Goal: Information Seeking & Learning: Learn about a topic

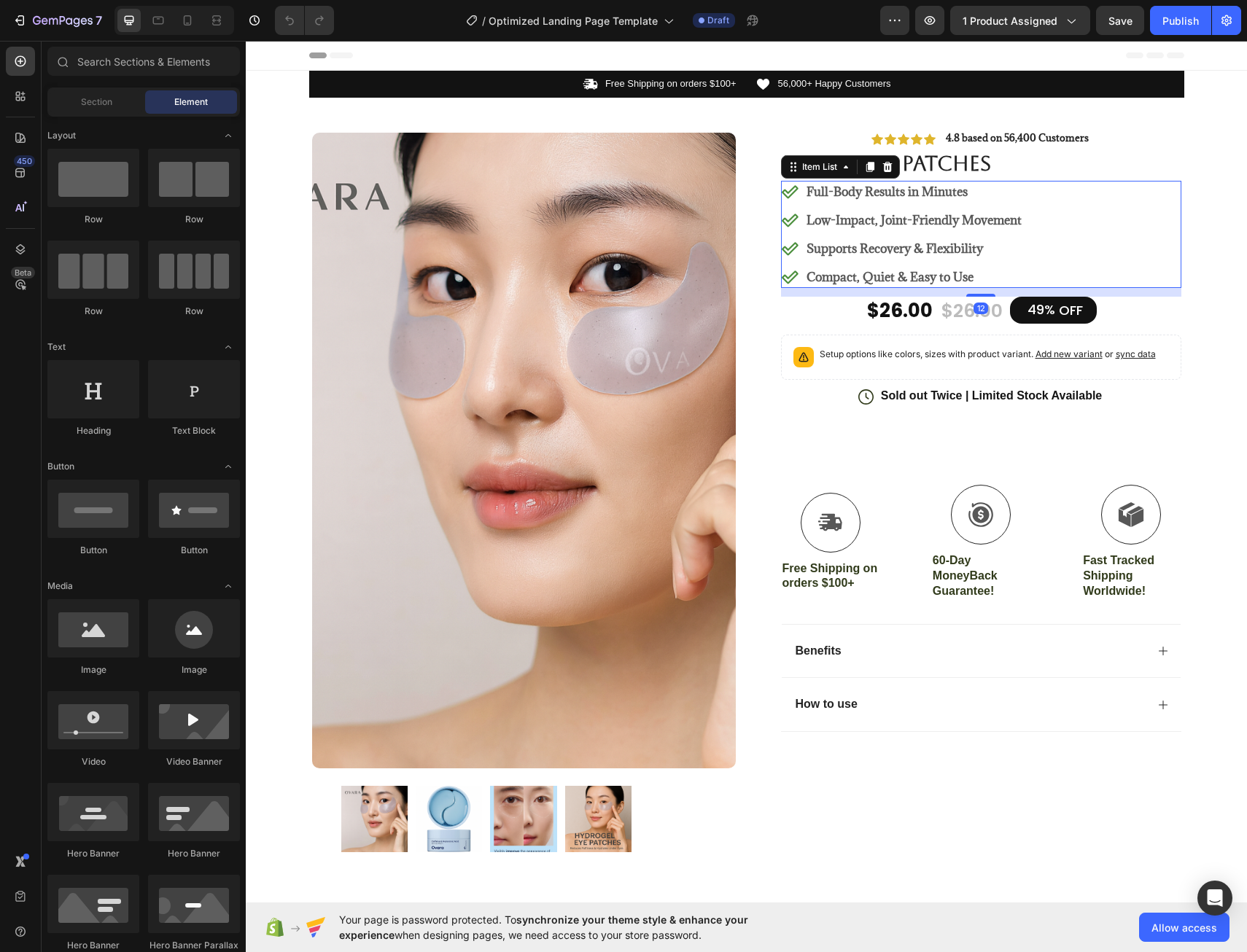
click at [1051, 204] on div "Full-Body Results in Minutes Low-Impact, Joint-Friendly Movement Supports Recov…" at bounding box center [981, 234] width 400 height 107
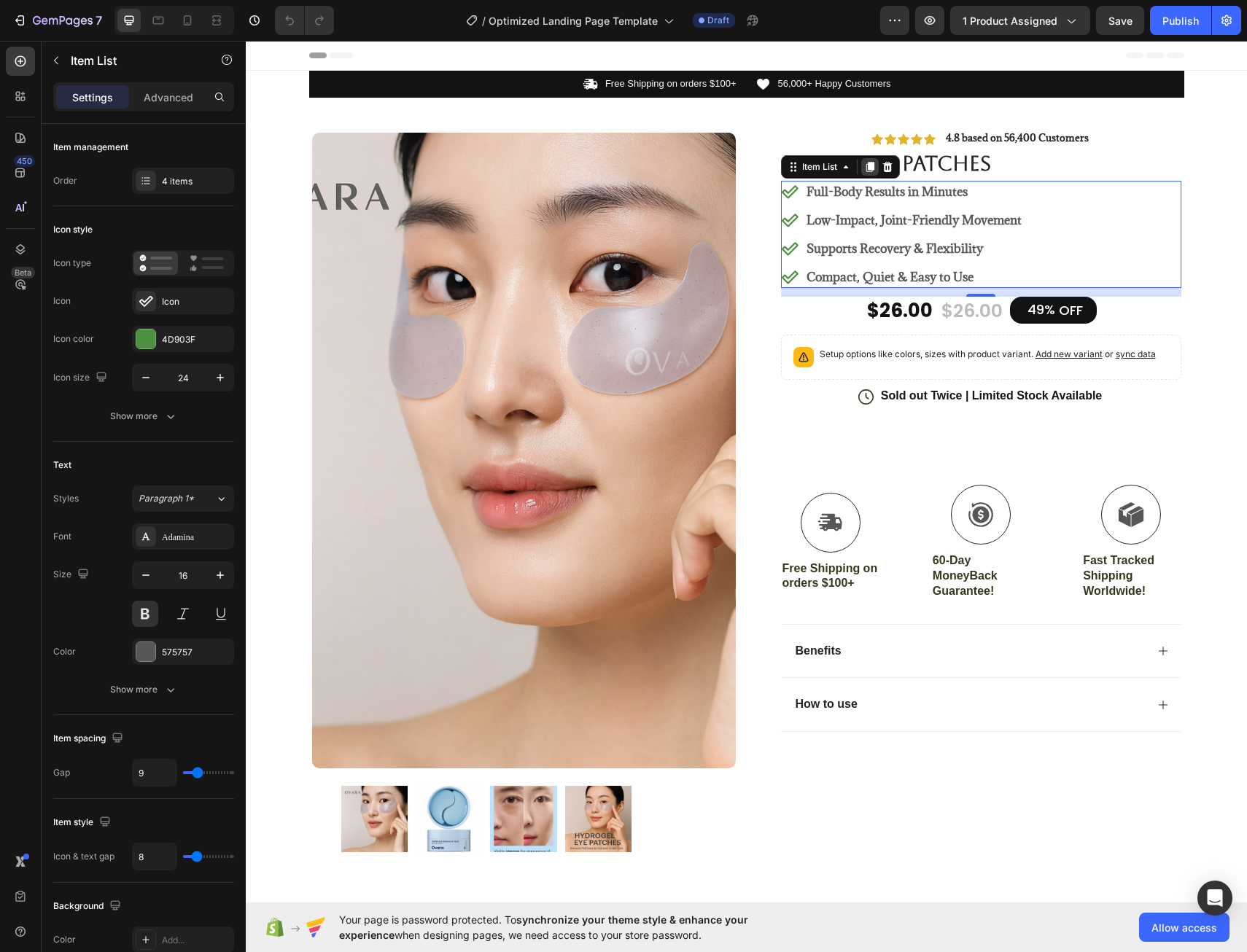
click at [865, 171] on icon at bounding box center [869, 167] width 8 height 10
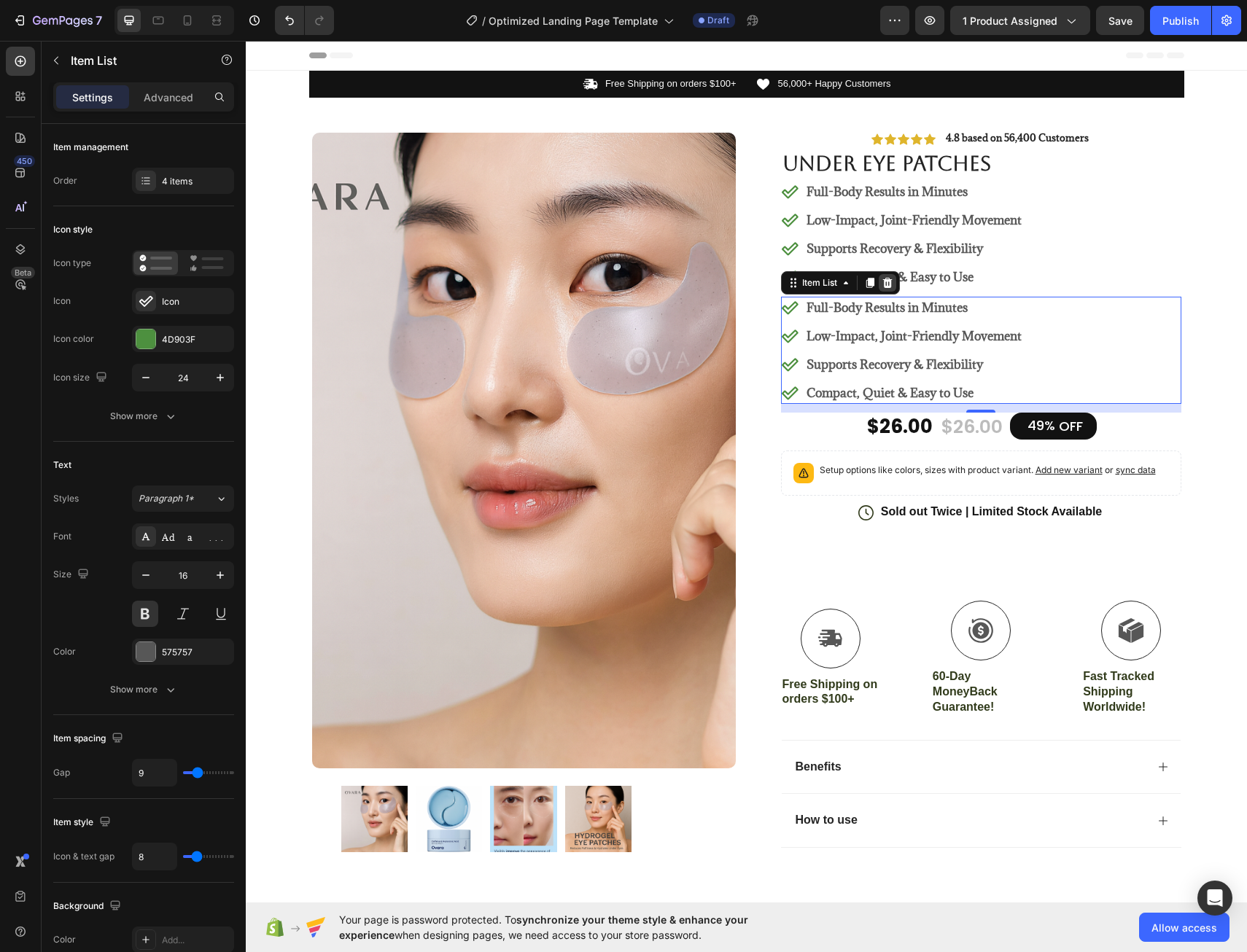
click at [882, 283] on icon at bounding box center [887, 283] width 10 height 10
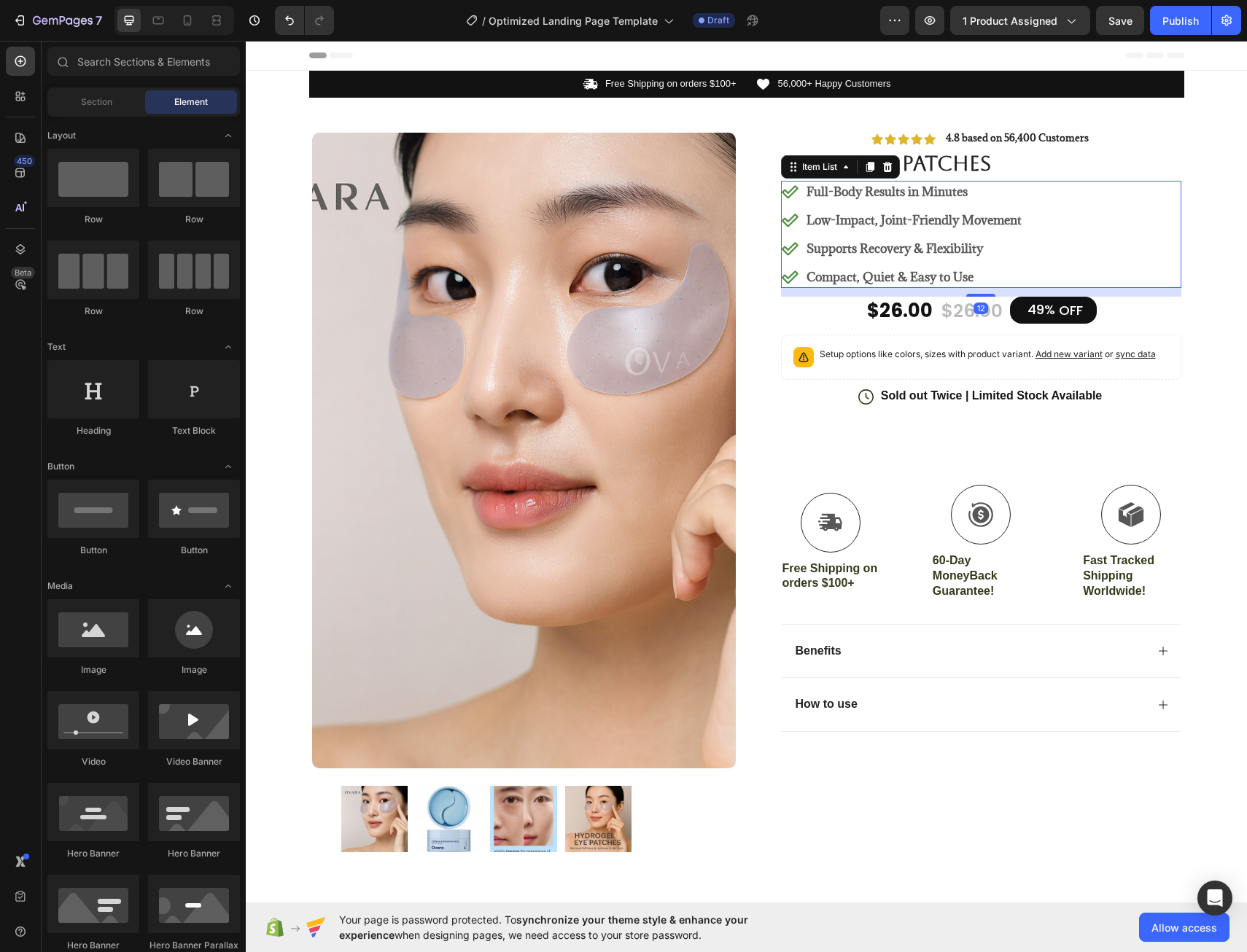
click at [1044, 207] on div "Full-Body Results in Minutes Low-Impact, Joint-Friendly Movement Supports Recov…" at bounding box center [981, 234] width 400 height 107
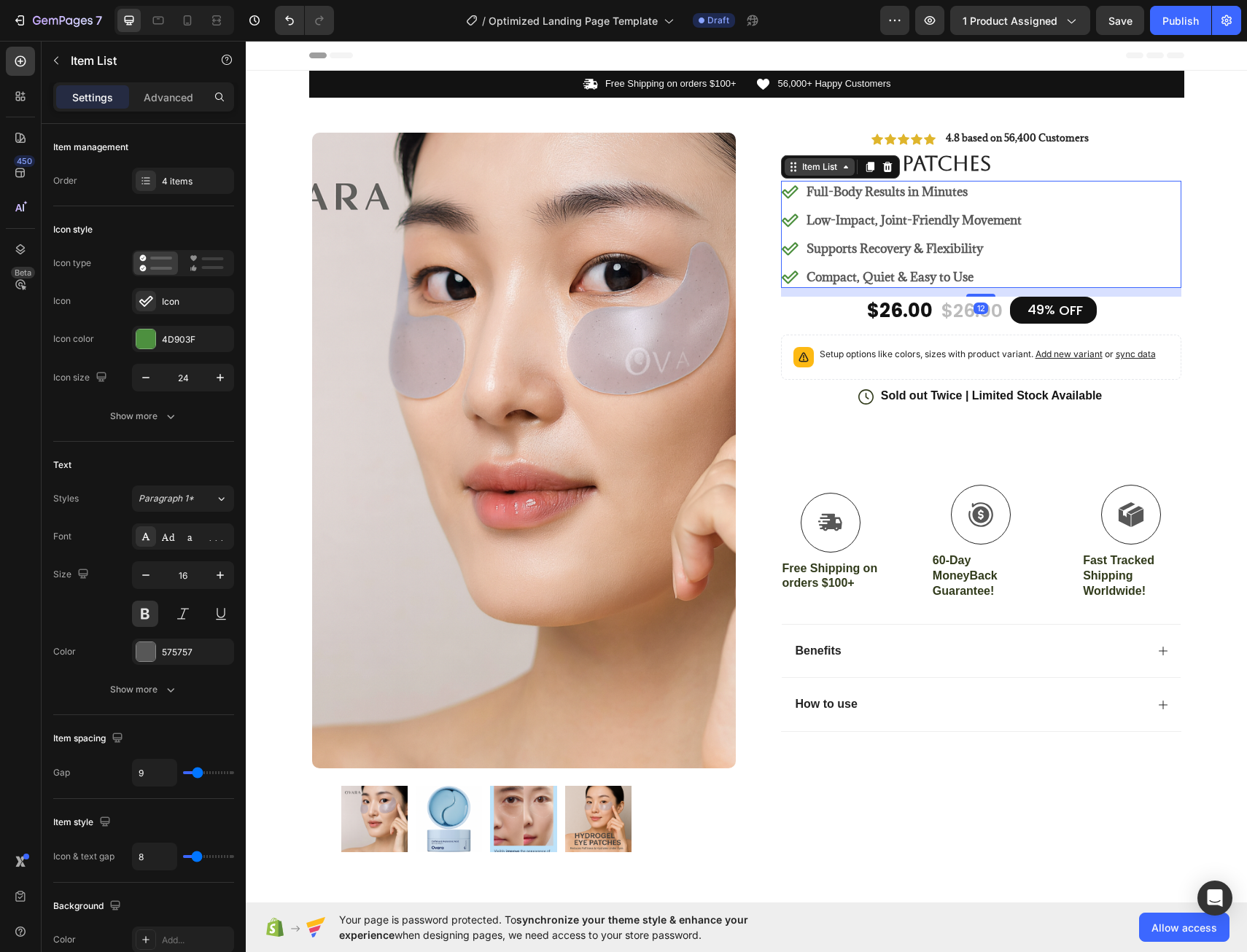
click at [794, 174] on div "Item List" at bounding box center [819, 167] width 70 height 18
click at [838, 194] on p "Full-Body Results in Minutes" at bounding box center [914, 192] width 215 height 18
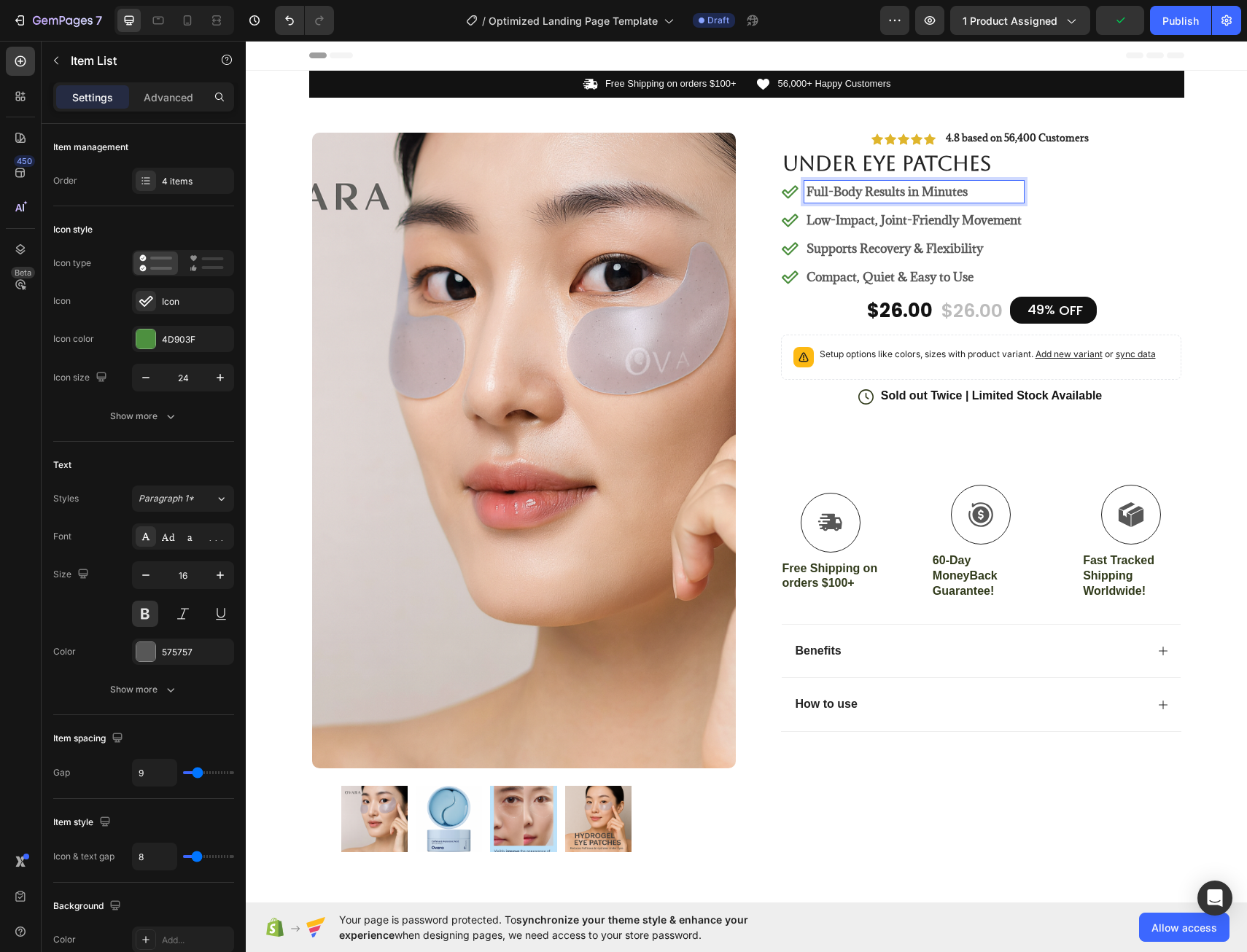
click at [974, 191] on p "Full-Body Results in Minutes" at bounding box center [914, 192] width 215 height 18
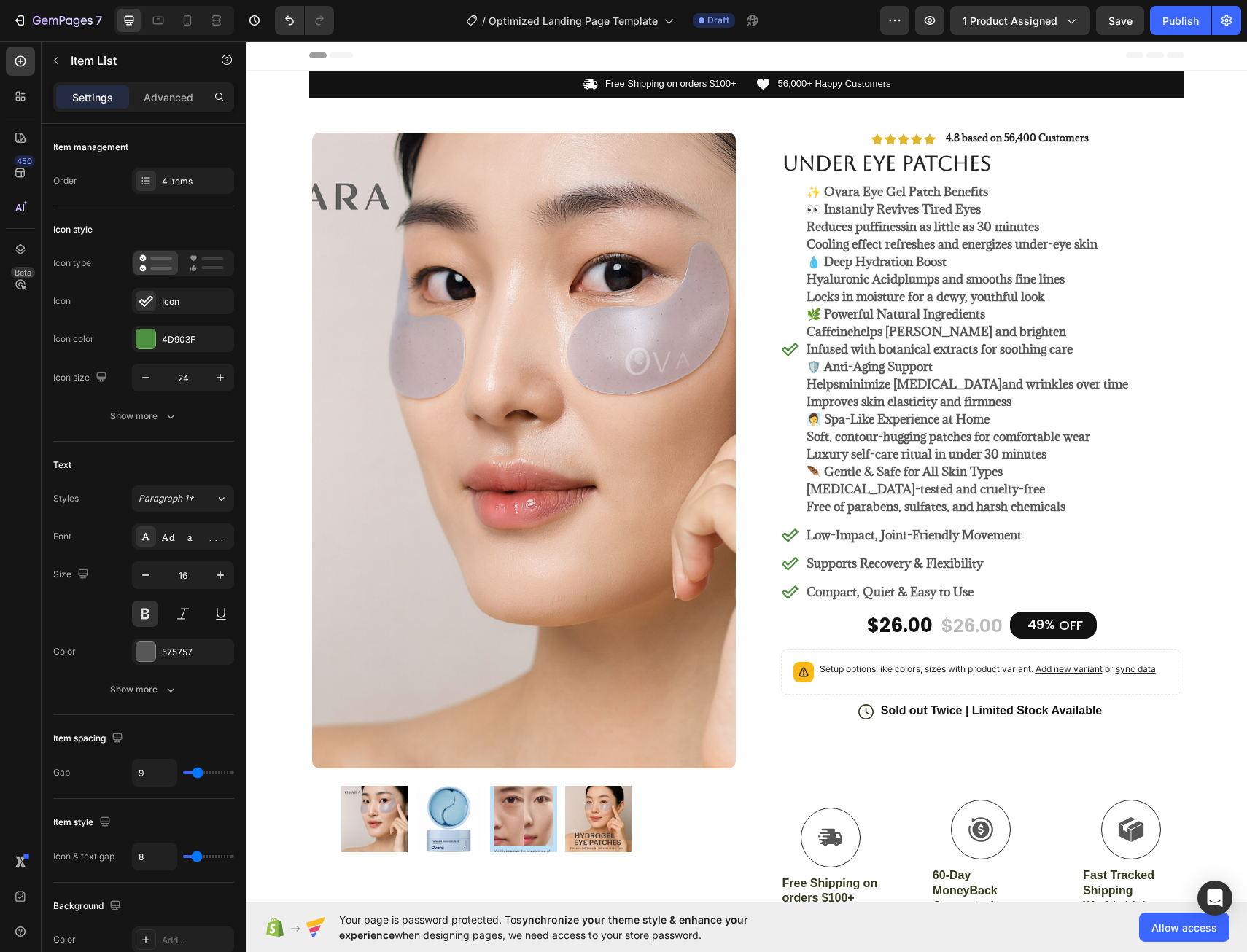
click at [817, 213] on p "👀 Instantly Revives Tired Eyes" at bounding box center [968, 210] width 322 height 18
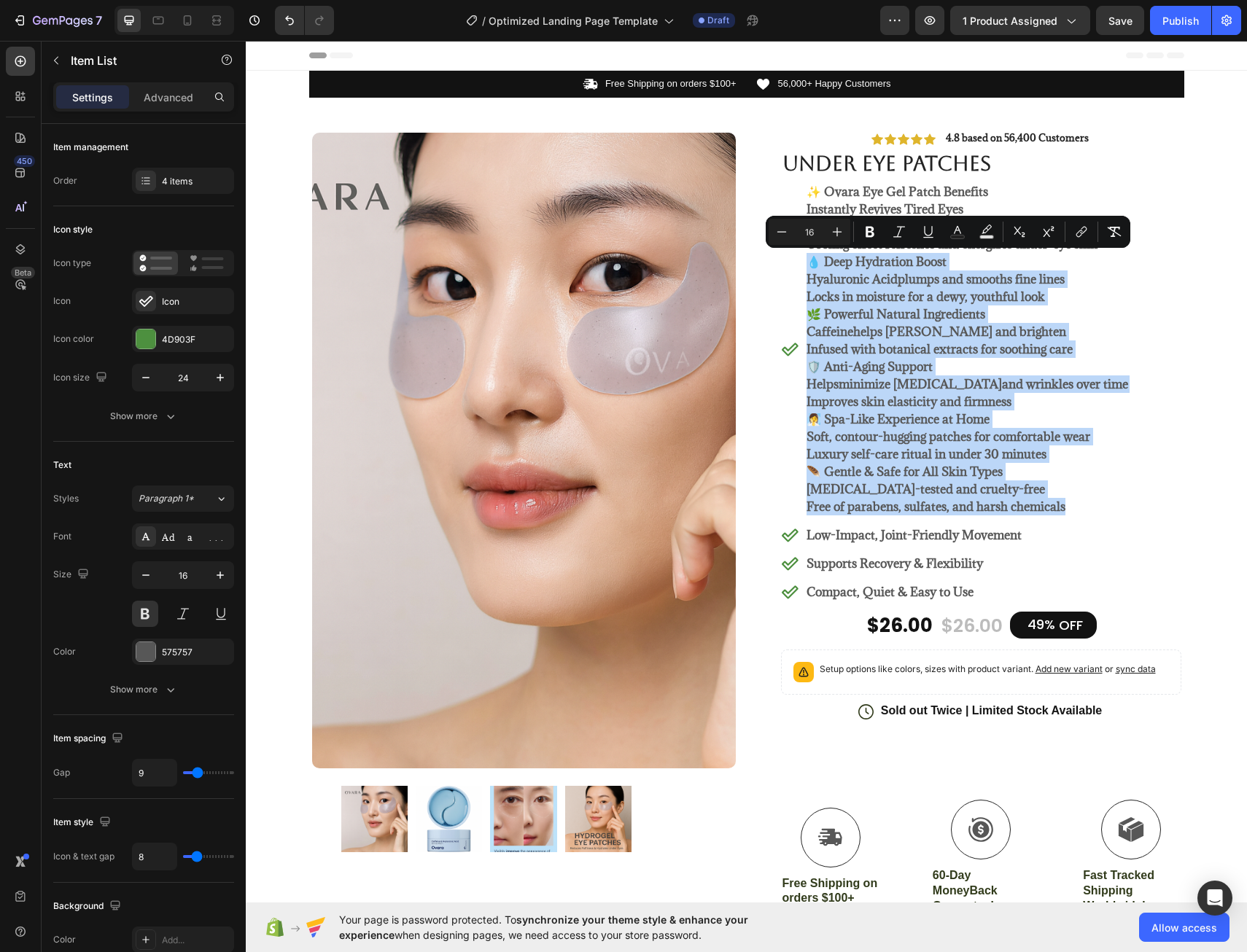
drag, startPoint x: 1074, startPoint y: 511, endPoint x: 802, endPoint y: 264, distance: 367.4
click at [805, 264] on div "✨ Ovara Eye Gel Patch Benefits Instantly Revives Tired Eyes Reduces puffiness i…" at bounding box center [968, 349] width 326 height 337
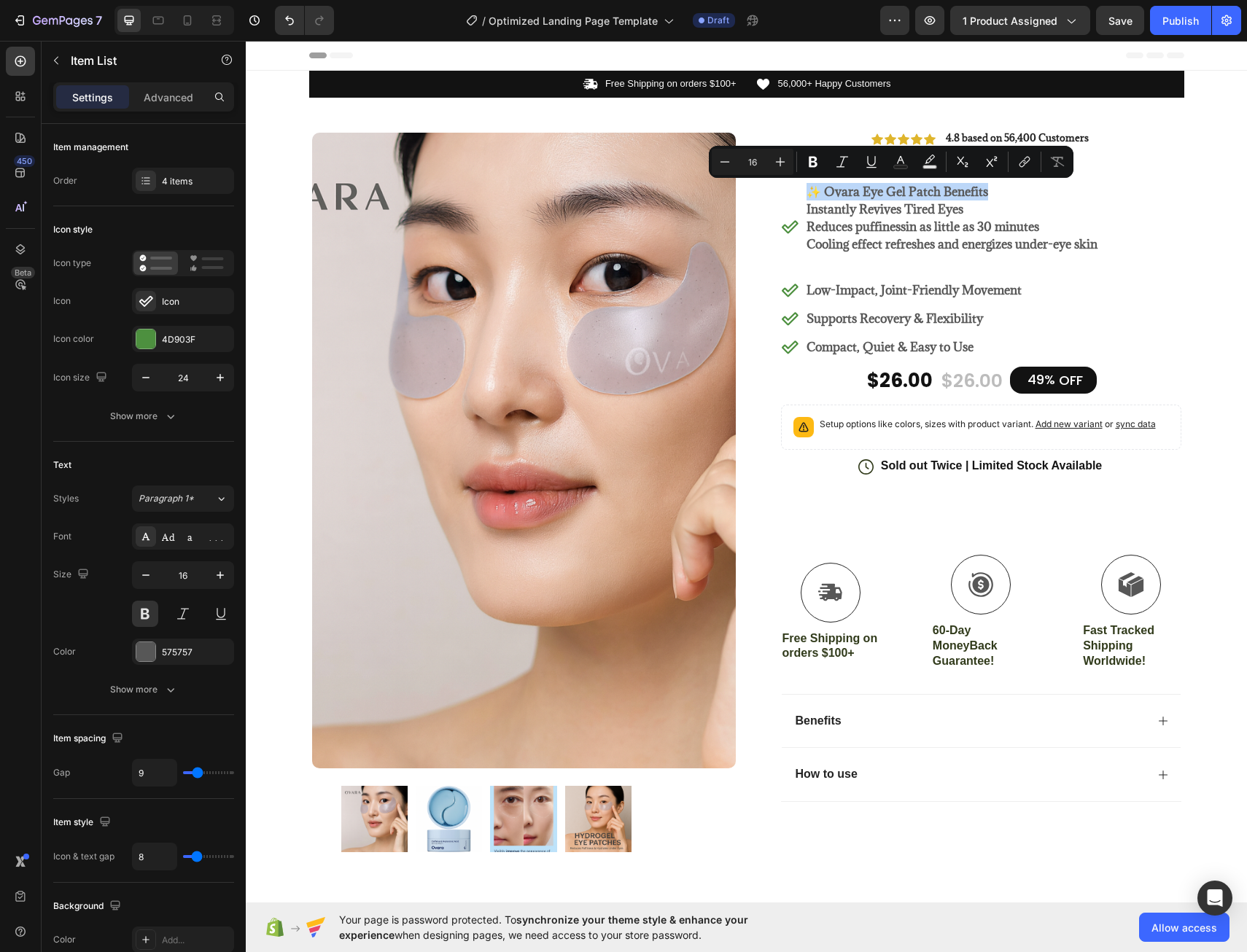
drag, startPoint x: 995, startPoint y: 193, endPoint x: 805, endPoint y: 190, distance: 190.0
click at [807, 190] on p "✨ Ovara Eye Gel Patch Benefits" at bounding box center [952, 192] width 291 height 18
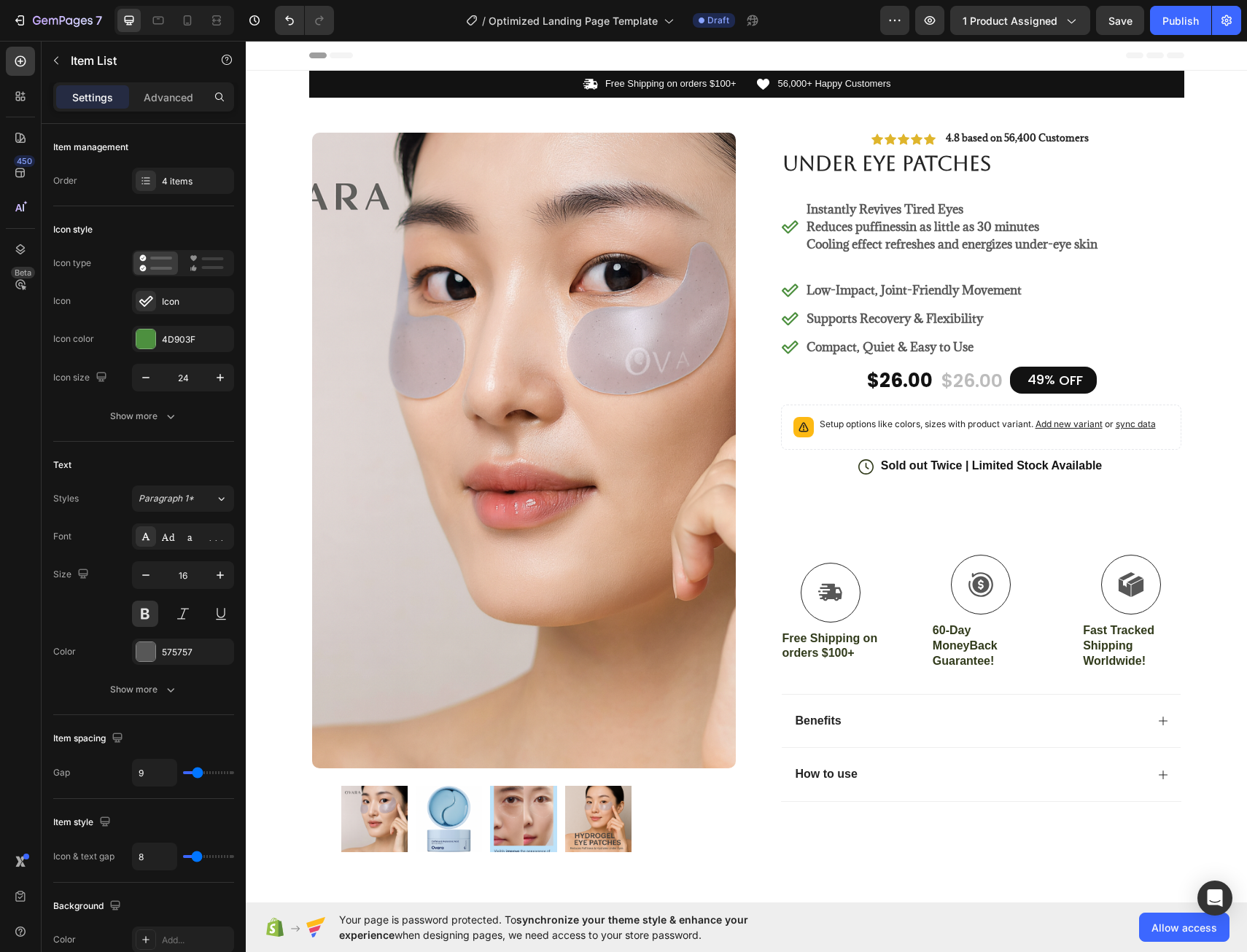
click at [807, 208] on p "Instantly Revives Tired Eyes" at bounding box center [952, 210] width 291 height 18
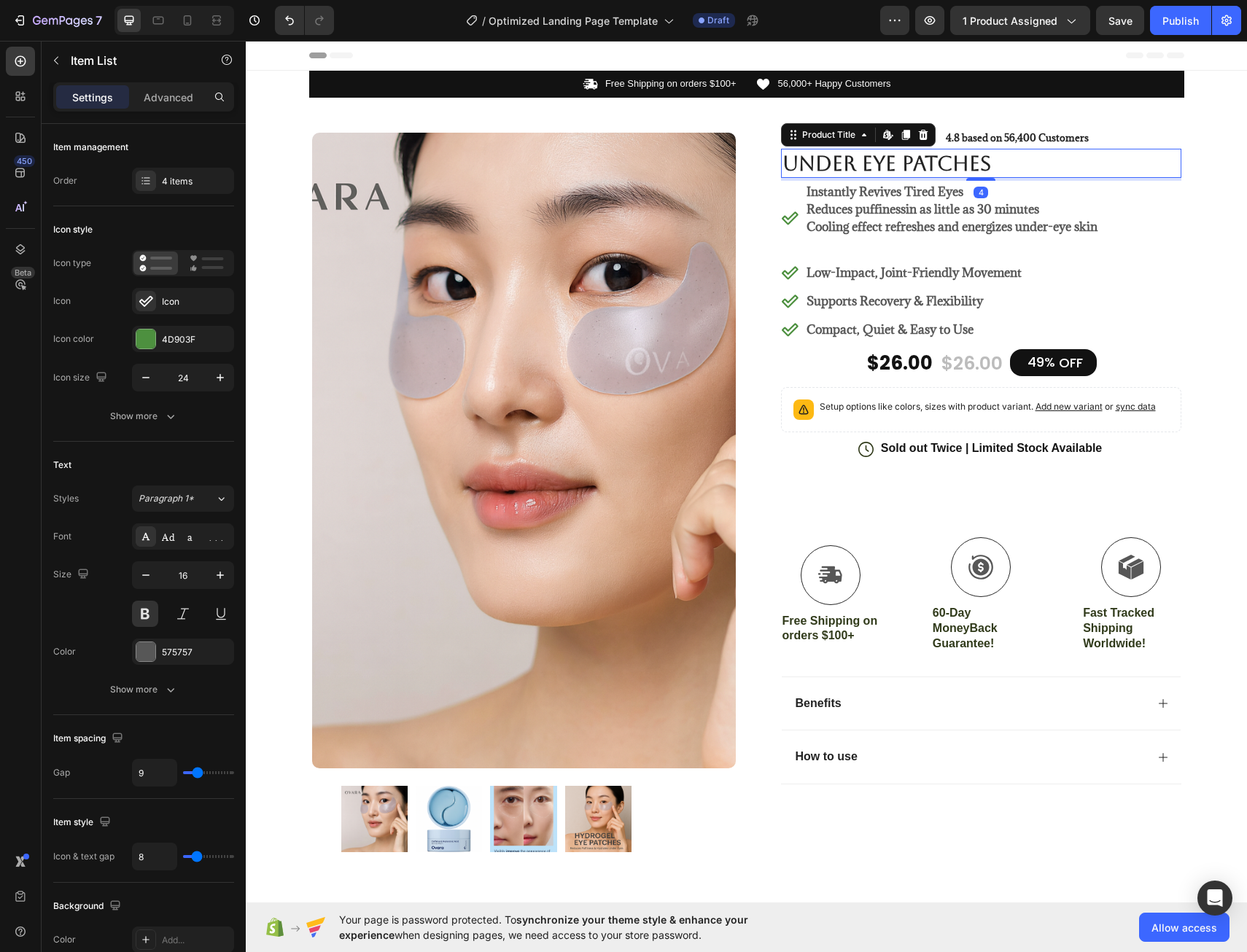
click at [825, 160] on h1 "Under Eye Patches" at bounding box center [981, 163] width 400 height 29
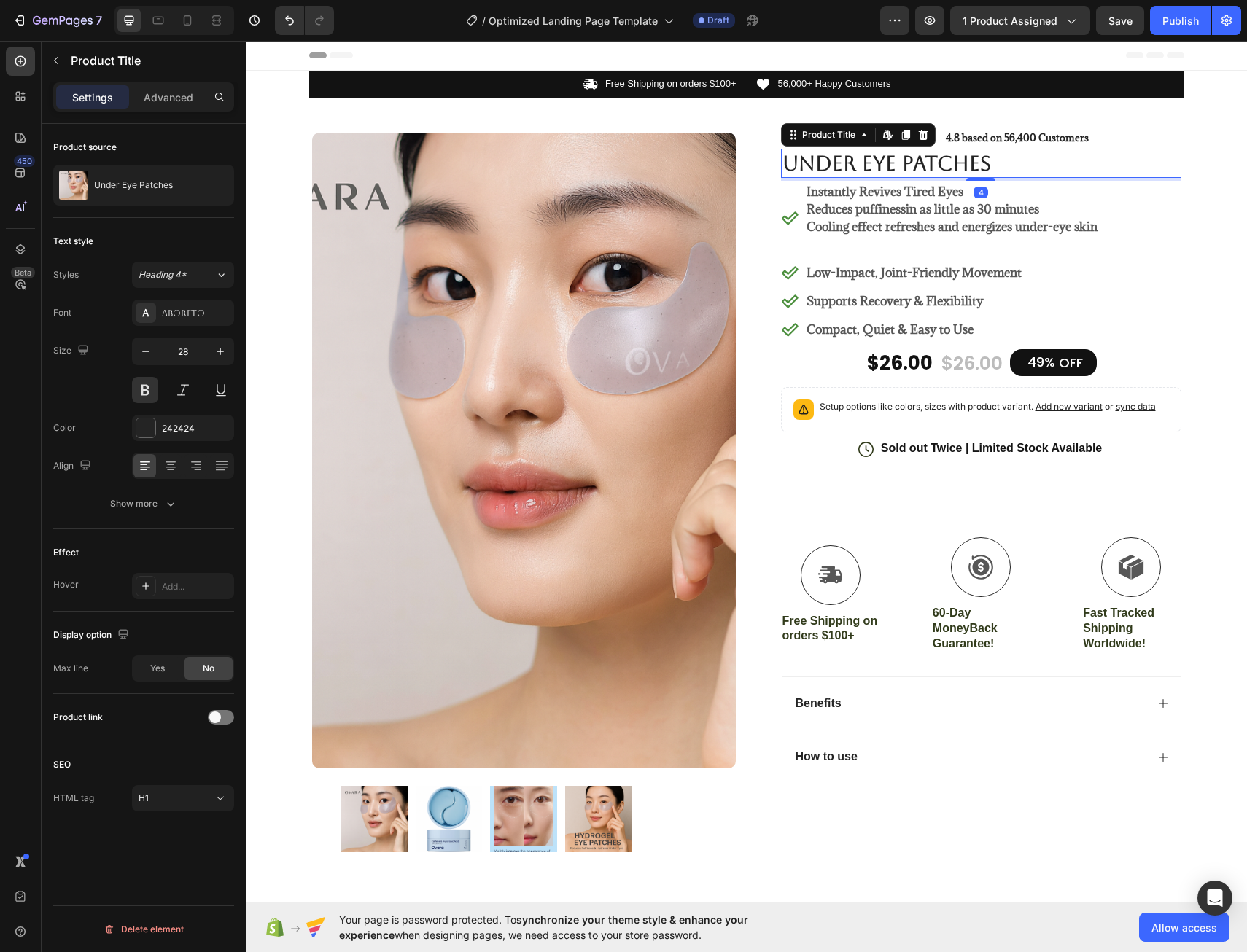
click at [781, 167] on h1 "Under Eye Patches" at bounding box center [981, 163] width 400 height 29
click at [799, 165] on h1 "Under Eye Patches" at bounding box center [981, 163] width 400 height 29
click at [1017, 164] on h1 "Under Eye Patches" at bounding box center [981, 163] width 400 height 29
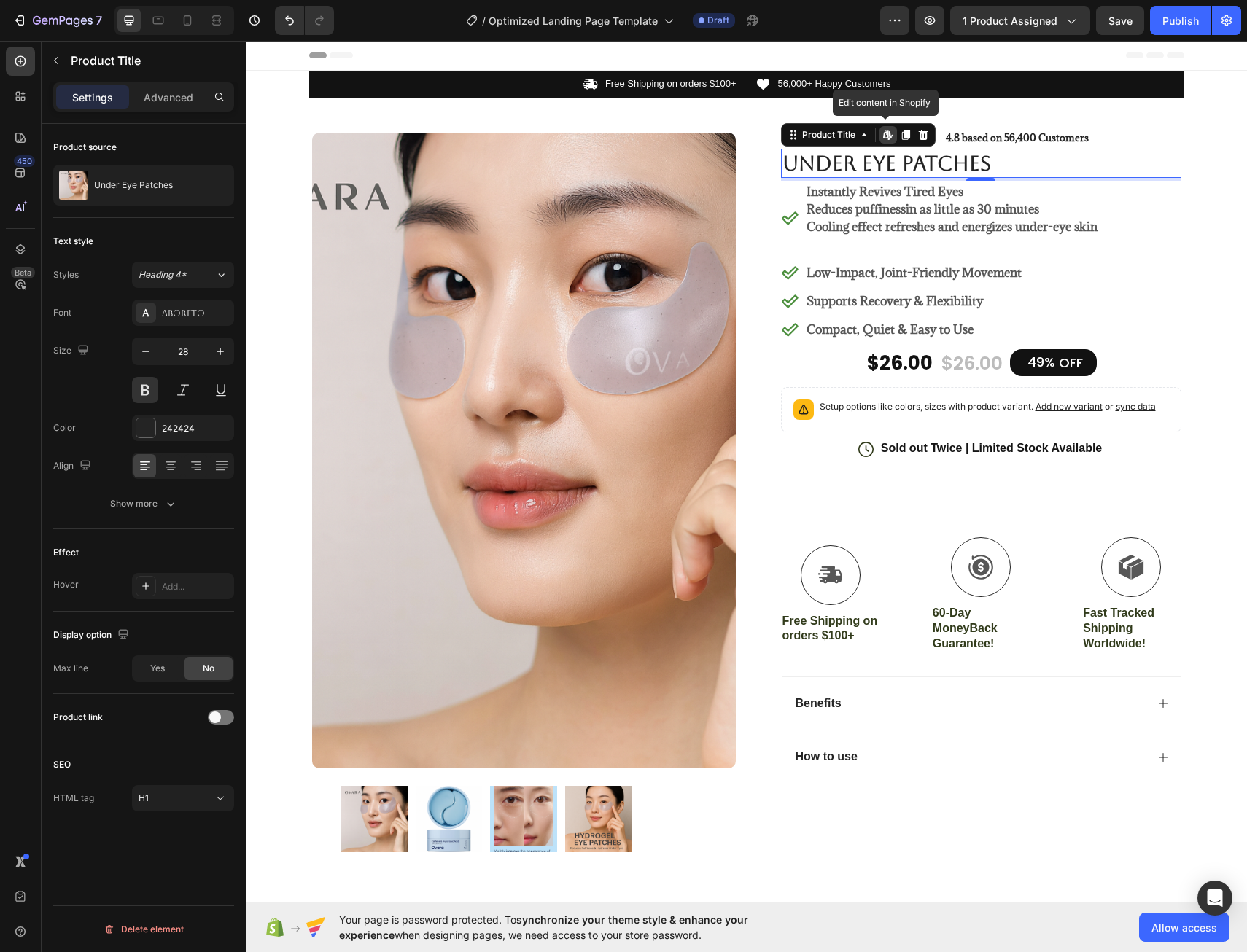
click at [1017, 164] on h1 "Under Eye Patches" at bounding box center [981, 163] width 400 height 29
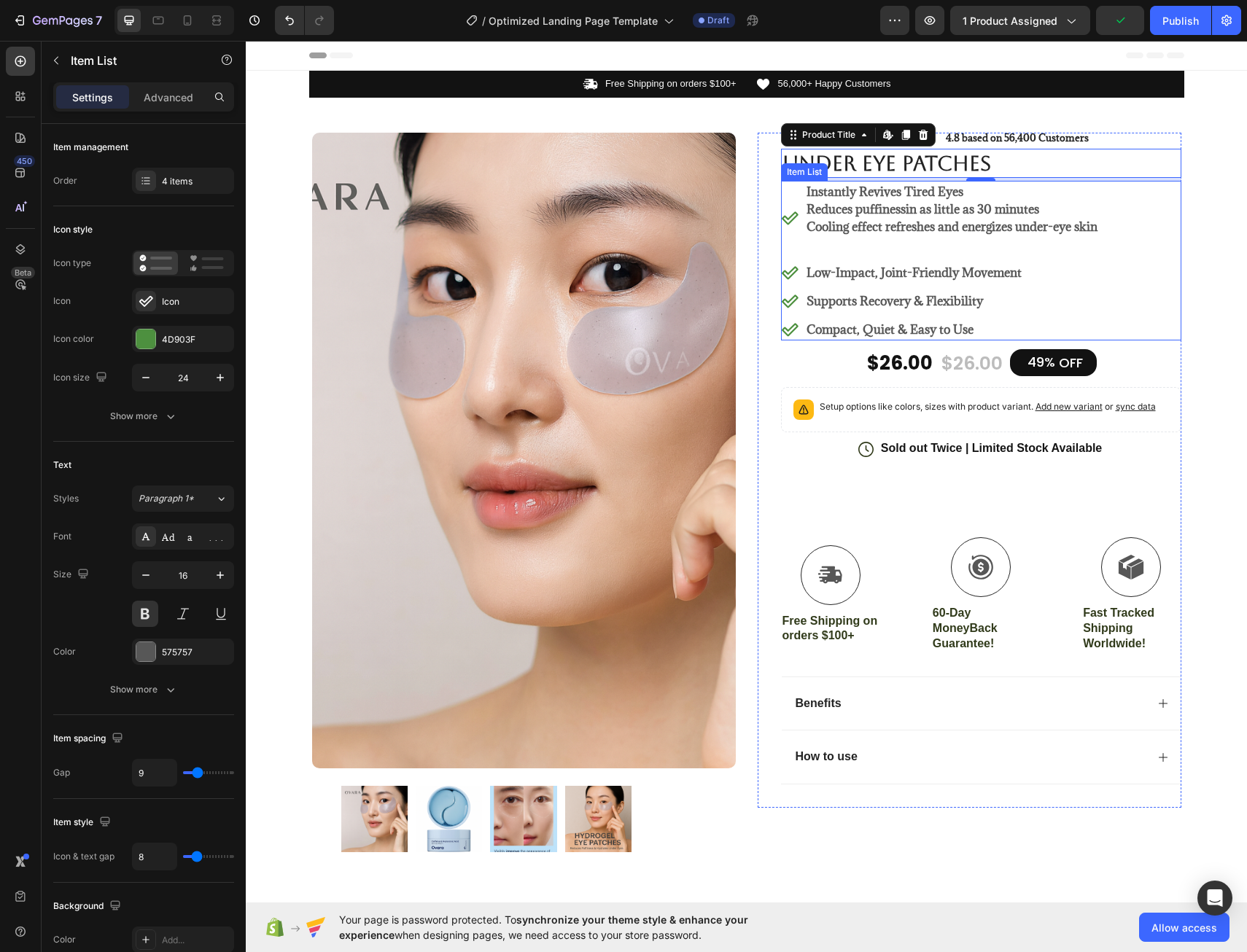
click at [873, 275] on p "Low-Impact, Joint-Friendly Movement" at bounding box center [952, 273] width 291 height 18
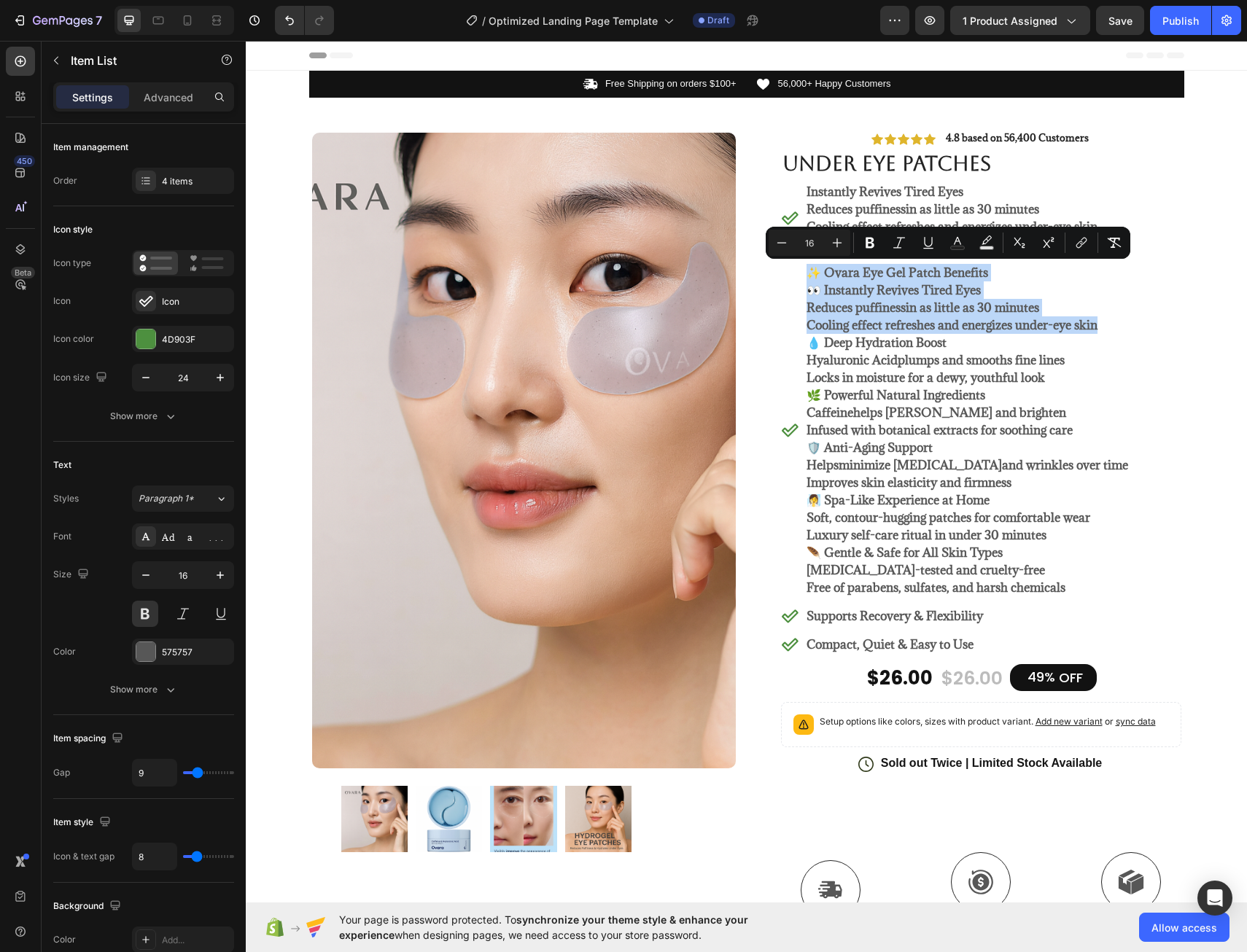
drag, startPoint x: 1094, startPoint y: 330, endPoint x: 806, endPoint y: 271, distance: 294.0
click at [806, 271] on div "✨ Ovara Eye Gel Patch Benefits 👀 Instantly Revives Tired Eyes Reduces puffiness…" at bounding box center [968, 430] width 326 height 337
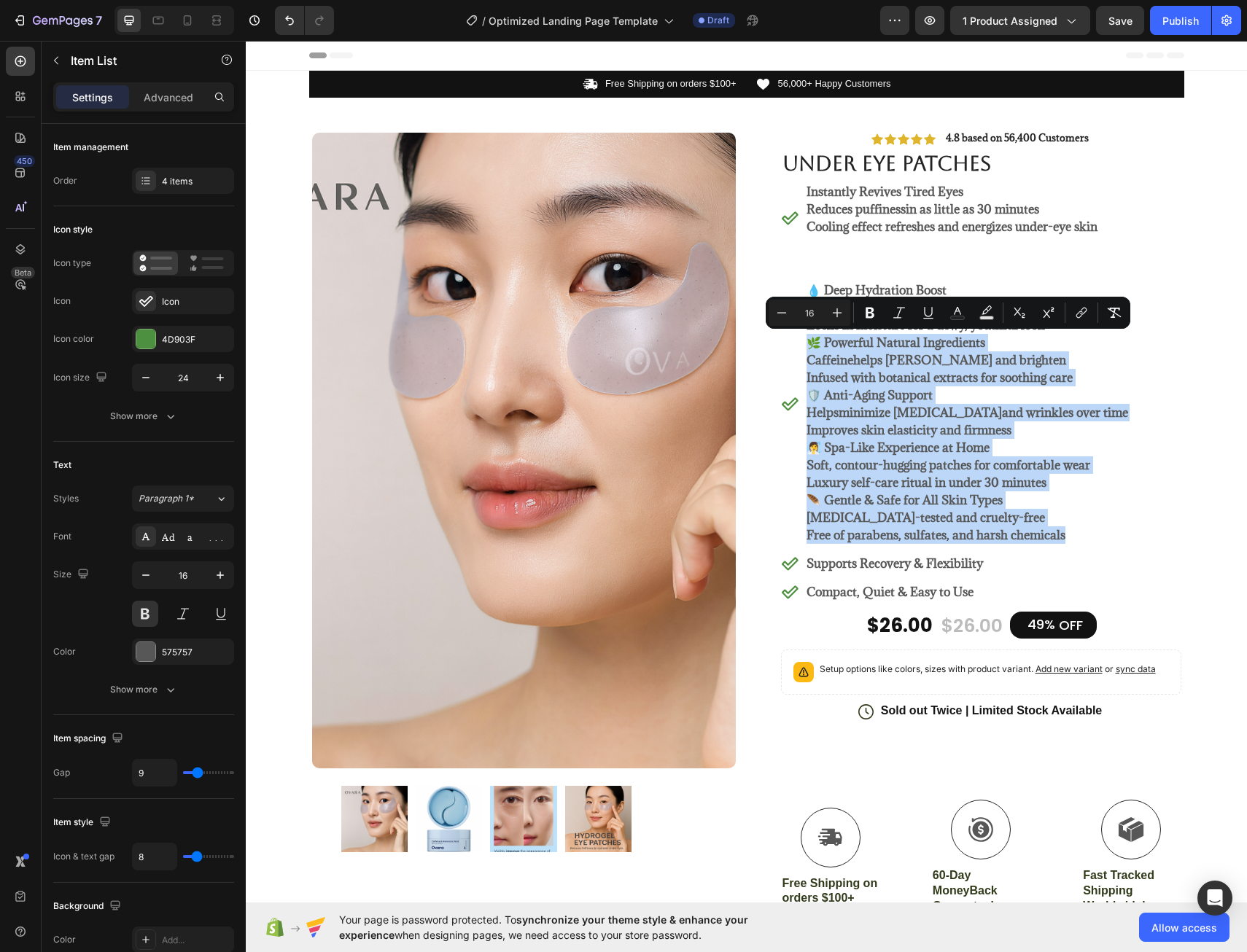
drag, startPoint x: 804, startPoint y: 344, endPoint x: 1068, endPoint y: 544, distance: 331.2
click at [1068, 544] on div "💧 Deep Hydration Boost [MEDICAL_DATA] plumps and smooths fine lines Locks in mo…" at bounding box center [968, 404] width 326 height 284
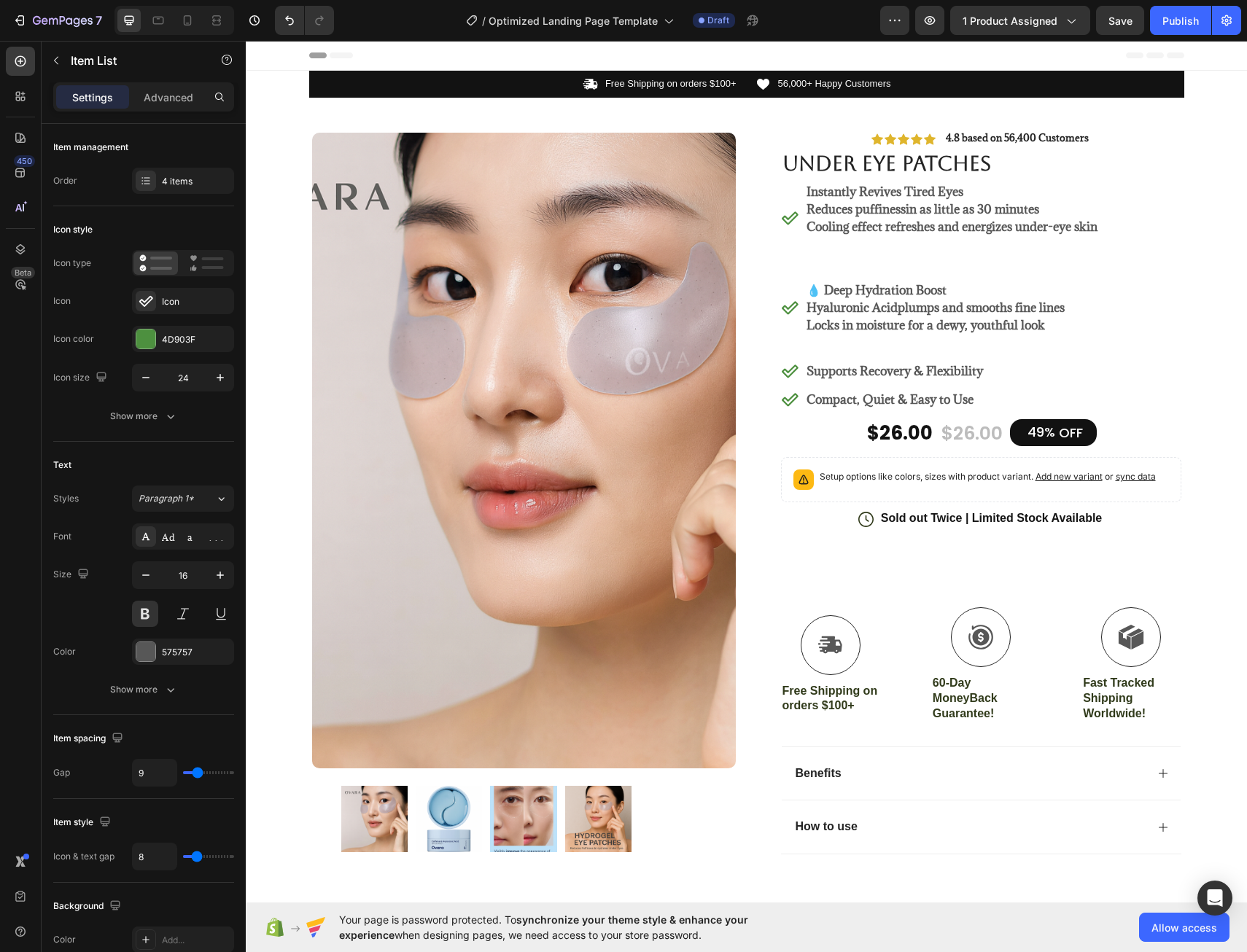
click at [958, 249] on p "Rich Text Editor. Editing area: main" at bounding box center [952, 244] width 291 height 18
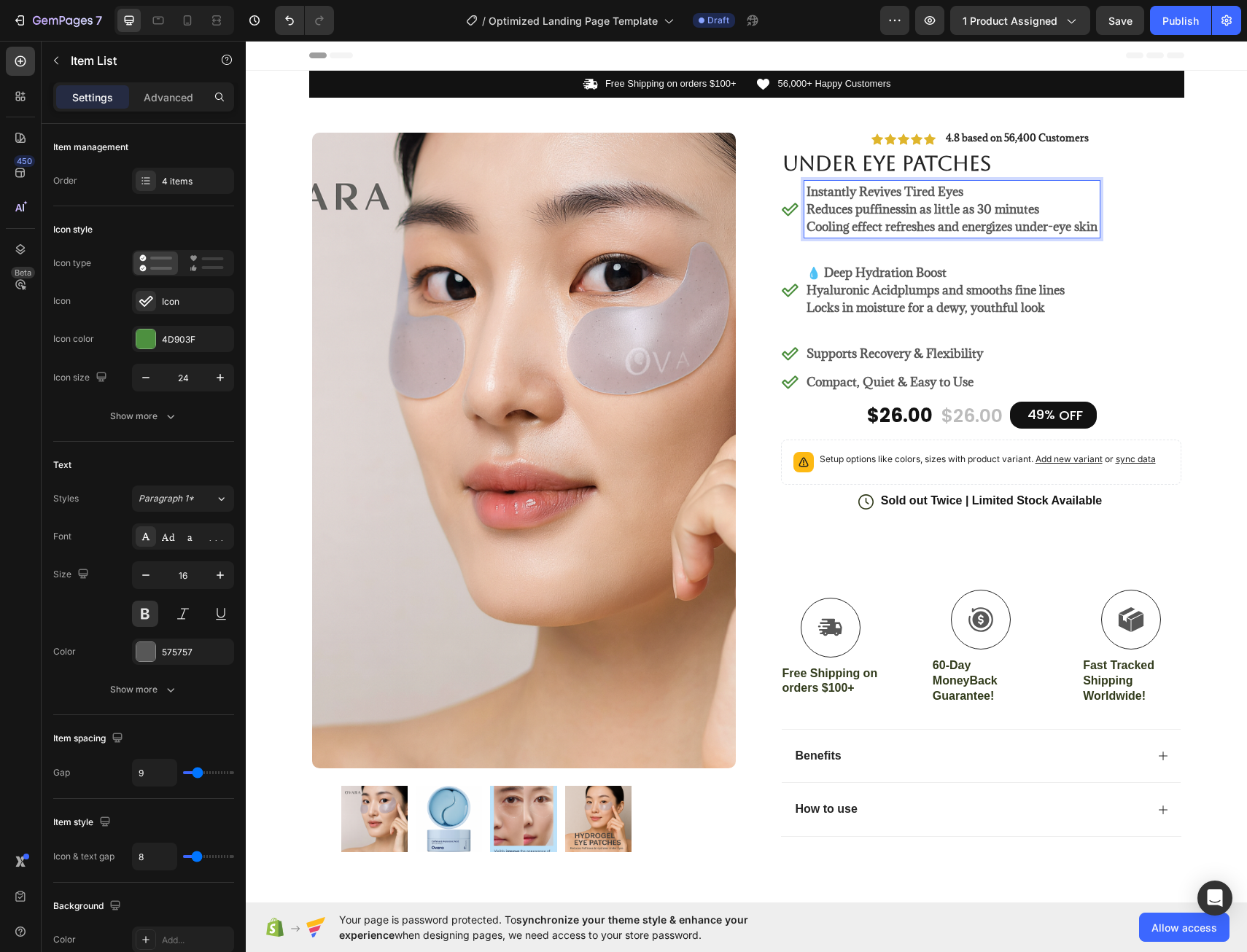
click at [816, 259] on p "Rich Text Editor. Editing area: main" at bounding box center [952, 256] width 291 height 18
click at [816, 276] on p "💧 Deep Hydration Boost" at bounding box center [952, 273] width 291 height 18
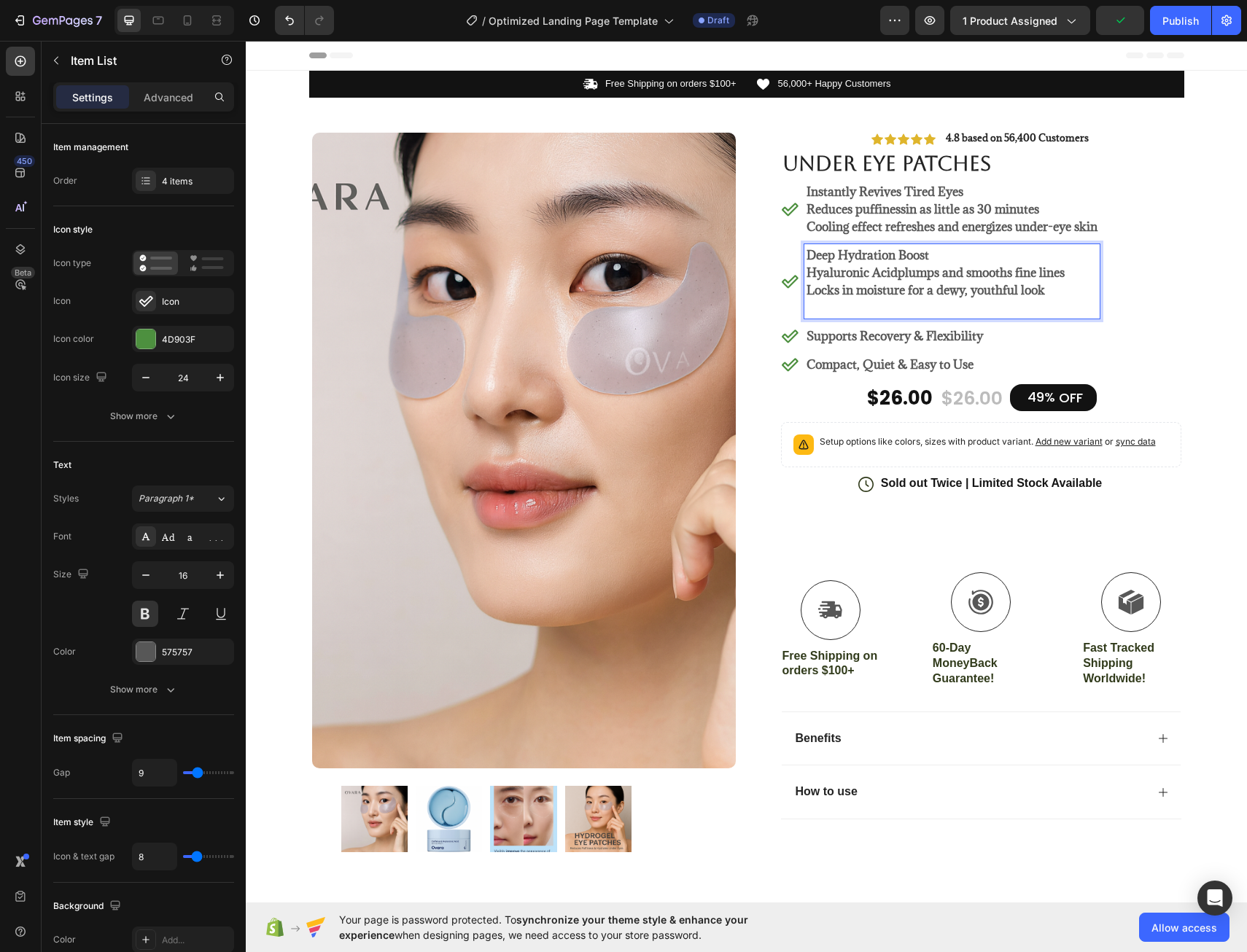
click at [1028, 309] on p "Rich Text Editor. Editing area: main" at bounding box center [952, 308] width 291 height 18
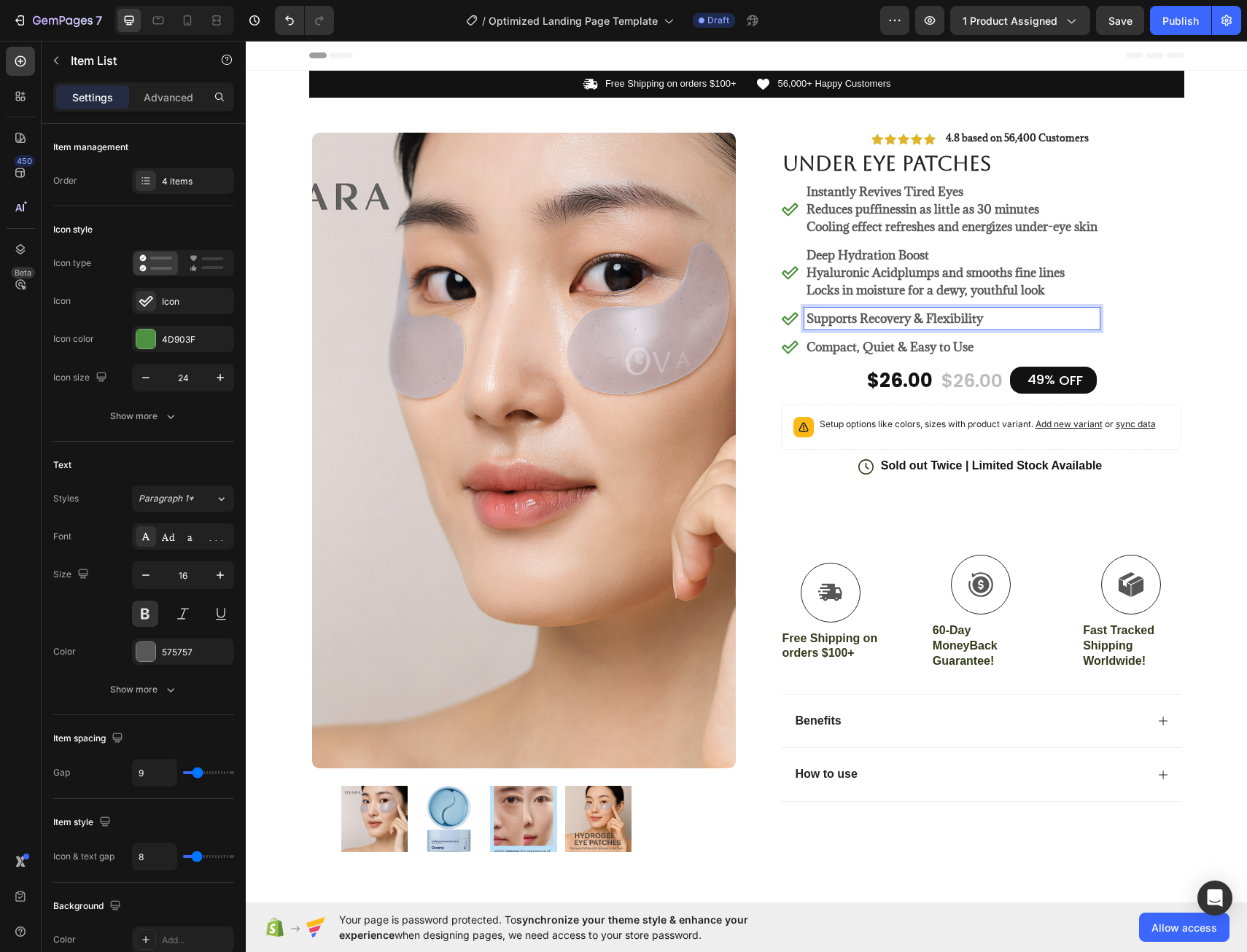
click at [994, 319] on p "Supports Recovery & Flexibility" at bounding box center [952, 319] width 291 height 18
drag, startPoint x: 994, startPoint y: 319, endPoint x: 983, endPoint y: 319, distance: 11.0
click at [983, 319] on p "Supports Recovery & Flexibility" at bounding box center [952, 319] width 291 height 18
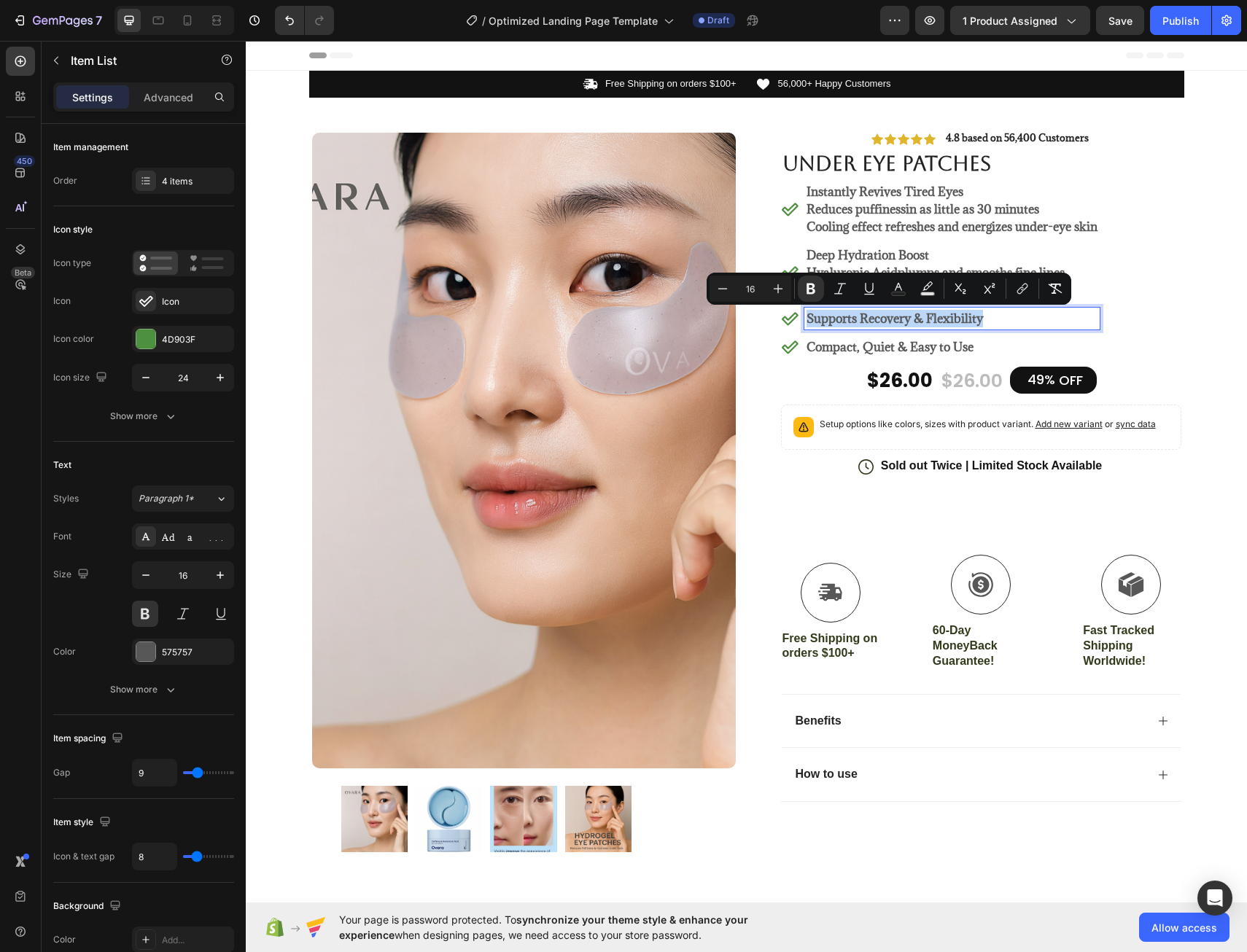
drag, startPoint x: 983, startPoint y: 319, endPoint x: 881, endPoint y: 319, distance: 102.0
click at [881, 319] on p "Supports Recovery & Flexibility" at bounding box center [952, 319] width 291 height 18
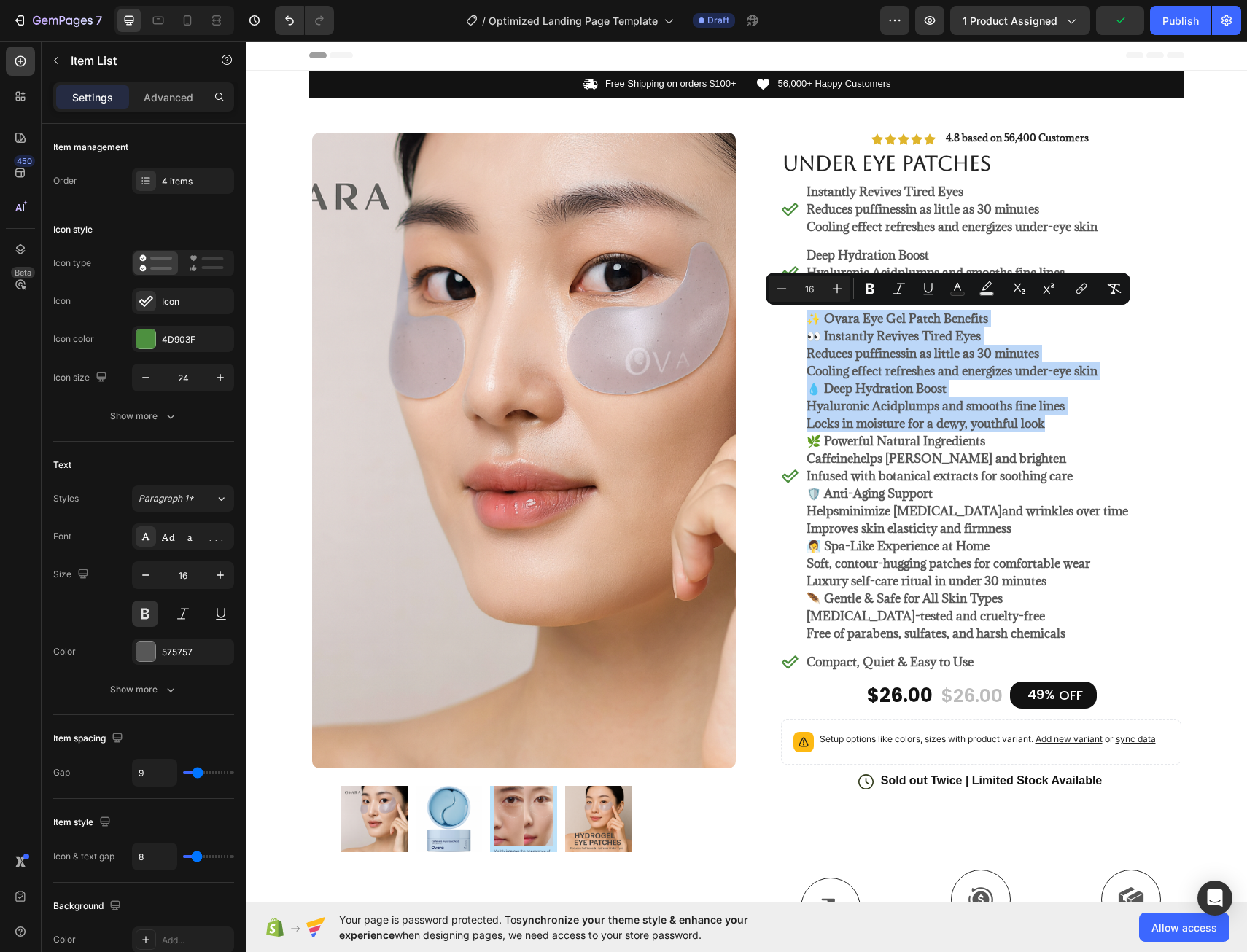
drag, startPoint x: 1054, startPoint y: 426, endPoint x: 809, endPoint y: 314, distance: 269.4
click at [808, 314] on div "✨ Ovara Eye Gel Patch Benefits 👀 Instantly Revives Tired Eyes Reduces puffiness…" at bounding box center [968, 476] width 326 height 337
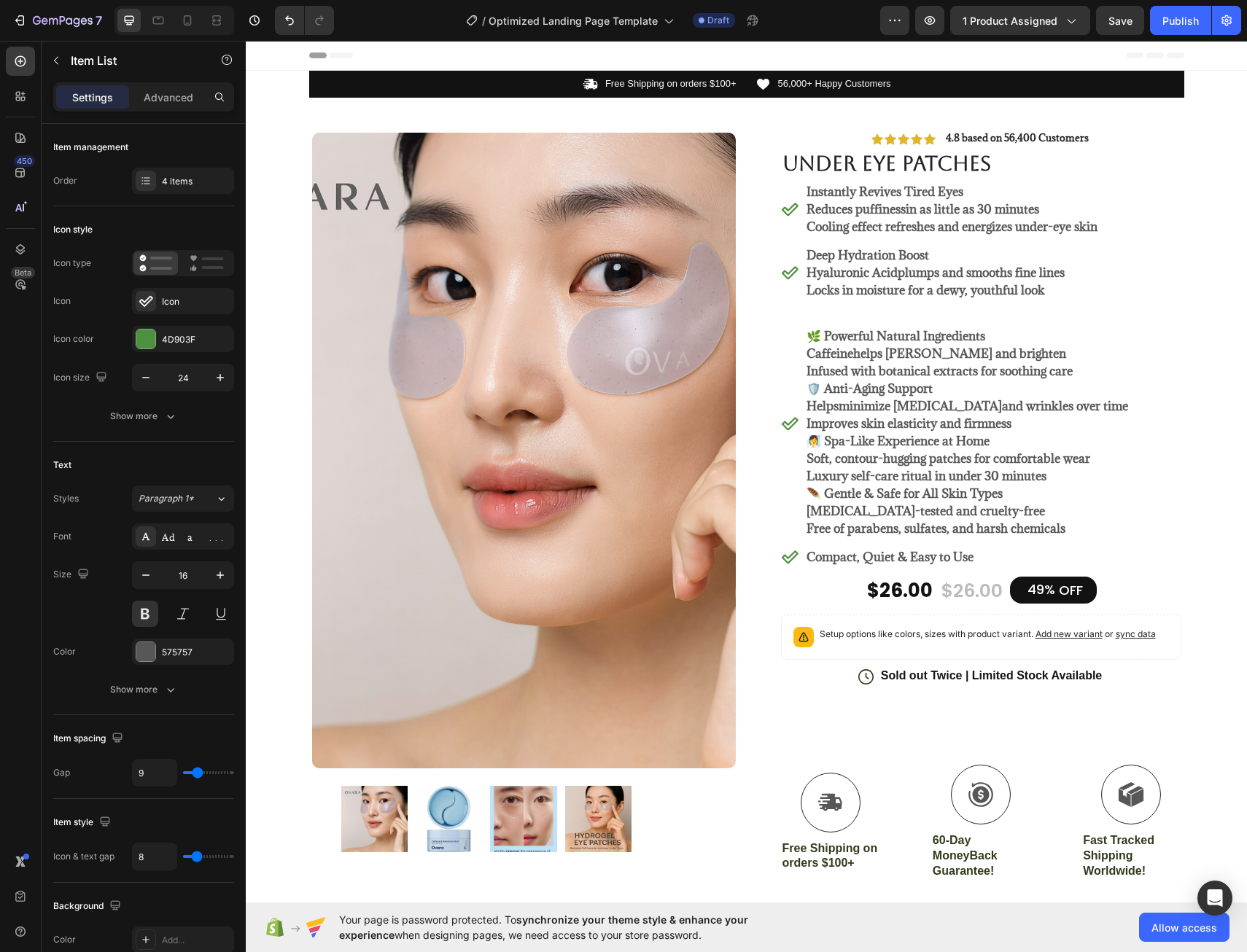
click at [821, 339] on p "🌿 Powerful Natural Ingredients" at bounding box center [968, 336] width 322 height 18
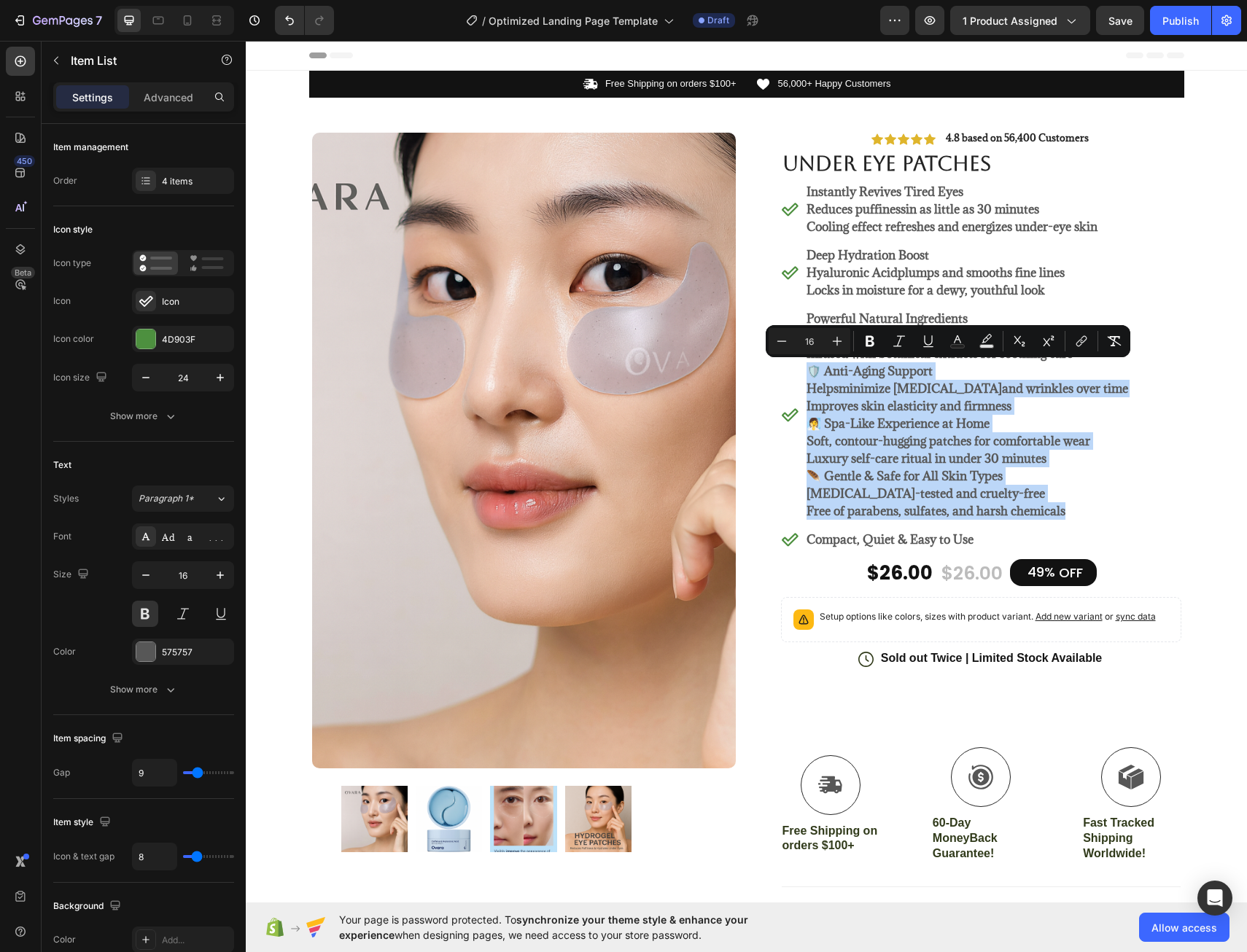
drag, startPoint x: 803, startPoint y: 365, endPoint x: 1114, endPoint y: 506, distance: 341.5
click at [1114, 506] on div "Instantly Revives Tired Eyes Reduces puffiness in as little as 30 minutes Cooli…" at bounding box center [981, 365] width 400 height 370
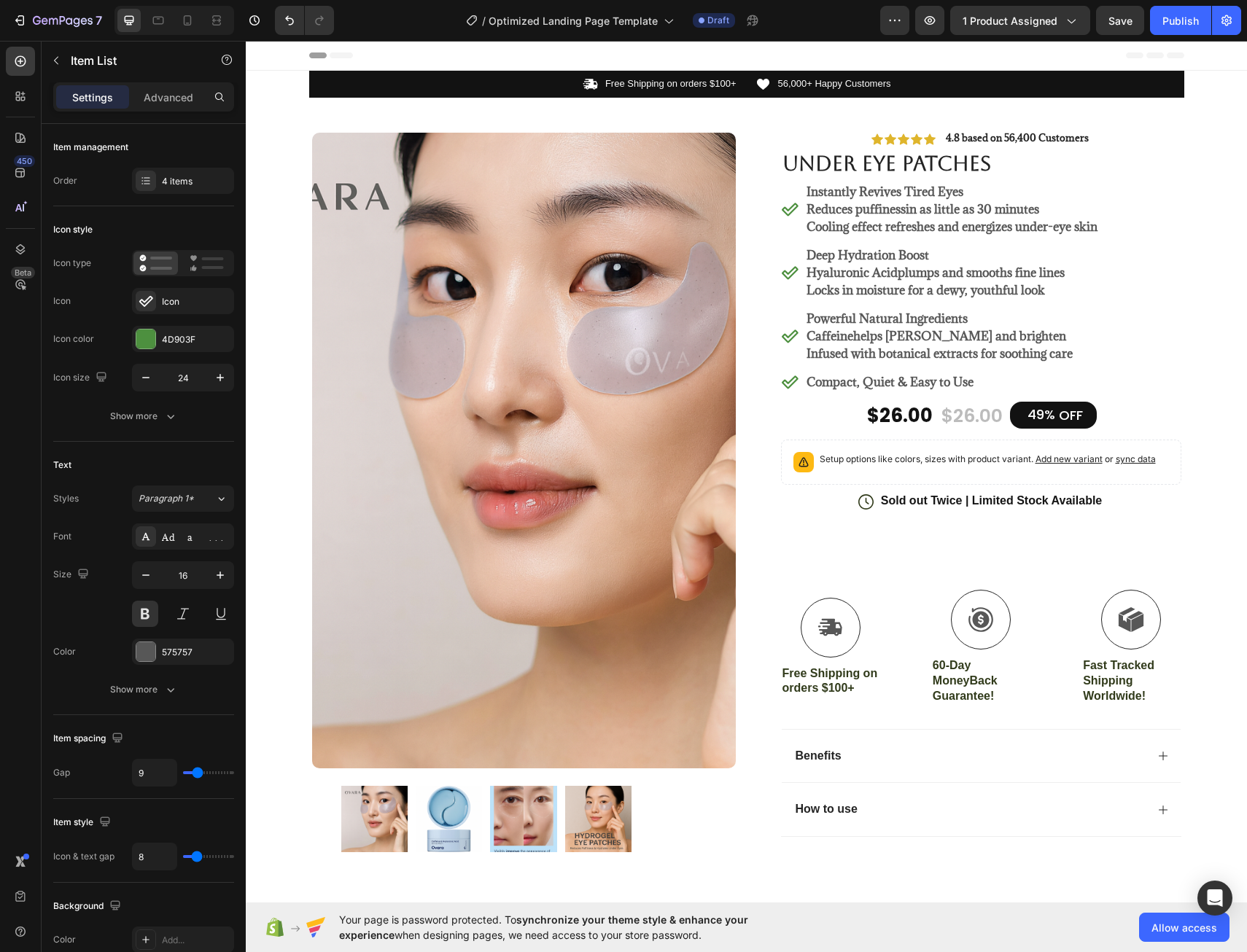
click at [977, 379] on p "Compact, Quiet & Easy to Use" at bounding box center [952, 382] width 291 height 18
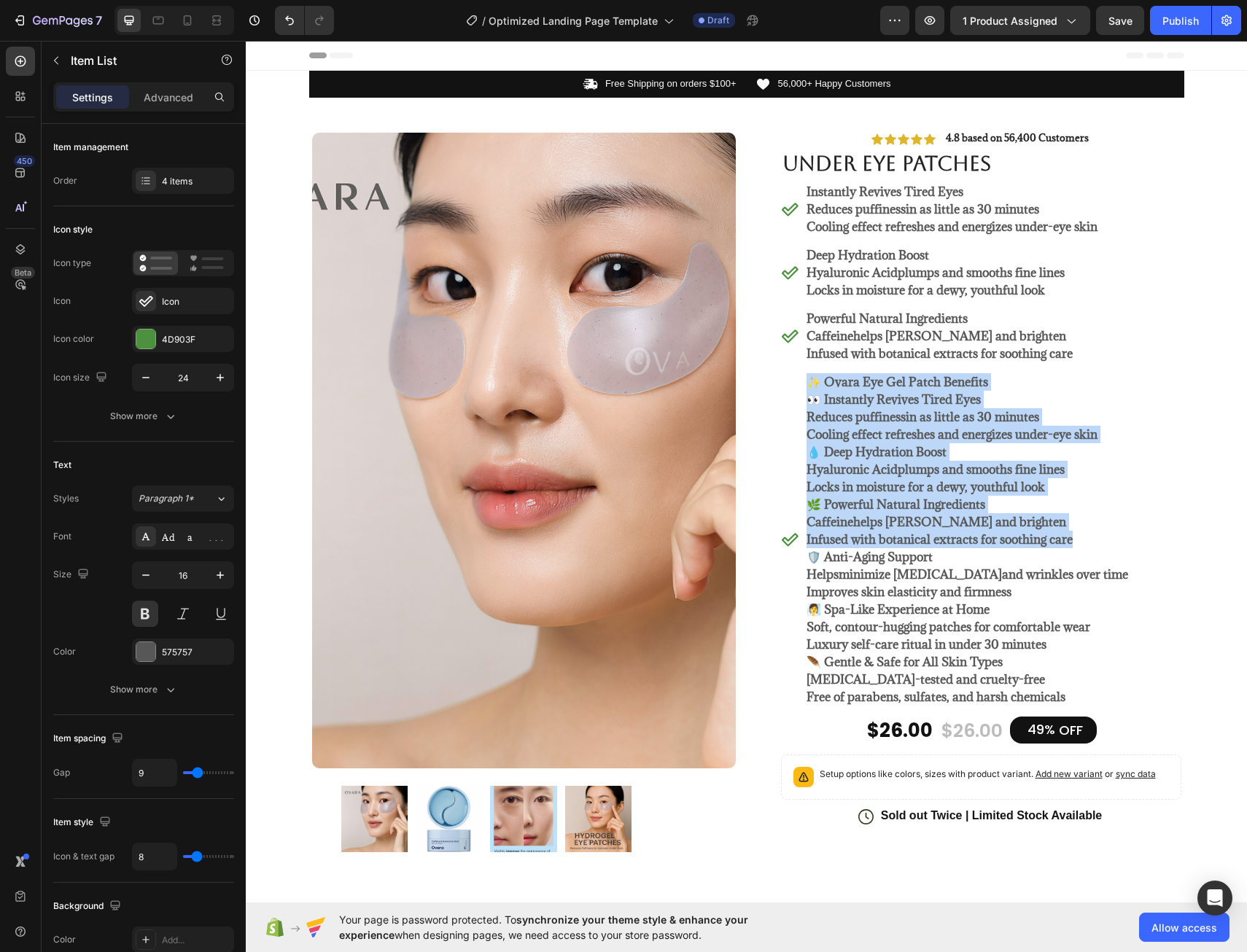
drag, startPoint x: 1074, startPoint y: 545, endPoint x: 805, endPoint y: 386, distance: 312.5
click at [805, 386] on div "✨ Ovara Eye Gel Patch Benefits 👀 Instantly Revives Tired Eyes Reduces puffiness…" at bounding box center [968, 539] width 326 height 337
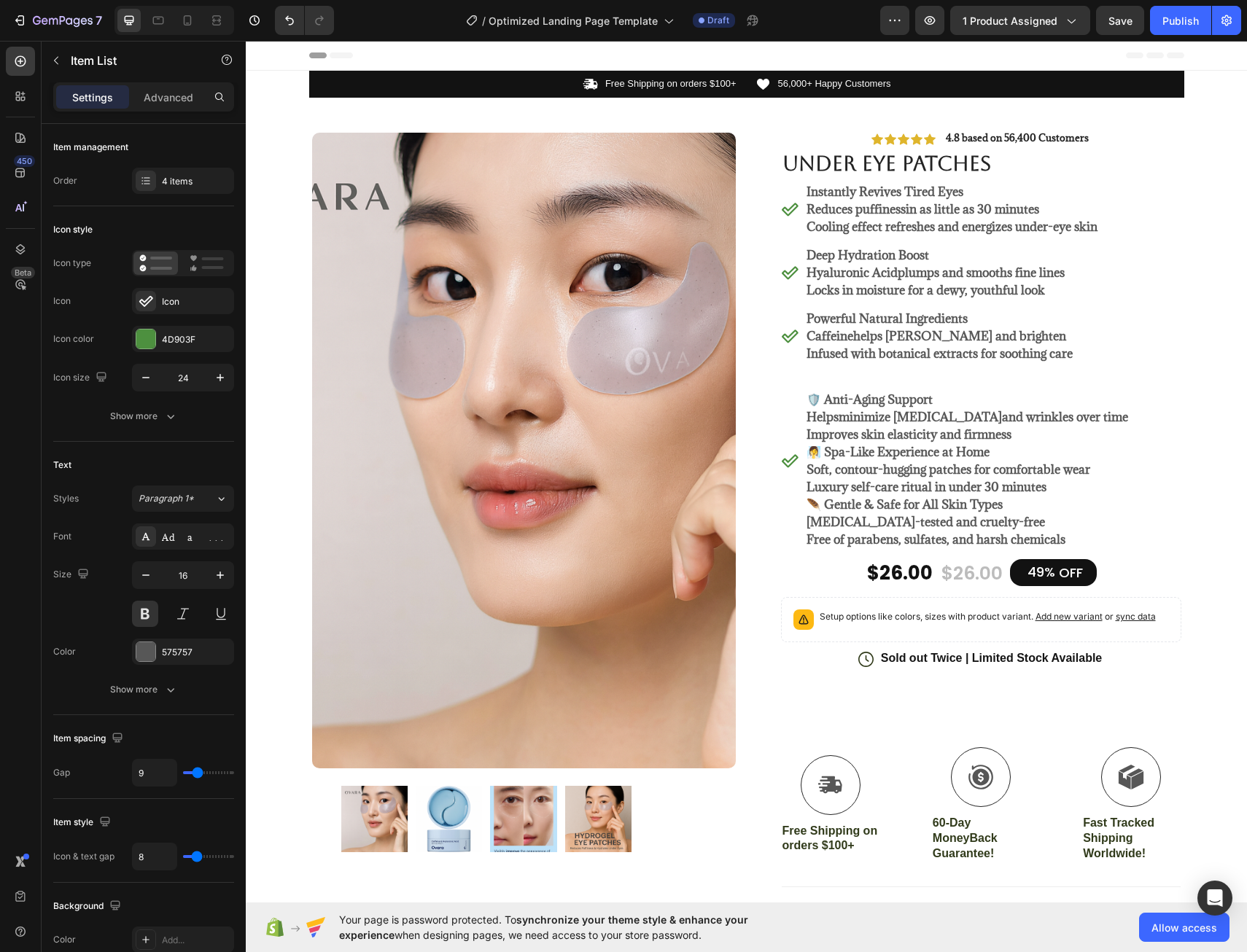
click at [822, 398] on p "🛡️ Anti-Aging Support" at bounding box center [968, 400] width 322 height 18
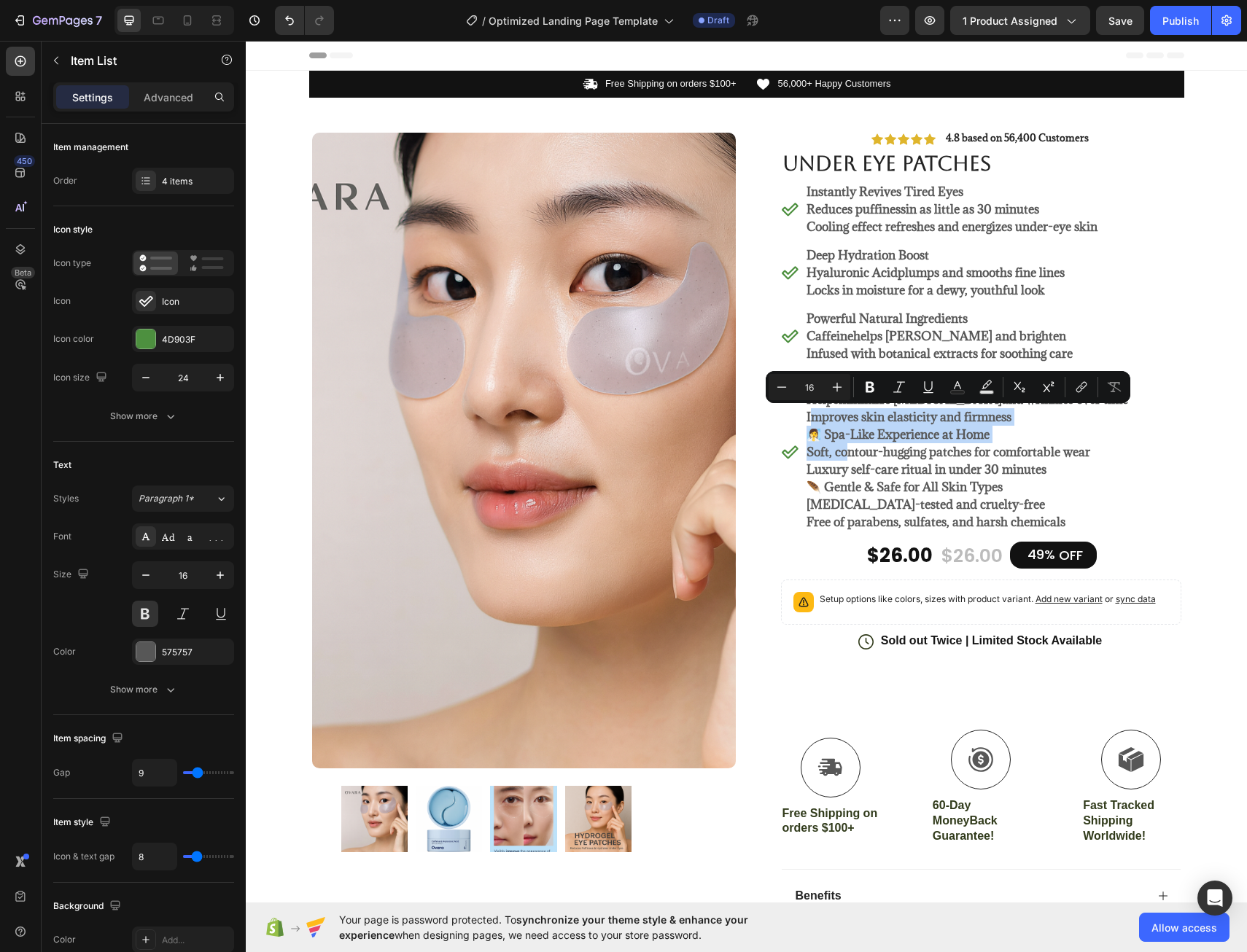
drag, startPoint x: 805, startPoint y: 425, endPoint x: 842, endPoint y: 447, distance: 43.0
click at [842, 447] on div "Anti-Aging Support Helps minimize [MEDICAL_DATA] and wrinkles over time Improve…" at bounding box center [968, 452] width 326 height 162
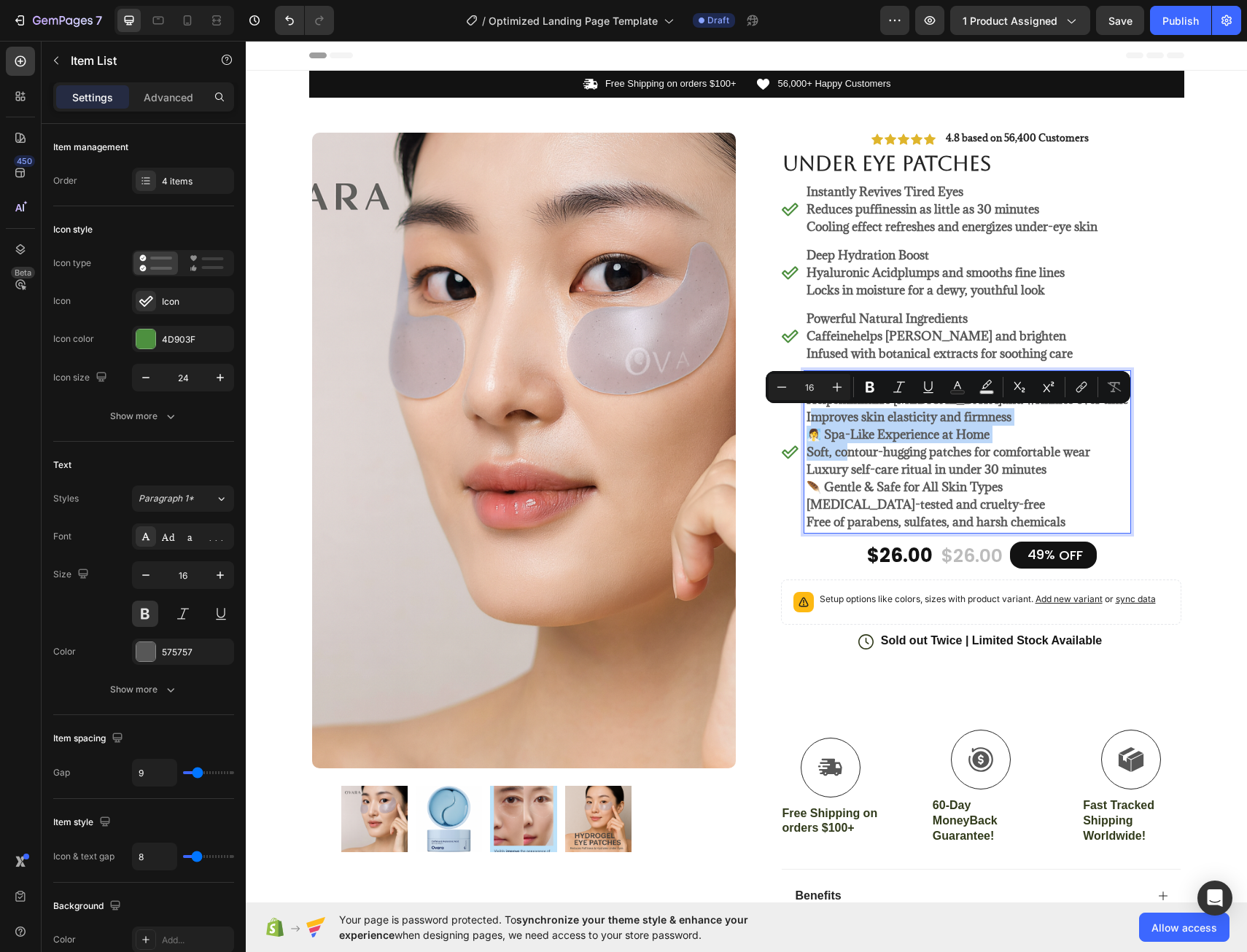
click at [1025, 436] on p "🧖‍♀️ Spa-Like Experience at Home" at bounding box center [968, 435] width 322 height 18
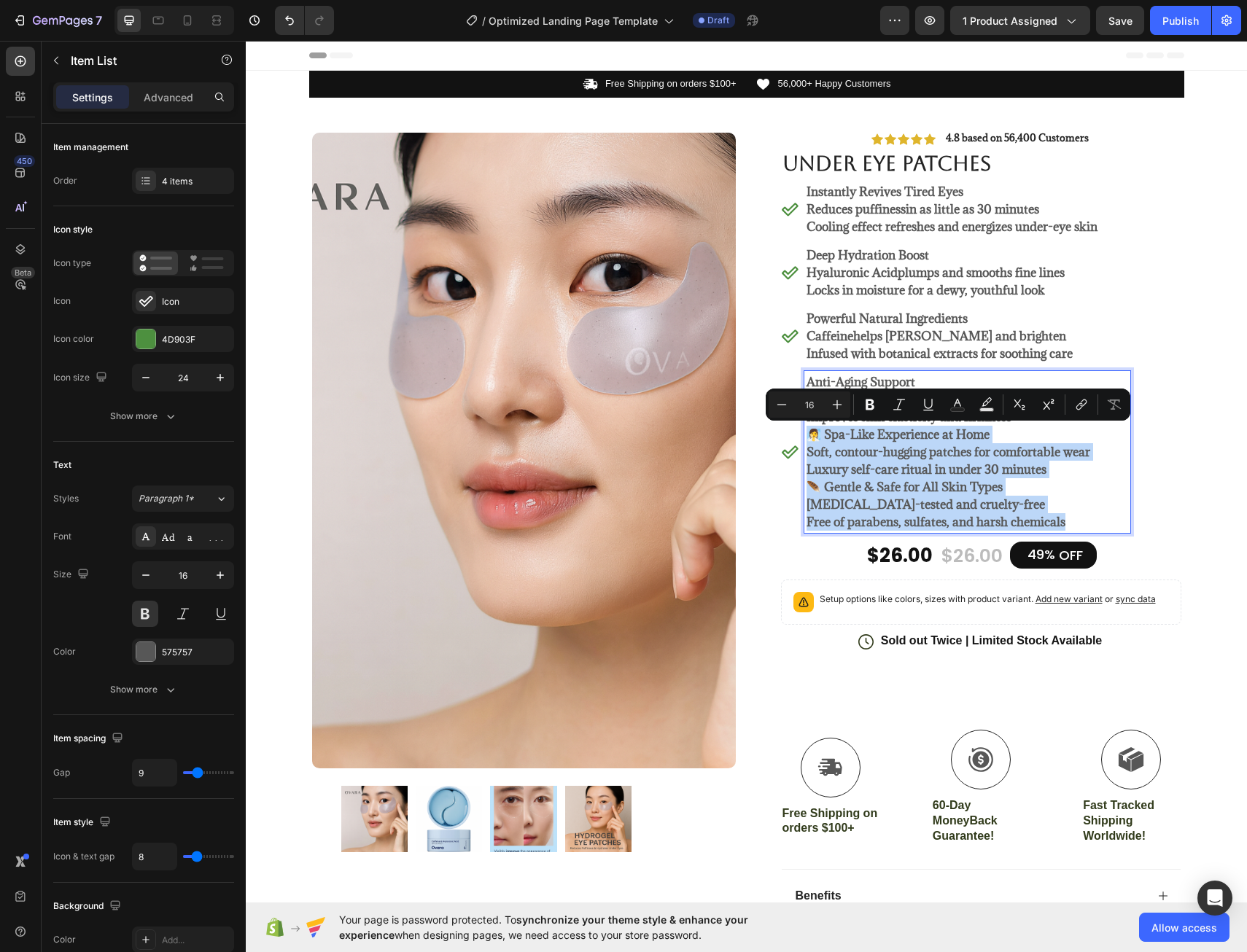
drag, startPoint x: 803, startPoint y: 430, endPoint x: 1072, endPoint y: 530, distance: 287.0
click at [1072, 530] on div "Anti-Aging Support Helps minimize [MEDICAL_DATA] and wrinkles over time Improve…" at bounding box center [968, 452] width 326 height 162
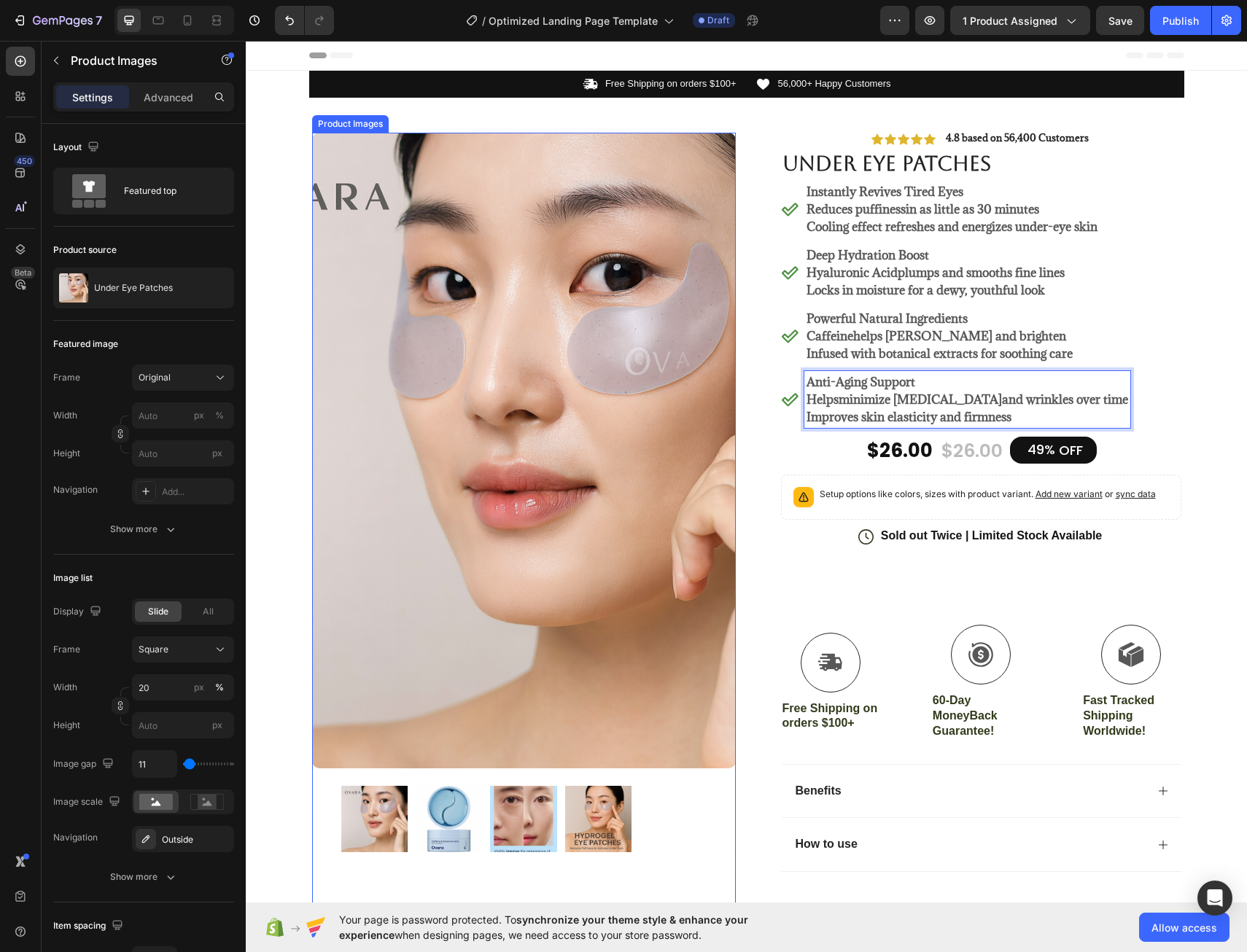
click at [678, 839] on div at bounding box center [524, 819] width 365 height 67
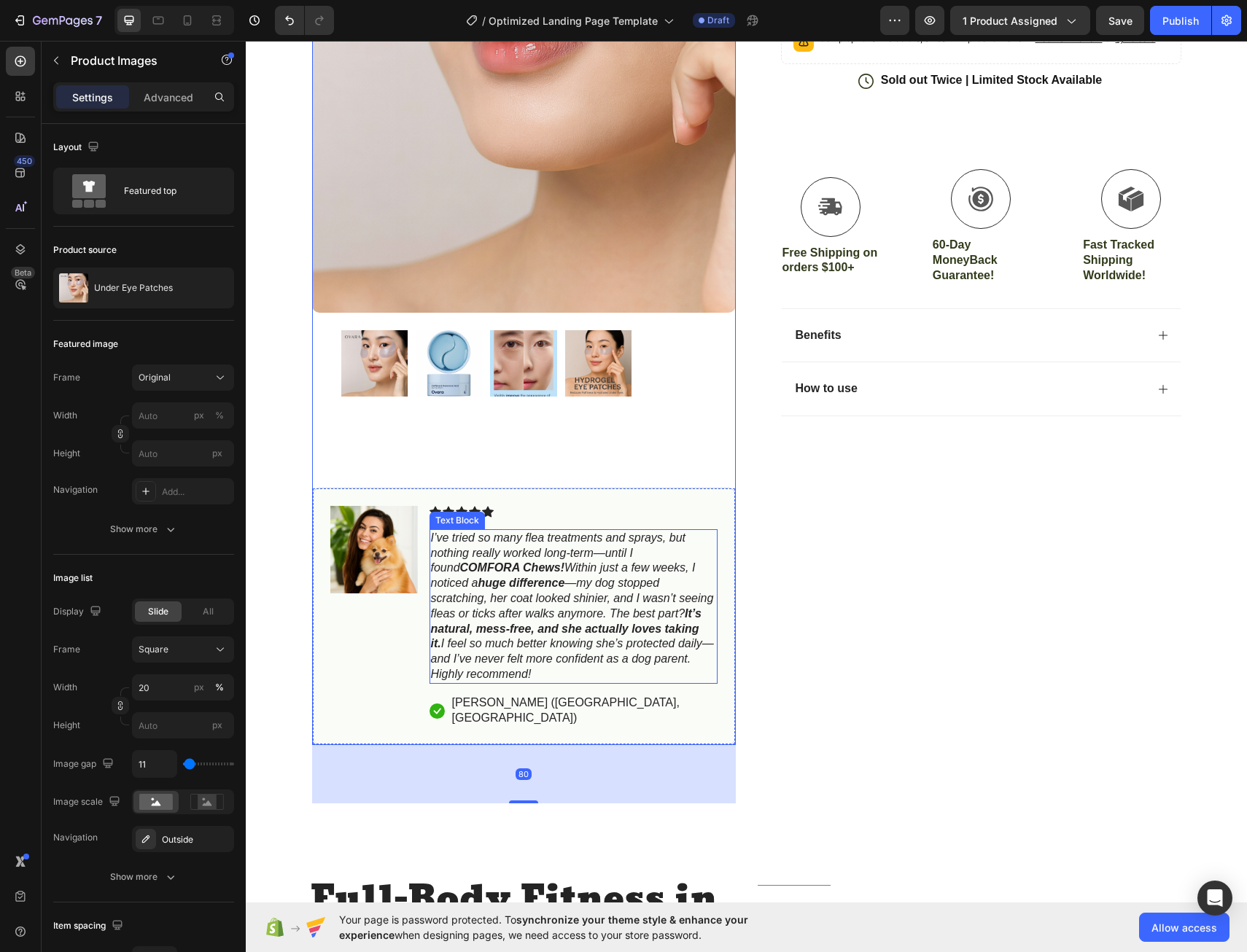
scroll to position [656, 0]
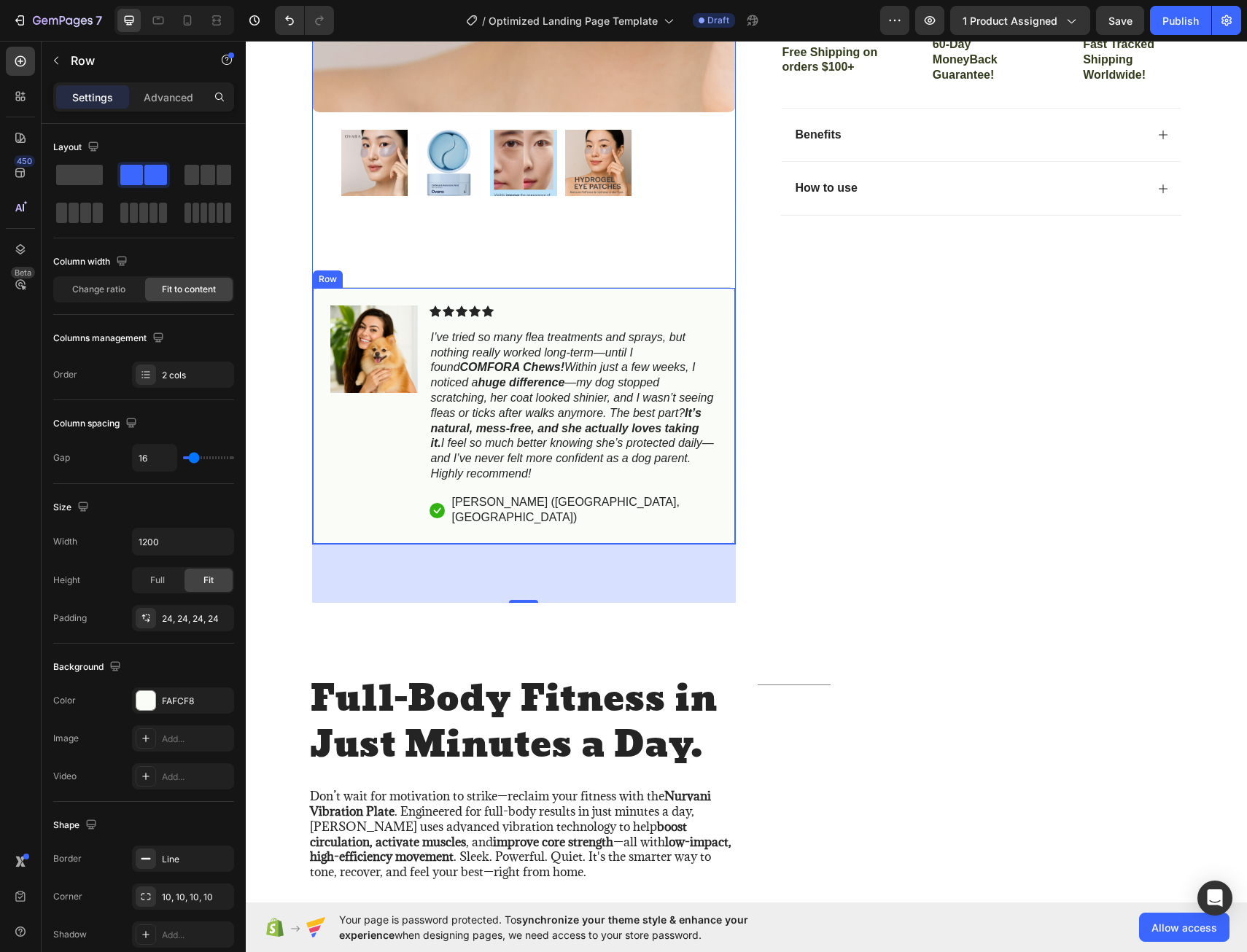
click at [648, 490] on div "Icon Icon Icon Icon Icon Icon List I’ve tried so many flea treatments and spray…" at bounding box center [573, 416] width 288 height 222
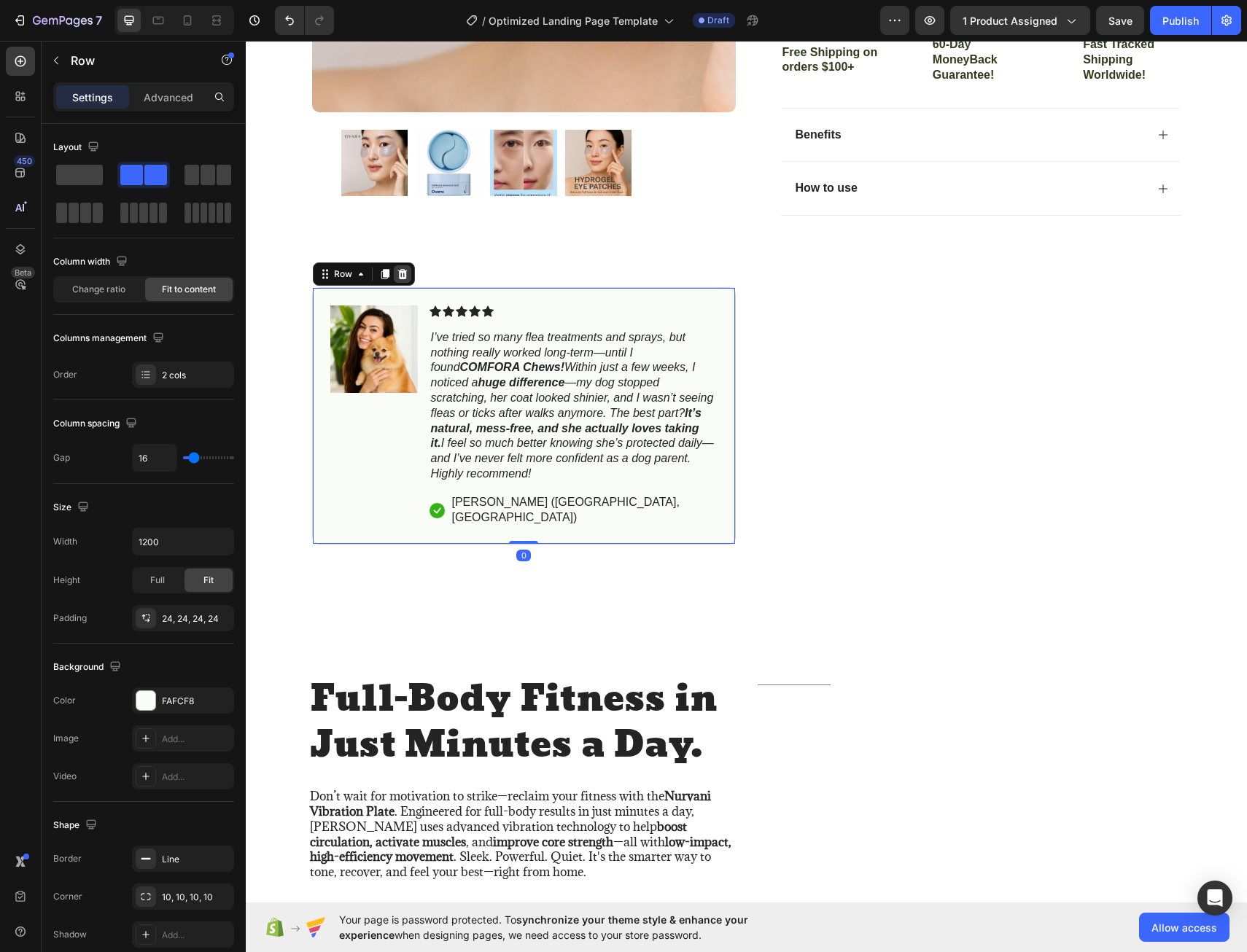
click at [399, 276] on icon at bounding box center [402, 274] width 10 height 10
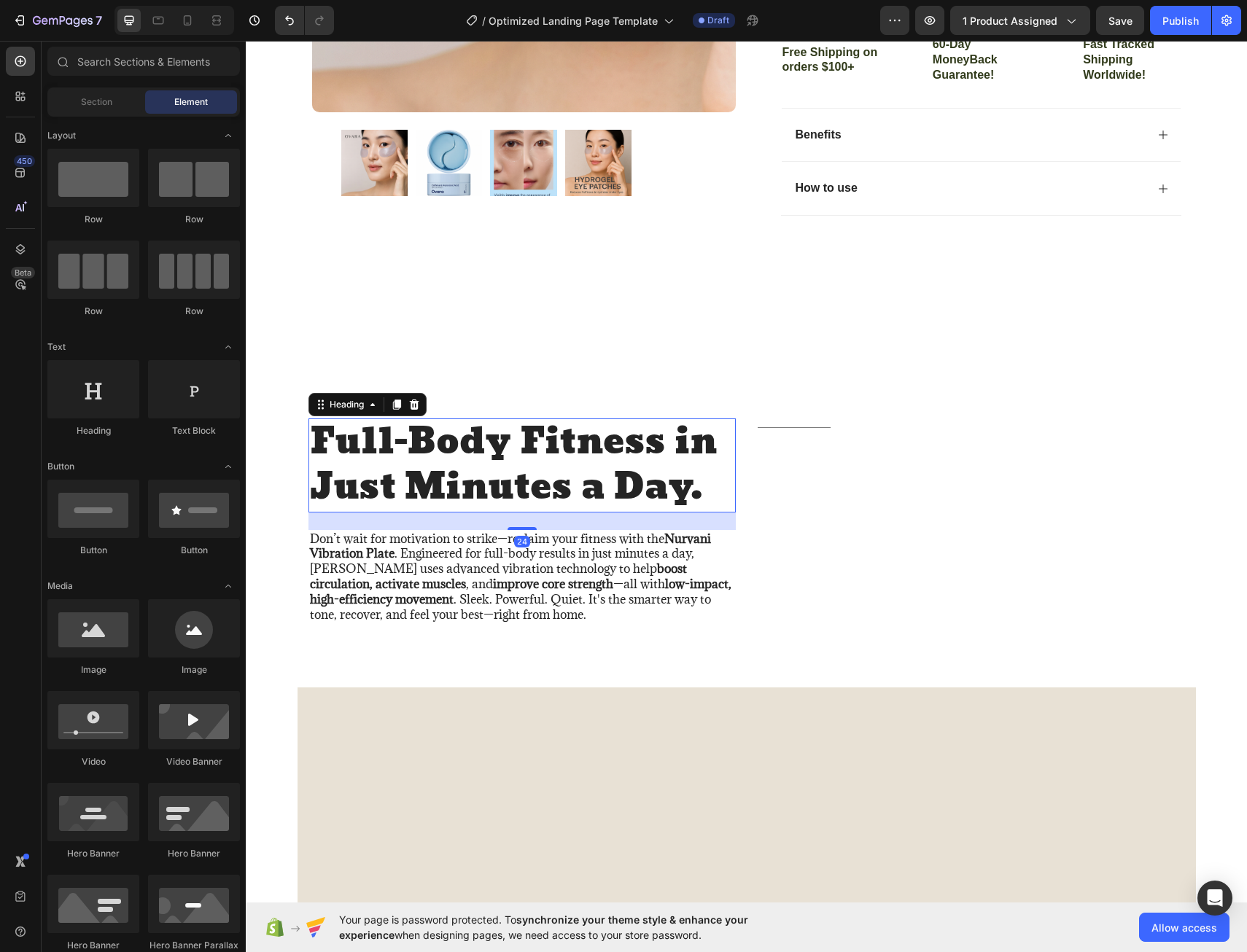
click at [688, 486] on h2 "Full-Body Fitness in Just Minutes a Day." at bounding box center [522, 465] width 428 height 94
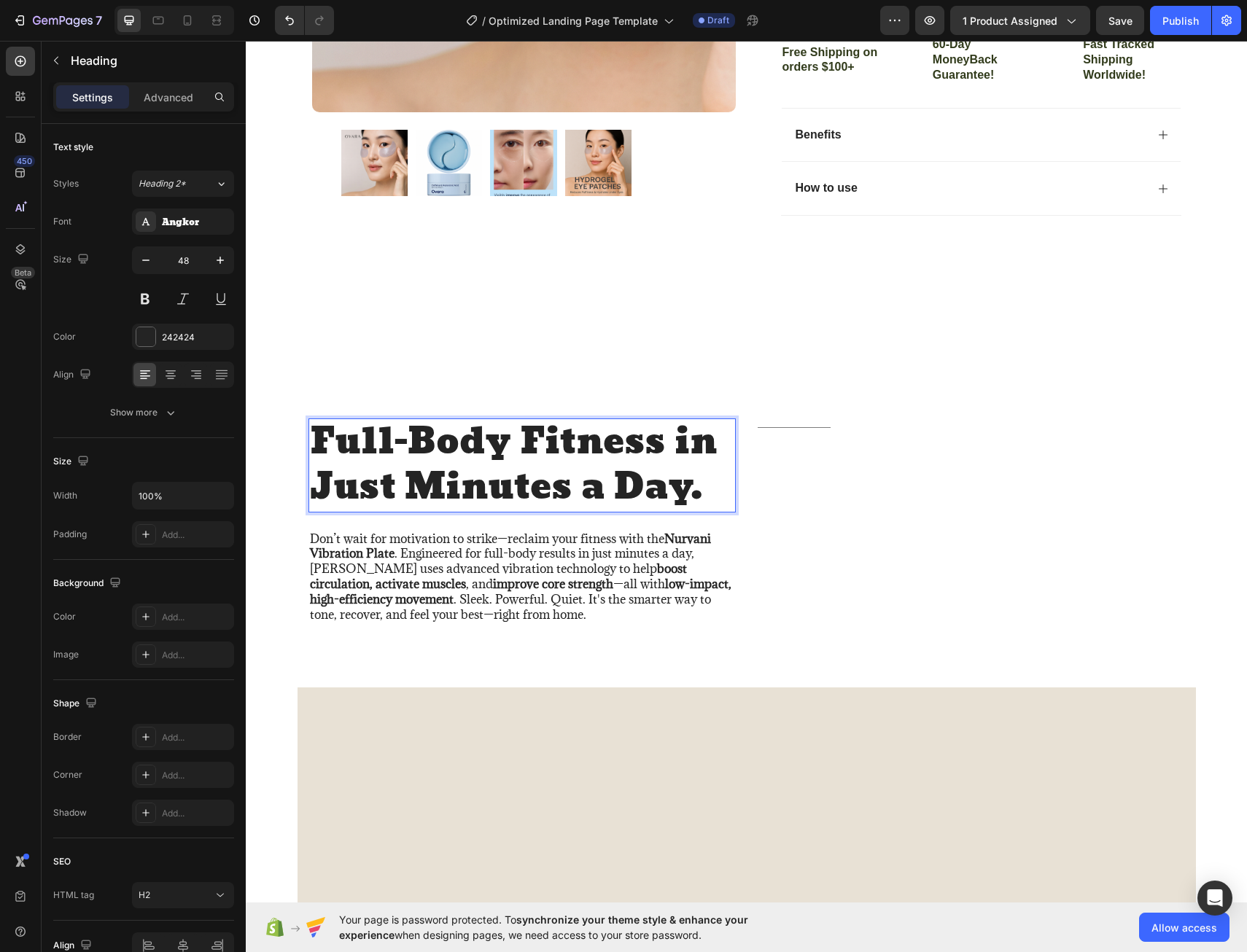
click at [704, 490] on h2 "Full-Body Fitness in Just Minutes a Day." at bounding box center [522, 465] width 428 height 94
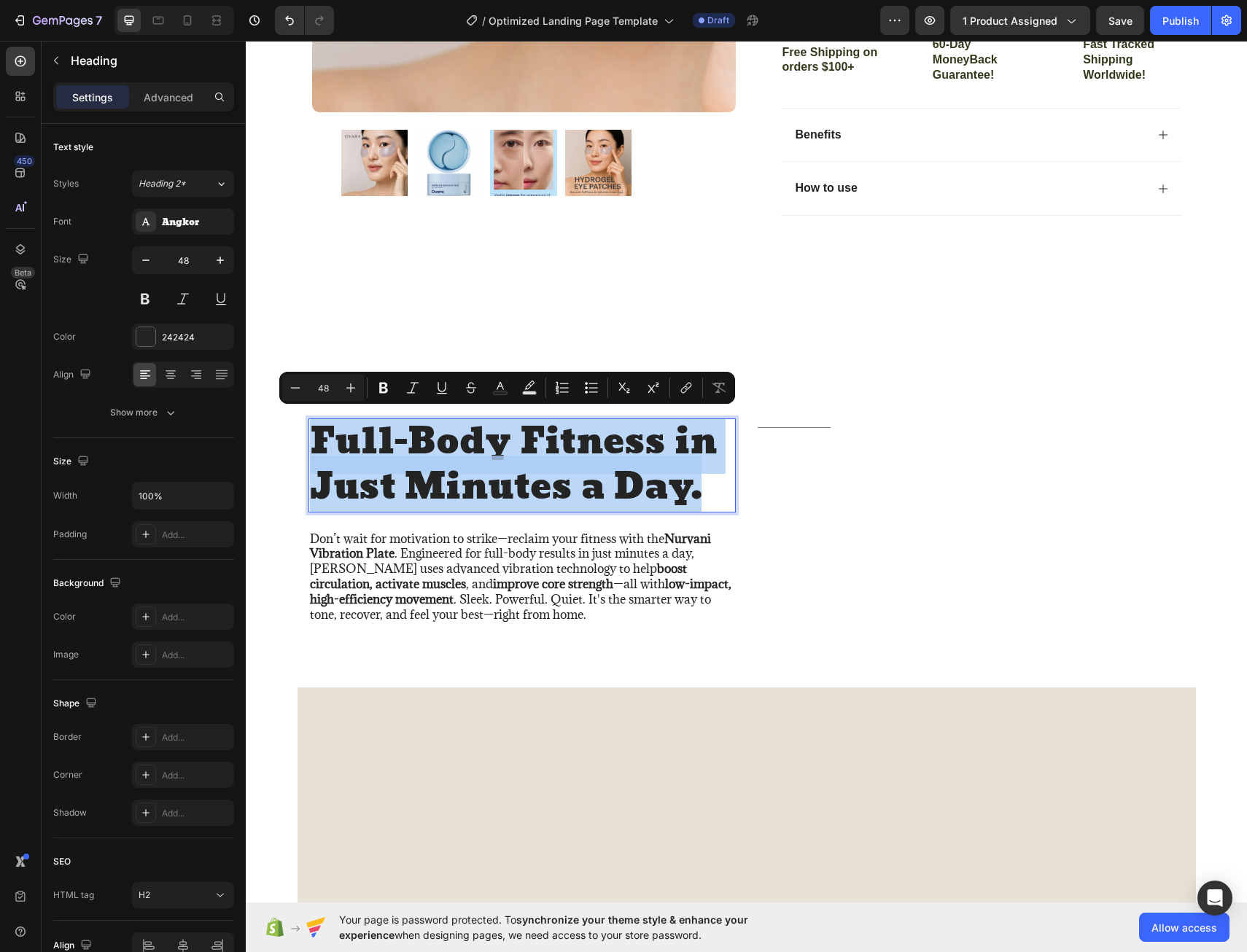
drag, startPoint x: 704, startPoint y: 490, endPoint x: 313, endPoint y: 454, distance: 392.7
click at [313, 454] on p "Full-Body Fitness in Just Minutes a Day." at bounding box center [522, 465] width 425 height 91
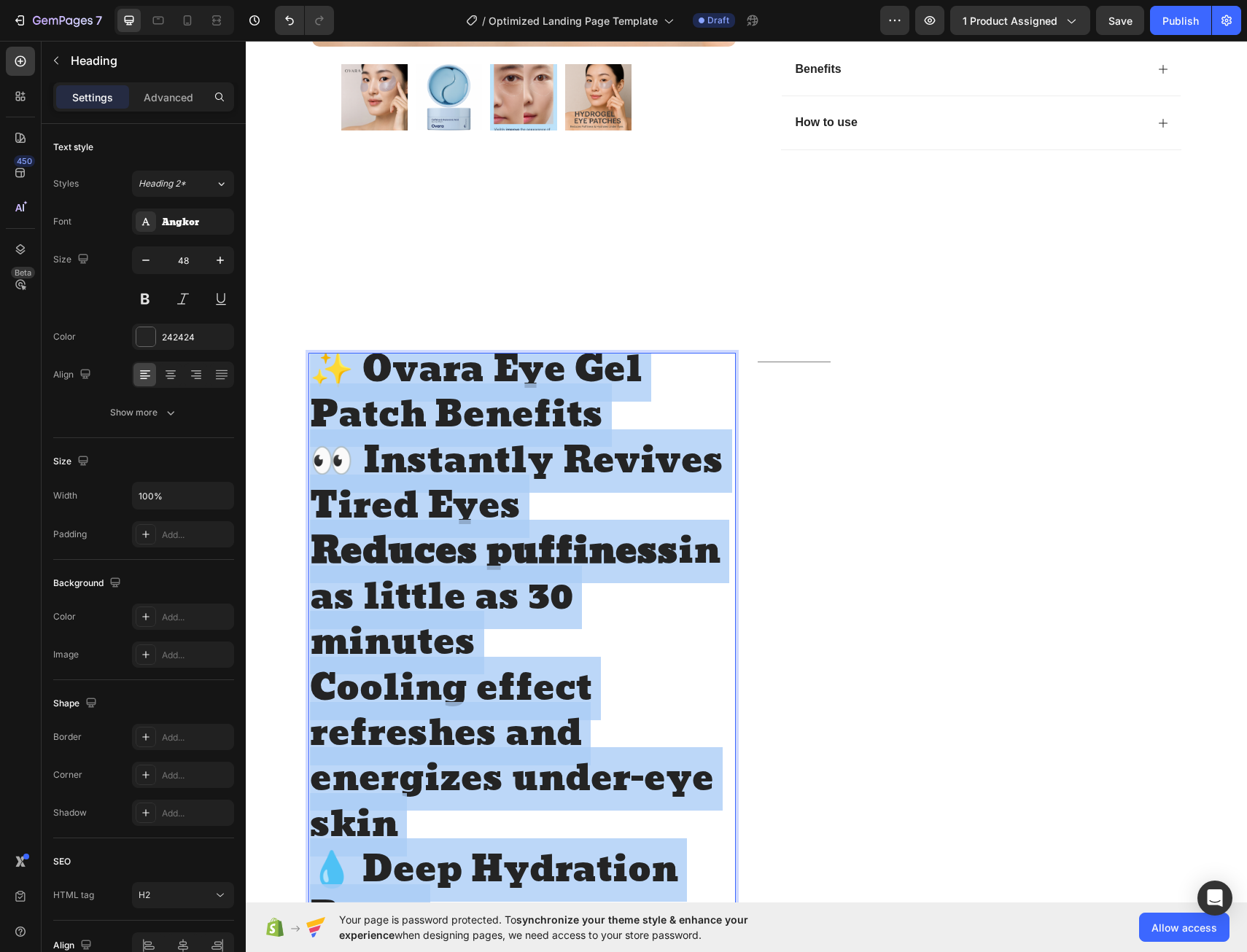
scroll to position [613, 0]
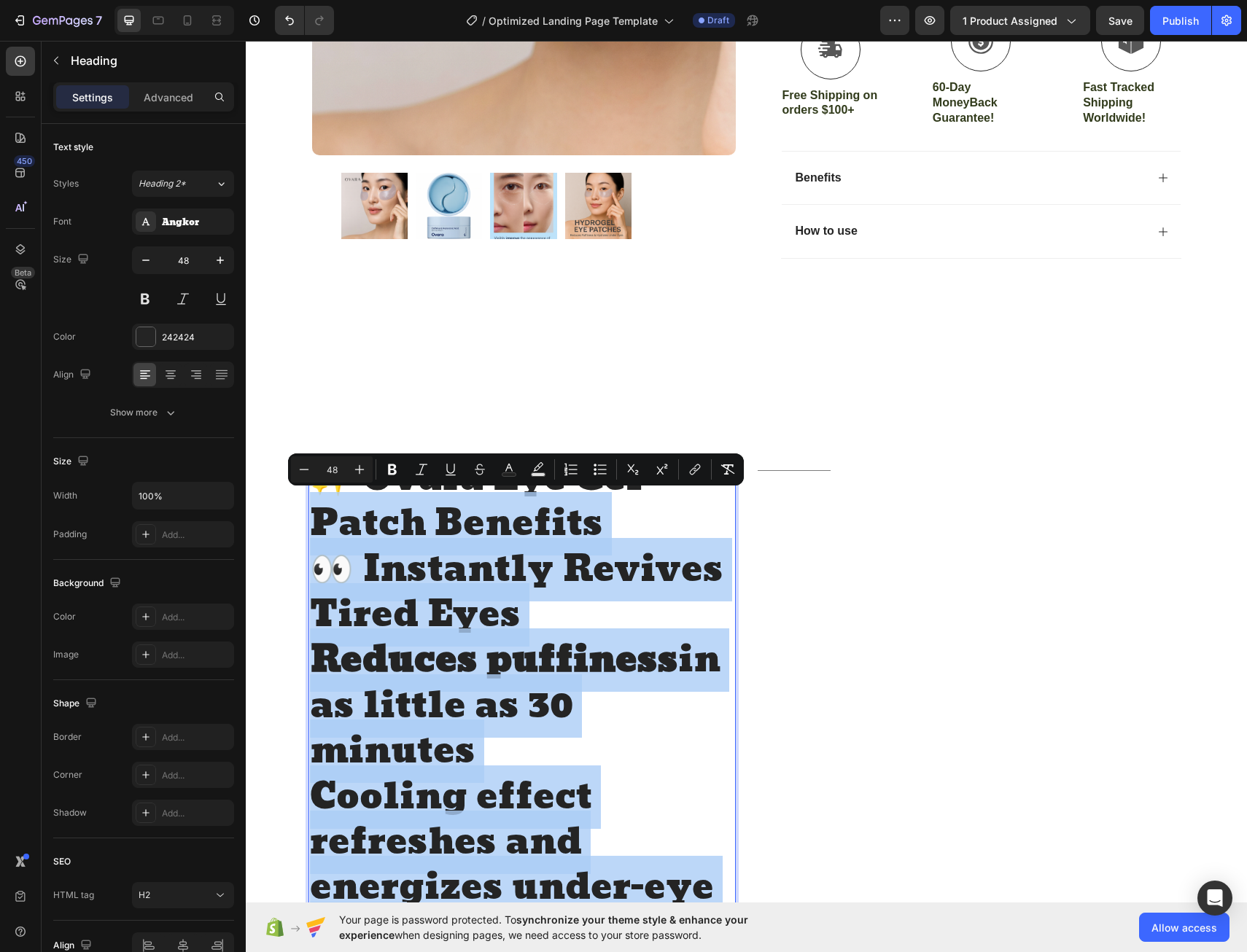
drag, startPoint x: 525, startPoint y: 422, endPoint x: 313, endPoint y: 512, distance: 230.3
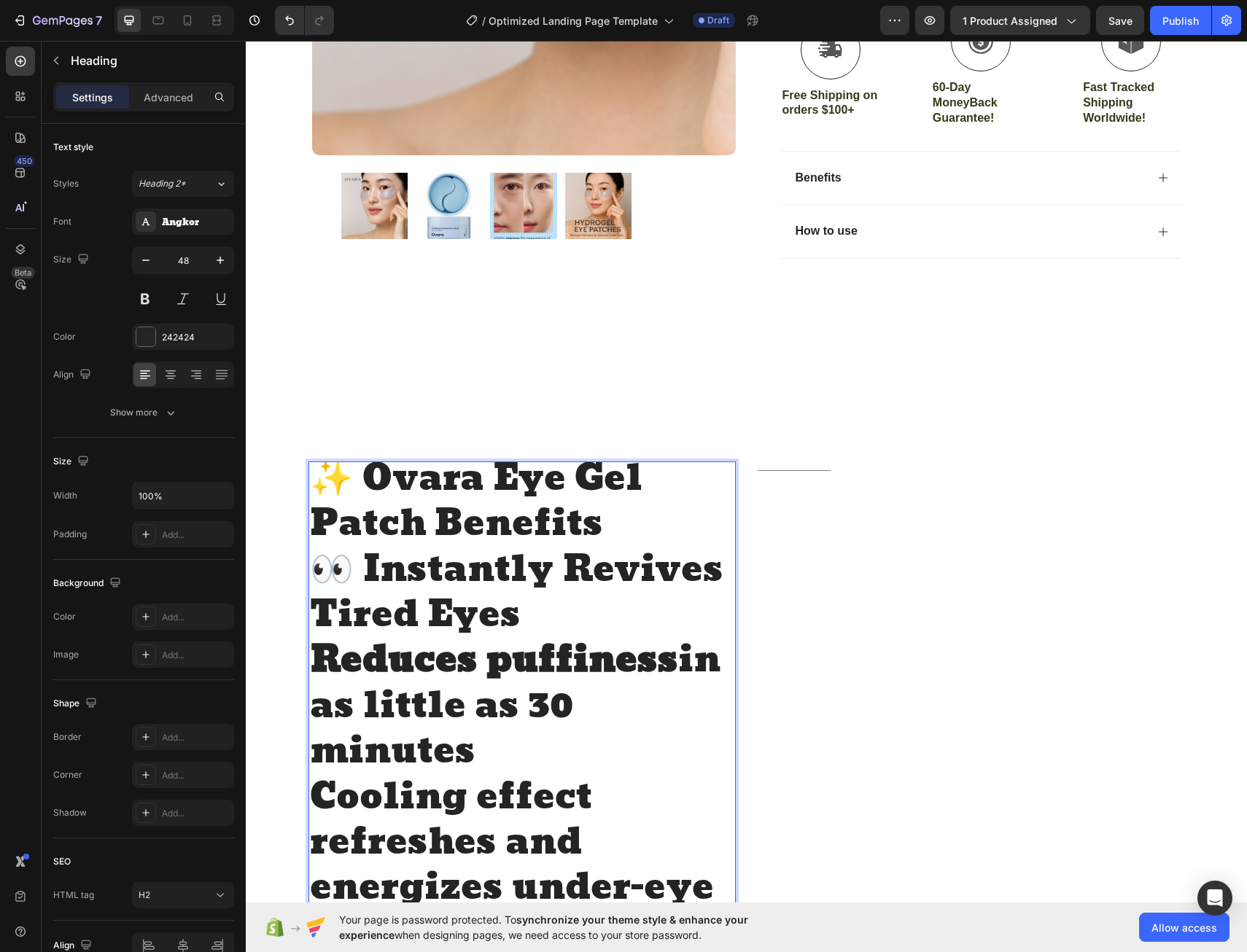
scroll to position [0, 0]
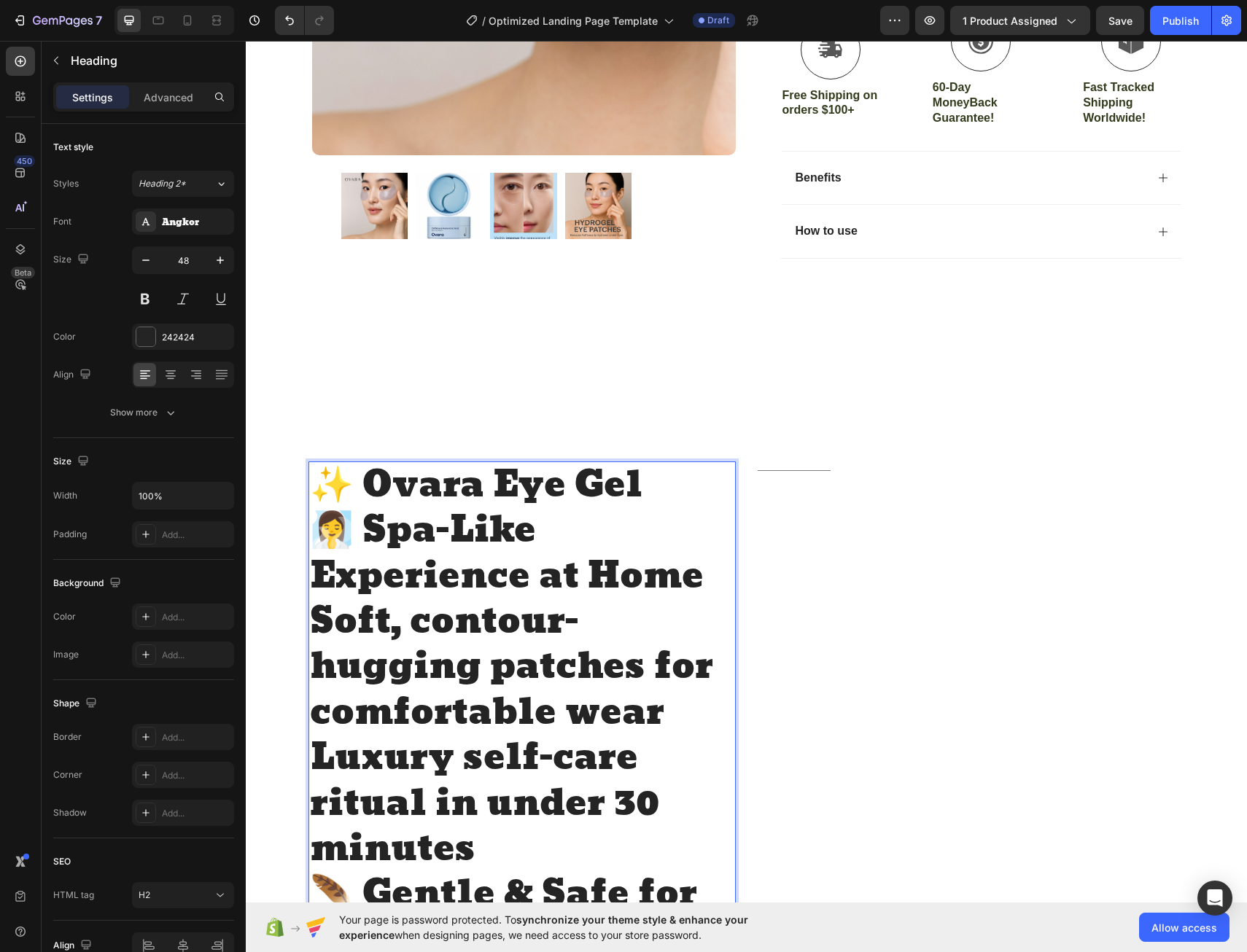
click at [363, 539] on p "🧖‍♀️ Spa-Like Experience at Home" at bounding box center [522, 553] width 425 height 91
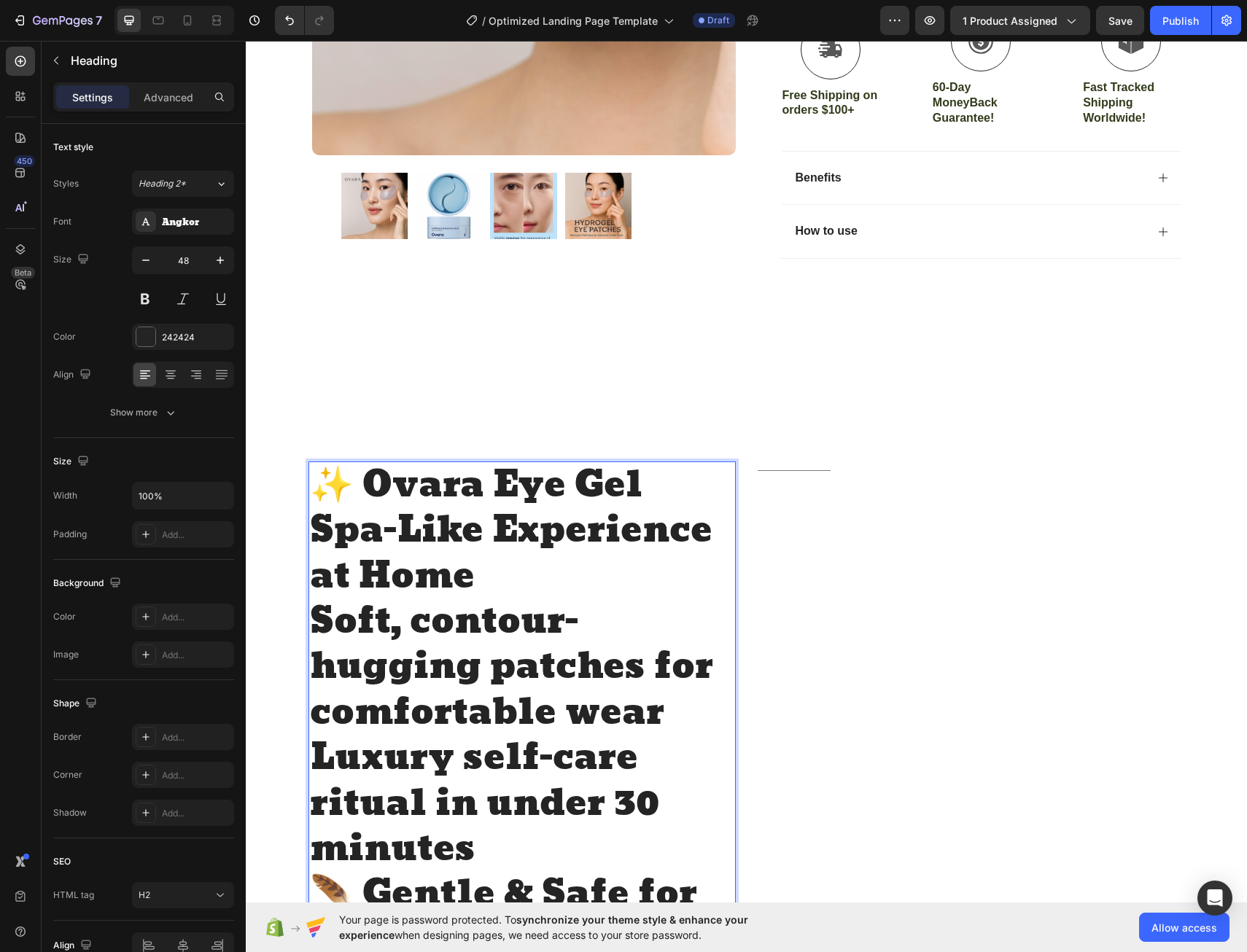
click at [356, 486] on p "✨ Ovara Eye Gel" at bounding box center [522, 485] width 425 height 45
drag, startPoint x: 616, startPoint y: 492, endPoint x: 329, endPoint y: 480, distance: 287.3
click at [329, 480] on p "Ovara Eye Gel" at bounding box center [522, 485] width 425 height 45
click at [310, 533] on p "Spa-Like Experience at Home" at bounding box center [522, 553] width 425 height 91
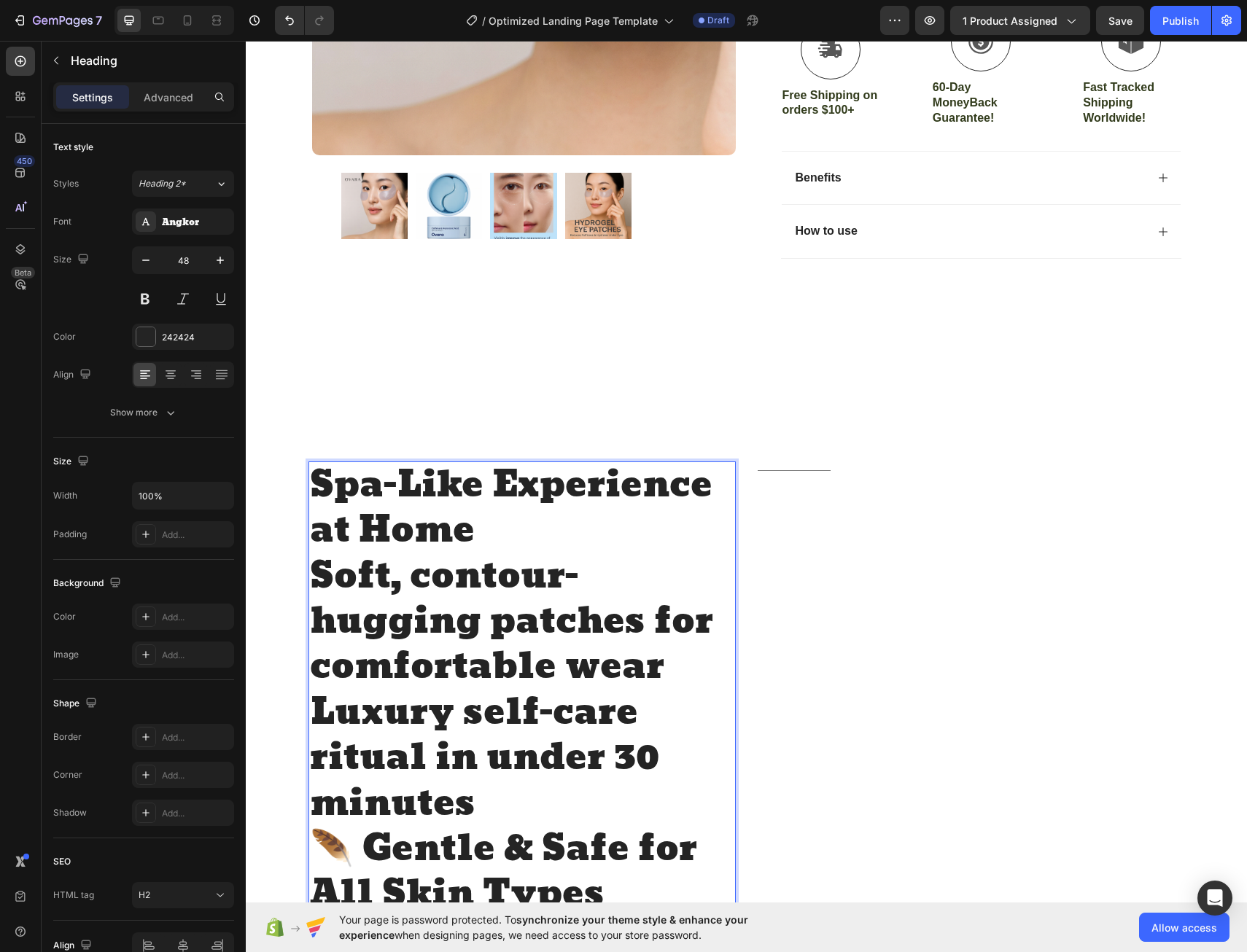
click at [478, 542] on p "Spa-Like Experience at Home" at bounding box center [522, 508] width 425 height 91
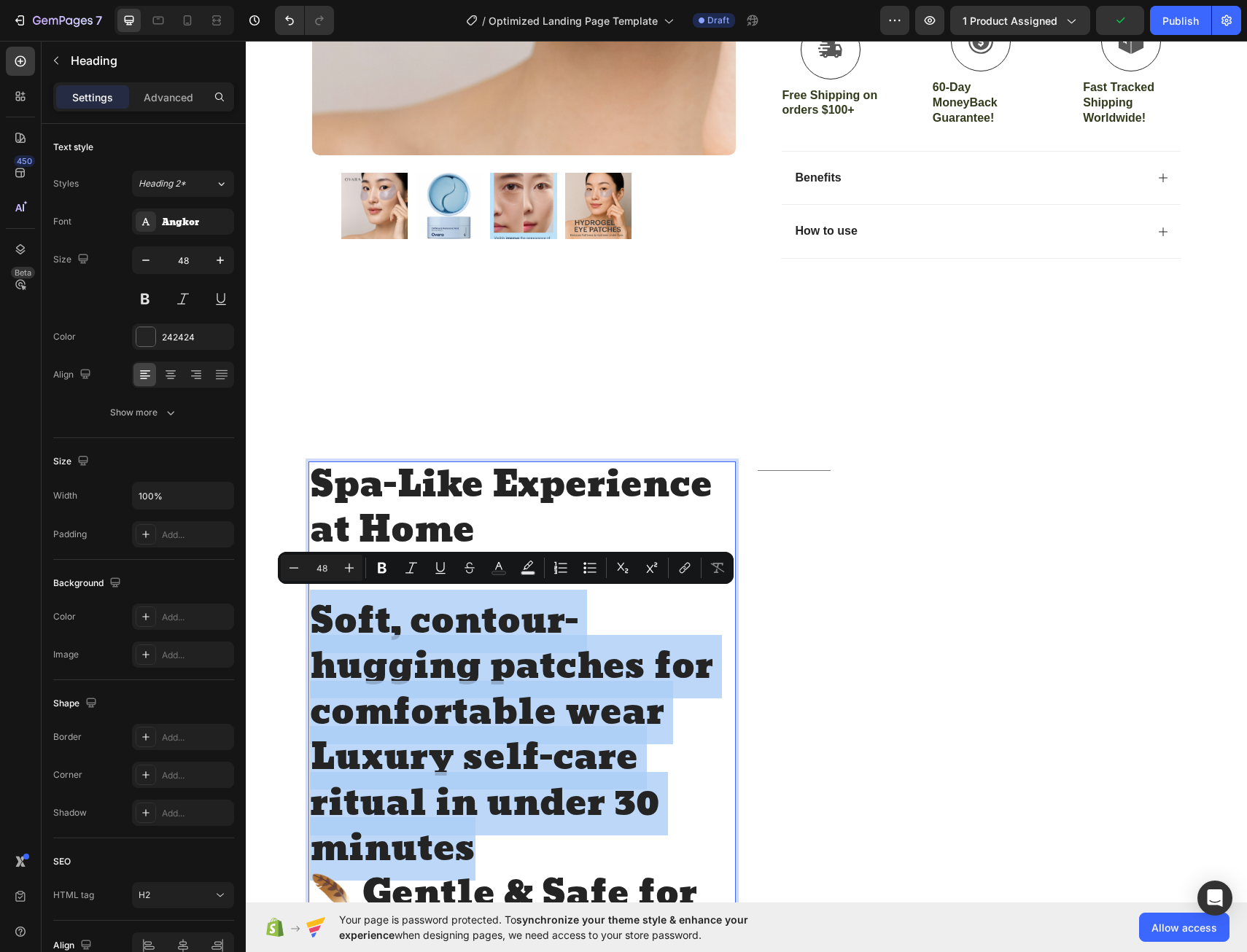
drag, startPoint x: 310, startPoint y: 620, endPoint x: 550, endPoint y: 846, distance: 329.7
click at [550, 846] on h2 "Spa-Like Experience at Home Soft, contour-hugging patches for comfortable wear …" at bounding box center [522, 850] width 428 height 776
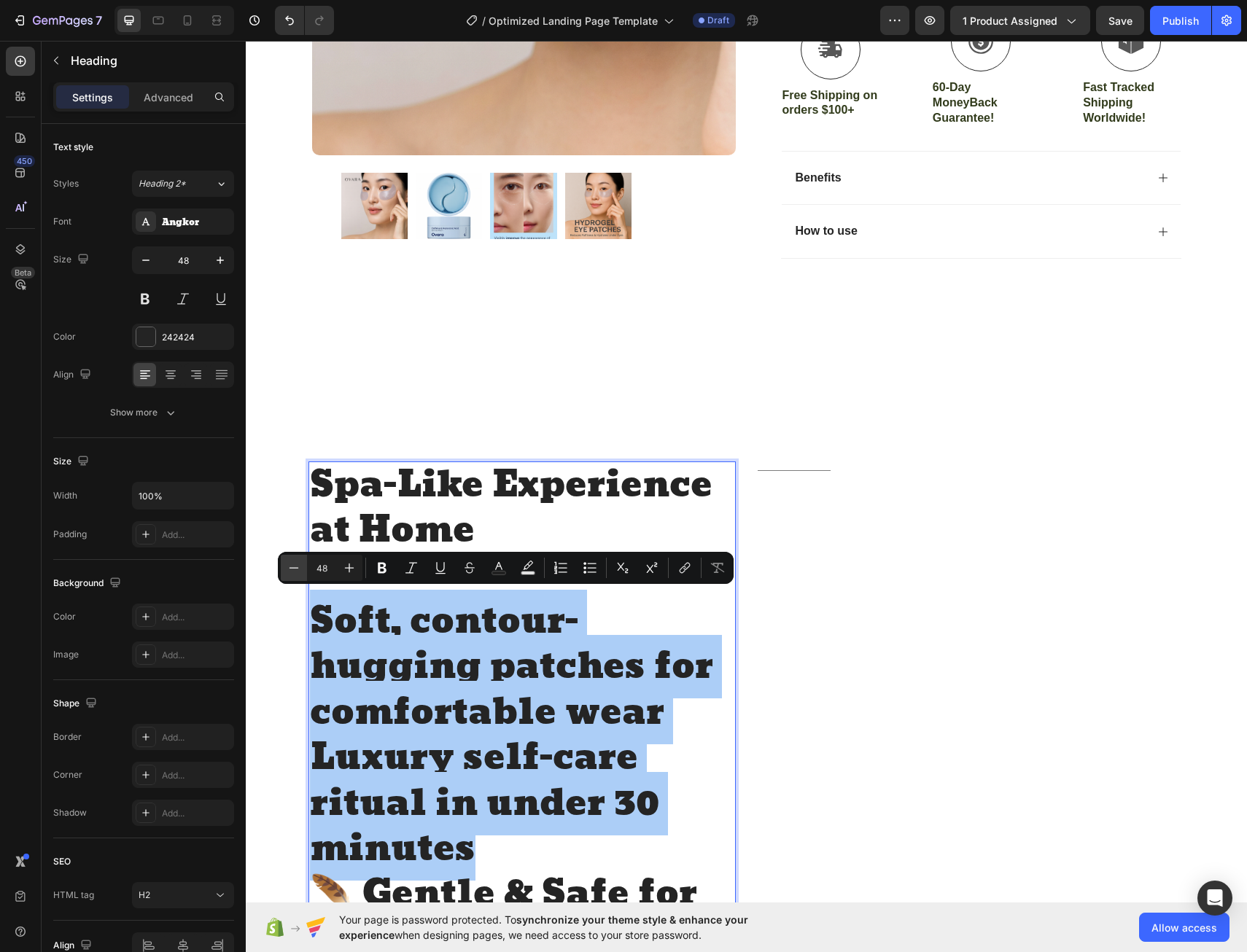
click at [296, 574] on icon "Editor contextual toolbar" at bounding box center [294, 568] width 15 height 15
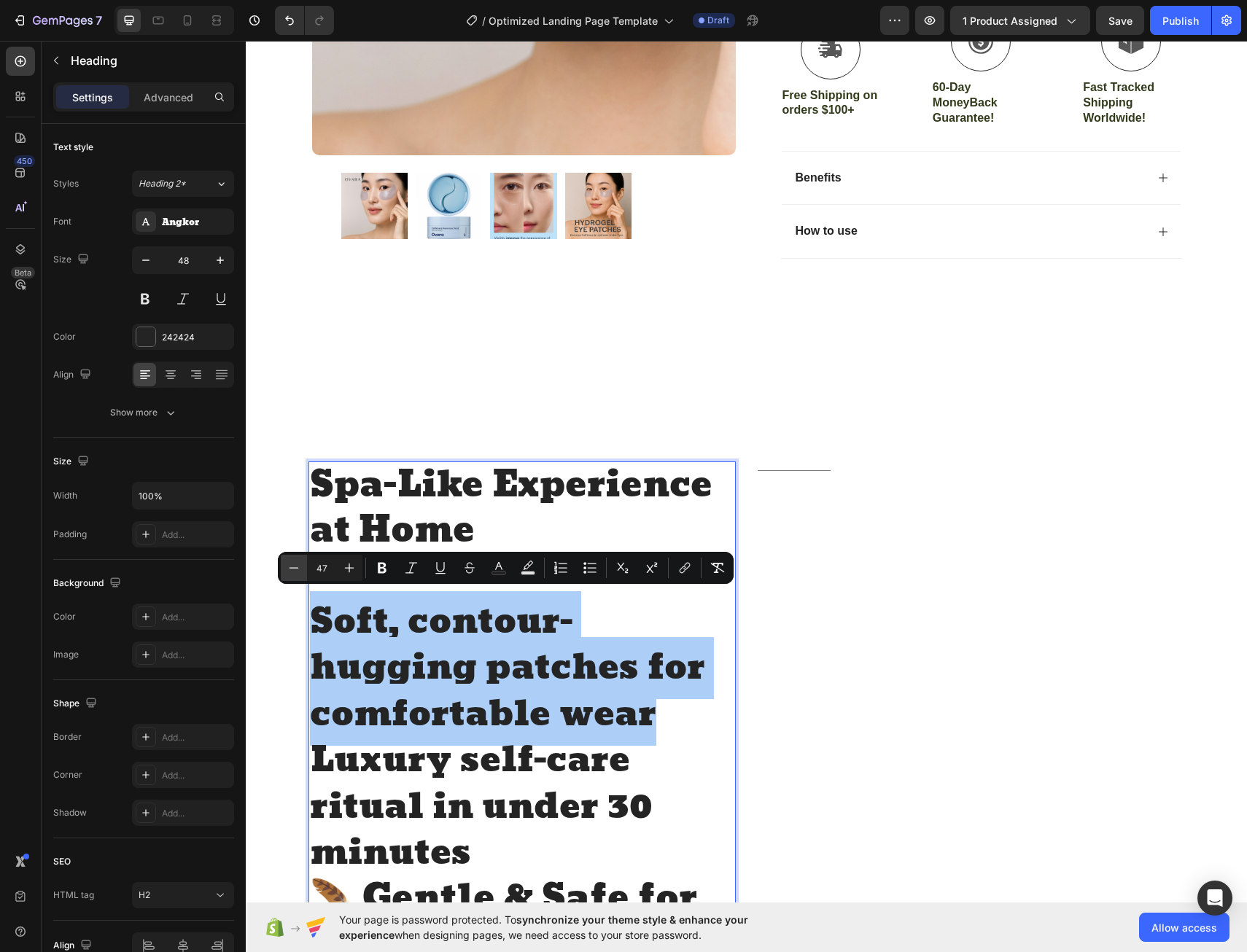
click at [296, 574] on icon "Editor contextual toolbar" at bounding box center [294, 568] width 15 height 15
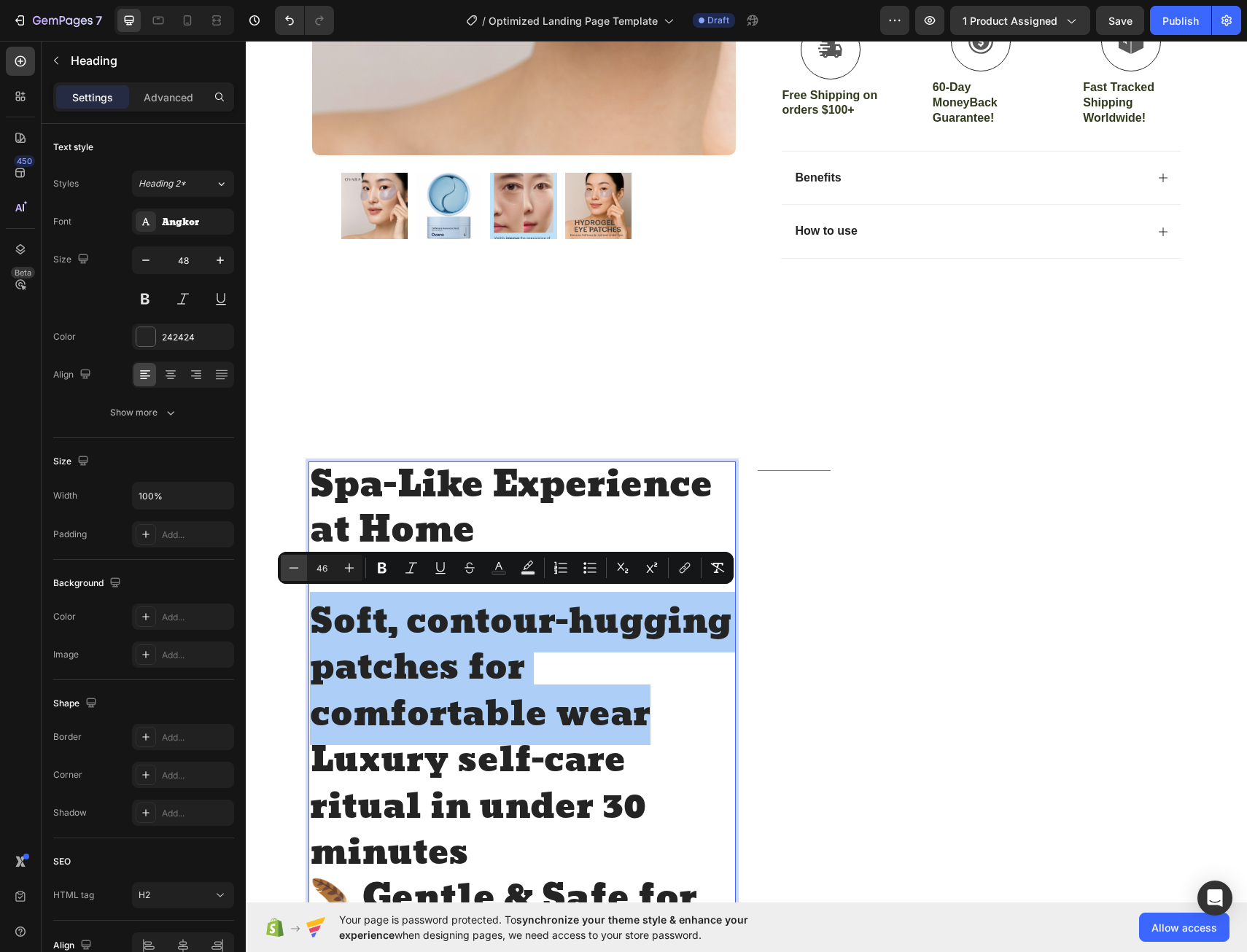
click at [296, 574] on icon "Editor contextual toolbar" at bounding box center [294, 568] width 15 height 15
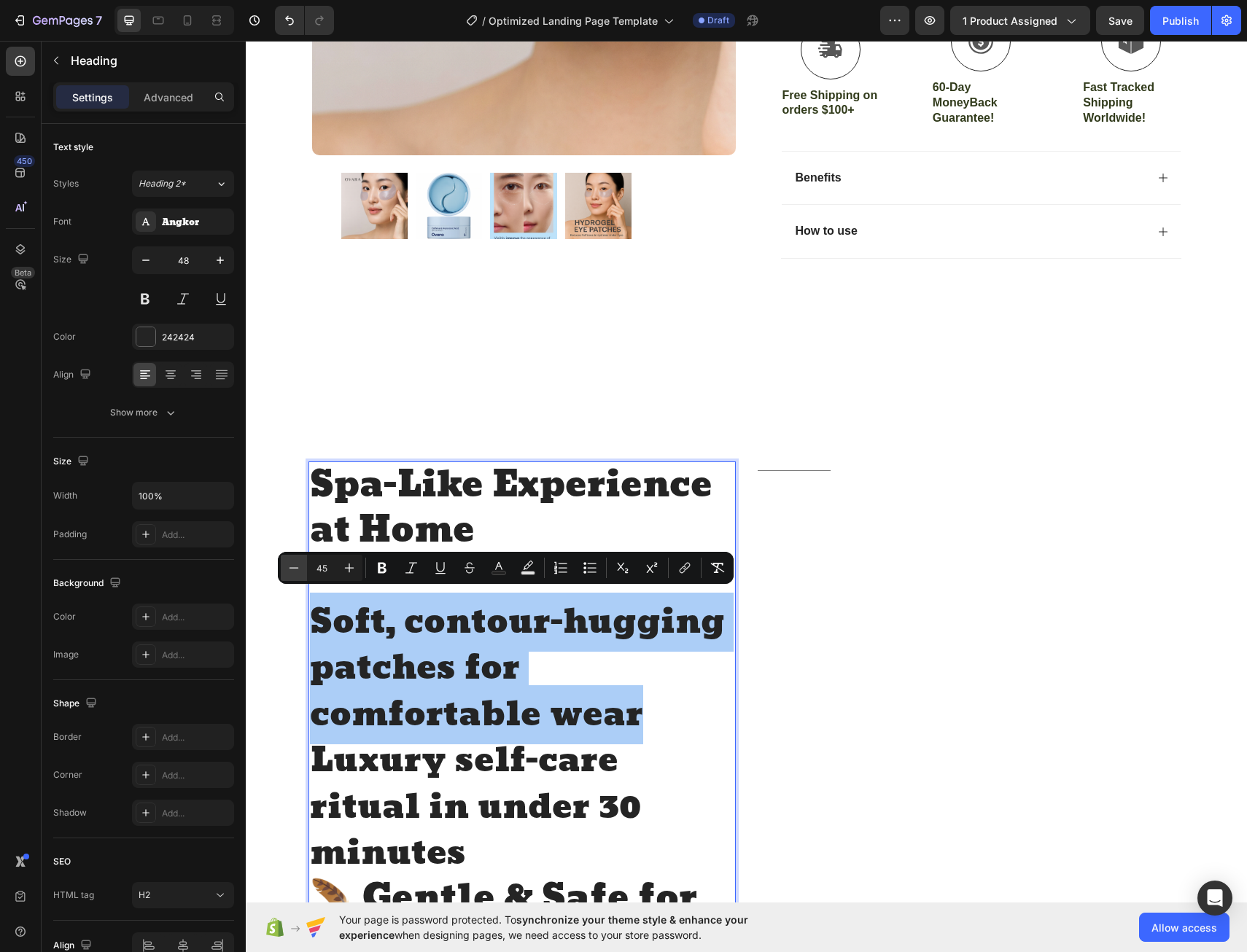
click at [296, 574] on icon "Editor contextual toolbar" at bounding box center [294, 568] width 15 height 15
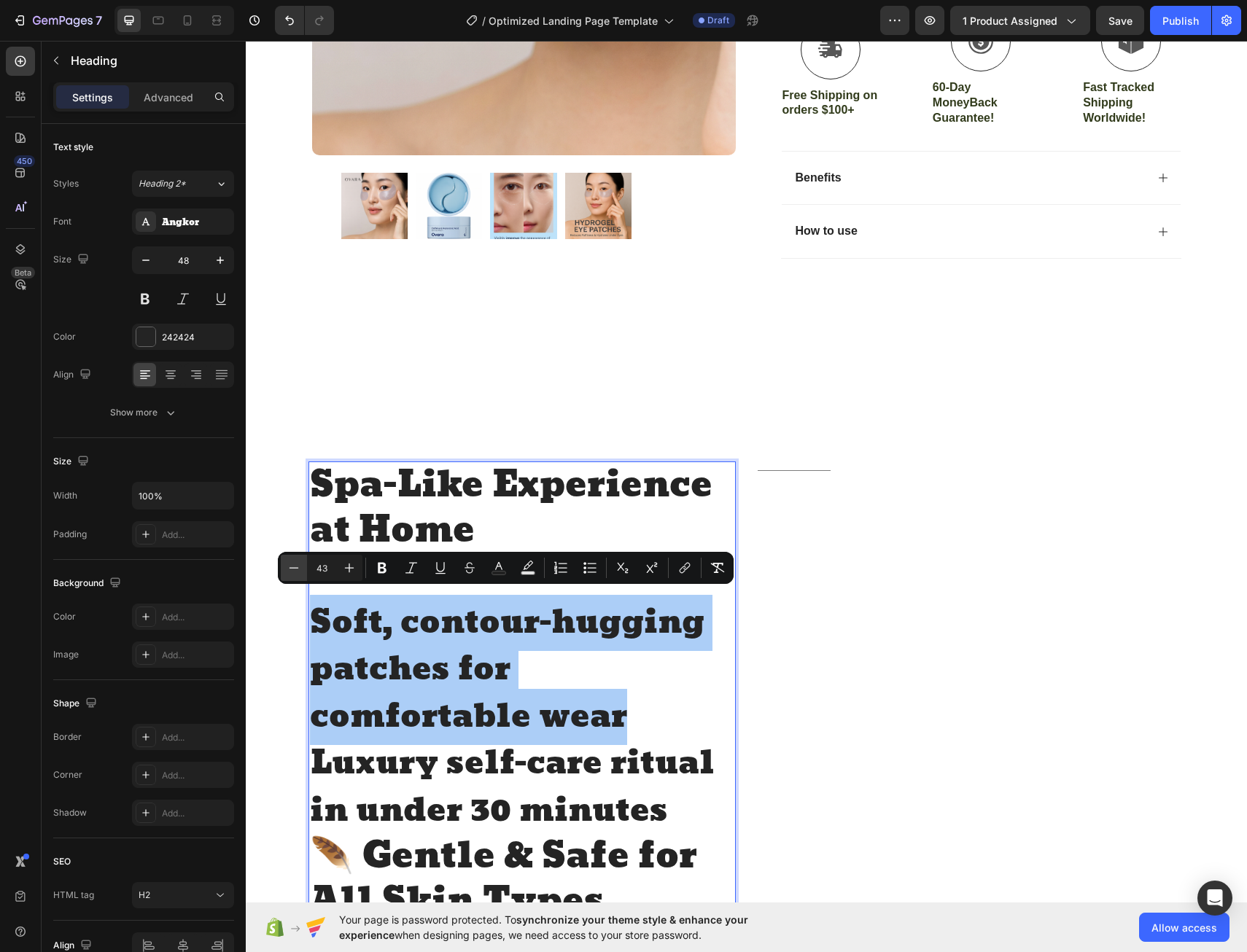
click at [296, 574] on icon "Editor contextual toolbar" at bounding box center [294, 568] width 15 height 15
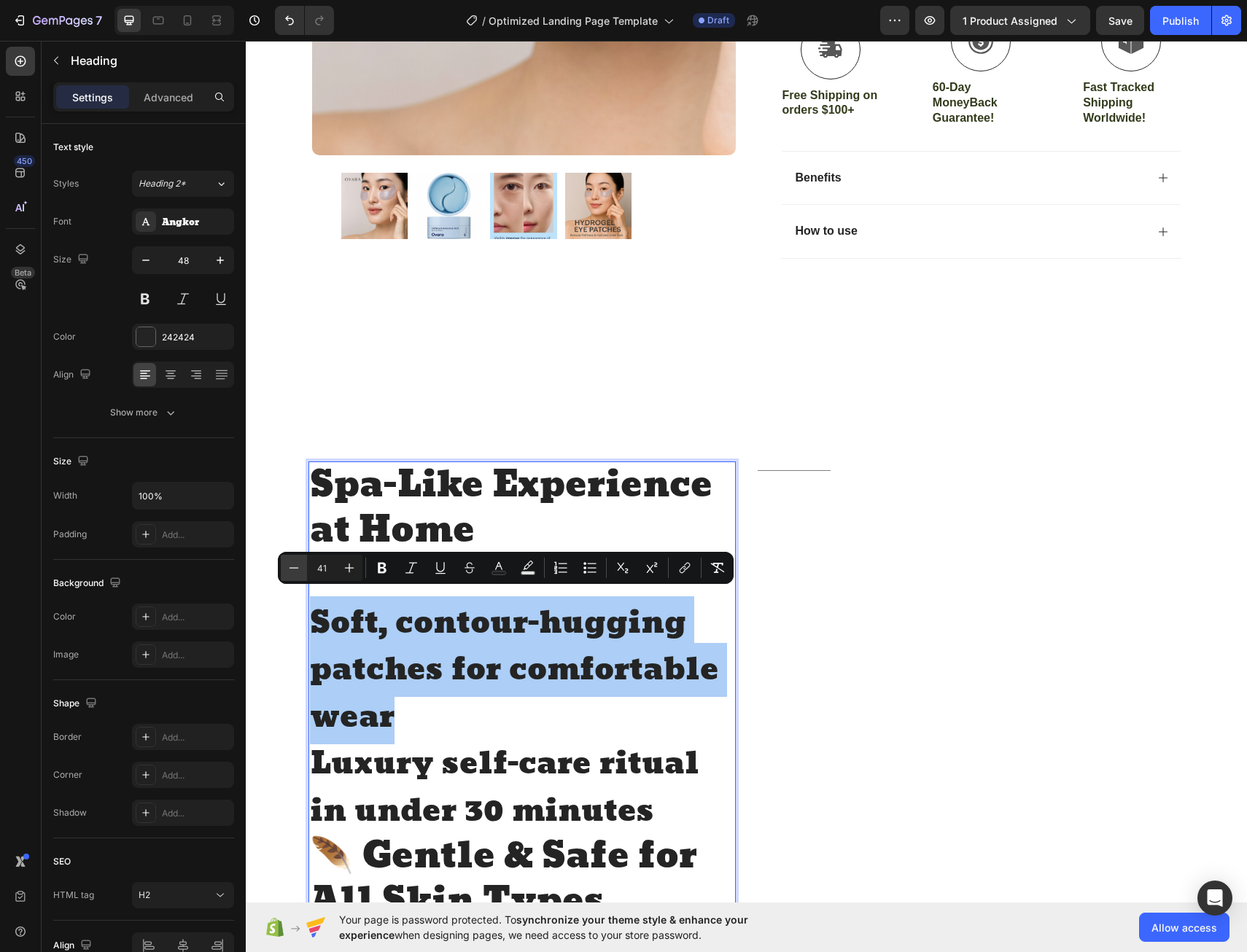
click at [296, 574] on icon "Editor contextual toolbar" at bounding box center [294, 568] width 15 height 15
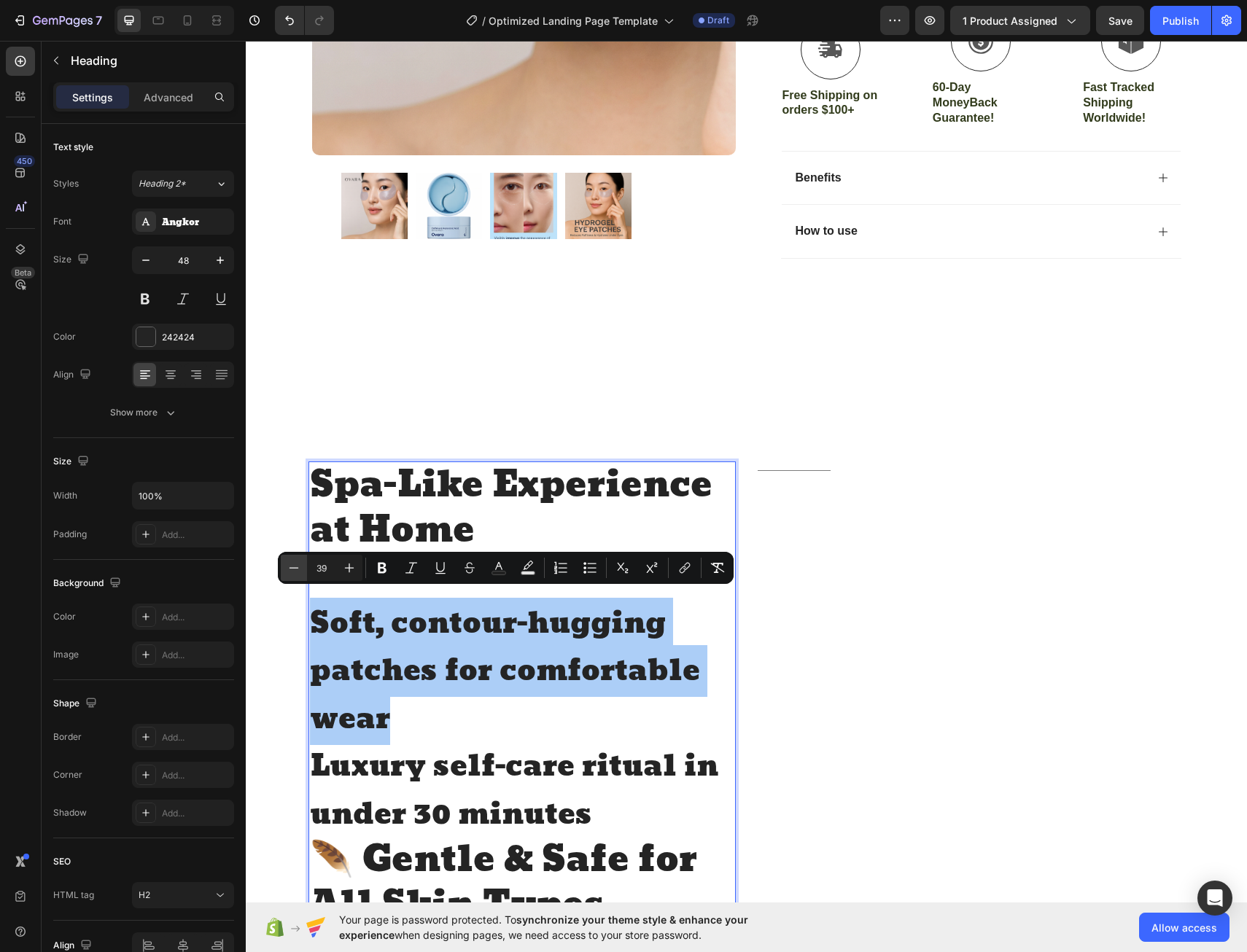
click at [296, 574] on icon "Editor contextual toolbar" at bounding box center [294, 568] width 15 height 15
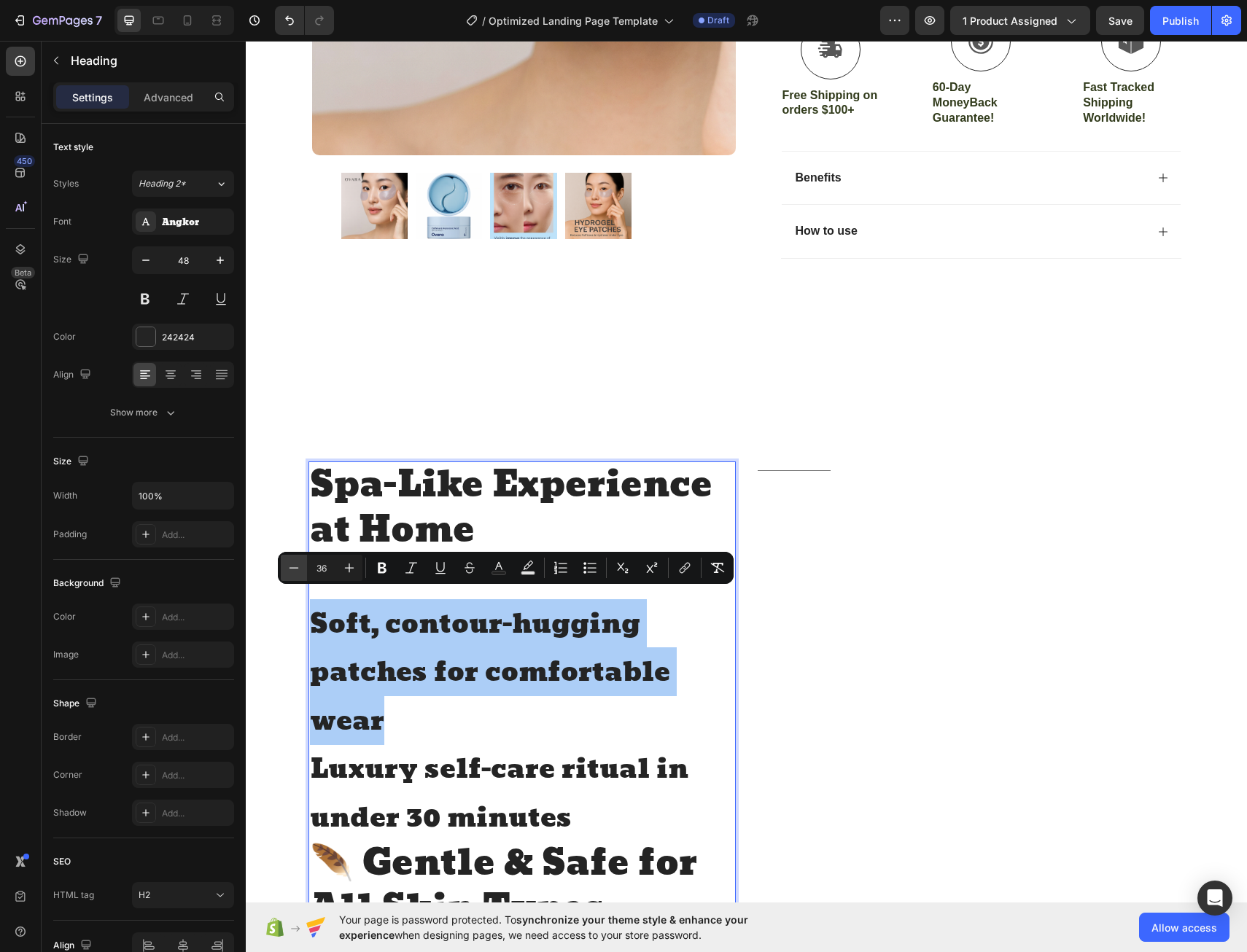
click at [296, 574] on icon "Editor contextual toolbar" at bounding box center [294, 568] width 15 height 15
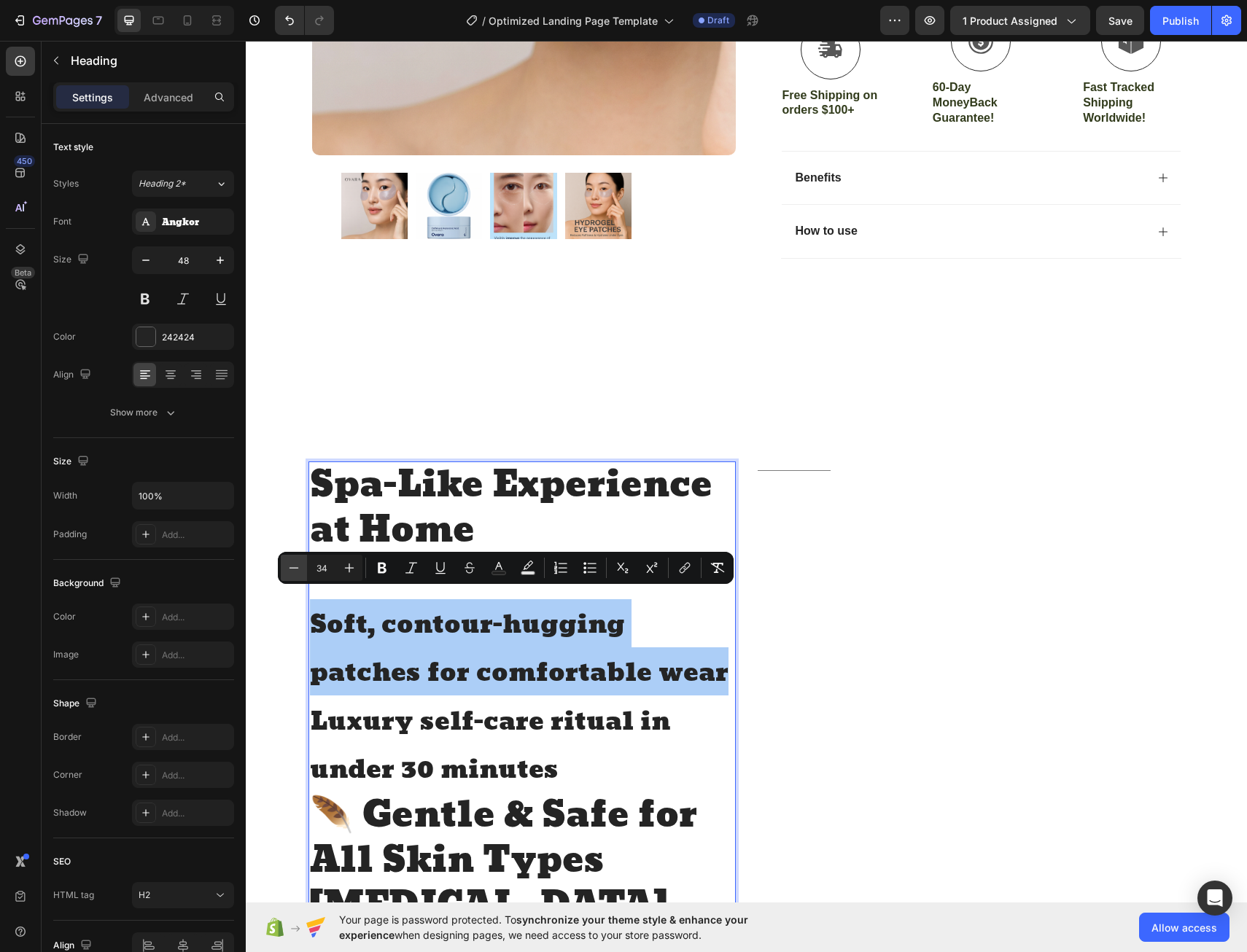
click at [296, 574] on icon "Editor contextual toolbar" at bounding box center [294, 568] width 15 height 15
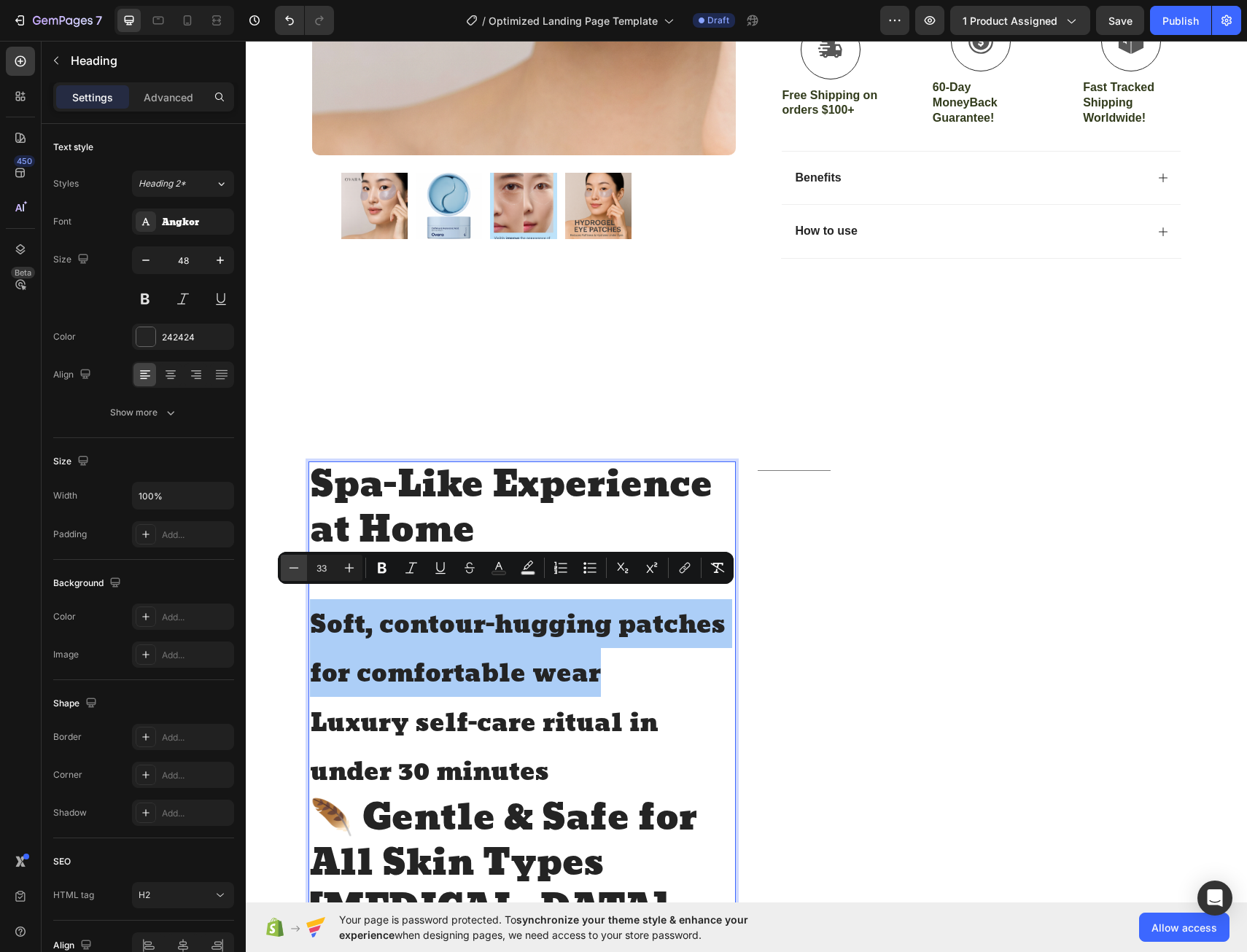
click at [296, 574] on icon "Editor contextual toolbar" at bounding box center [294, 568] width 15 height 15
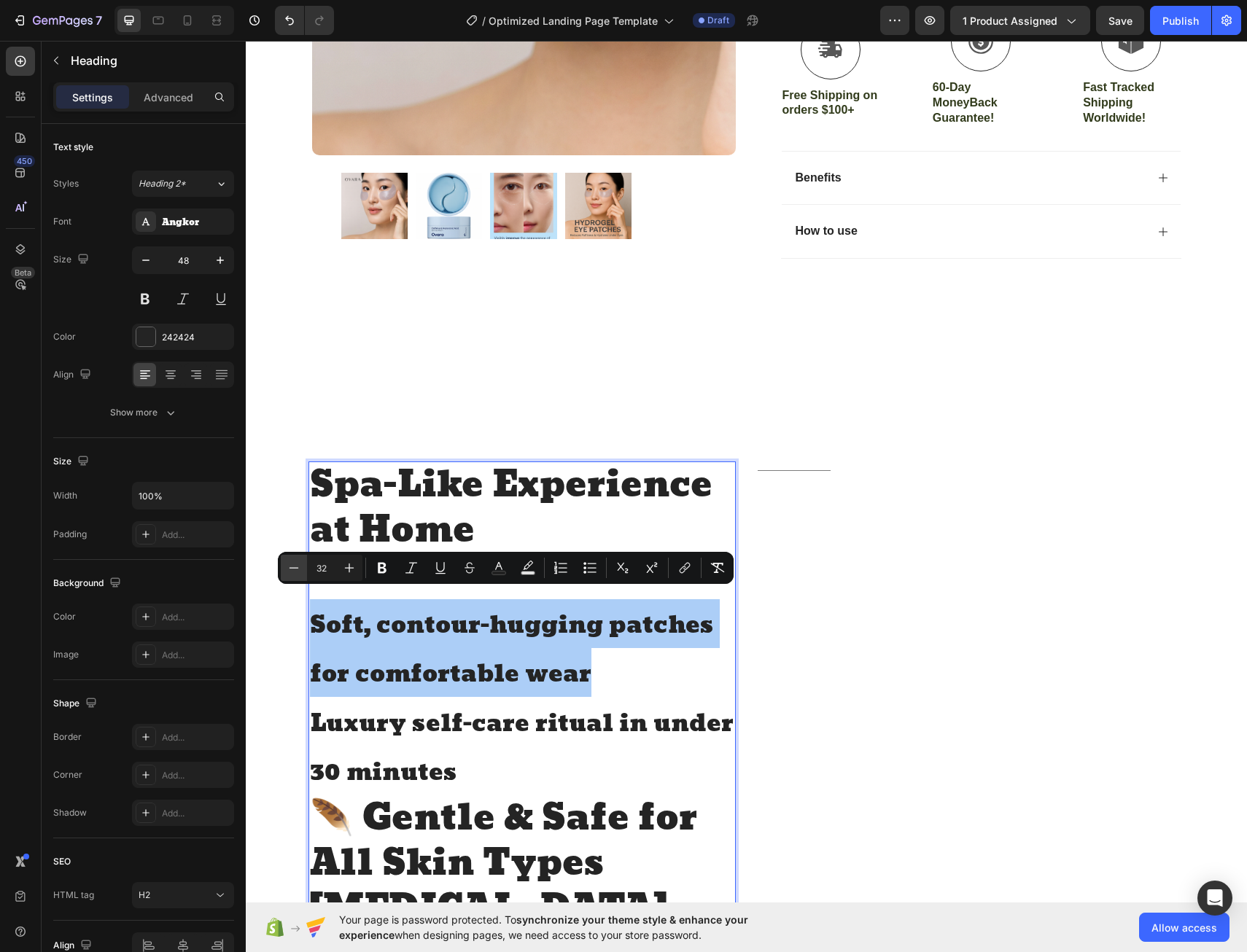
click at [296, 574] on icon "Editor contextual toolbar" at bounding box center [294, 568] width 15 height 15
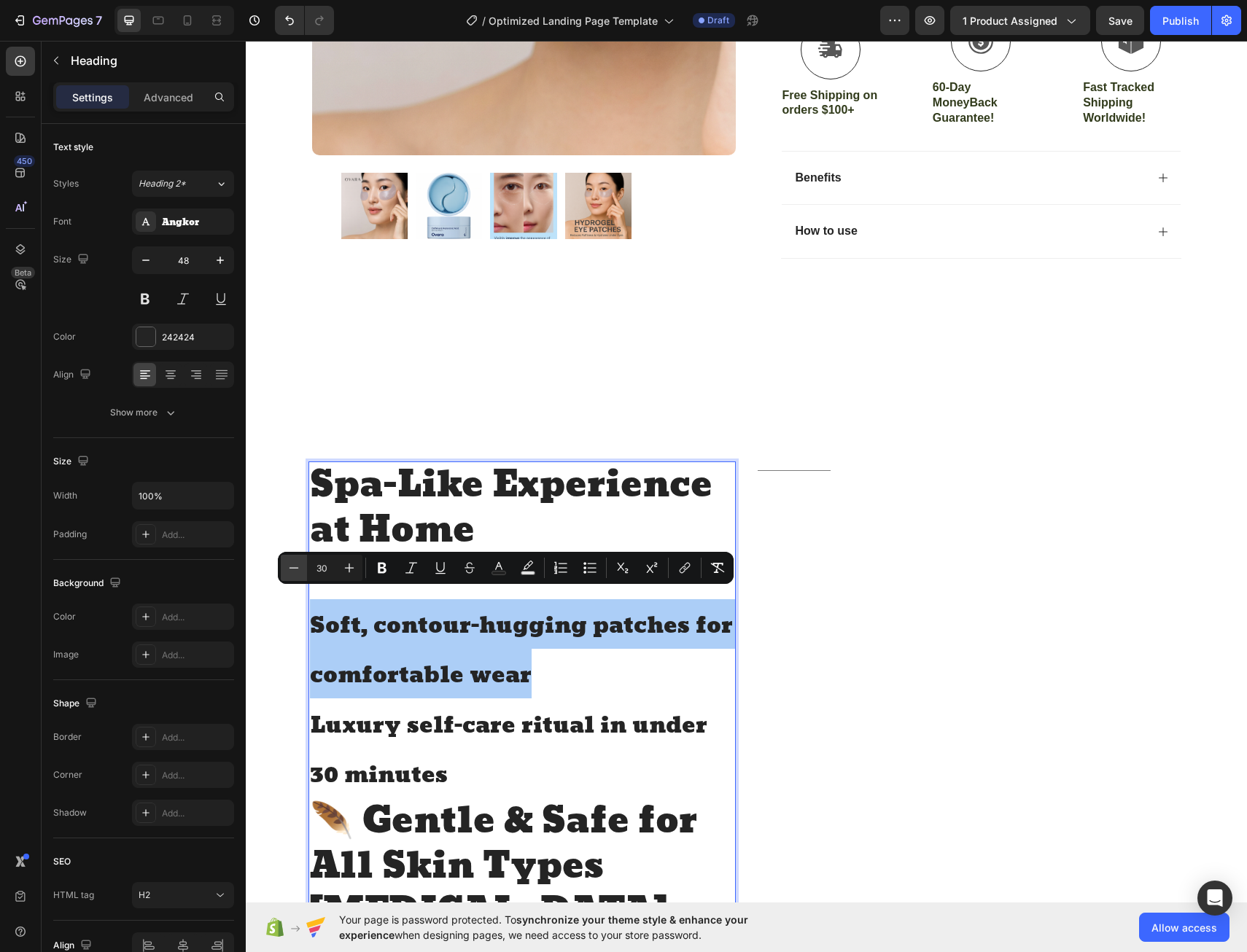
click at [296, 574] on icon "Editor contextual toolbar" at bounding box center [294, 568] width 15 height 15
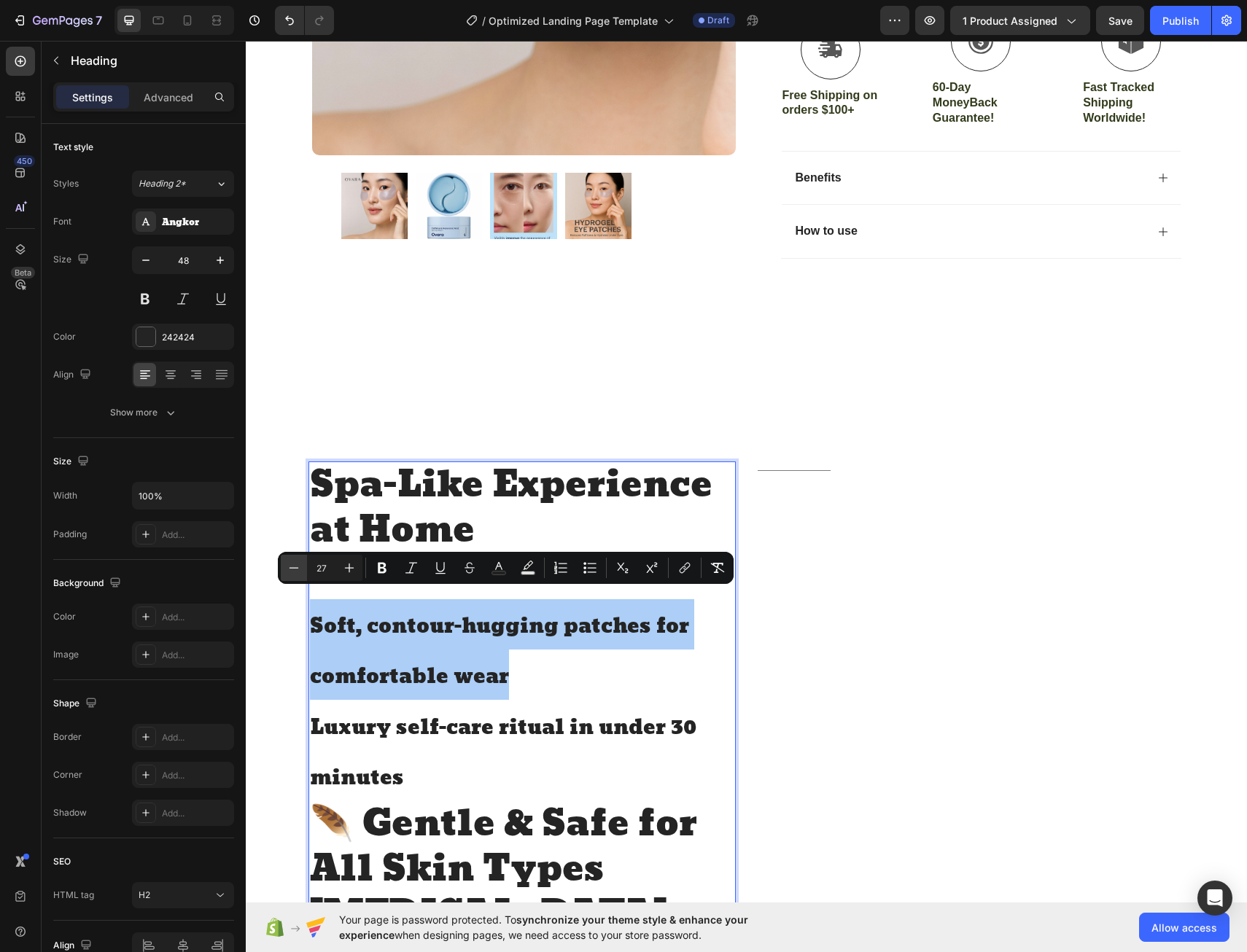
click at [296, 574] on icon "Editor contextual toolbar" at bounding box center [294, 568] width 15 height 15
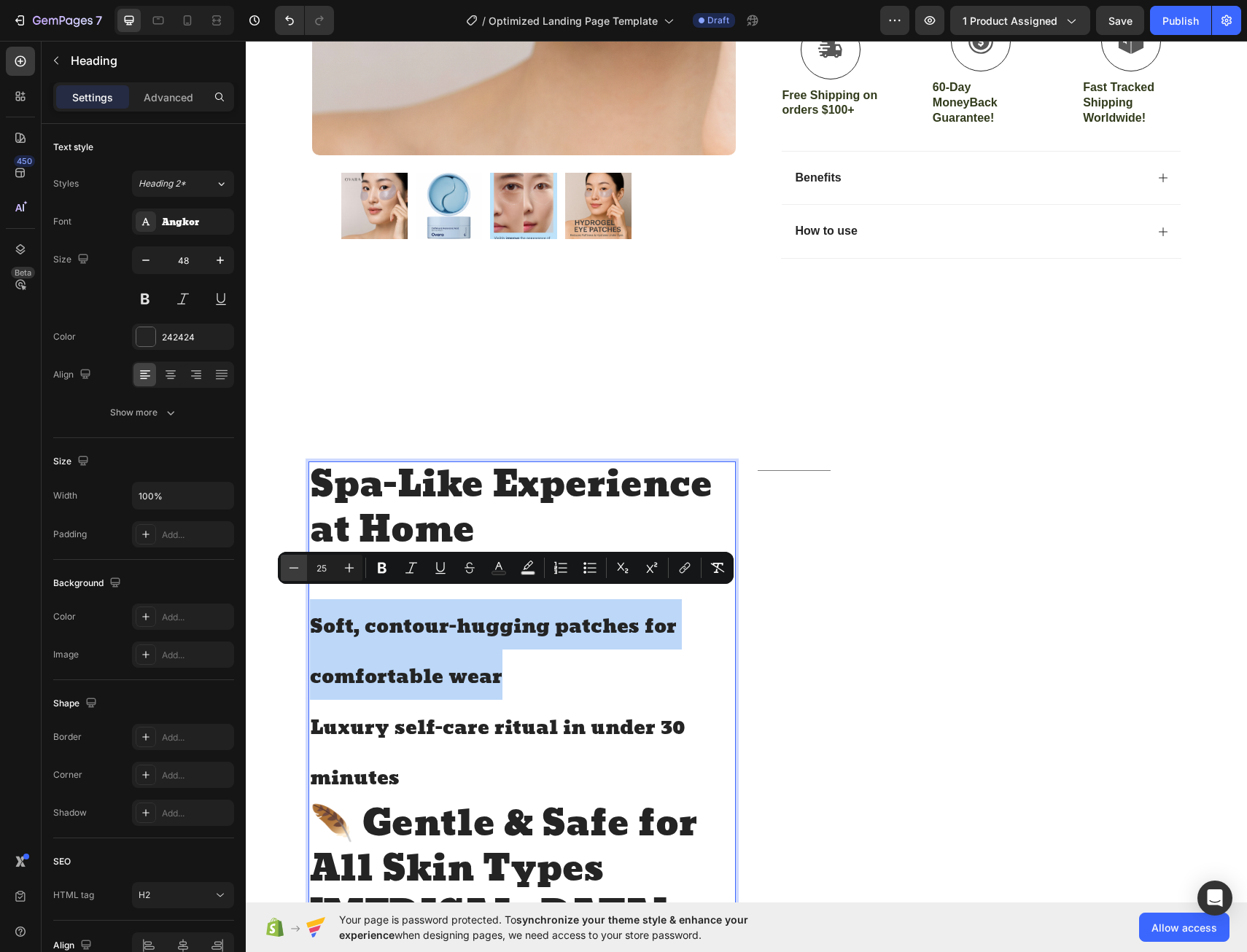
type input "24"
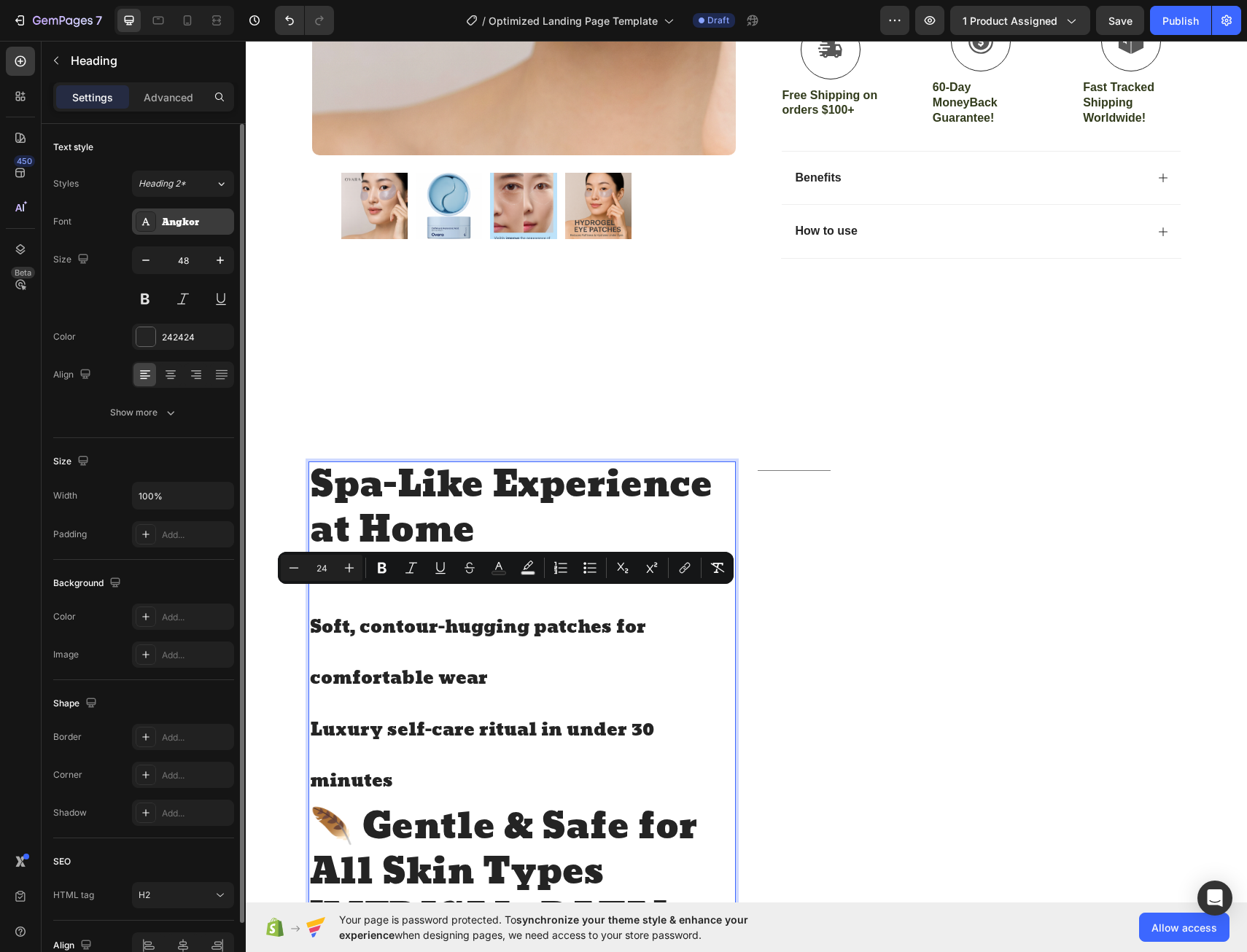
click at [196, 219] on div "Angkor" at bounding box center [196, 222] width 69 height 13
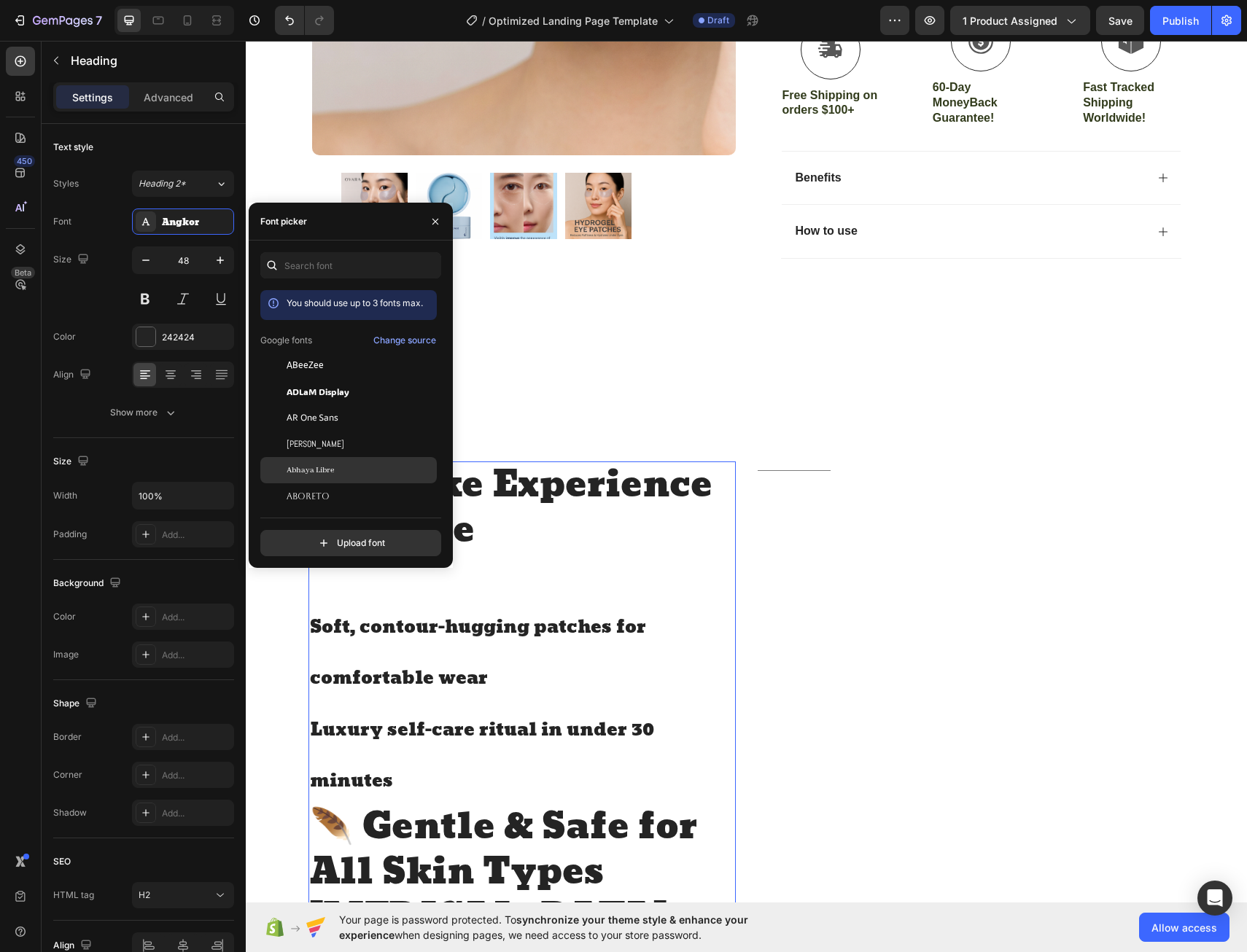
click at [299, 473] on span "Abhaya Libre" at bounding box center [310, 470] width 47 height 13
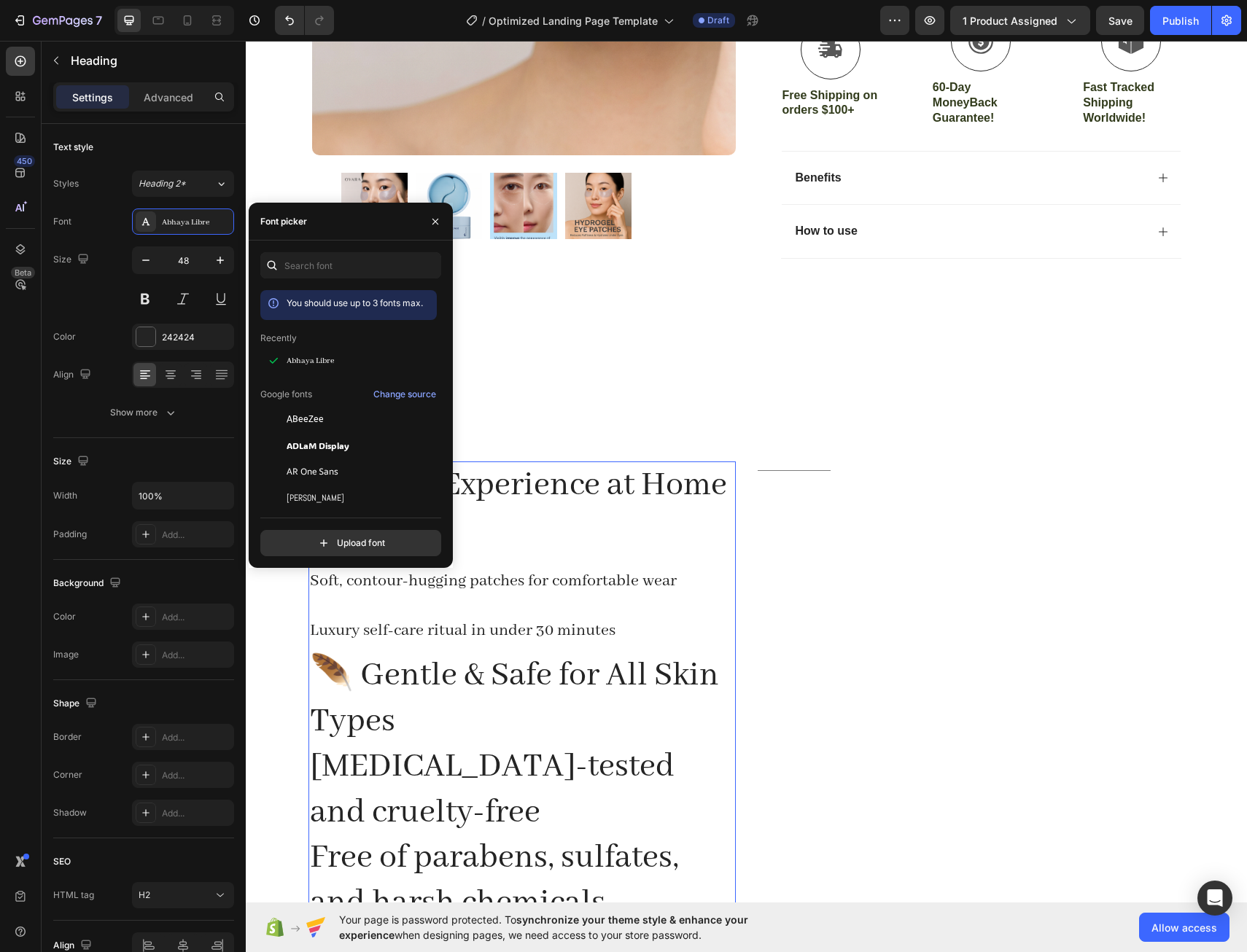
click at [543, 609] on h2 "Spa-Like Experience at Home Soft, contour-hugging patches for comfortable wear …" at bounding box center [522, 695] width 428 height 467
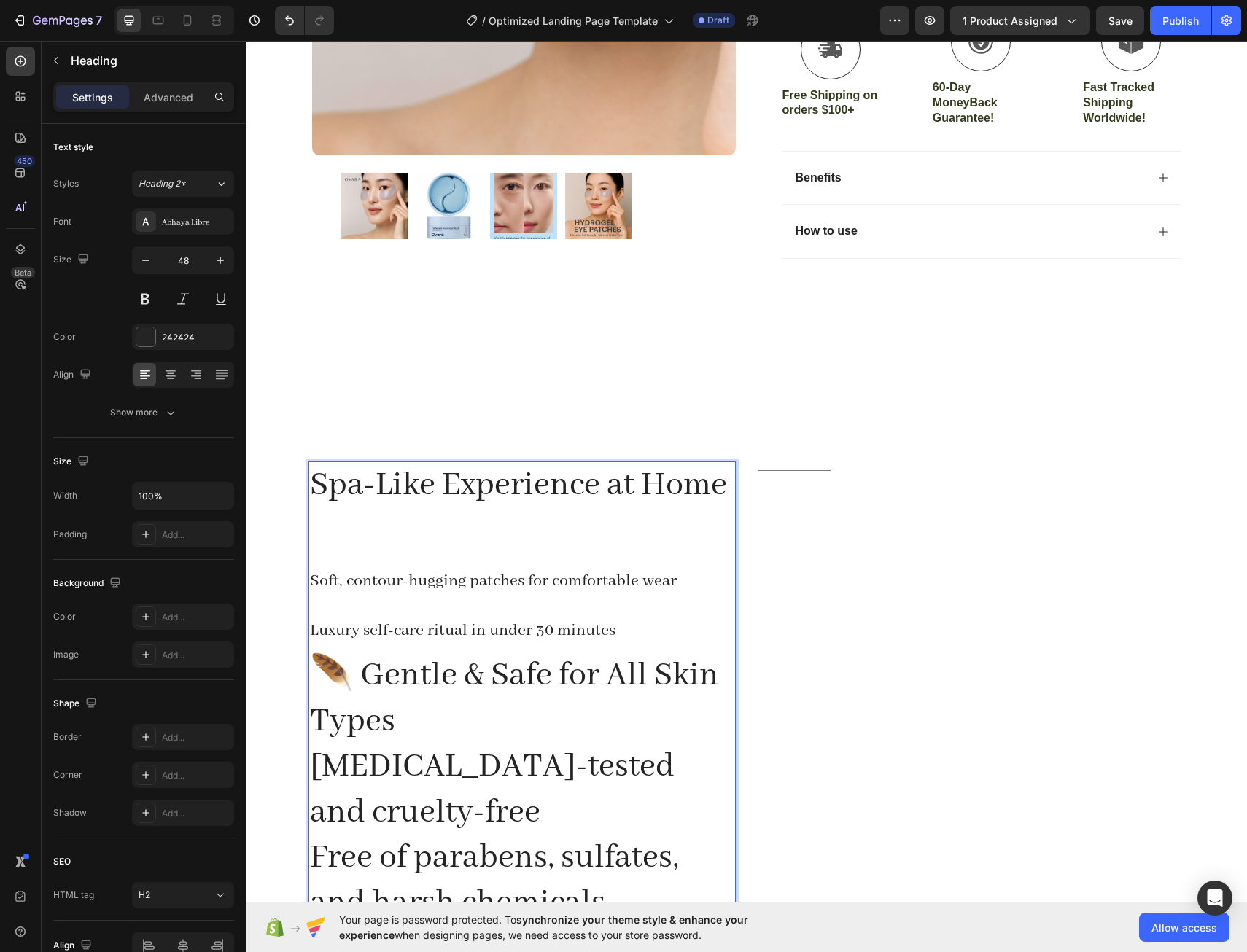
click at [310, 627] on span "Luxury self-care ritual in under 30 minutes" at bounding box center [462, 631] width 305 height 21
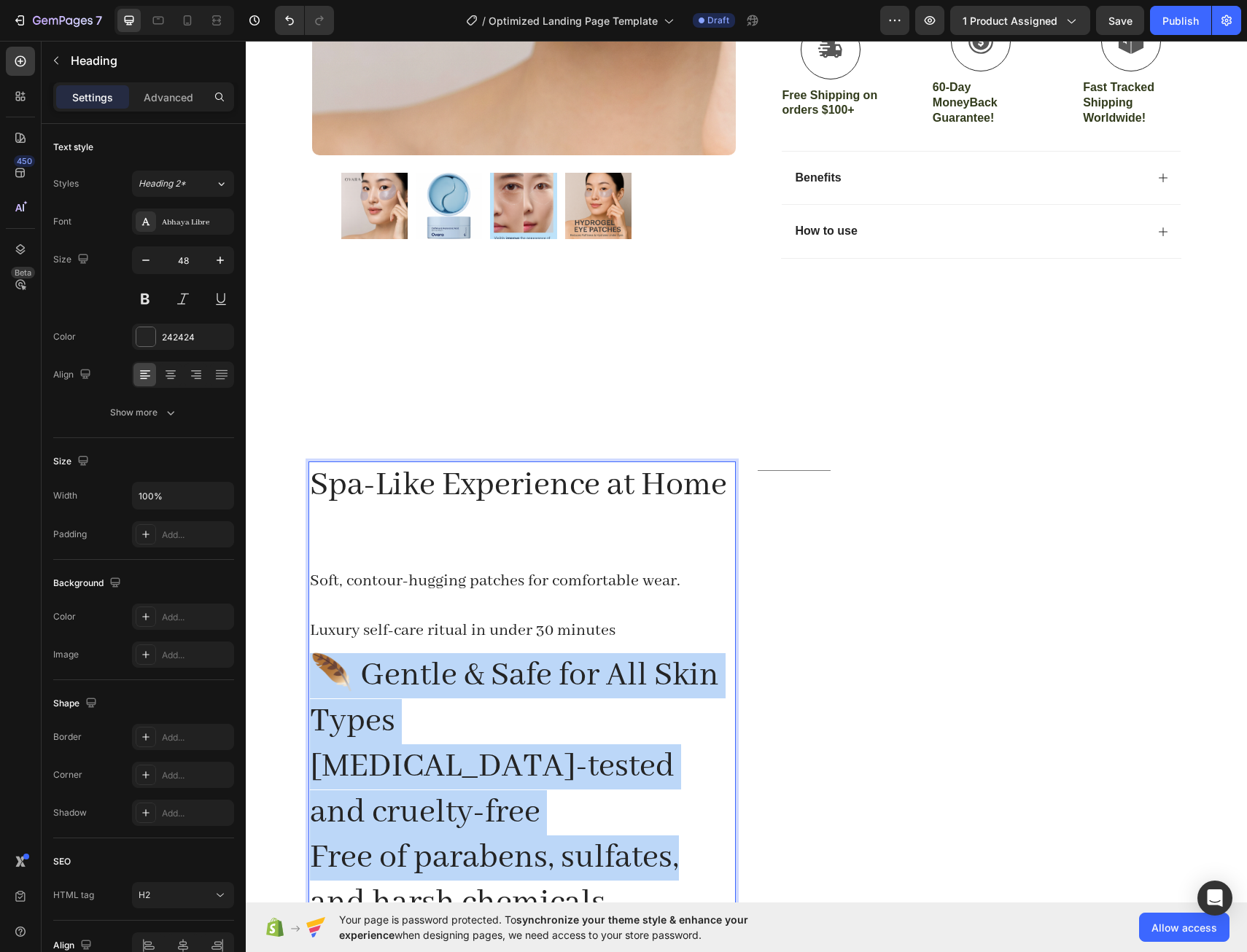
drag, startPoint x: 309, startPoint y: 665, endPoint x: 683, endPoint y: 871, distance: 427.0
click at [683, 871] on p "Spa-Like Experience at Home Soft, contour-hugging patches for comfortable wear.…" at bounding box center [522, 695] width 425 height 464
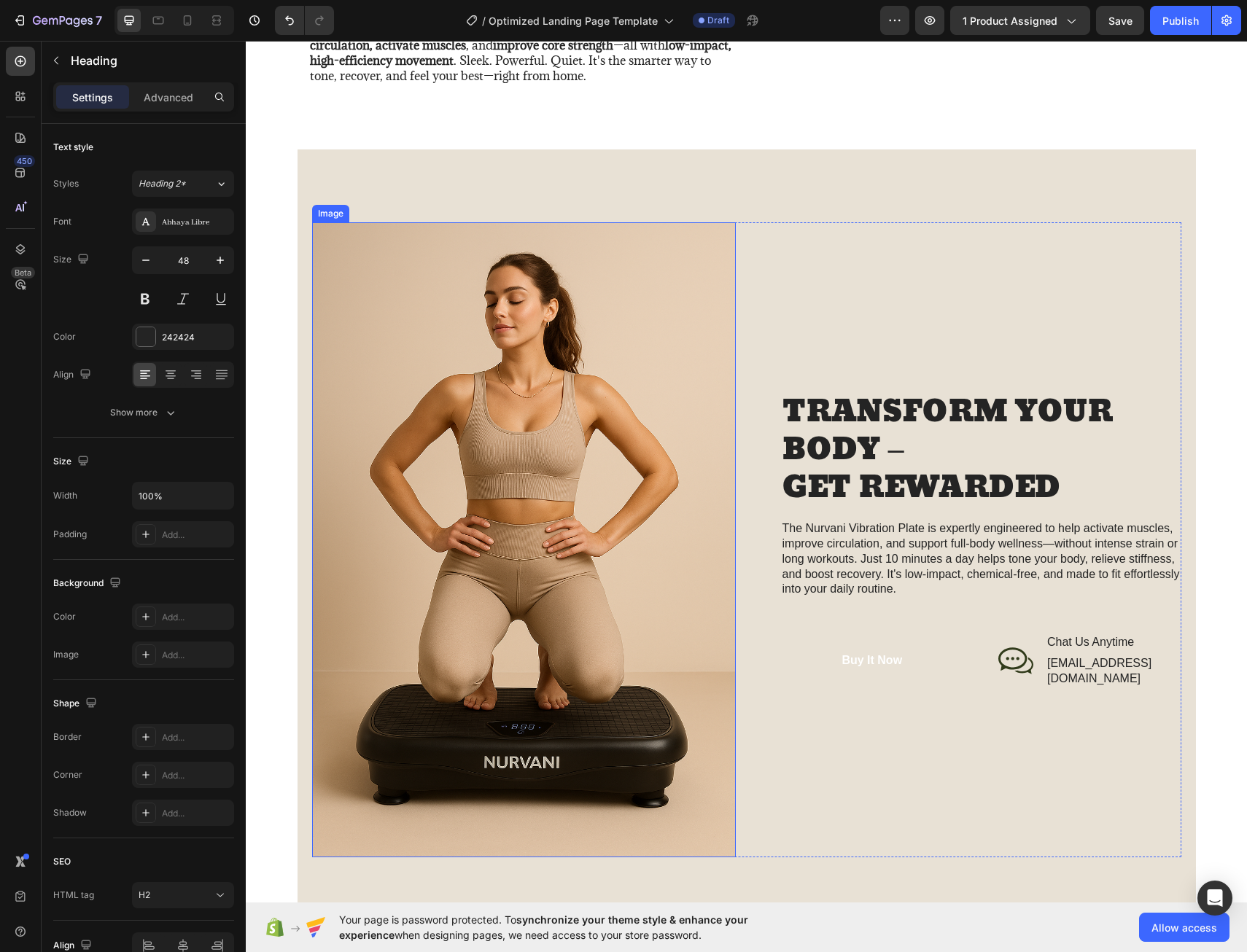
type input "16"
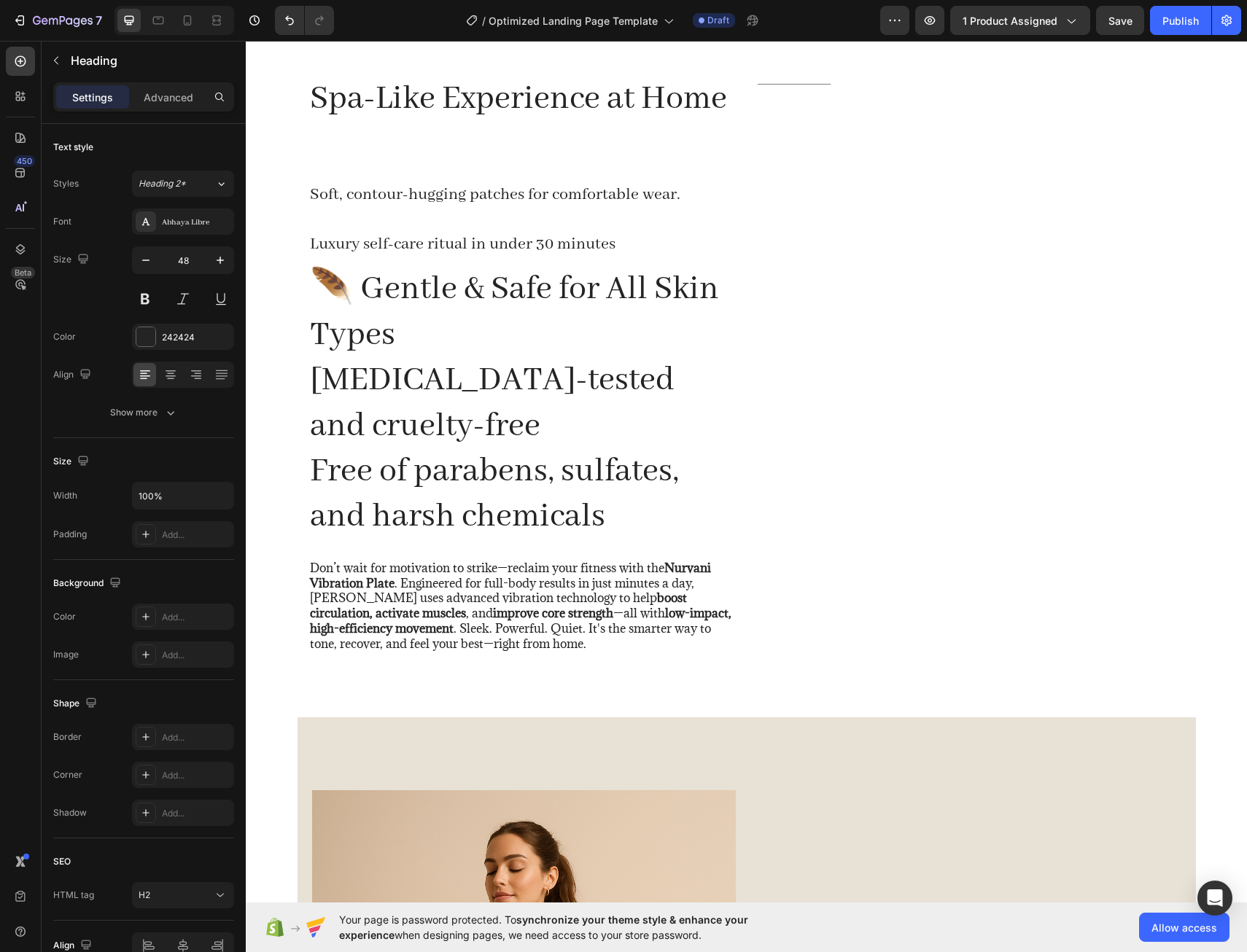
scroll to position [1124, 0]
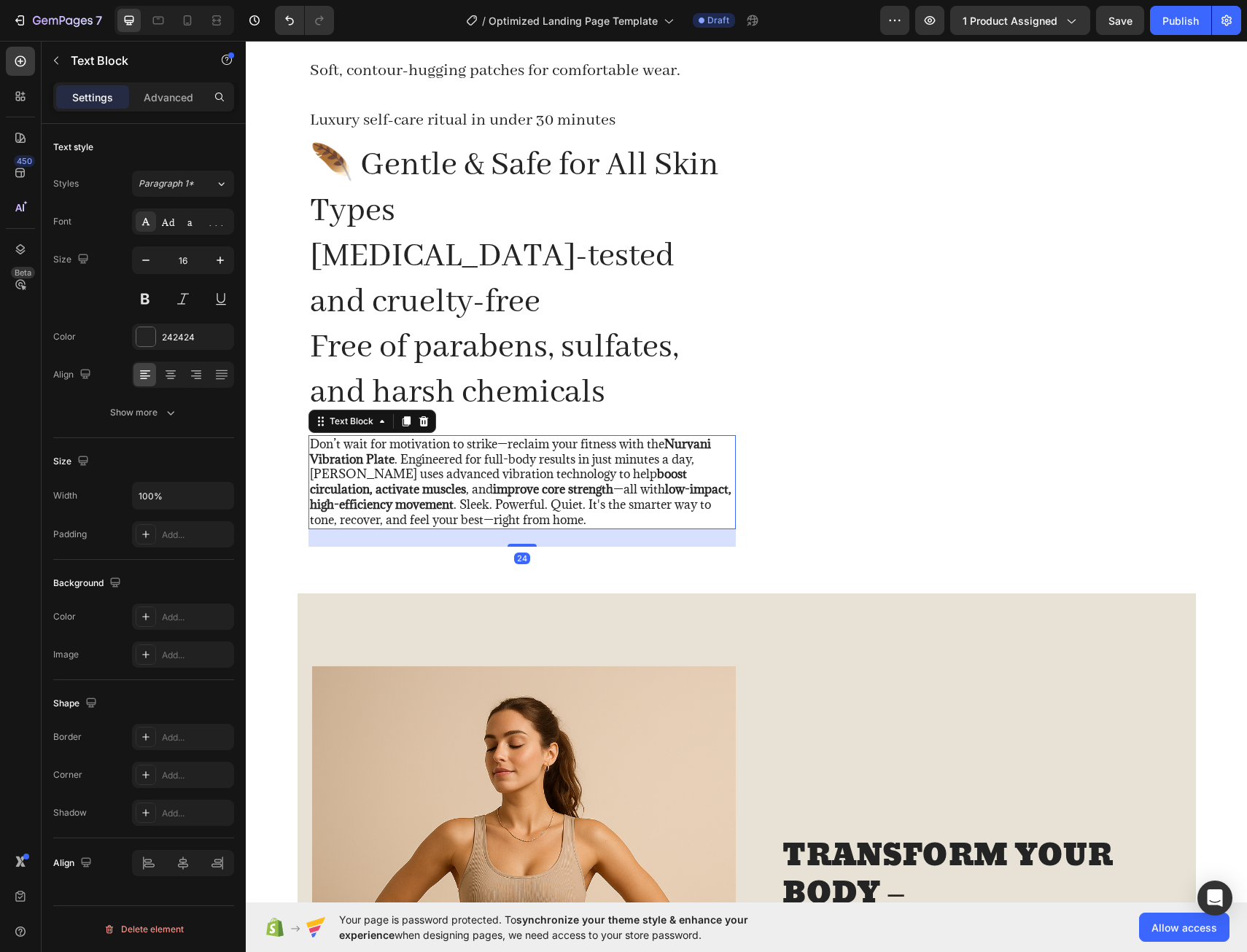
click at [362, 447] on p "Don’t wait for motivation to strike—reclaim your fitness with the Nurvani Vibra…" at bounding box center [522, 482] width 425 height 91
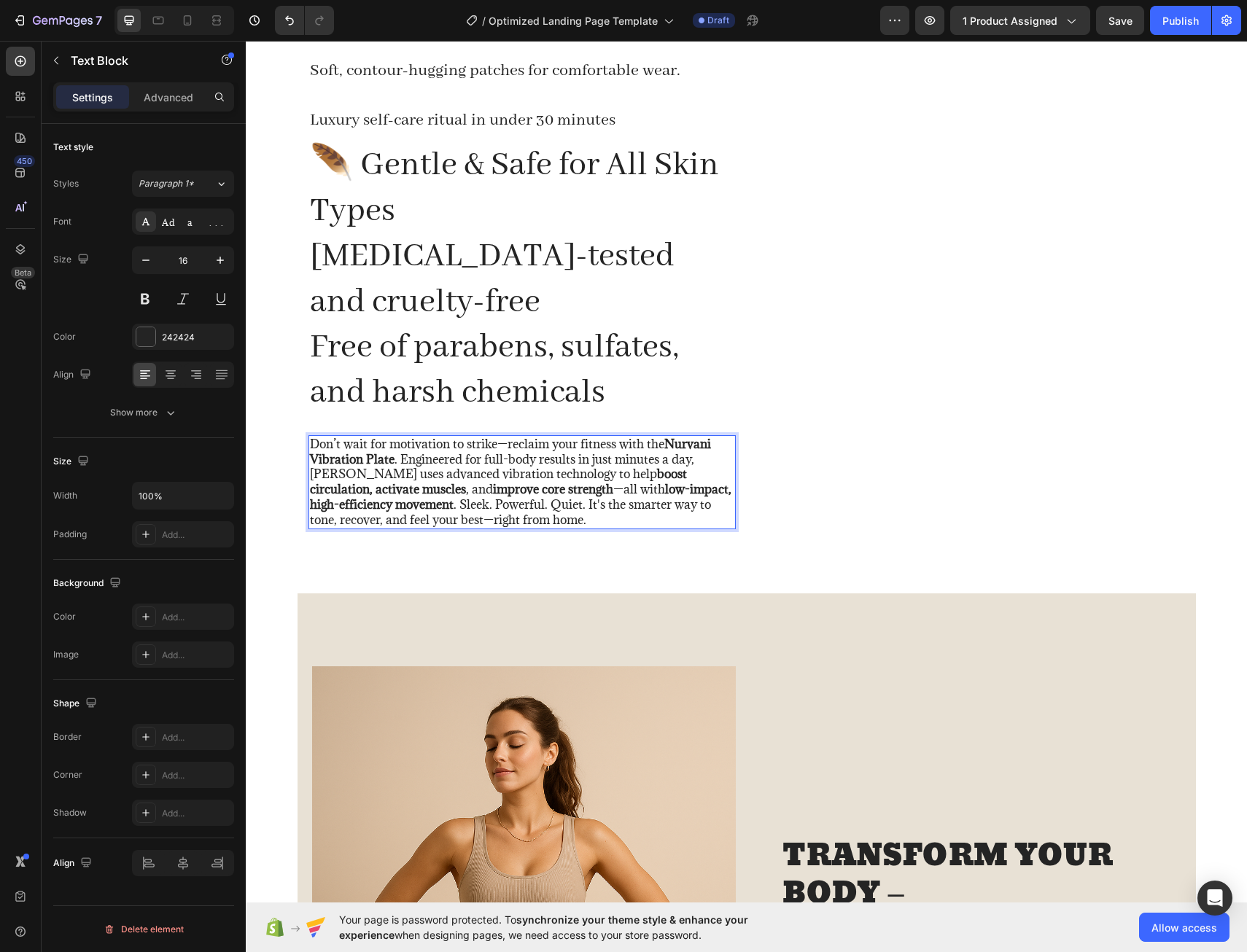
click at [444, 447] on p "Don’t wait for motivation to strike—reclaim your fitness with the Nurvani Vibra…" at bounding box center [522, 482] width 425 height 91
click at [602, 441] on p "No more booking appointments at costly spas to strike—reclaim your fitness with…" at bounding box center [522, 482] width 425 height 91
click at [682, 443] on p "No more booking appointments at costly spas—reclaim your fitness with the Nurva…" at bounding box center [522, 482] width 425 height 91
click at [435, 460] on strong "Nurvani Vibration Plate" at bounding box center [394, 459] width 134 height 16
click at [725, 443] on p "No more booking appointments at costly spas—reclaim your beauty with the Ovara …" at bounding box center [522, 482] width 425 height 91
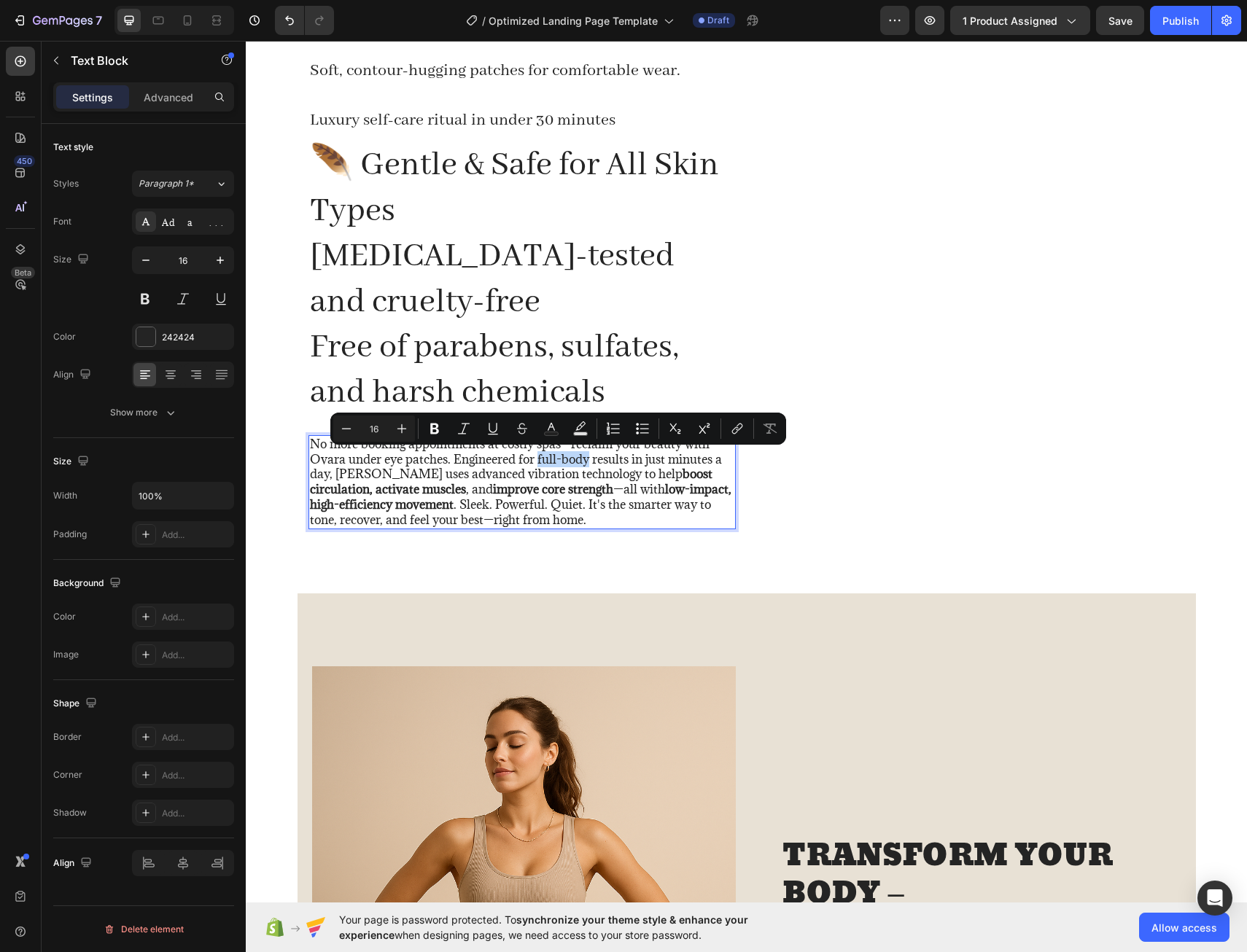
drag, startPoint x: 534, startPoint y: 462, endPoint x: 583, endPoint y: 464, distance: 49.0
click at [583, 464] on p "No more booking appointments at costly spas—reclaim your beauty with Ovara unde…" at bounding box center [522, 482] width 425 height 91
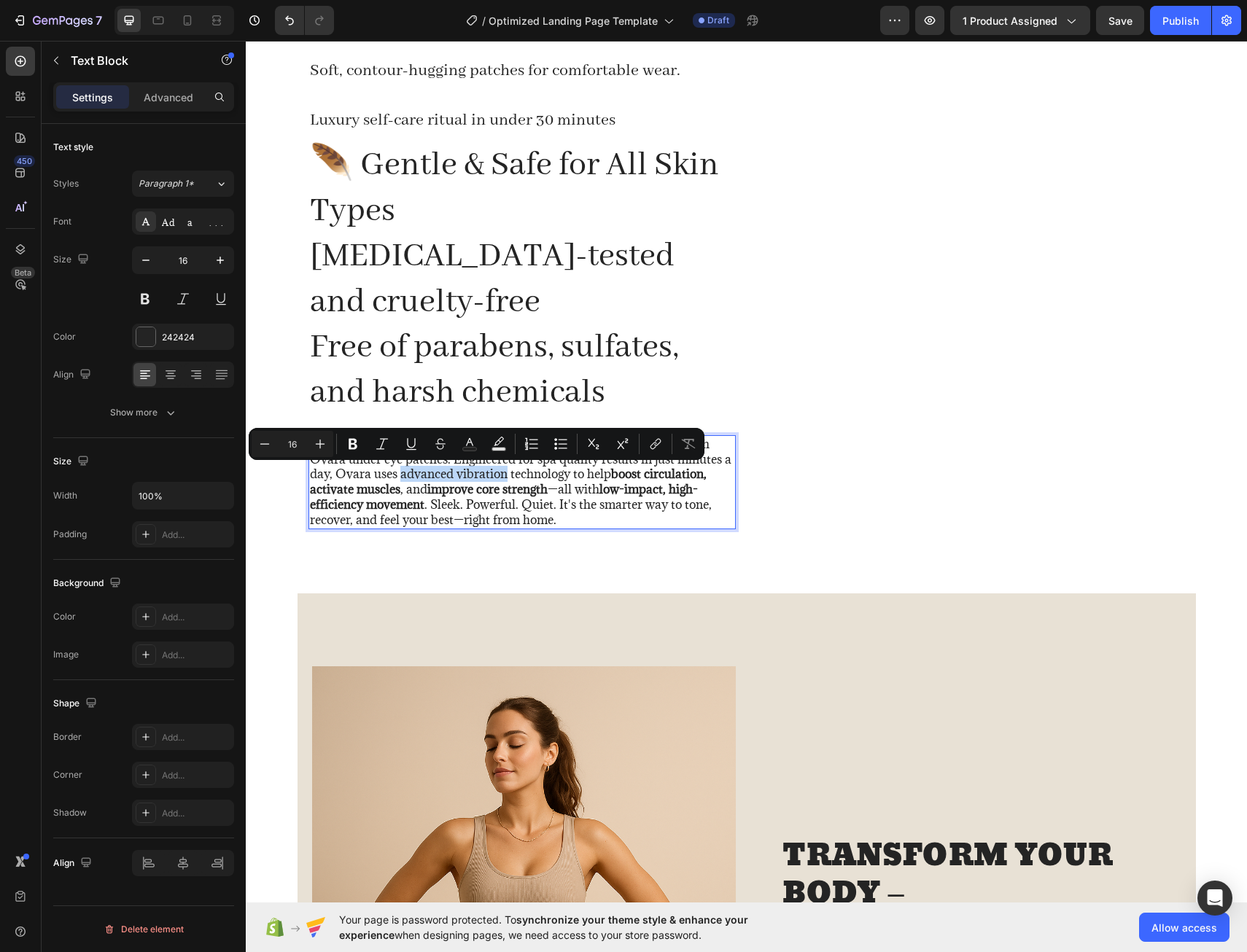
drag, startPoint x: 396, startPoint y: 477, endPoint x: 499, endPoint y: 477, distance: 103.0
click at [499, 477] on p "No more booking appointments at costly spas—reclaim your beauty with Ovara unde…" at bounding box center [522, 482] width 425 height 91
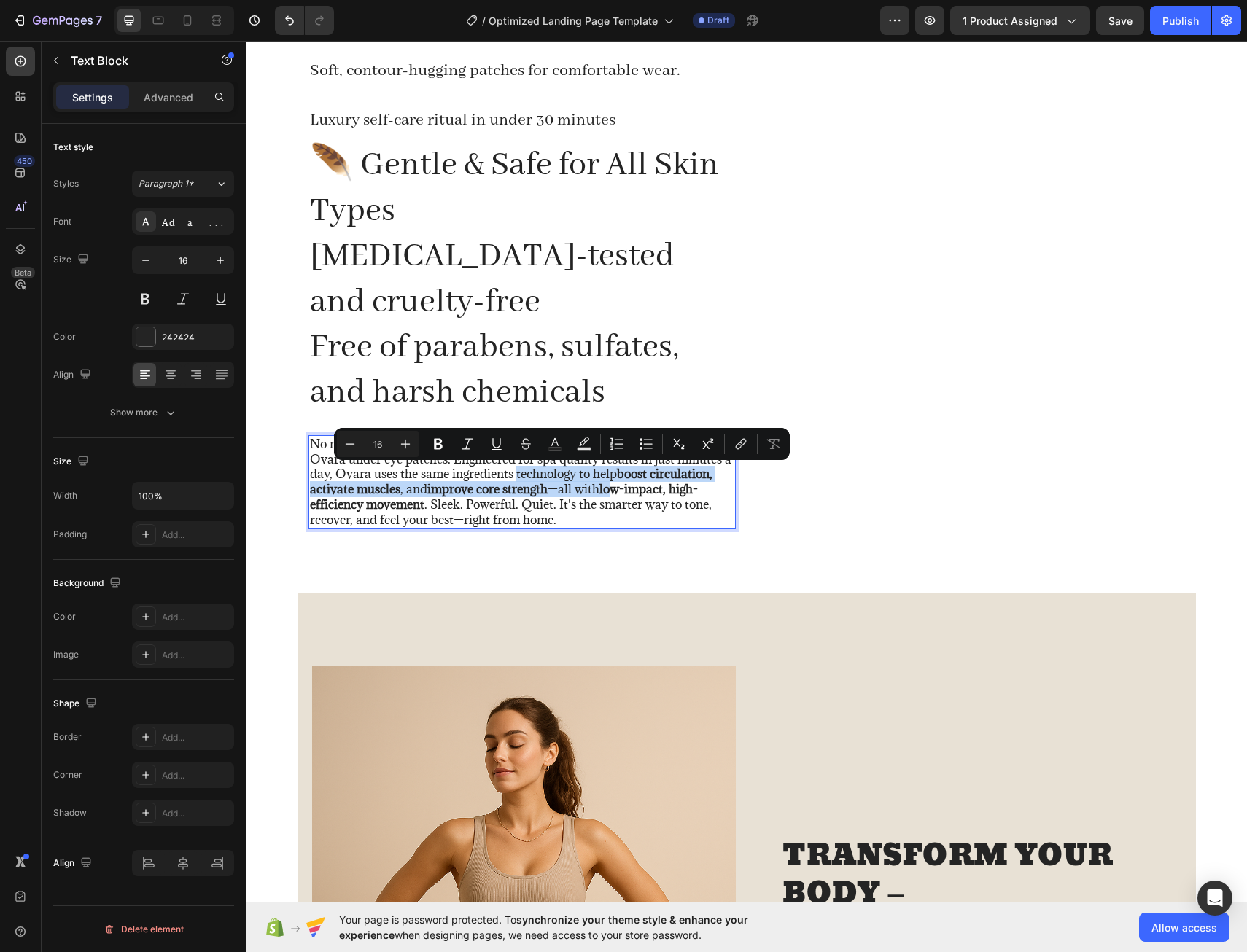
drag, startPoint x: 510, startPoint y: 474, endPoint x: 601, endPoint y: 482, distance: 91.4
click at [606, 482] on p "No more booking appointments at costly spas—reclaim your beauty with Ovara unde…" at bounding box center [522, 482] width 425 height 91
click at [612, 478] on p "No more booking appointments at costly spas—reclaim your beauty with Ovara unde…" at bounding box center [522, 482] width 425 height 91
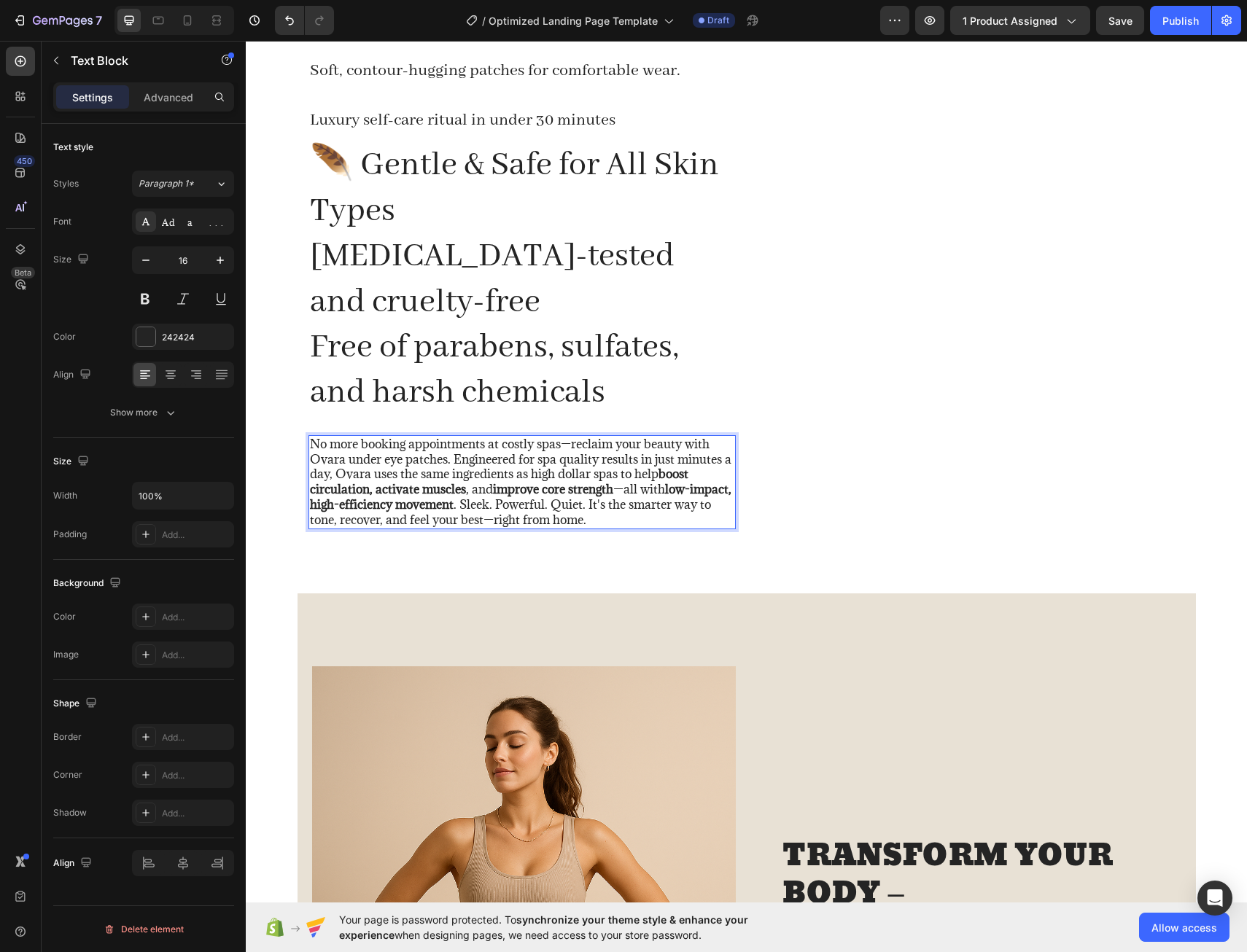
click at [370, 492] on strong "boost circulation, activate muscles" at bounding box center [499, 482] width 379 height 31
click at [465, 493] on p "No more booking appointments at costly spas—reclaim your beauty with Ovara unde…" at bounding box center [522, 482] width 425 height 91
click at [612, 489] on p "No more booking appointments at costly spas—reclaim your beauty with Ovara unde…" at bounding box center [522, 482] width 425 height 91
click at [466, 489] on p "No more booking appointments at costly spas—reclaim your beauty with Ovara unde…" at bounding box center [522, 482] width 425 height 91
click at [591, 491] on p "No more booking appointments at costly spas—reclaim your beauty with Ovara unde…" at bounding box center [522, 482] width 425 height 91
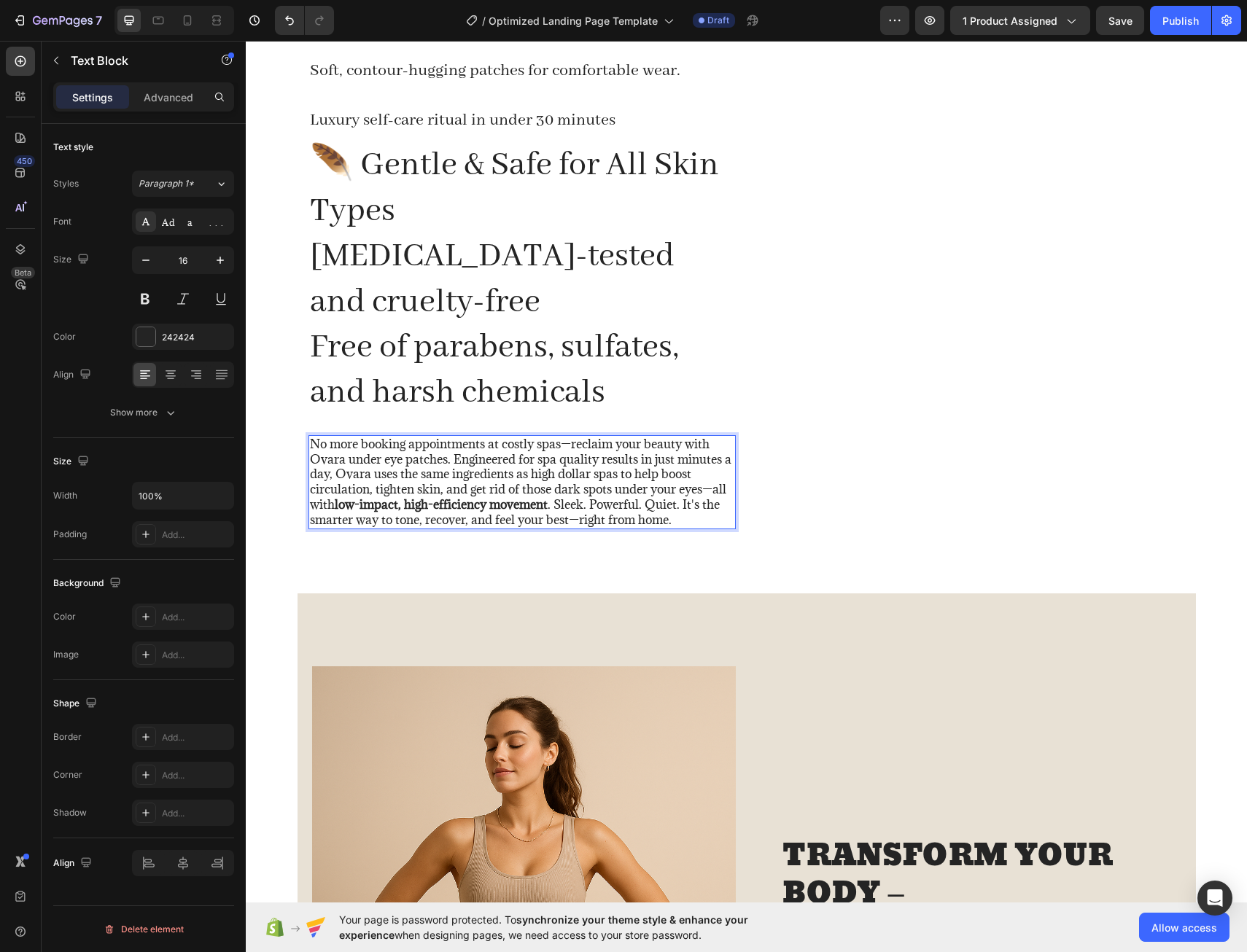
click at [545, 506] on strong "low-impact, high-efficiency movement" at bounding box center [441, 505] width 213 height 16
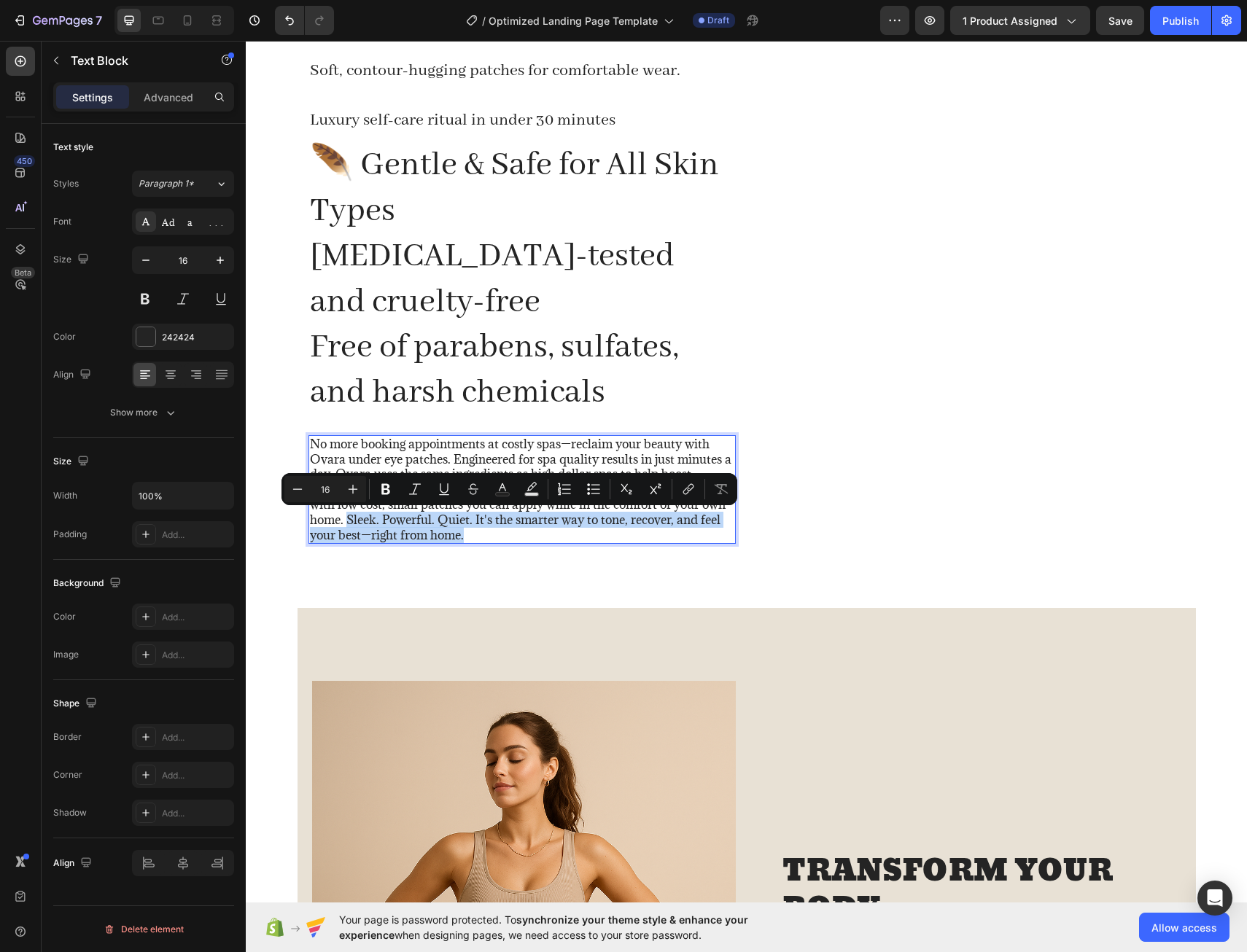
drag, startPoint x: 464, startPoint y: 537, endPoint x: 343, endPoint y: 522, distance: 121.9
click at [343, 522] on p "No more booking appointments at costly spas—reclaim your beauty with Ovara unde…" at bounding box center [522, 490] width 425 height 107
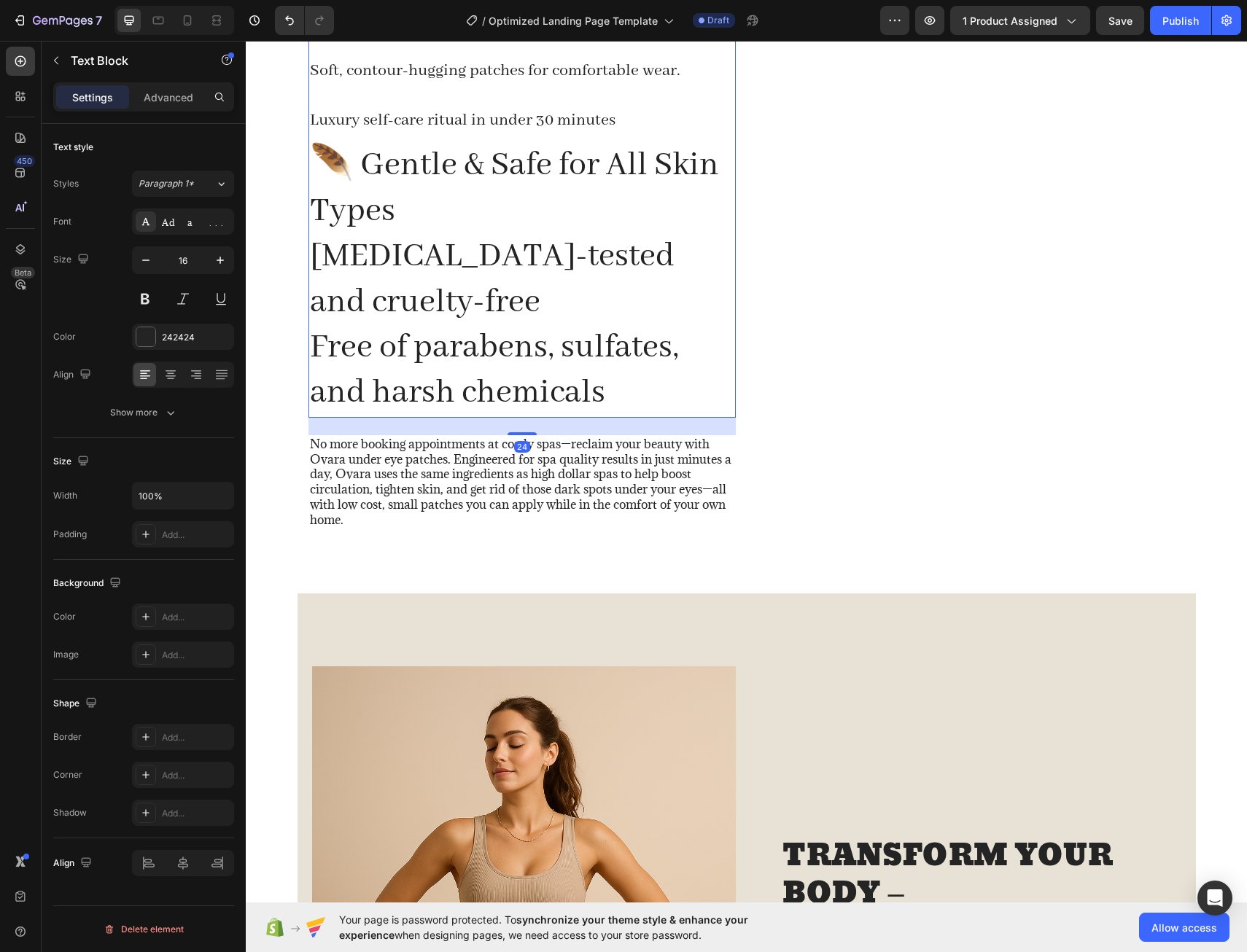
click at [352, 170] on h2 "Spa-Like Experience at Home Soft, contour-hugging patches for comfortable wear.…" at bounding box center [522, 184] width 428 height 467
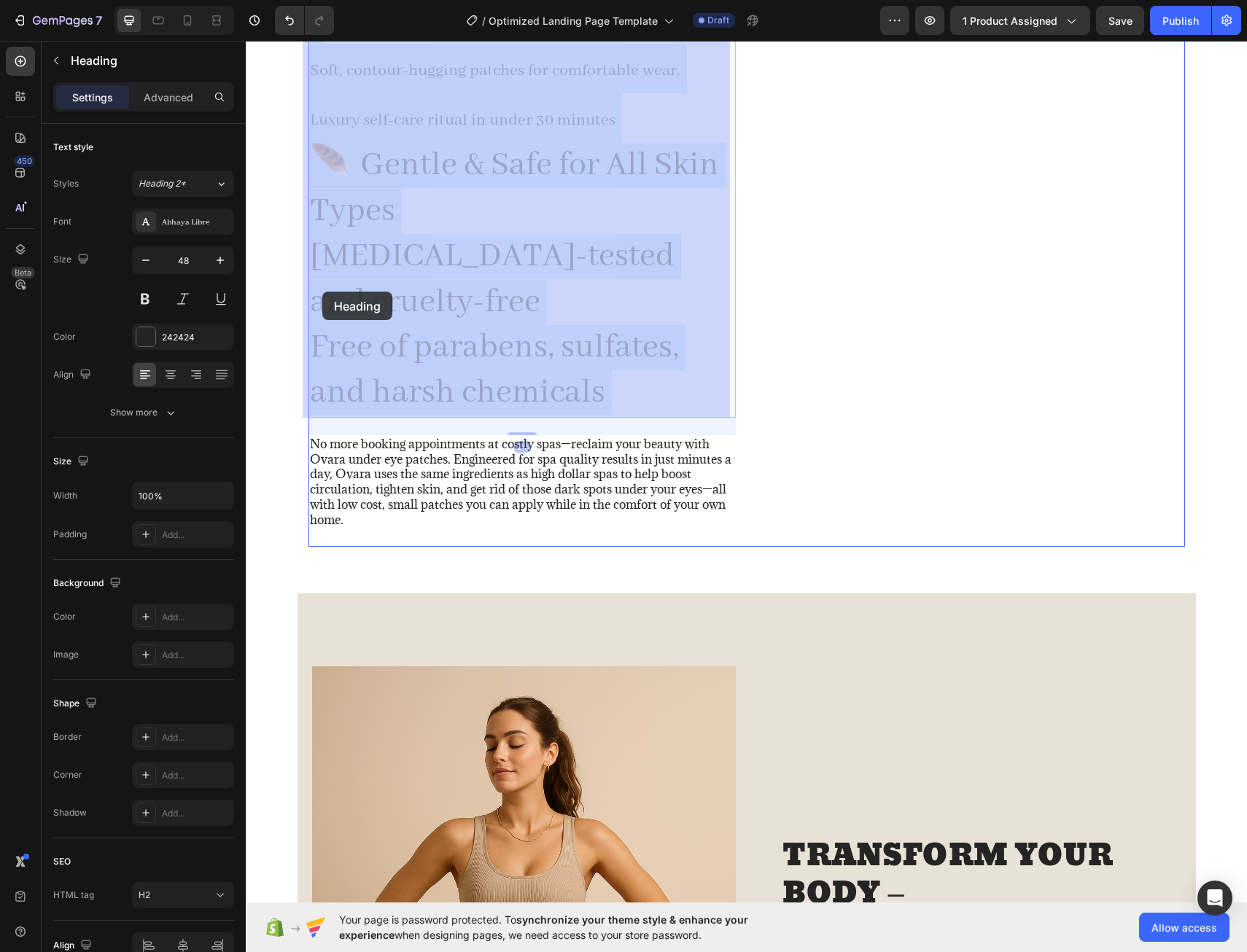
drag, startPoint x: 631, startPoint y: 413, endPoint x: 347, endPoint y: 306, distance: 303.5
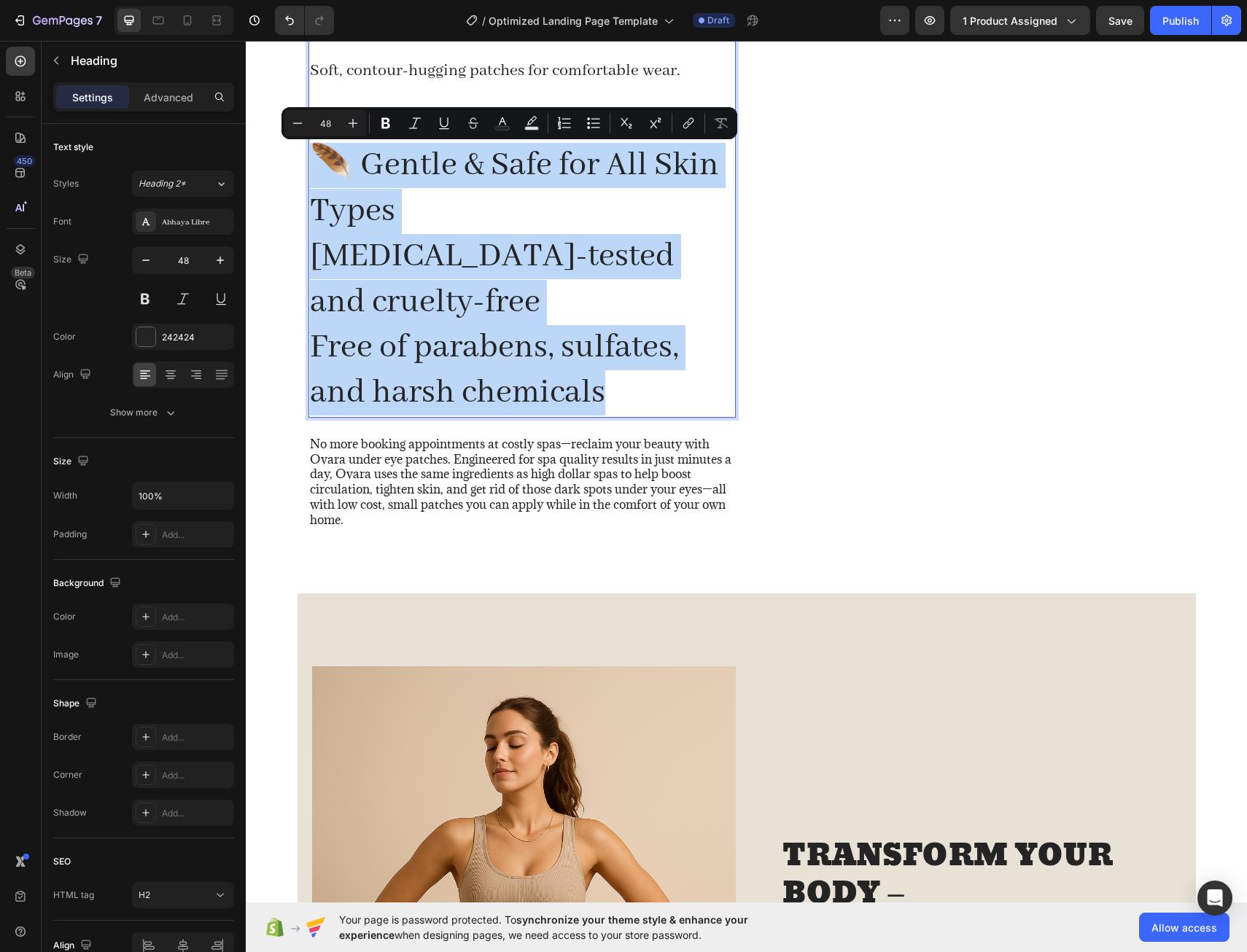
drag, startPoint x: 616, startPoint y: 392, endPoint x: 310, endPoint y: 170, distance: 378.0
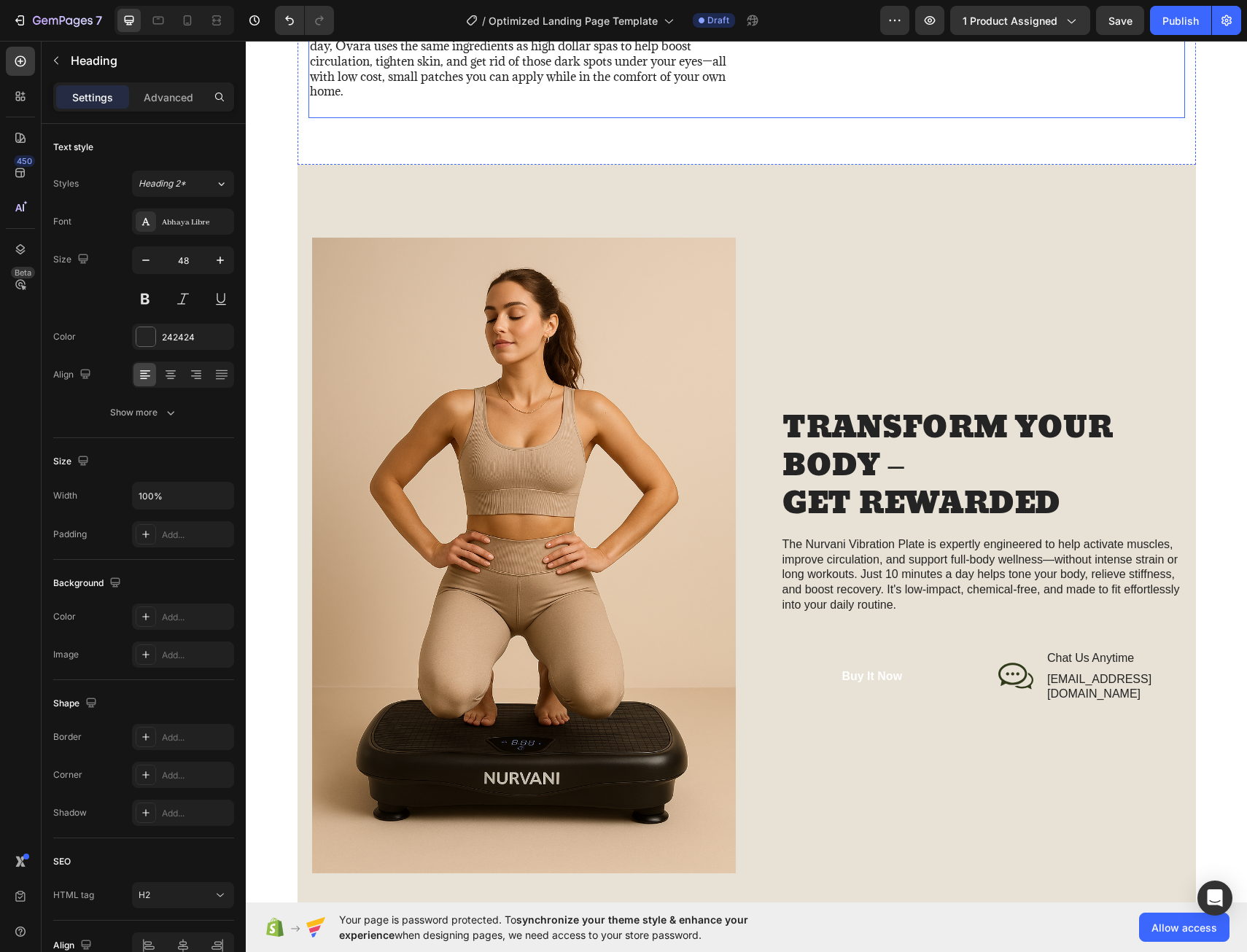
scroll to position [1313, 0]
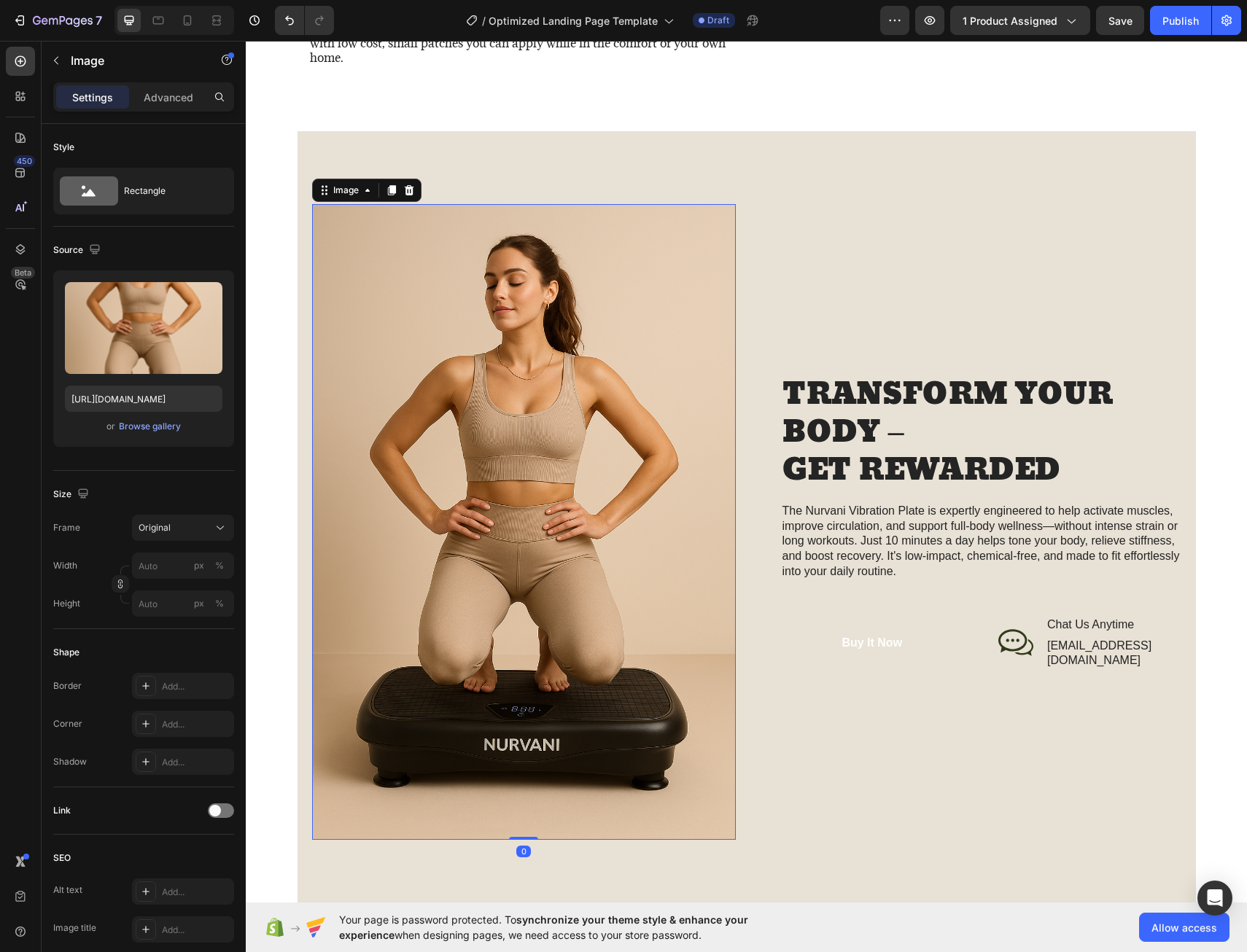
click at [636, 308] on img at bounding box center [524, 522] width 424 height 636
click at [568, 325] on img at bounding box center [524, 522] width 424 height 636
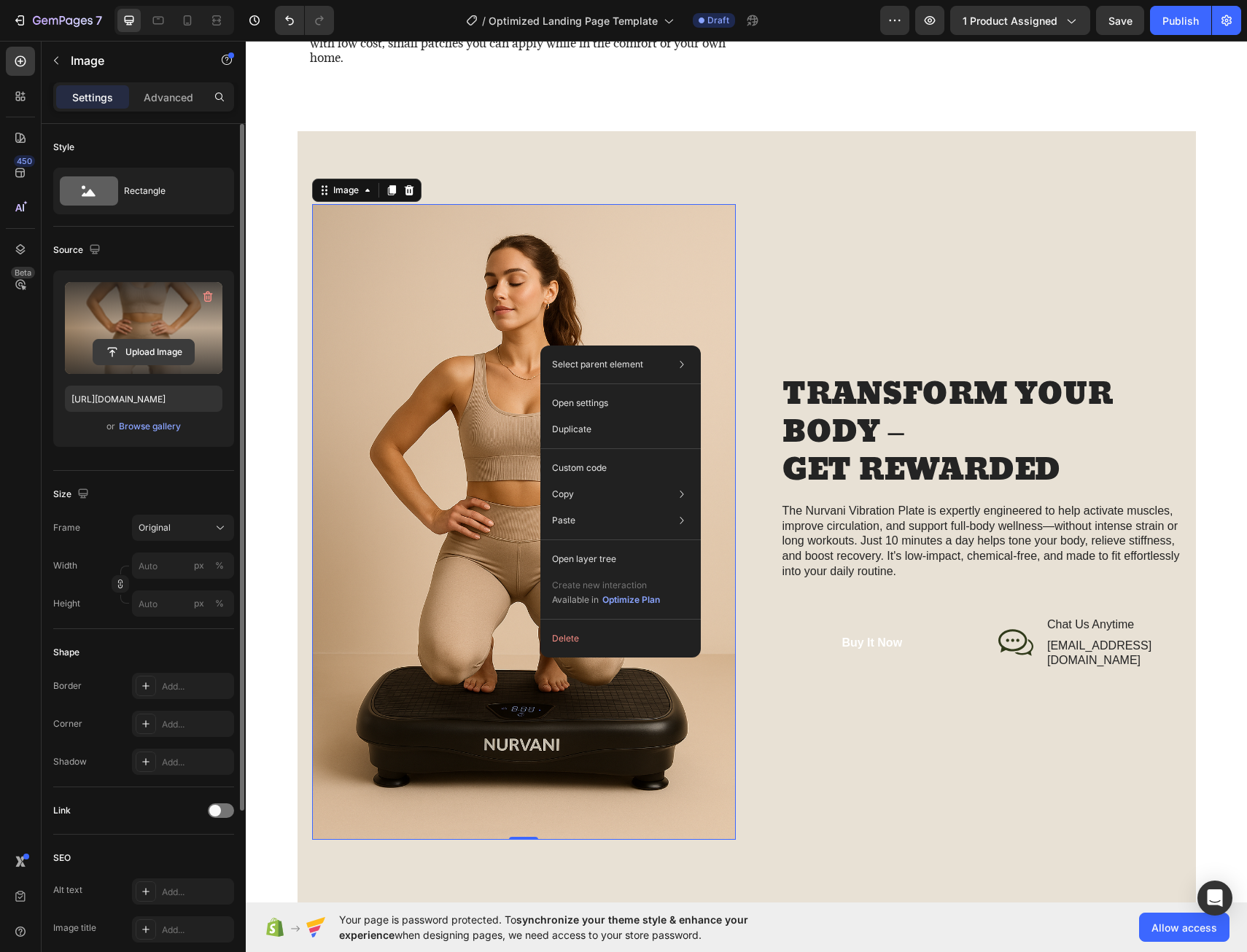
click at [124, 351] on input "file" at bounding box center [144, 352] width 101 height 24
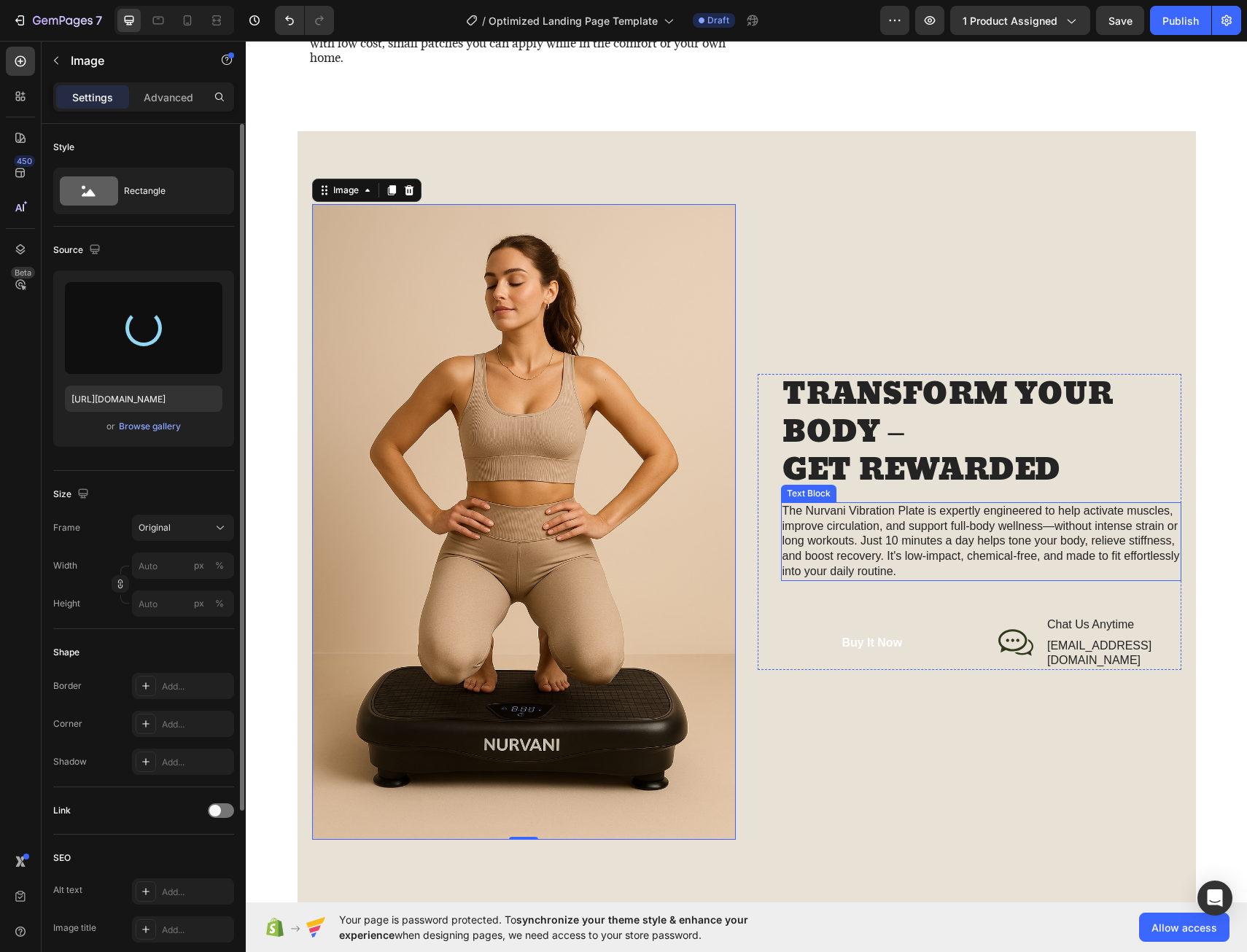
type input "[URL][DOMAIN_NAME]"
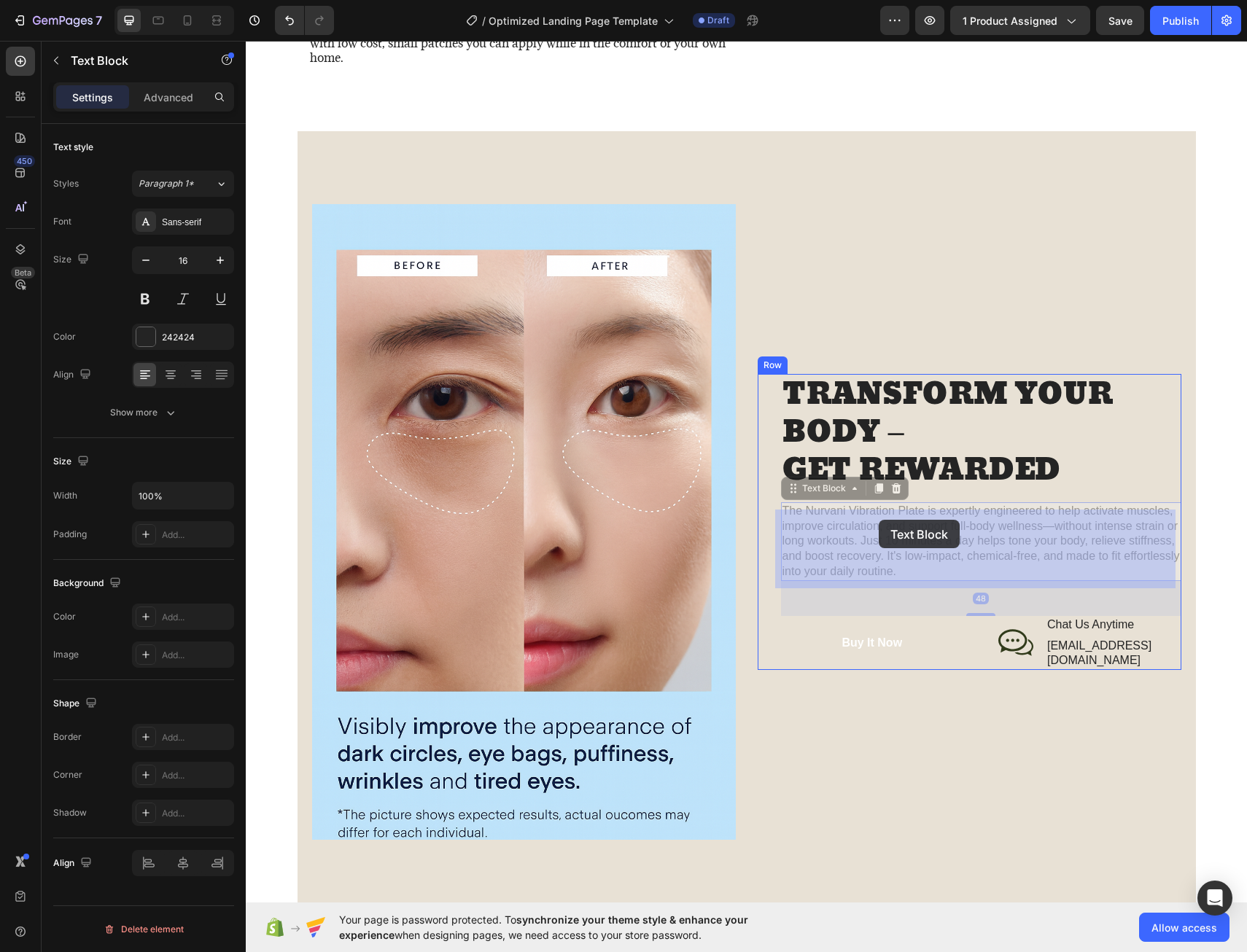
drag, startPoint x: 919, startPoint y: 520, endPoint x: 879, endPoint y: 520, distance: 40.0
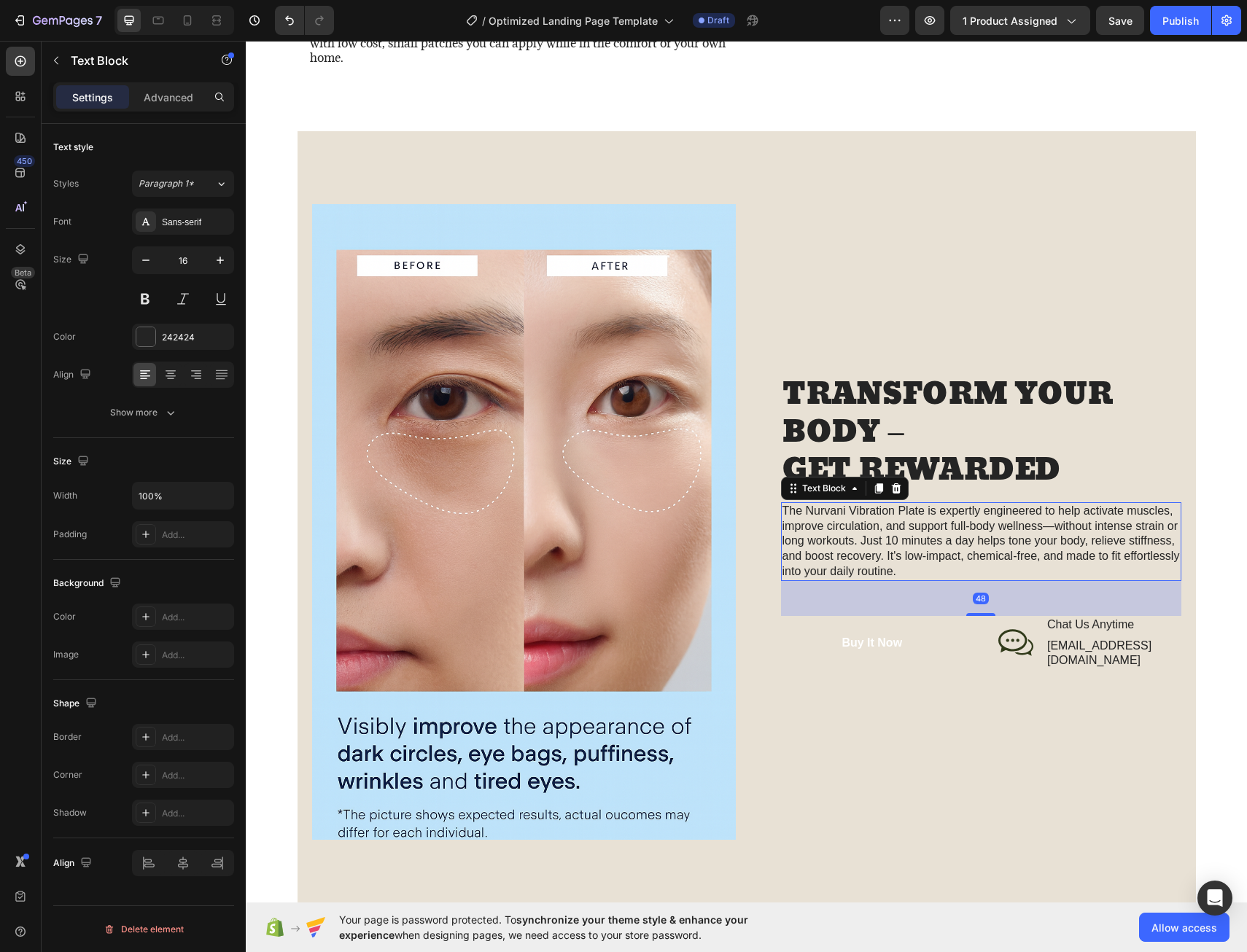
click at [923, 519] on p "The Nurvani Vibration Plate is expertly engineered to help activate muscles, im…" at bounding box center [981, 542] width 397 height 76
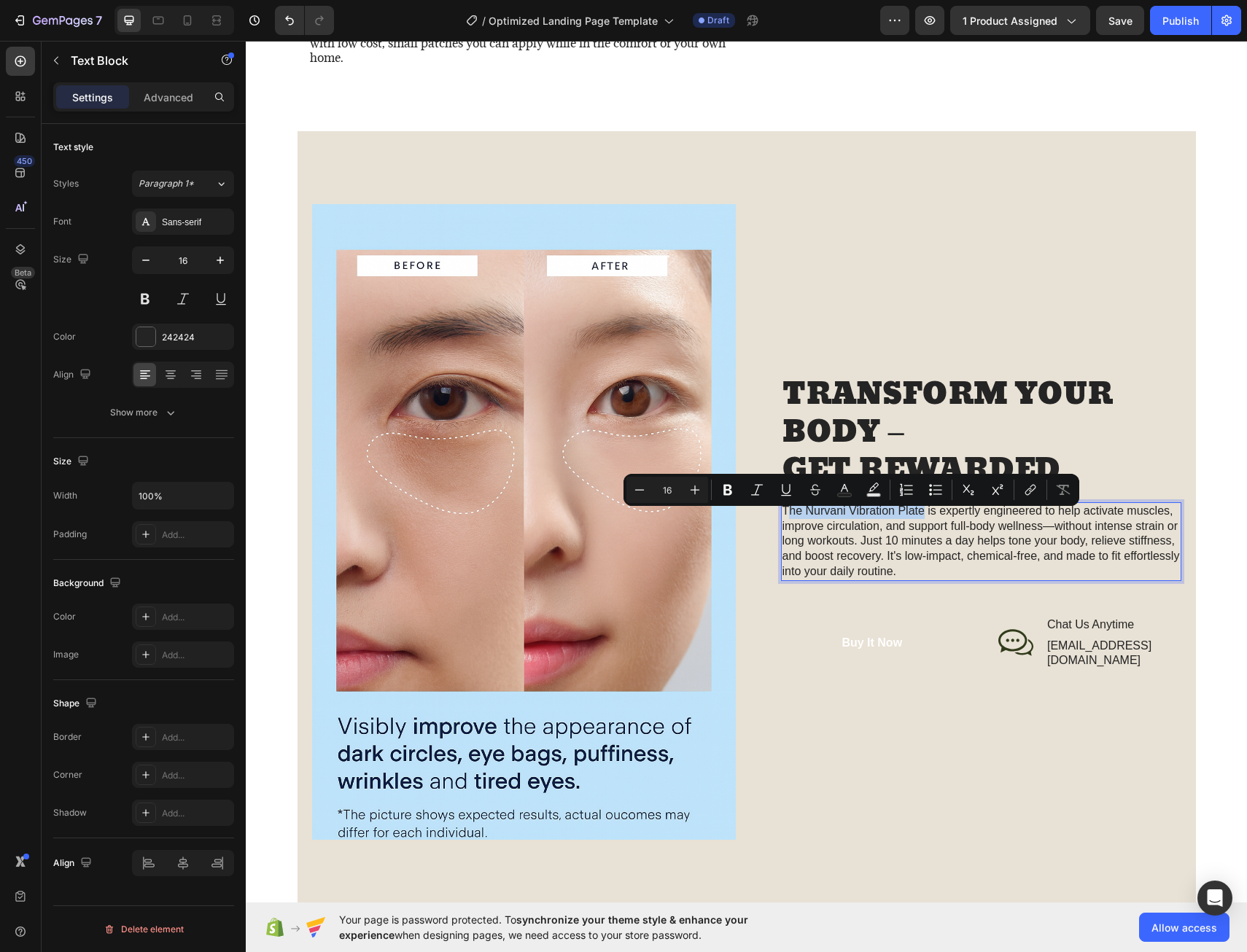
drag, startPoint x: 919, startPoint y: 519, endPoint x: 782, endPoint y: 519, distance: 137.0
click at [782, 519] on p "The Nurvani Vibration Plate is expertly engineered to help activate muscles, im…" at bounding box center [981, 542] width 397 height 76
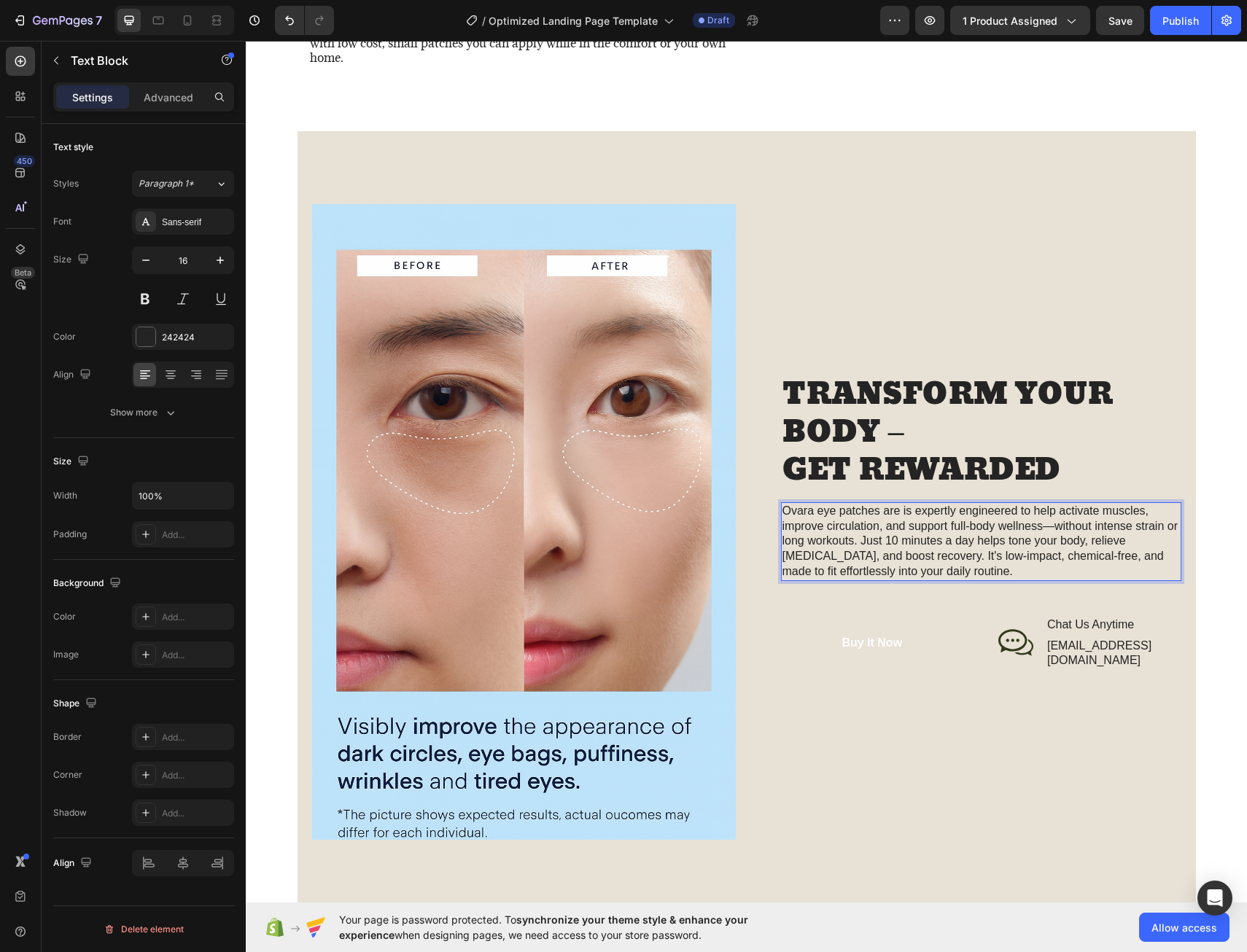
click at [909, 516] on p "Ovara eye patches are is expertly engineered to help activate muscles, improve …" at bounding box center [981, 542] width 397 height 76
click at [1127, 516] on p "Ovara eye patches are expertly engineered to help activate muscles, improve cir…" at bounding box center [981, 542] width 397 height 76
click at [836, 536] on p "Ovara eye patches are expertly engineered to help tighten skin, improve circula…" at bounding box center [981, 542] width 397 height 76
click at [860, 536] on p "Ovara eye patches are expertly engineered to help tighten skin, improve circula…" at bounding box center [981, 542] width 397 height 76
click at [988, 535] on p "Ovara eye patches are expertly engineered to help tighten skin, improve circula…" at bounding box center [981, 542] width 397 height 76
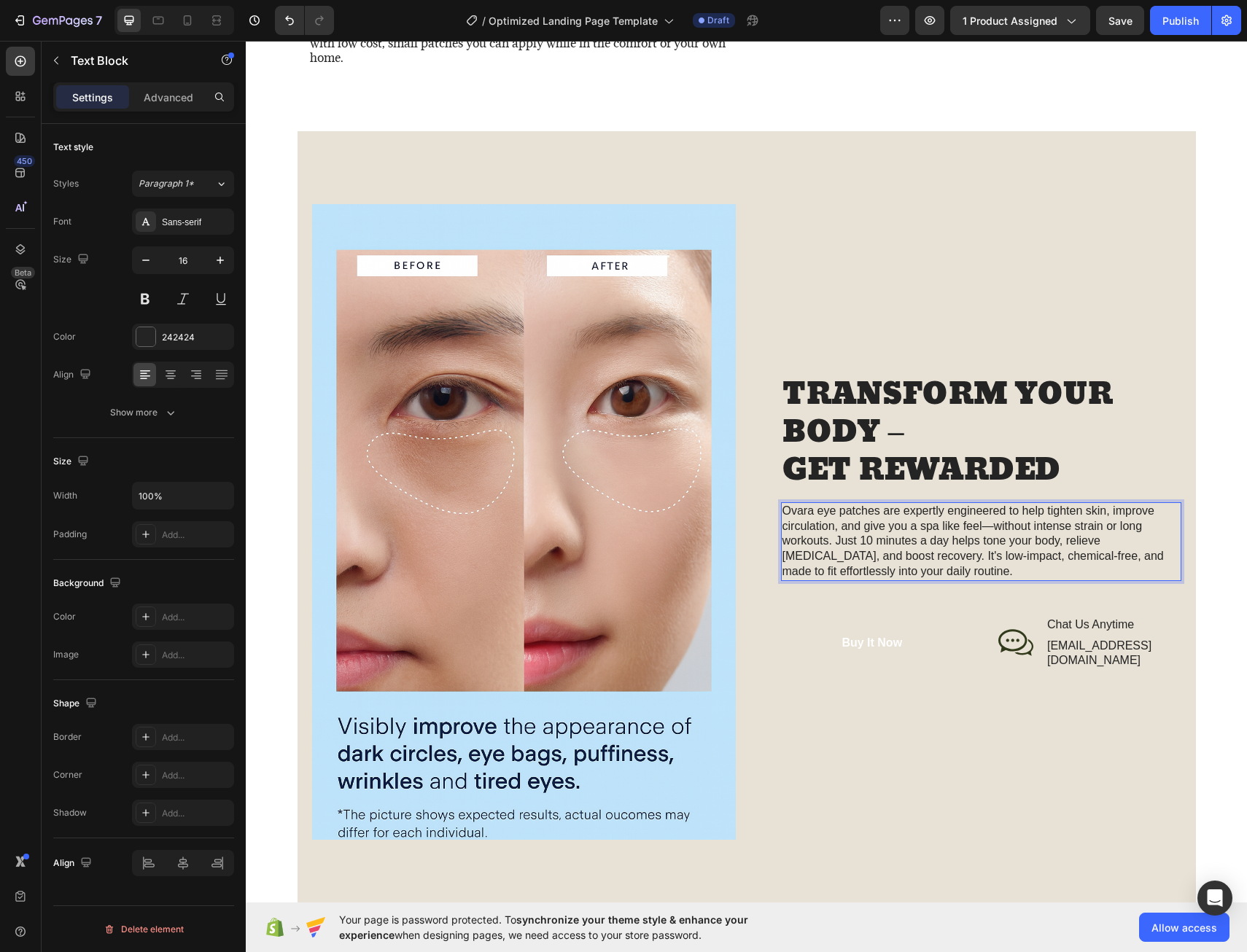
click at [1028, 536] on p "Ovara eye patches are expertly engineered to help tighten skin, improve circula…" at bounding box center [981, 542] width 397 height 76
click at [822, 547] on p "Ovara eye patches are expertly engineered to help tighten skin, improve circula…" at bounding box center [981, 542] width 397 height 76
click at [1096, 535] on p "Ovara eye patches are expertly engineered to help tighten skin, improve circula…" at bounding box center [981, 542] width 397 height 76
click at [788, 553] on p "Ovara eye patches are expertly engineered to help tighten skin, improve circula…" at bounding box center [981, 542] width 397 height 76
click at [979, 552] on p "Ovara eye patches are expertly engineered to help tighten skin, improve circula…" at bounding box center [981, 542] width 397 height 76
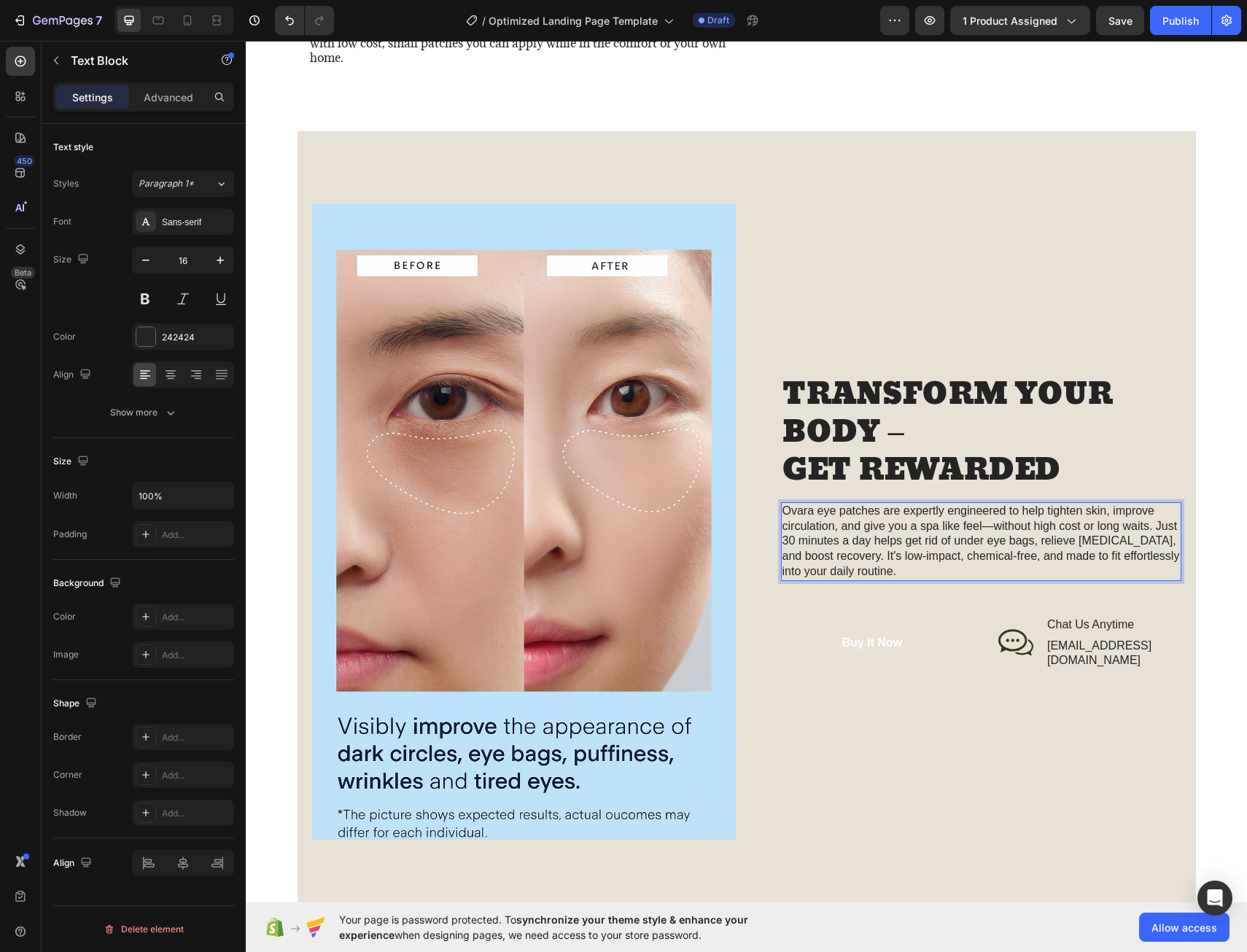
click at [1118, 549] on p "Ovara eye patches are expertly engineered to help tighten skin, improve circula…" at bounding box center [981, 542] width 397 height 76
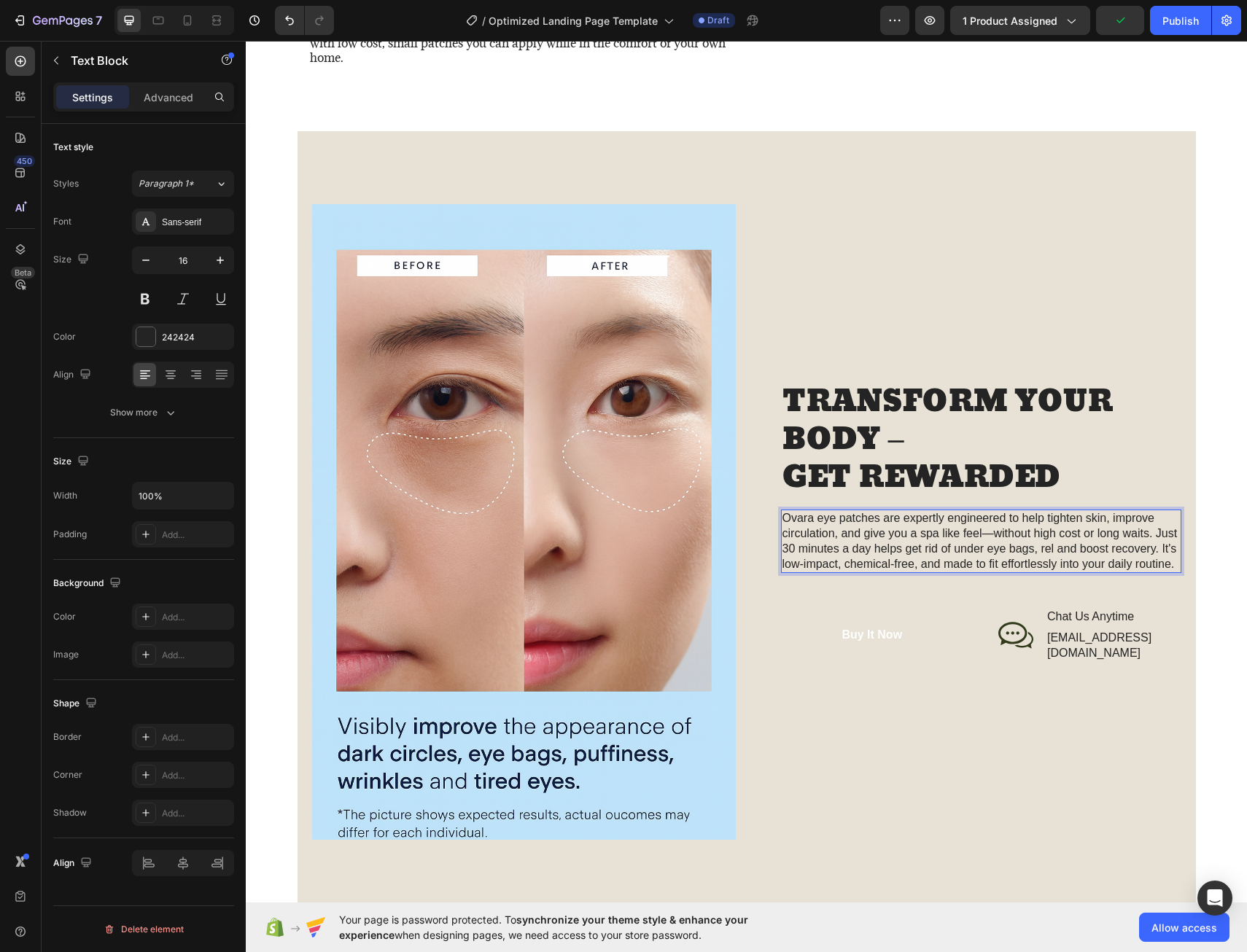
scroll to position [1321, 0]
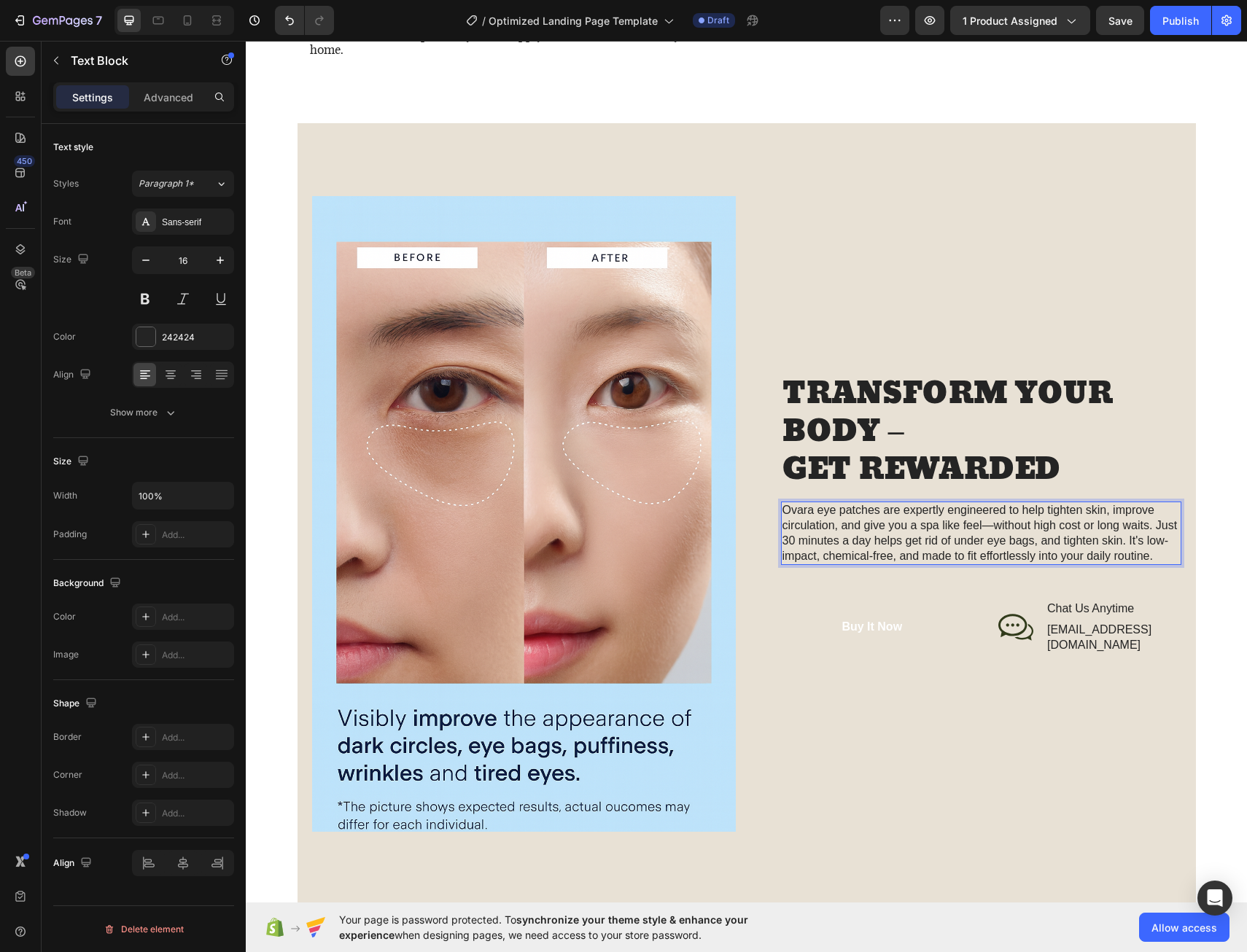
click at [815, 564] on p "Ovara eye patches are expertly engineered to help tighten skin, improve circula…" at bounding box center [981, 533] width 397 height 61
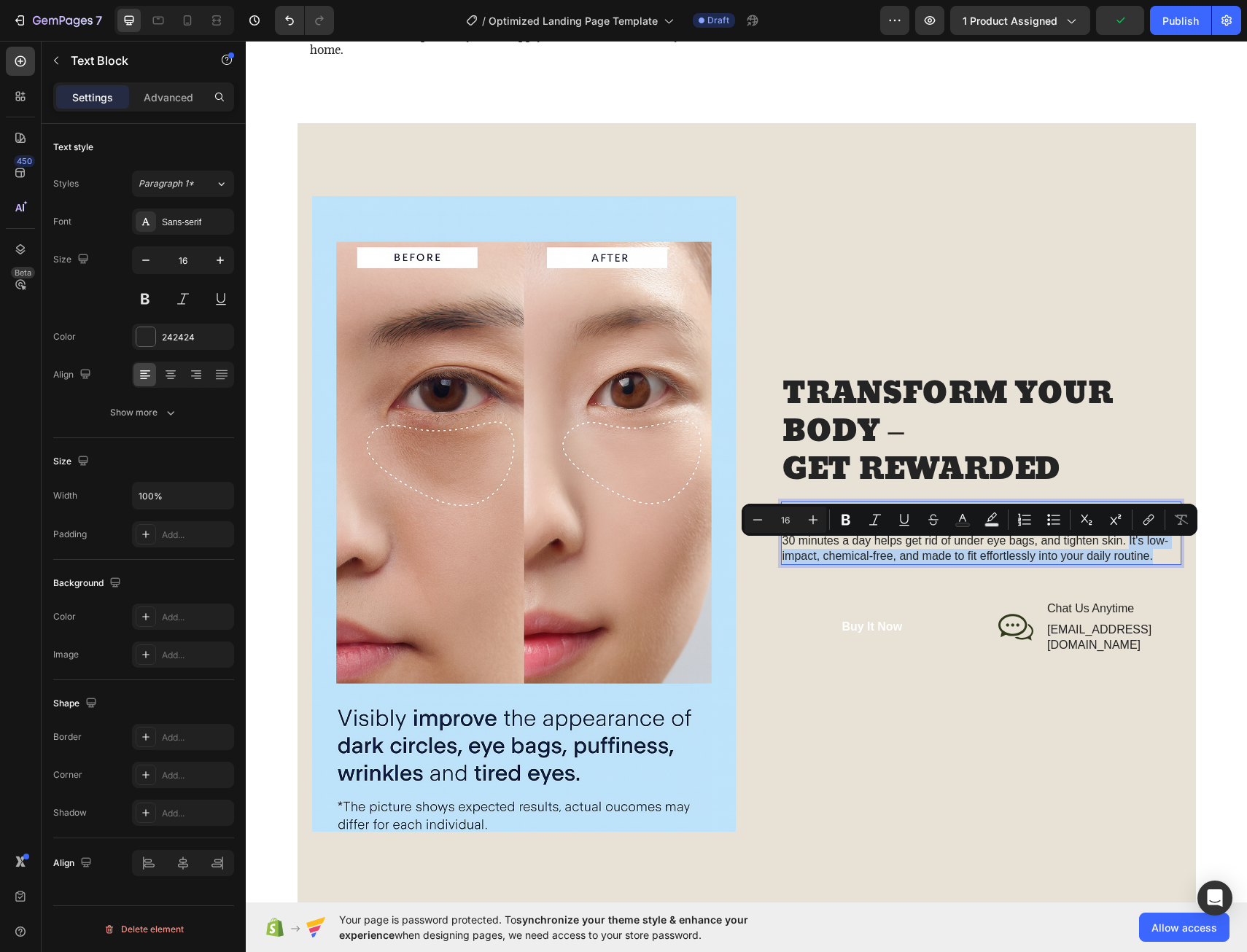
drag, startPoint x: 1150, startPoint y: 569, endPoint x: 1123, endPoint y: 550, distance: 33.0
click at [1123, 550] on p "Ovara eye patches are expertly engineered to help tighten skin, improve circula…" at bounding box center [981, 533] width 397 height 61
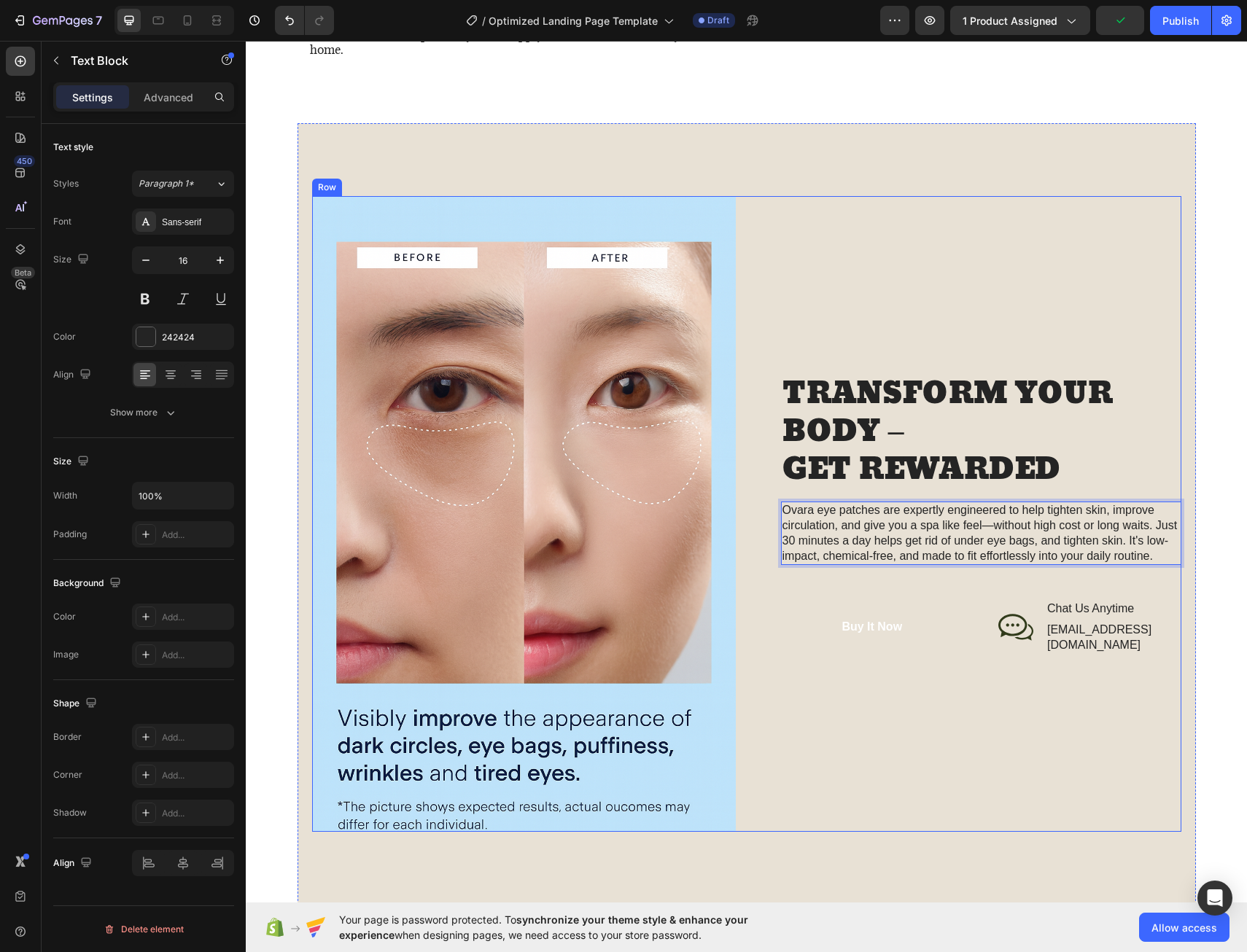
scroll to position [1328, 0]
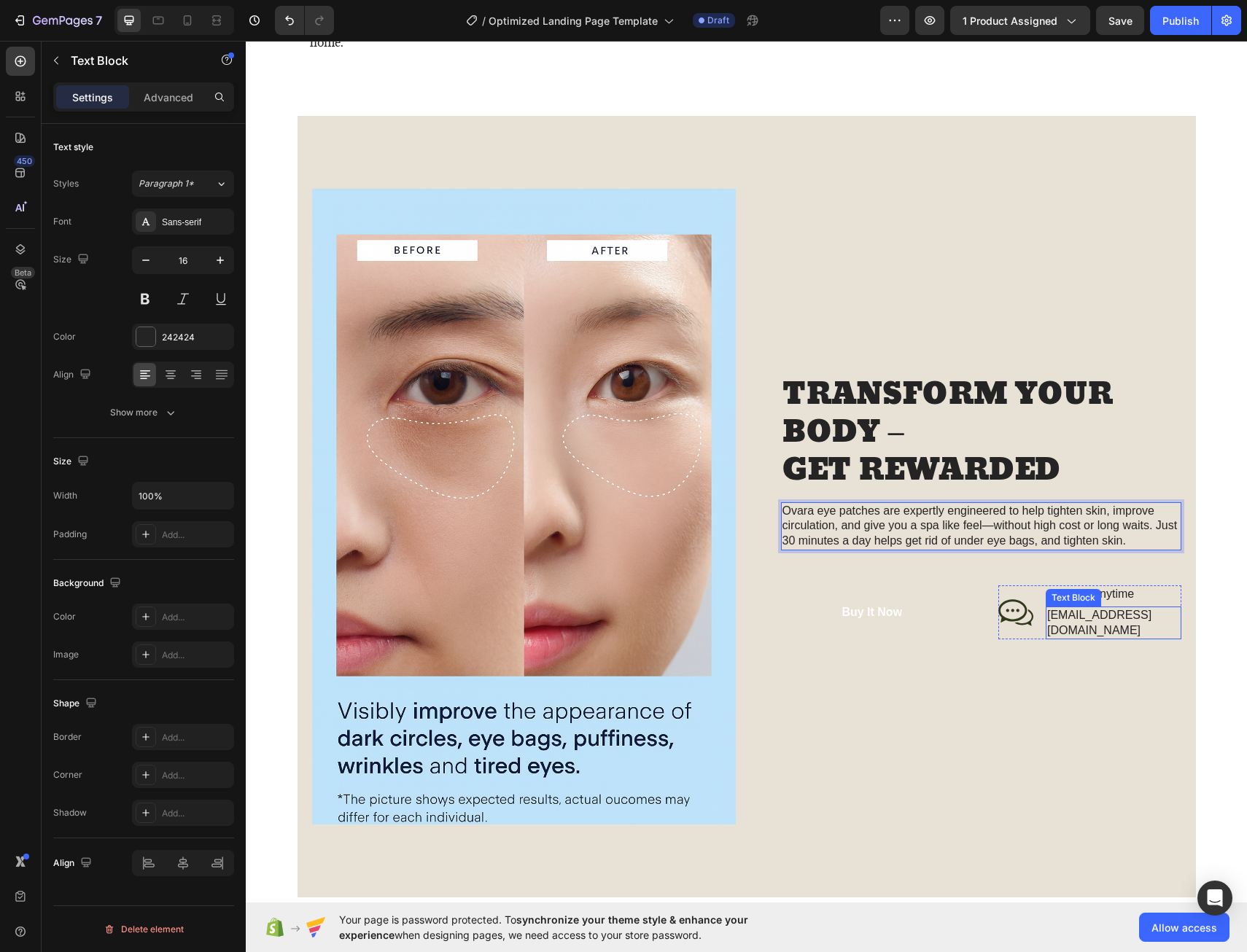
click at [1117, 624] on p "[EMAIL_ADDRESS][DOMAIN_NAME]" at bounding box center [1113, 623] width 133 height 30
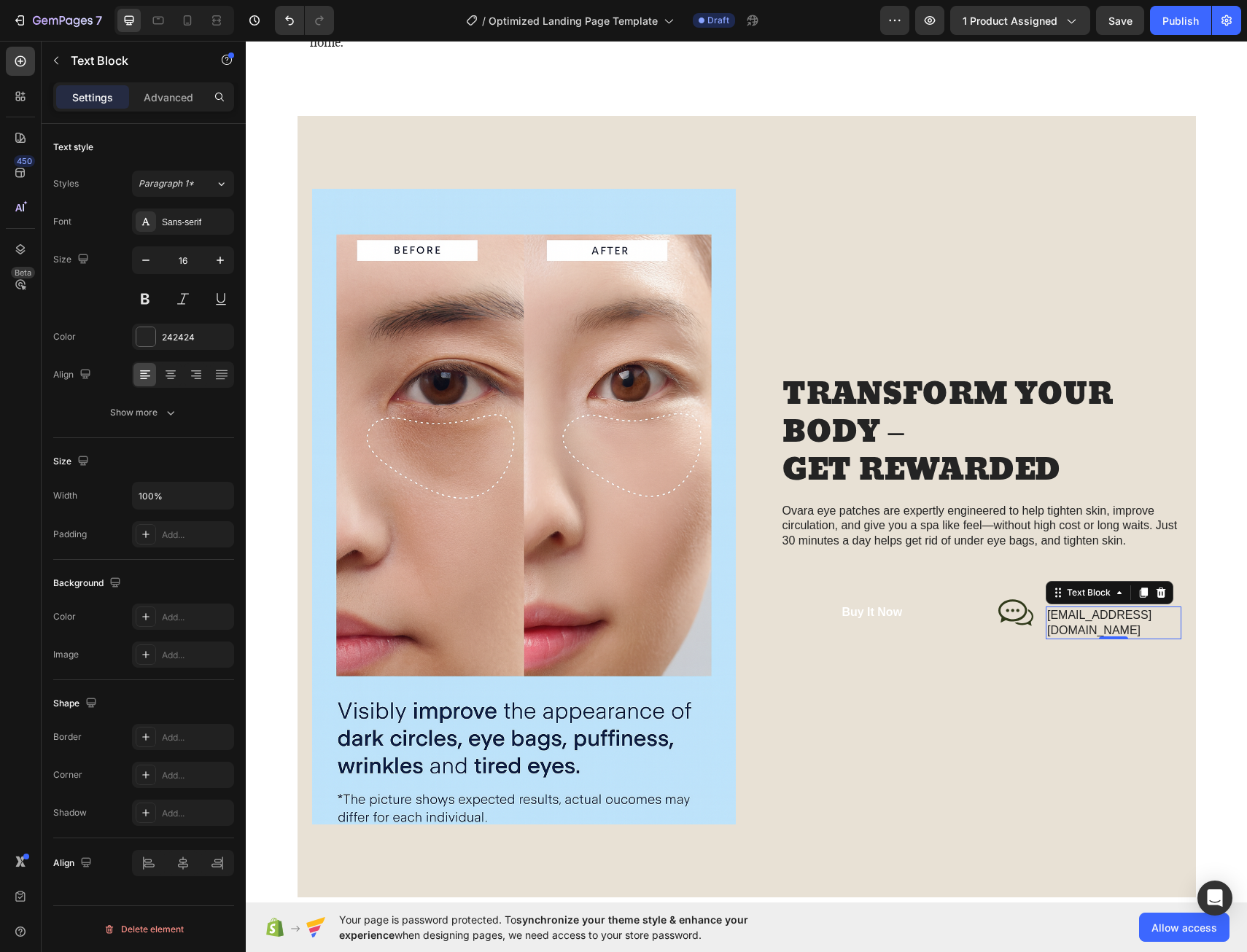
click at [1149, 624] on p "[EMAIL_ADDRESS][DOMAIN_NAME]" at bounding box center [1113, 623] width 133 height 30
click at [1154, 622] on p "[EMAIL_ADDRESS][DOMAIN_NAME]" at bounding box center [1113, 623] width 133 height 30
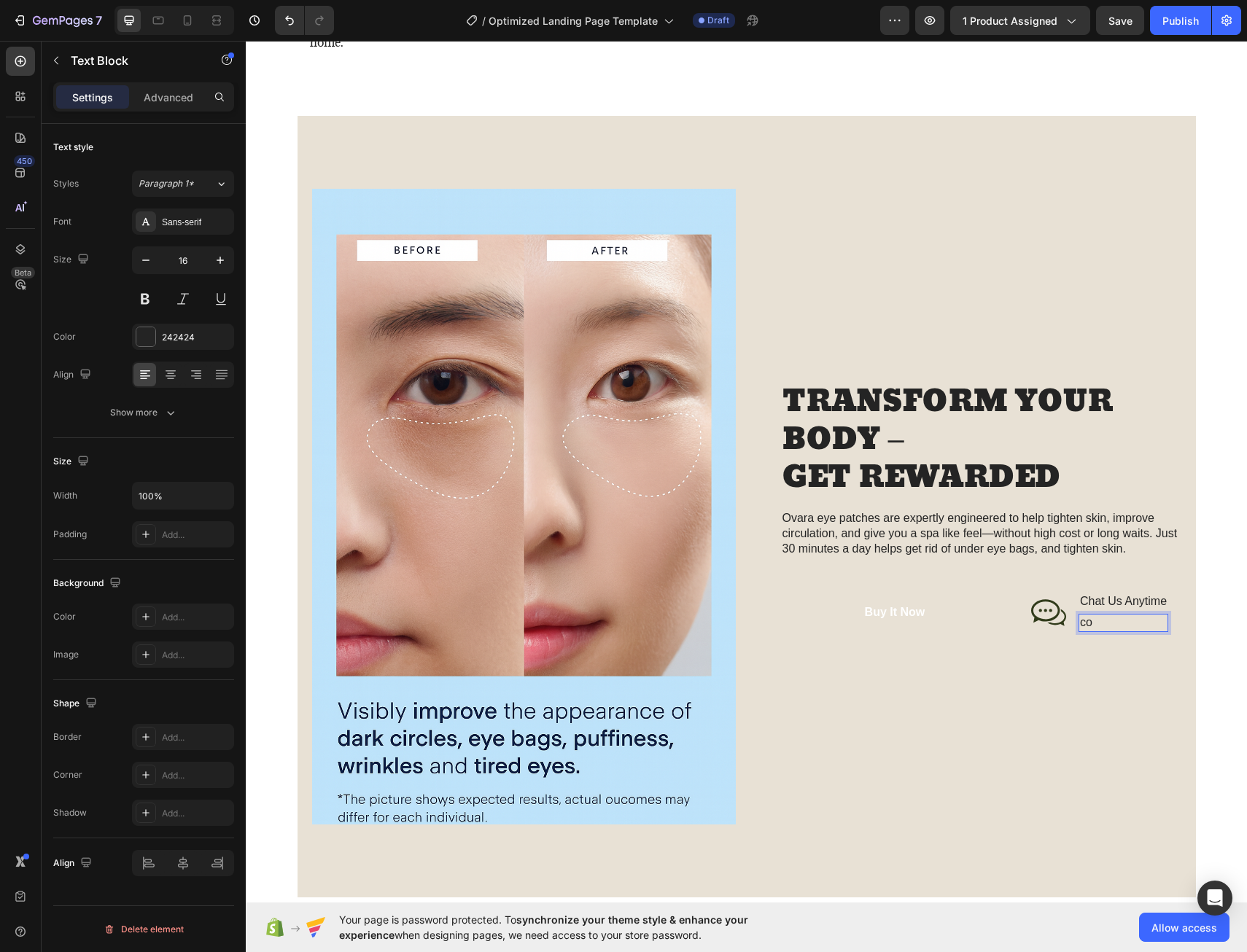
click at [1123, 622] on p "co" at bounding box center [1123, 623] width 87 height 16
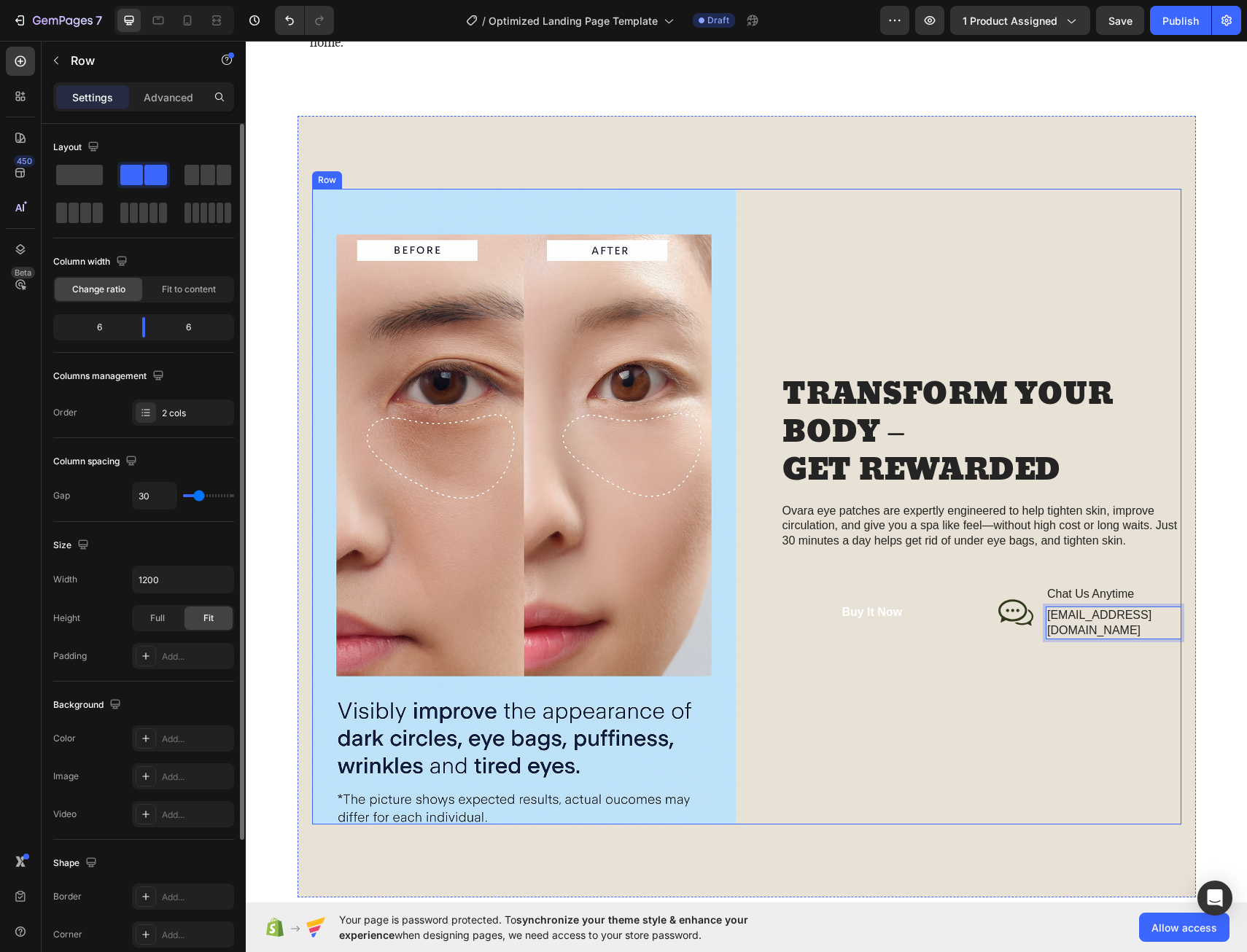
click at [966, 739] on div "TRANSFORM YOUR BODY – GET REWARDED Heading Ovara eye patches are expertly engin…" at bounding box center [970, 507] width 424 height 636
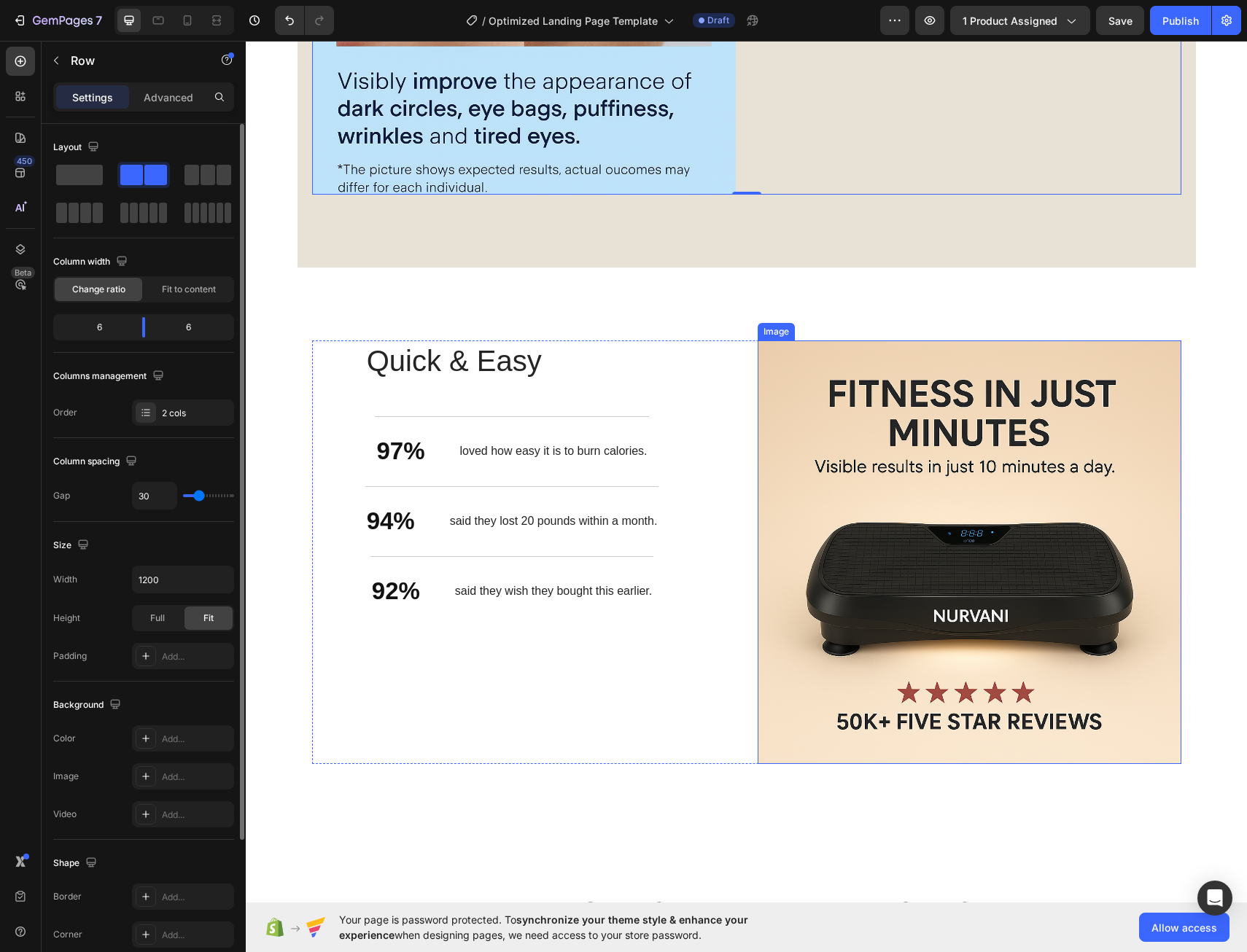
scroll to position [1984, 0]
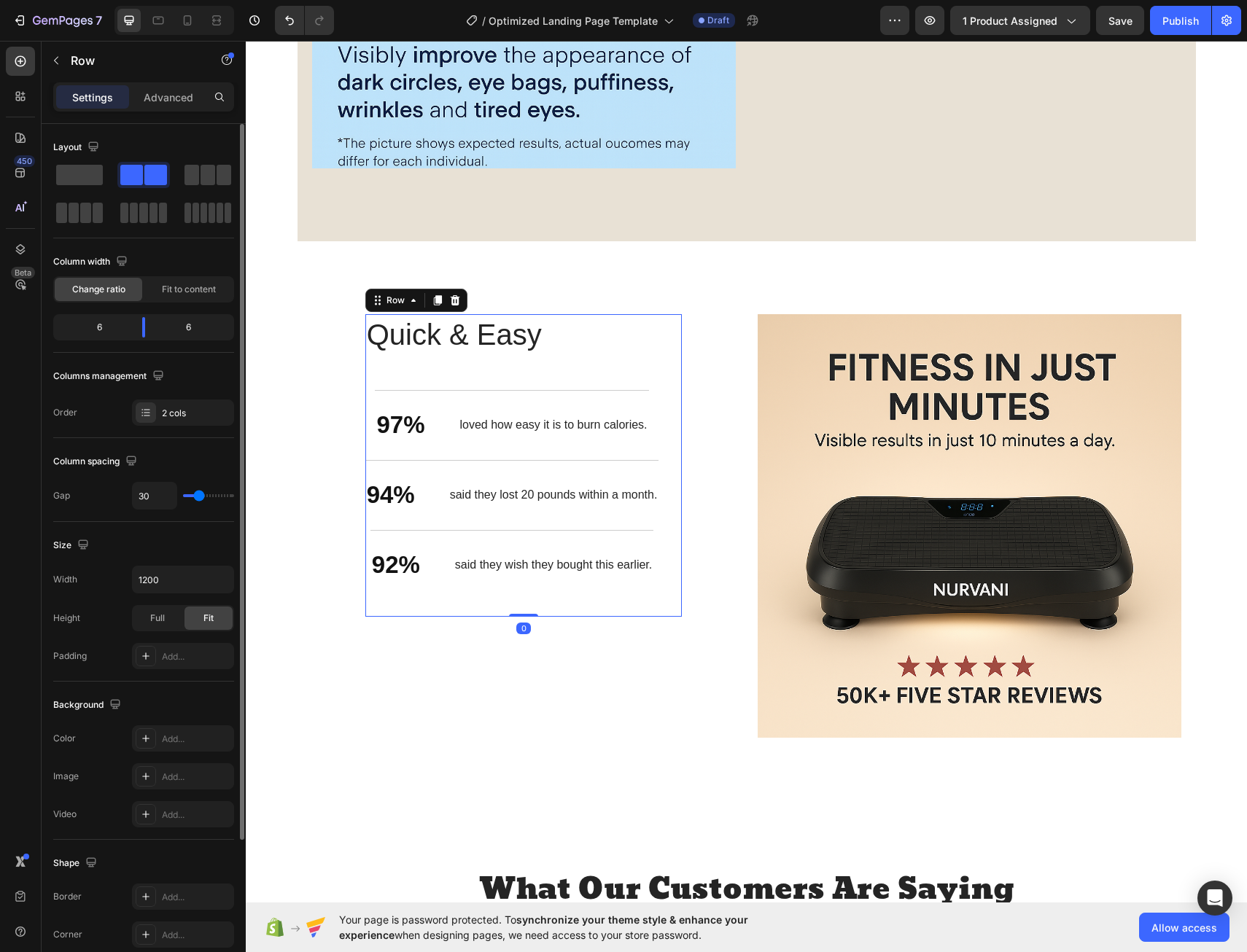
click at [551, 359] on div "Quick & Easy Heading 97% Text Block loved how easy it is to burn calories. Text…" at bounding box center [512, 465] width 294 height 303
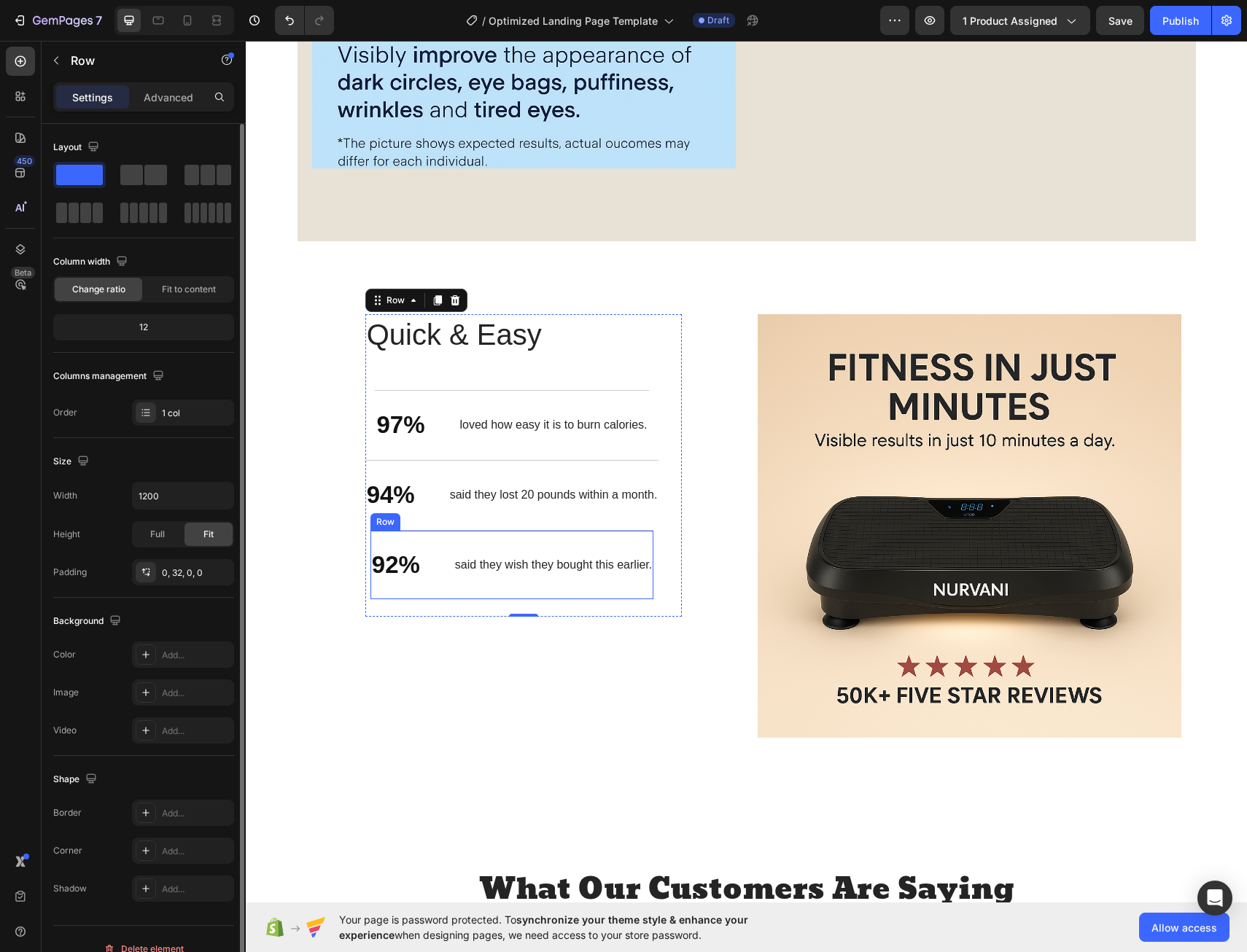
click at [645, 579] on div "said they wish they bought this earlier. Text Block" at bounding box center [553, 565] width 200 height 34
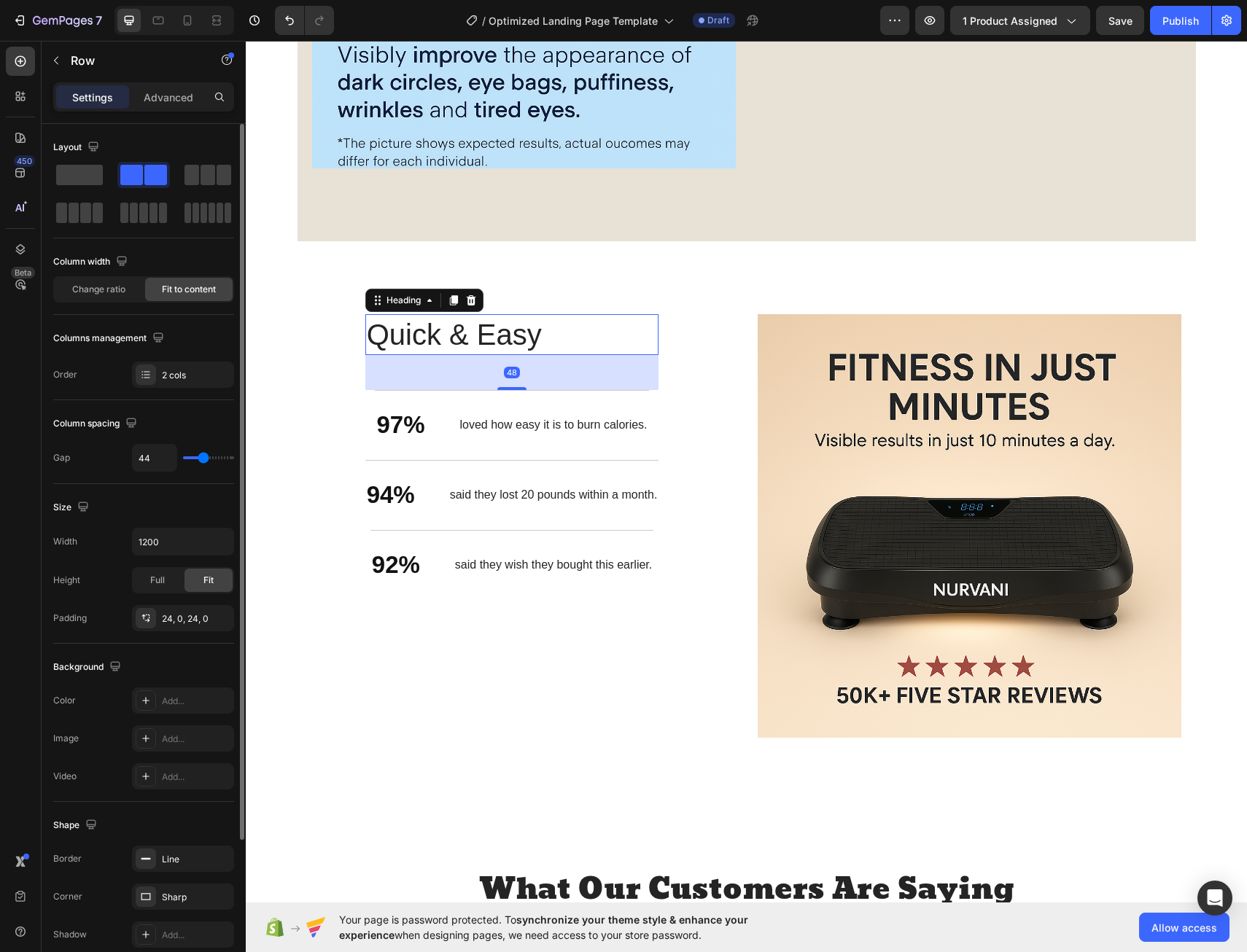
click at [527, 352] on h2 "Quick & Easy" at bounding box center [512, 334] width 294 height 41
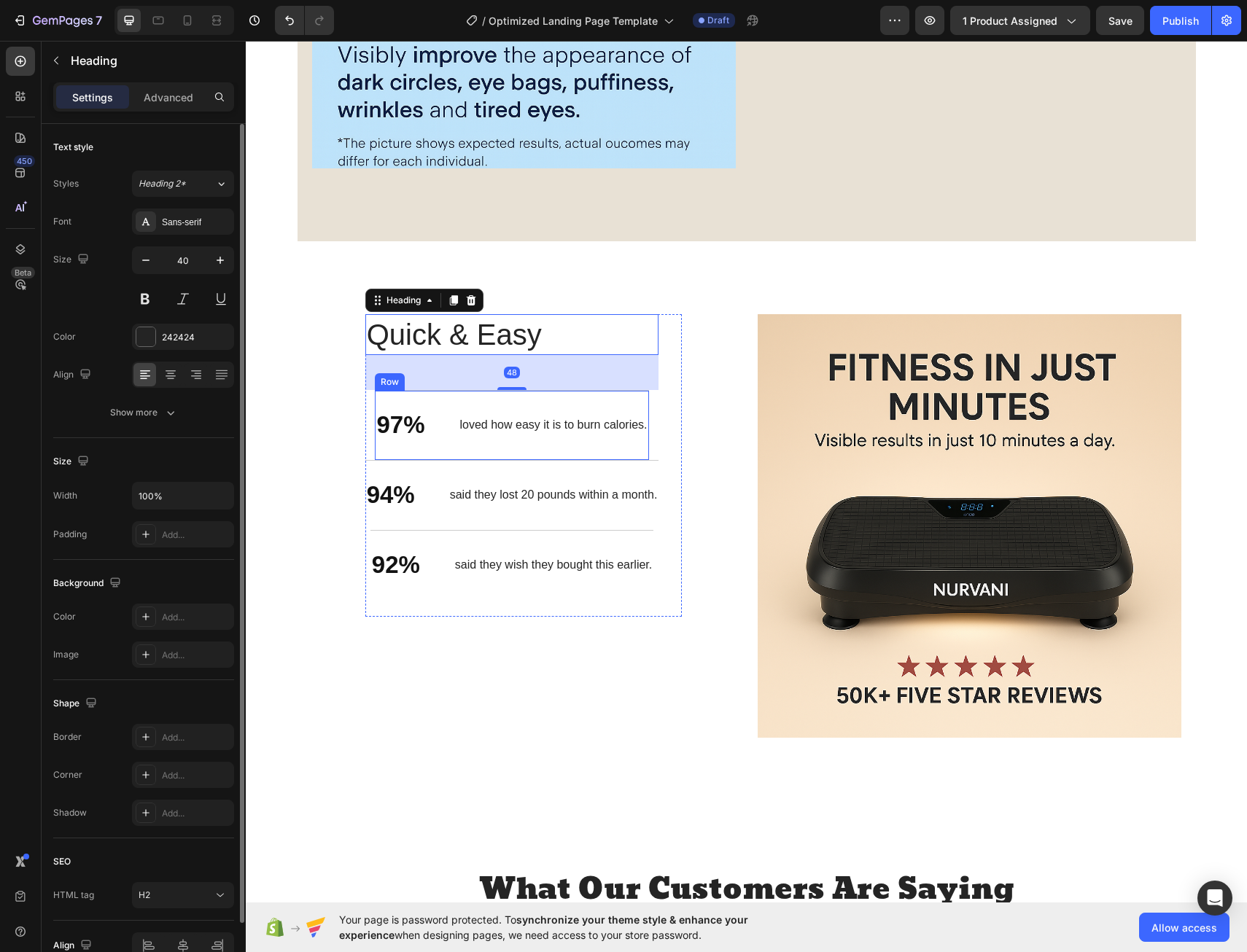
click at [574, 450] on div "97% Text Block loved how easy it is to burn calories. Text Block Row" at bounding box center [511, 425] width 273 height 70
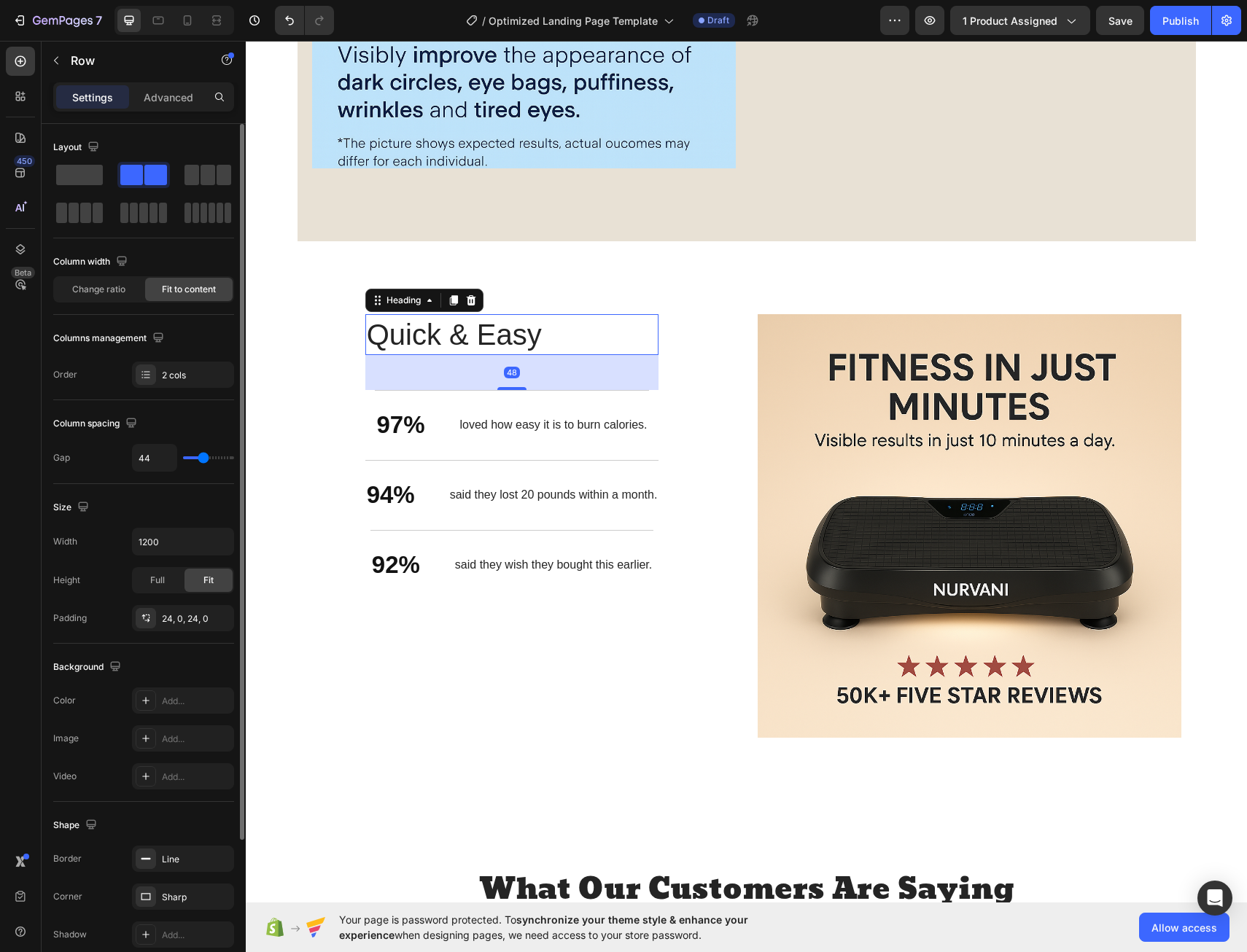
click at [495, 334] on h2 "Quick & Easy" at bounding box center [512, 334] width 294 height 41
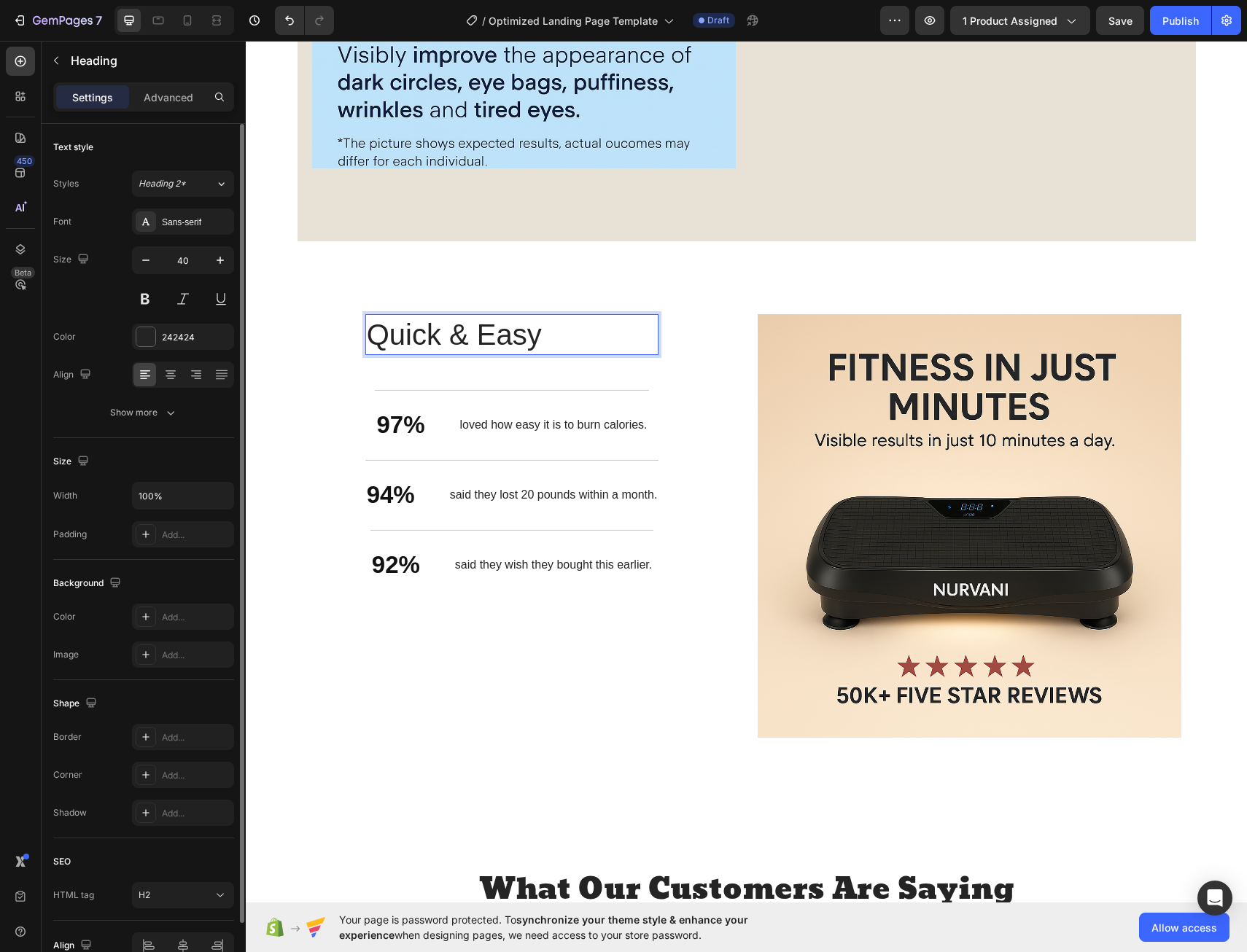
click at [556, 340] on h2 "Quick & Easy" at bounding box center [512, 334] width 294 height 41
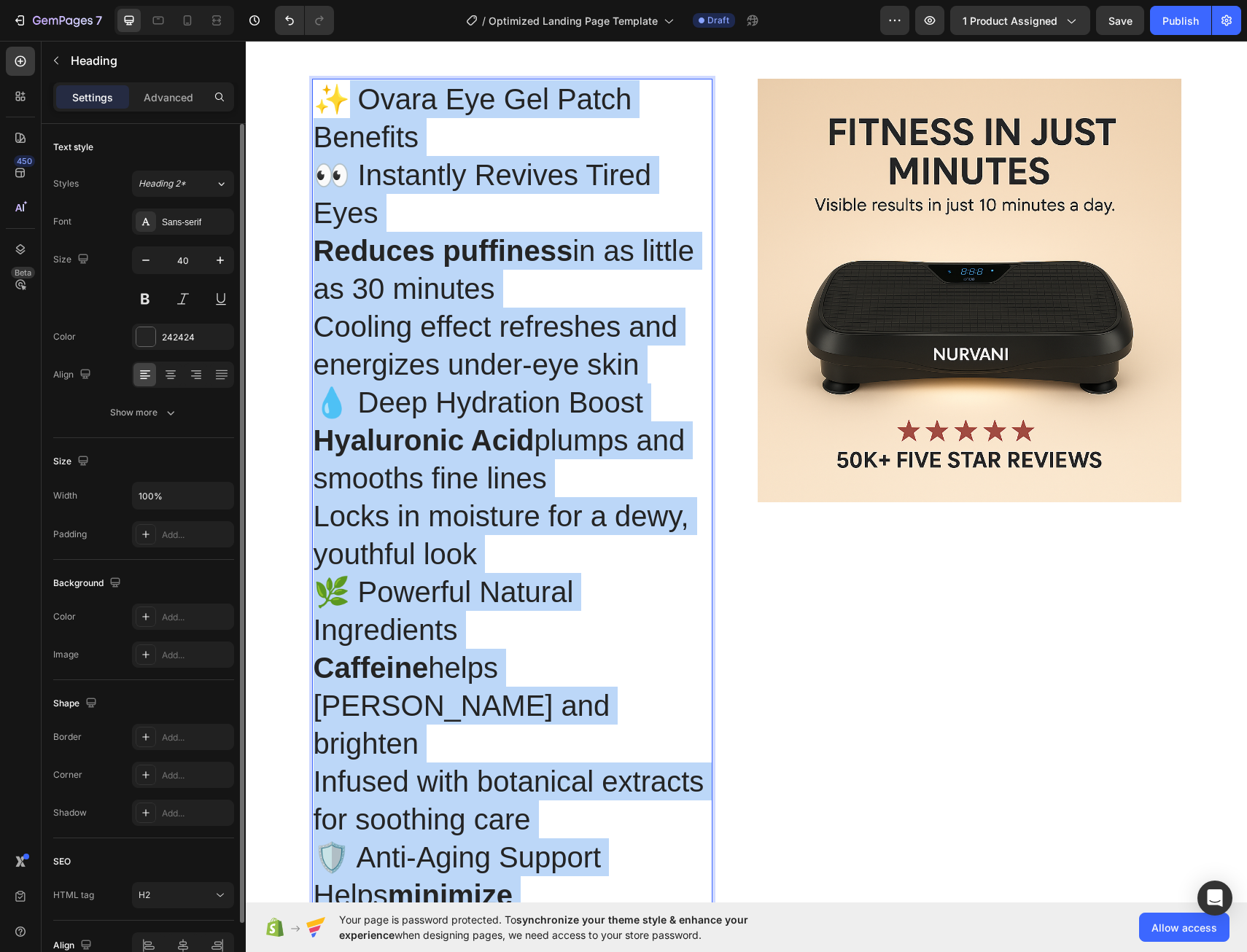
scroll to position [2217, 0]
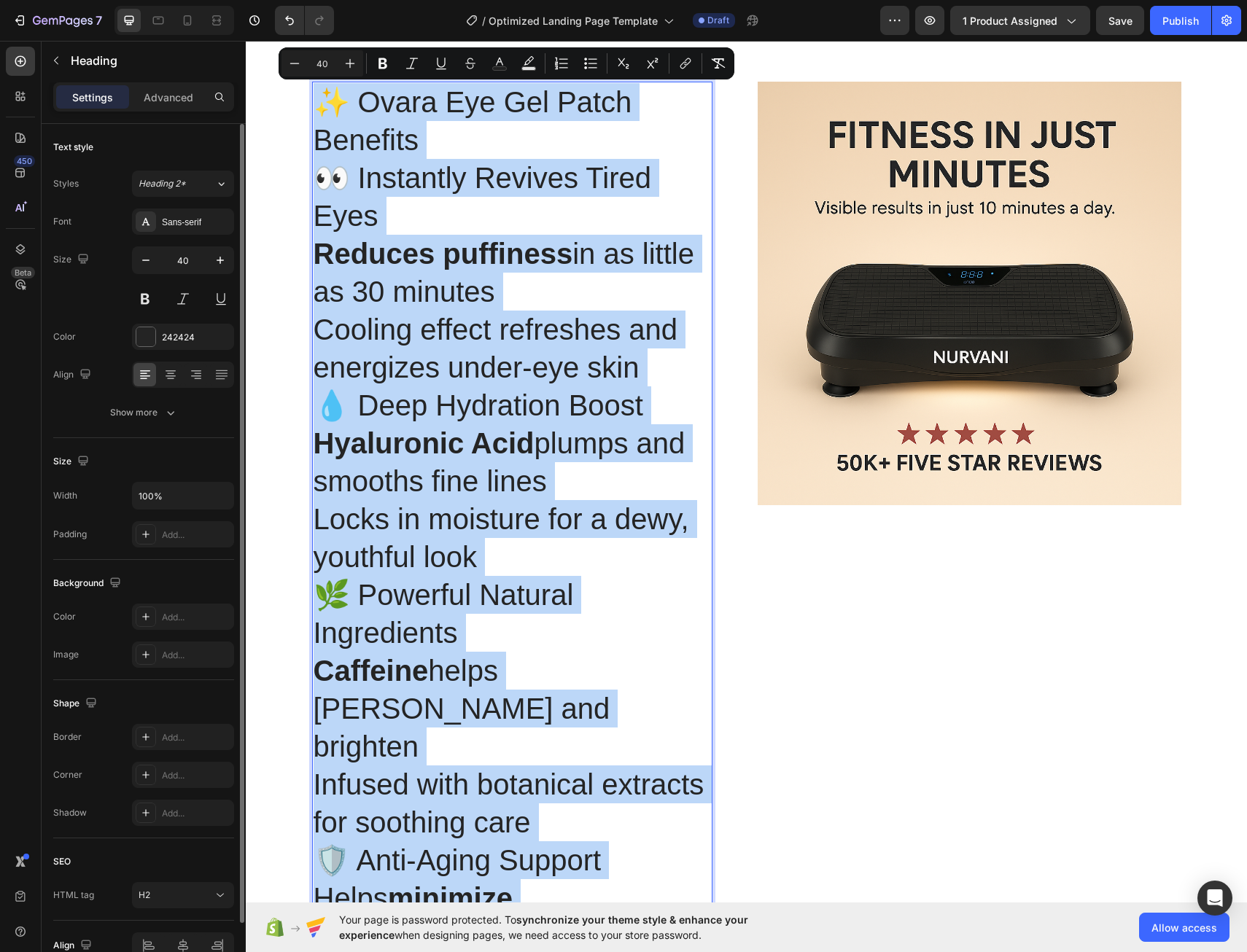
drag, startPoint x: 342, startPoint y: 682, endPoint x: 319, endPoint y: 107, distance: 575.5
click at [319, 107] on h2 "✨ Ovara Eye Gel Patch Benefits 👀 Instantly Revives Tired Eyes Reduces puffiness…" at bounding box center [512, 803] width 400 height 1444
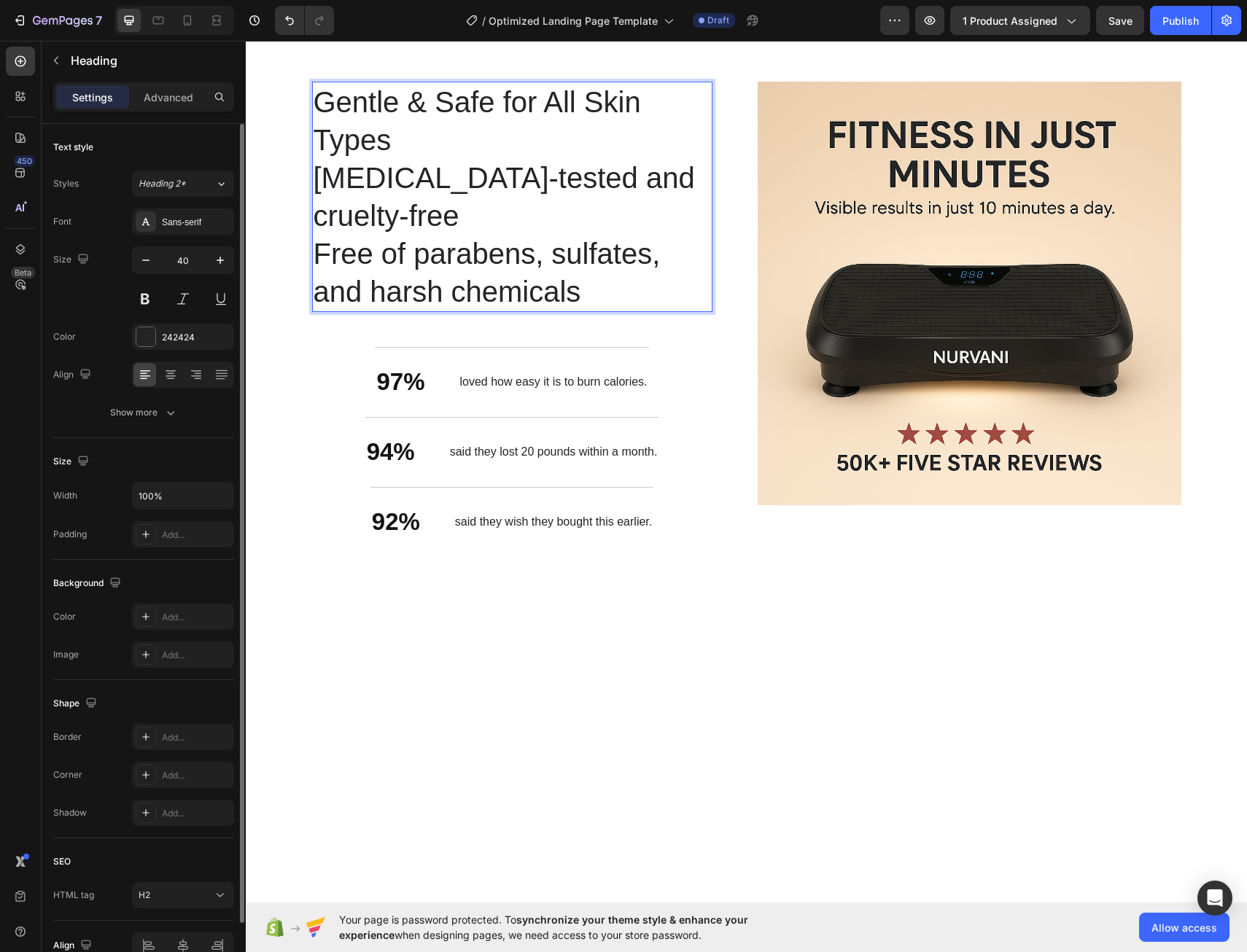
click at [313, 101] on p "Gentle & Safe for All Skin Types" at bounding box center [512, 121] width 397 height 76
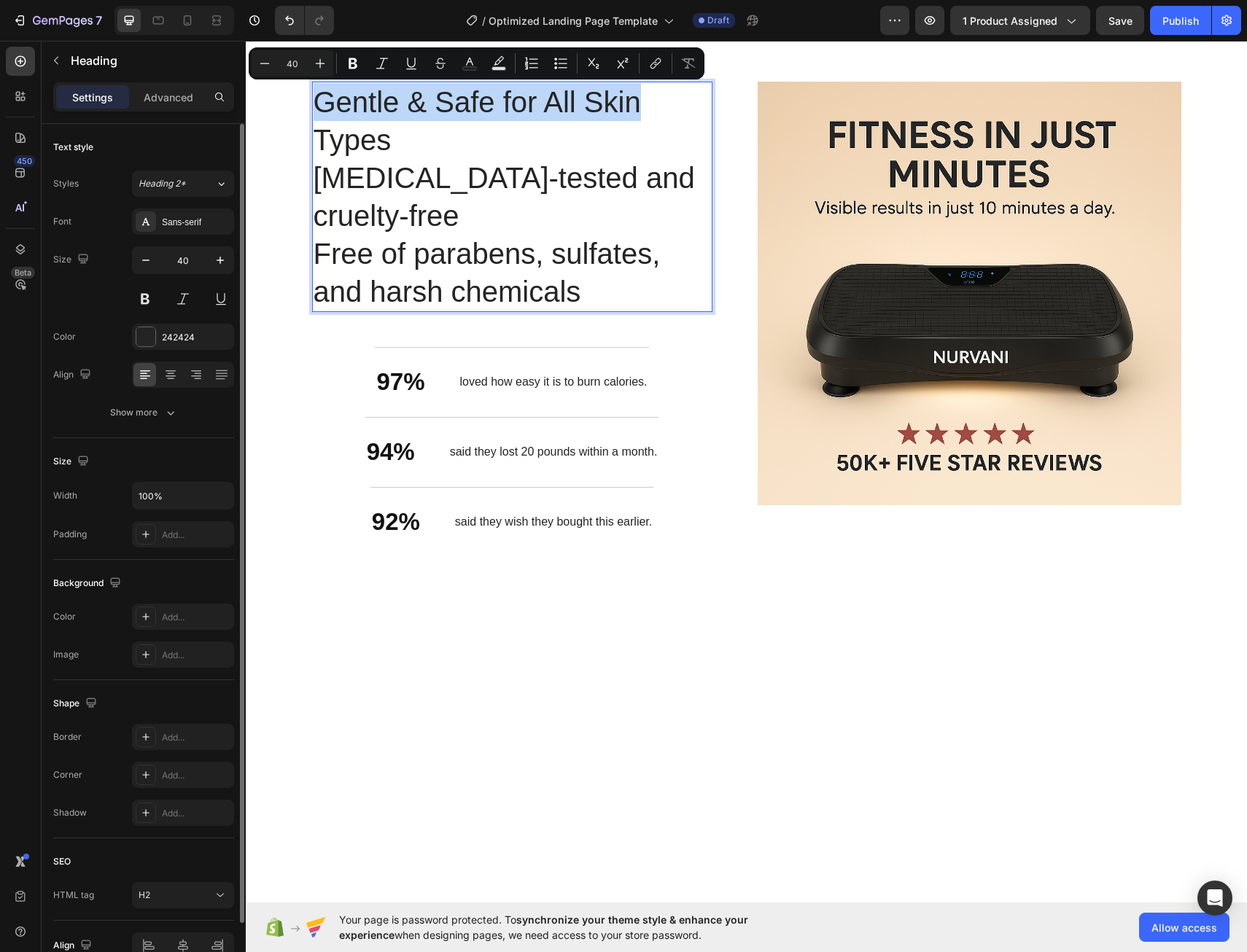
drag, startPoint x: 639, startPoint y: 105, endPoint x: 317, endPoint y: 103, distance: 322.0
click at [317, 103] on p "Gentle & Safe for All Skin Types" at bounding box center [512, 121] width 397 height 76
click at [349, 62] on icon "Editor contextual toolbar" at bounding box center [353, 64] width 9 height 11
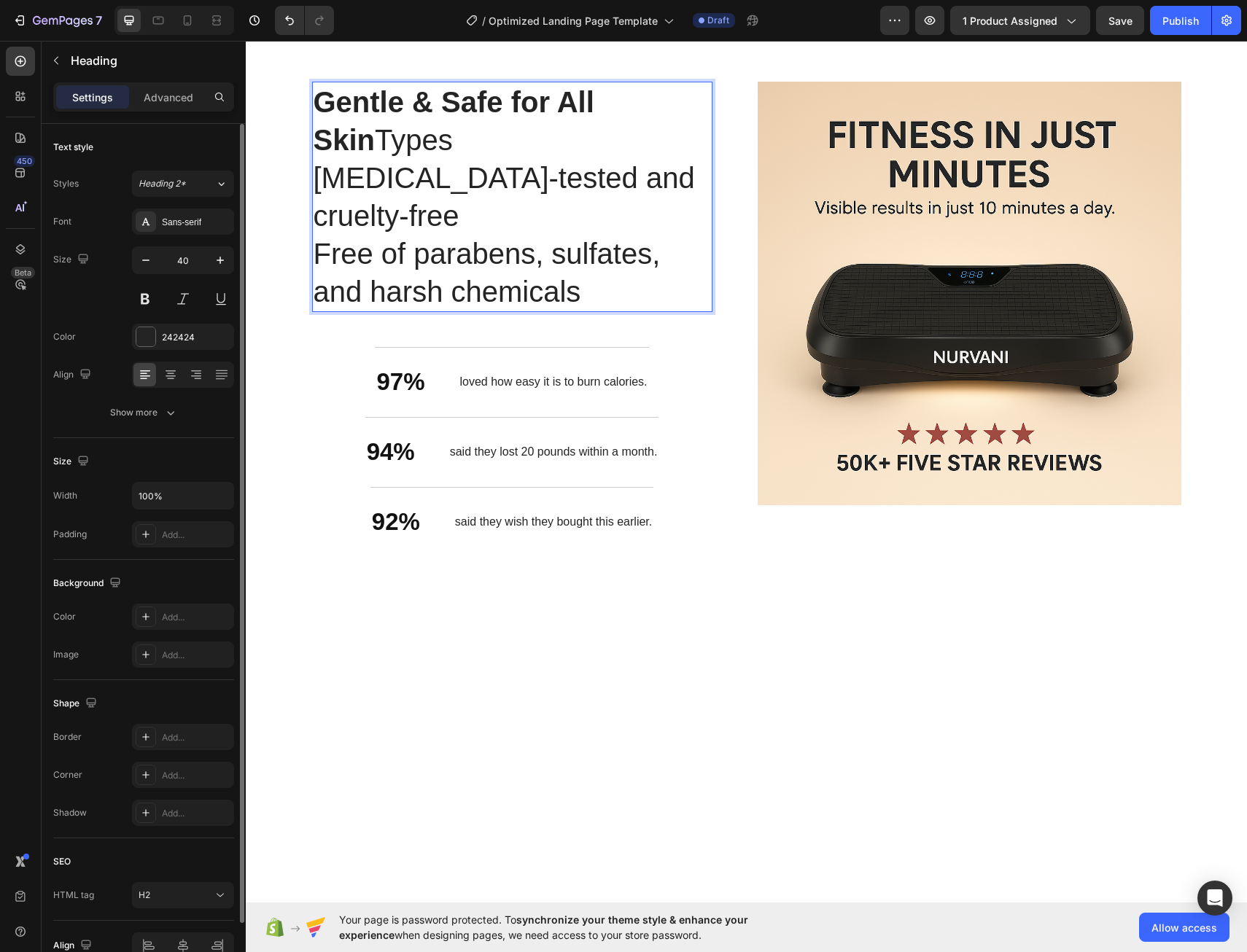
drag, startPoint x: 391, startPoint y: 152, endPoint x: 313, endPoint y: 148, distance: 78.1
click at [313, 148] on p "Gentle & Safe for All Skin Types" at bounding box center [512, 121] width 397 height 76
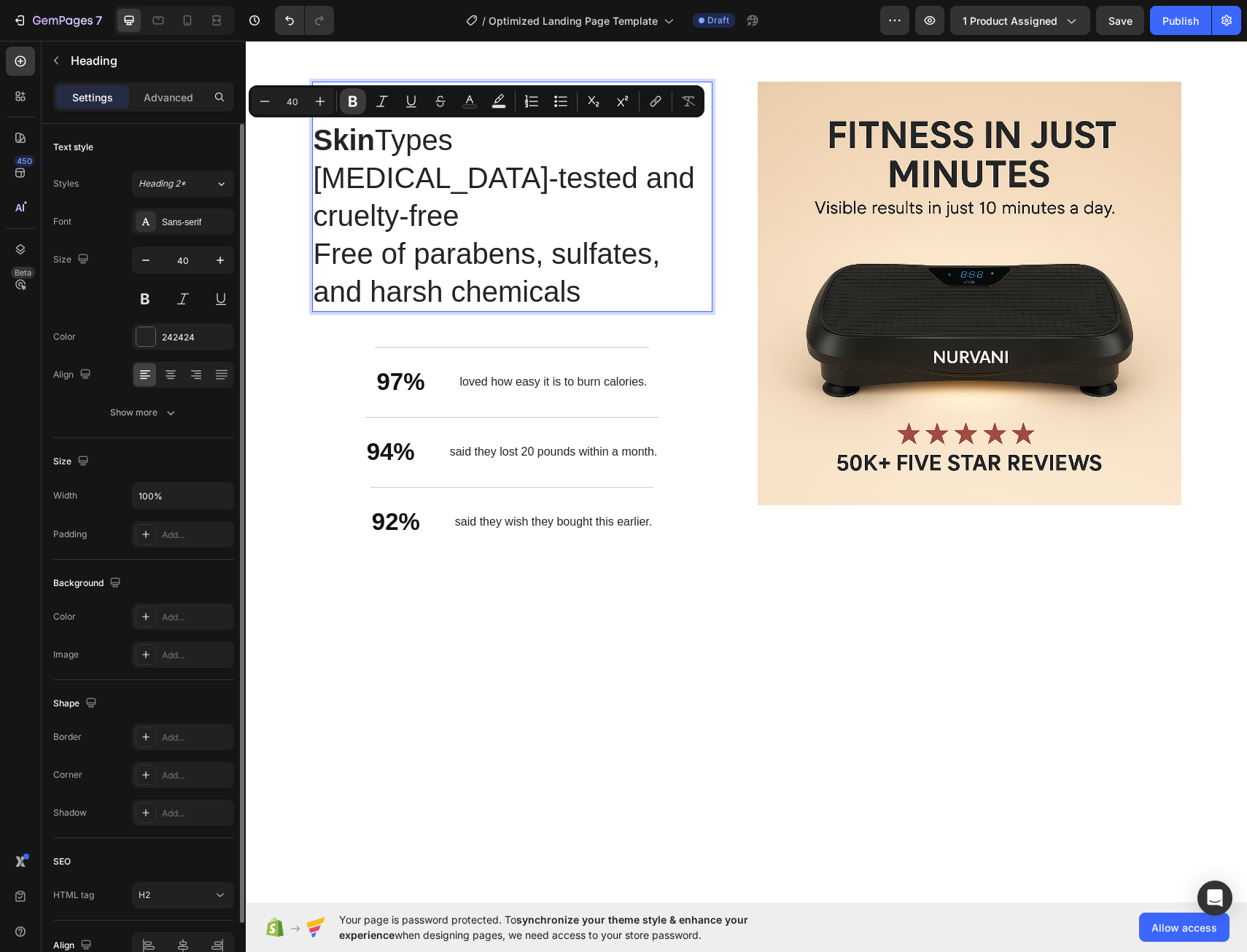
click at [351, 106] on icon "Editor contextual toolbar" at bounding box center [353, 101] width 9 height 11
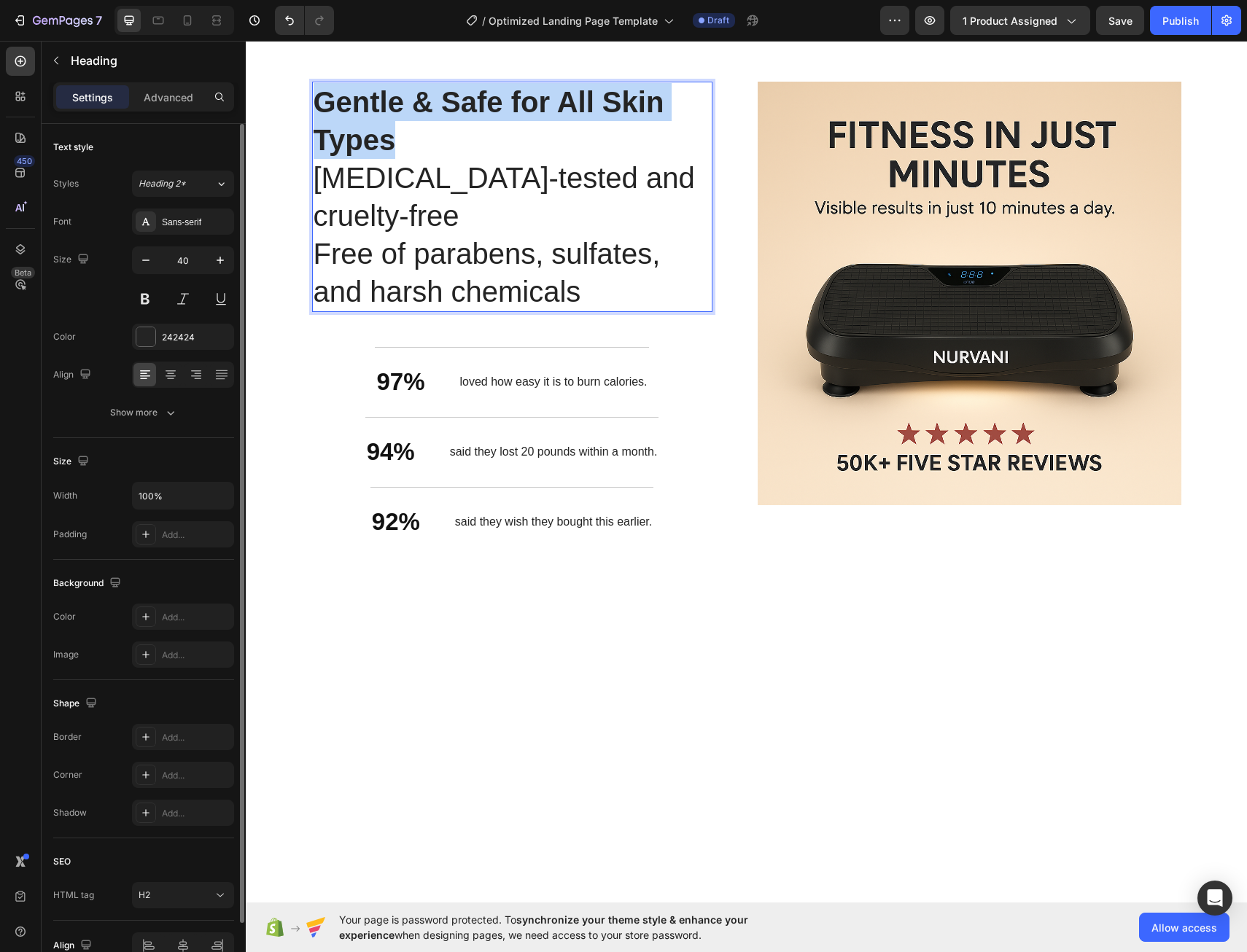
drag, startPoint x: 402, startPoint y: 153, endPoint x: 316, endPoint y: 106, distance: 98.0
click at [316, 106] on p "Gentle & Safe for All Skin Types" at bounding box center [512, 121] width 397 height 76
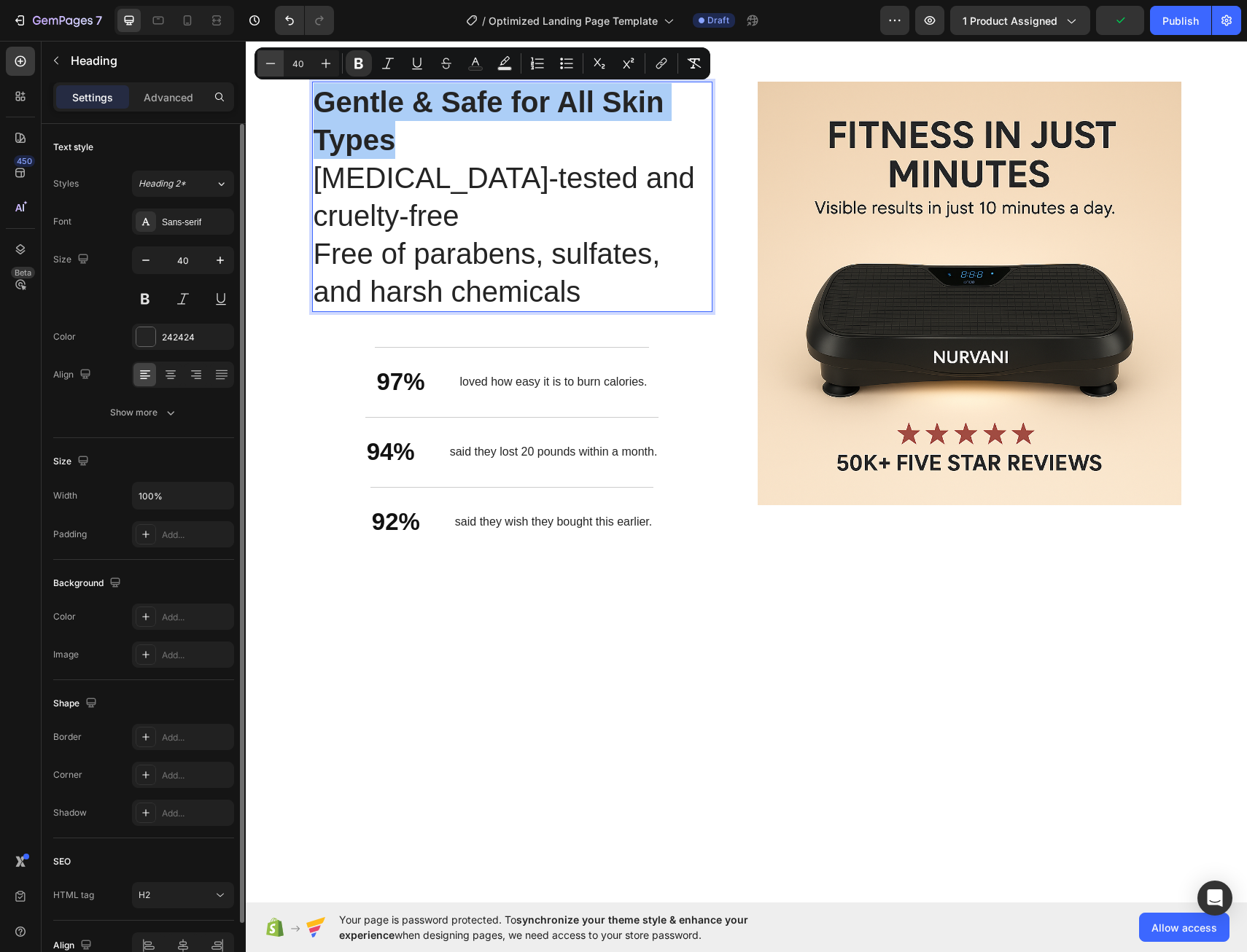
click at [262, 61] on button "Minus" at bounding box center [270, 63] width 26 height 26
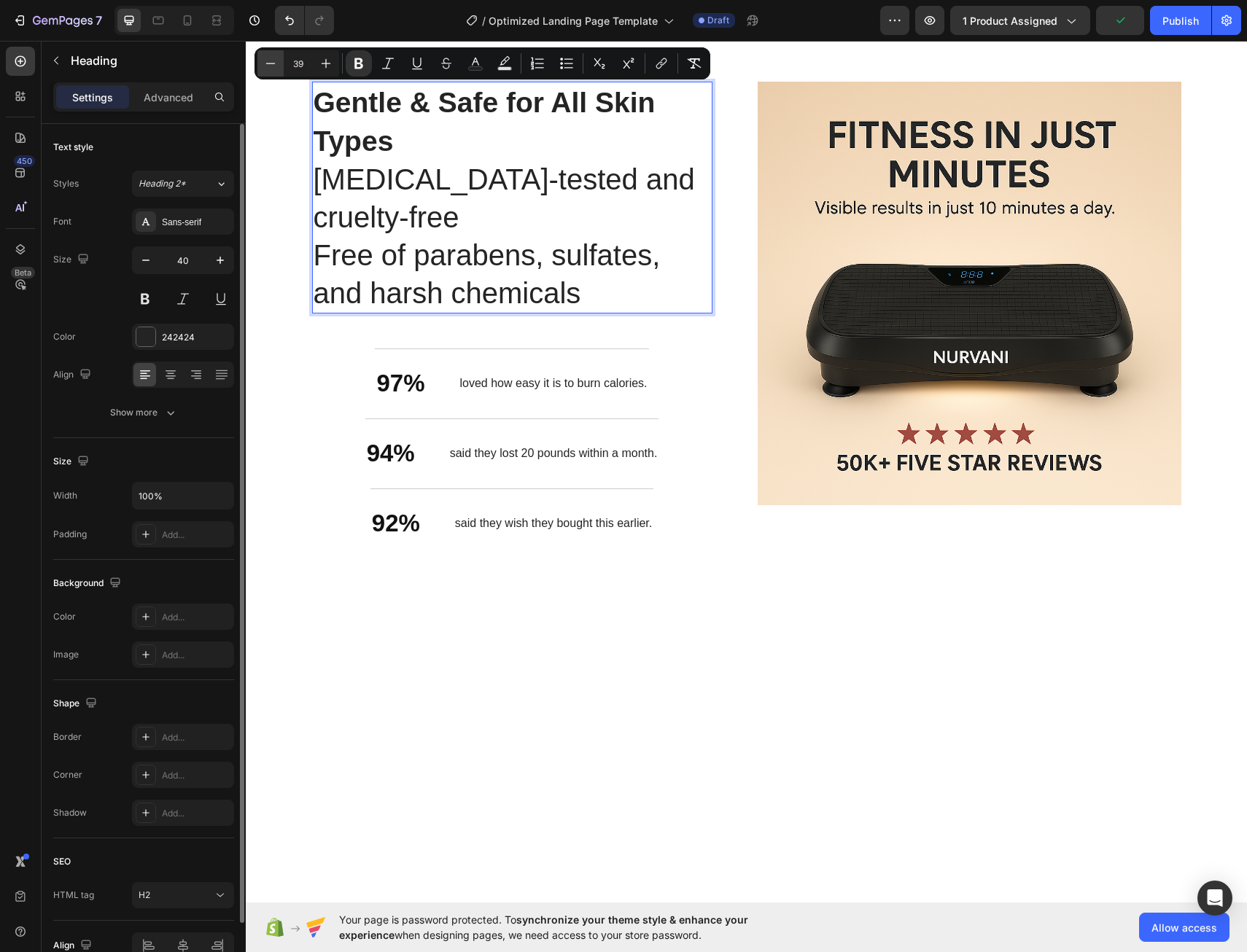
click at [263, 61] on icon "Editor contextual toolbar" at bounding box center [270, 64] width 15 height 15
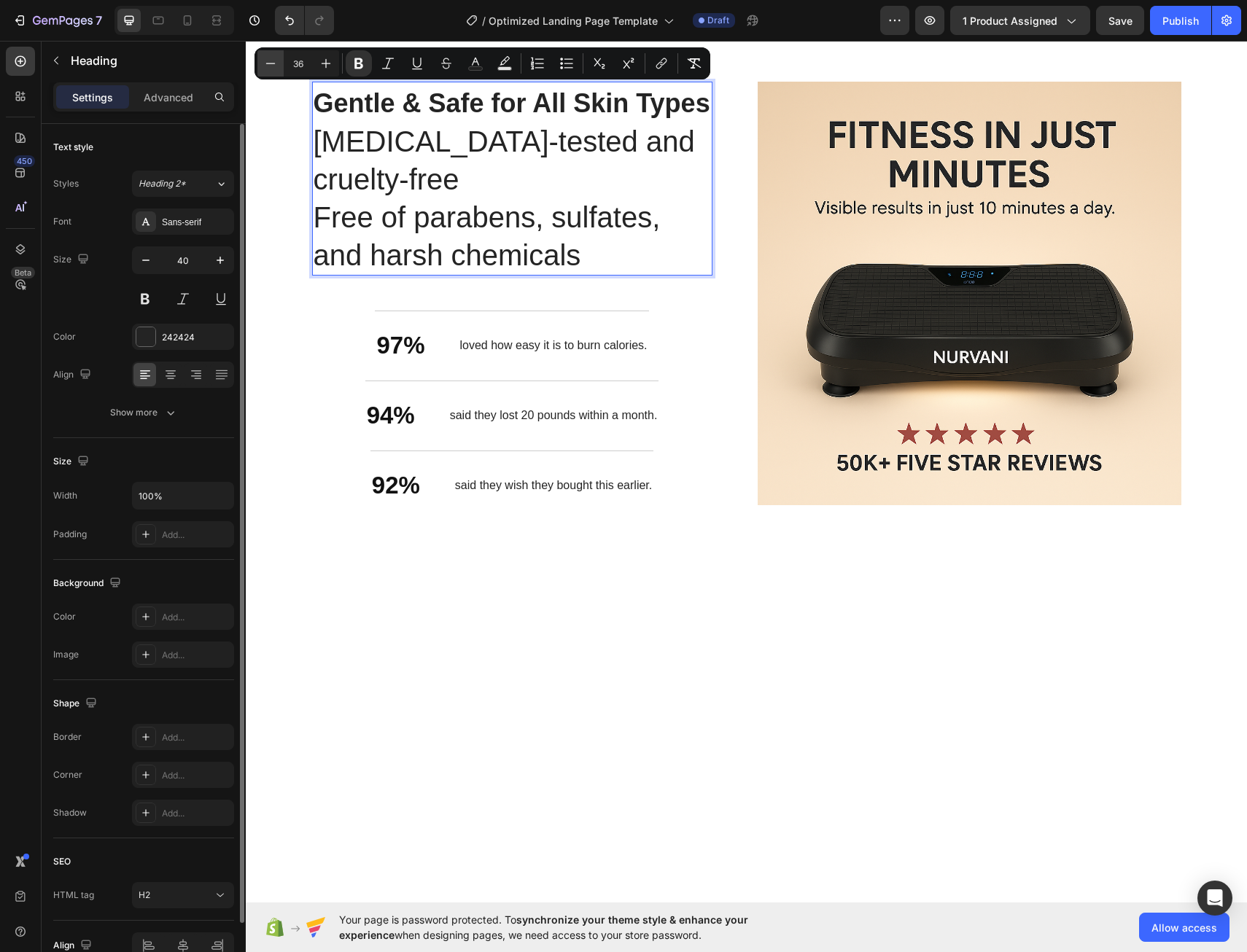
click at [263, 61] on icon "Editor contextual toolbar" at bounding box center [270, 64] width 15 height 15
type input "40"
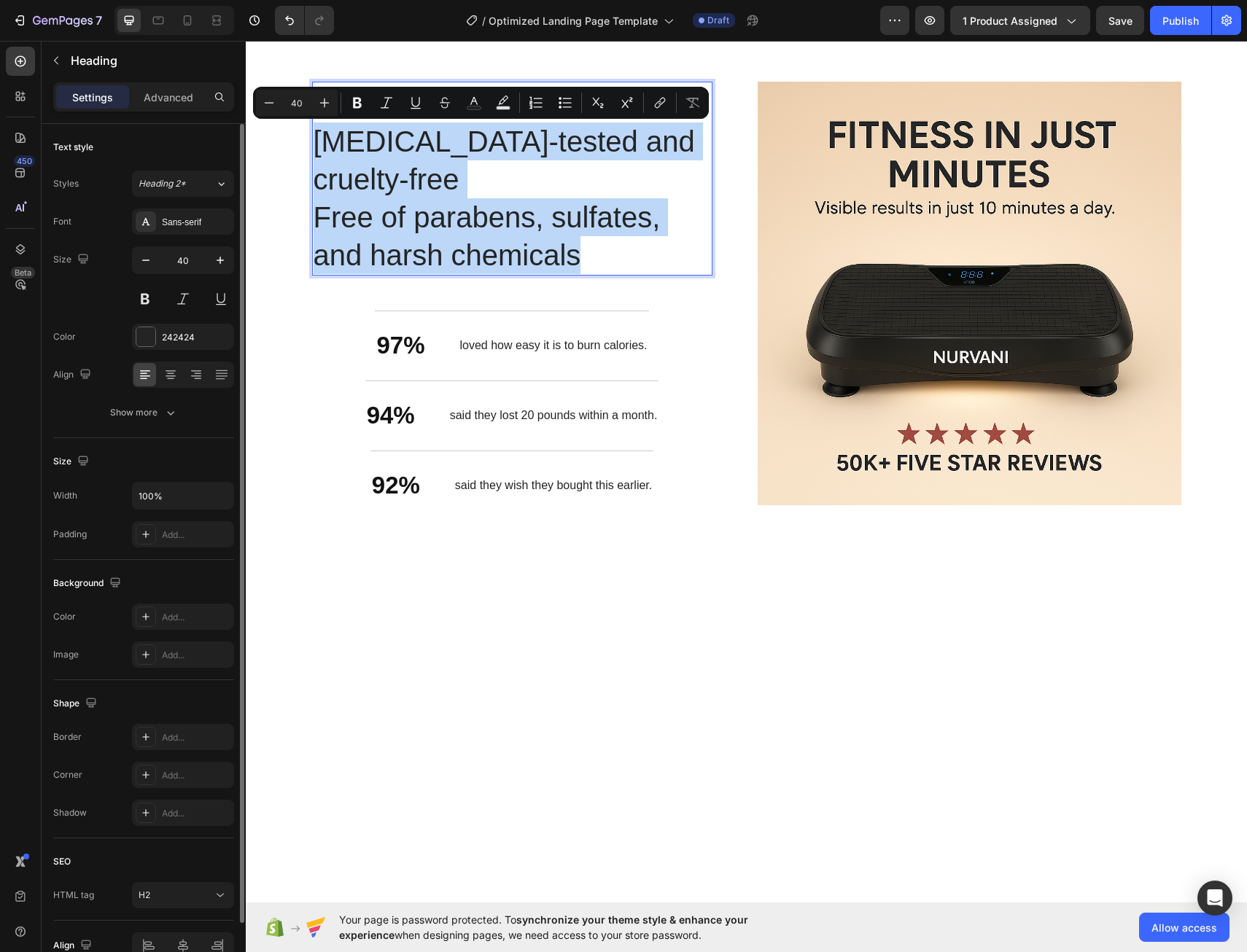
drag, startPoint x: 602, startPoint y: 261, endPoint x: 316, endPoint y: 156, distance: 304.7
click at [316, 156] on h2 "Gentle & Safe for All Skin Types [MEDICAL_DATA]-tested and cruelty-free Free of…" at bounding box center [512, 179] width 400 height 194
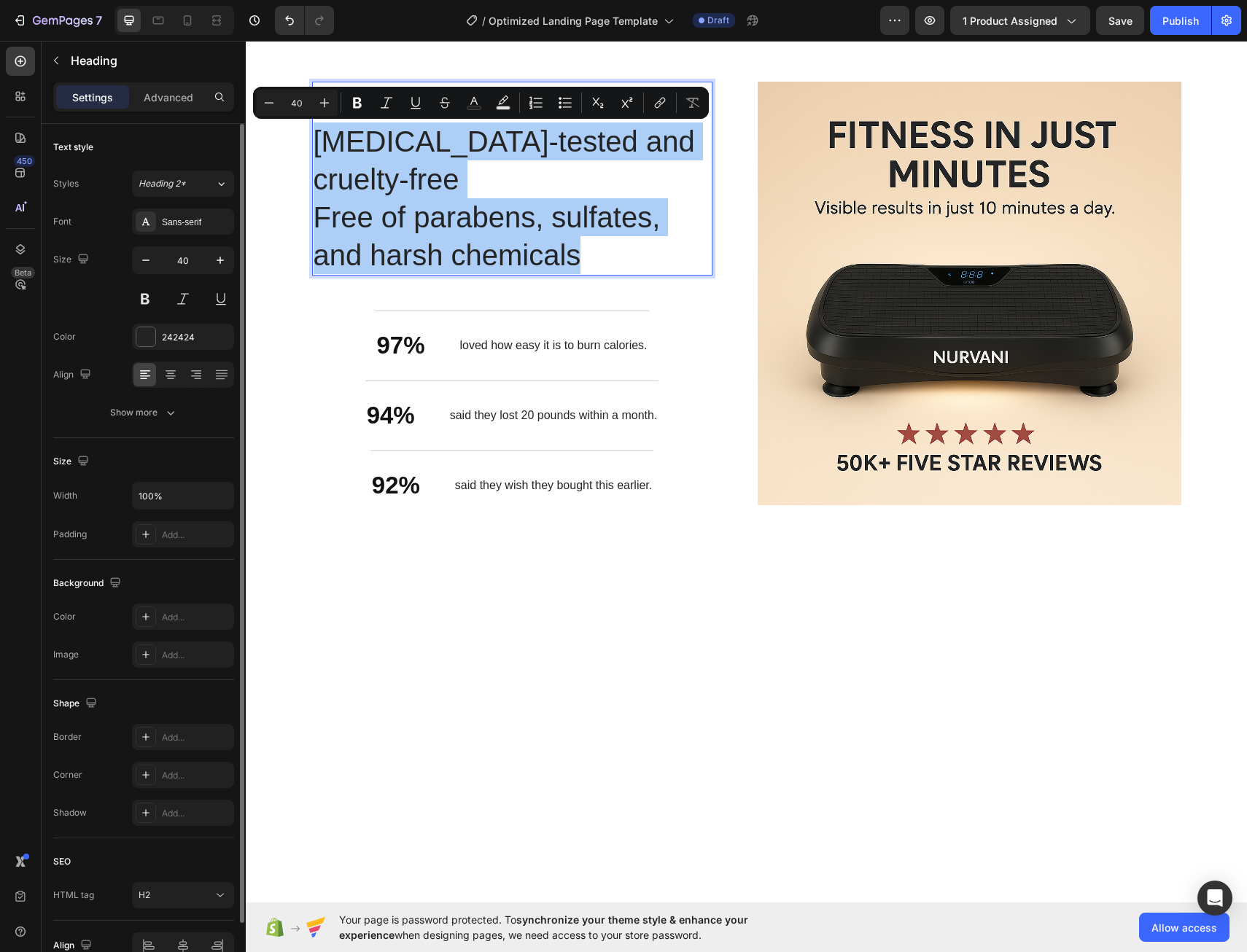
drag, startPoint x: 304, startPoint y: 105, endPoint x: 285, endPoint y: 104, distance: 19.0
click at [285, 104] on input "40" at bounding box center [296, 103] width 29 height 18
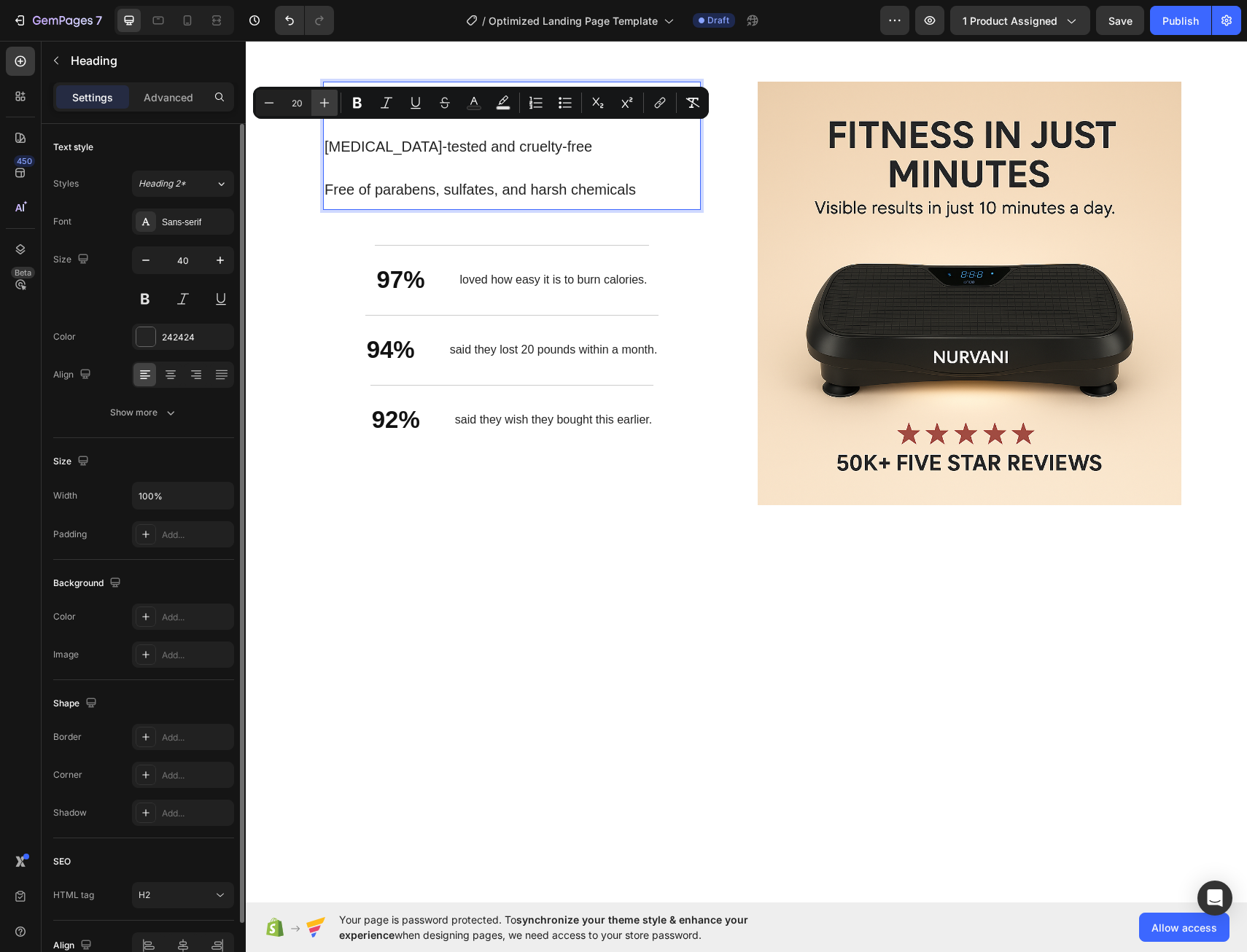
click at [326, 99] on icon "Editor contextual toolbar" at bounding box center [325, 103] width 15 height 15
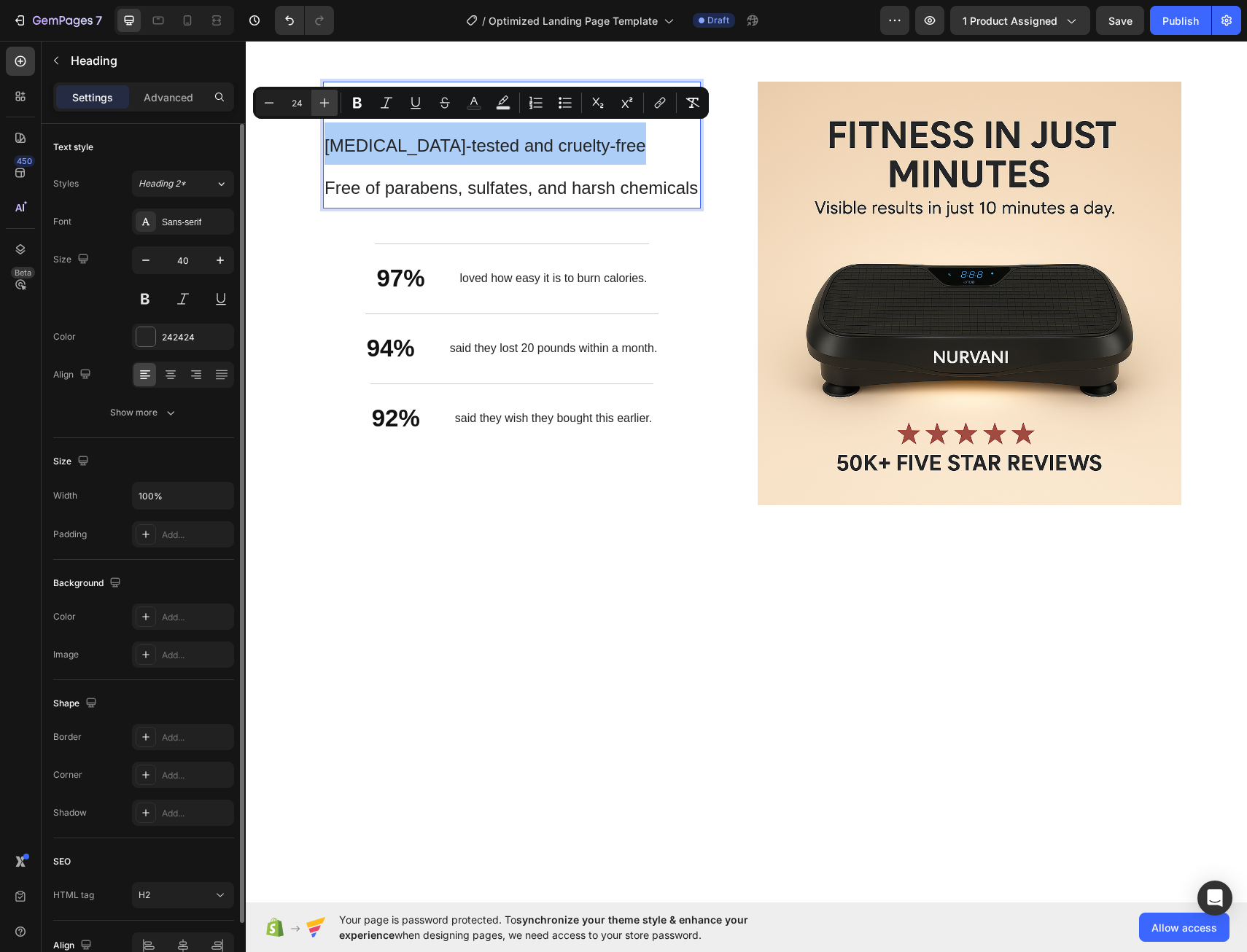
click at [326, 99] on icon "Editor contextual toolbar" at bounding box center [325, 103] width 15 height 15
type input "25"
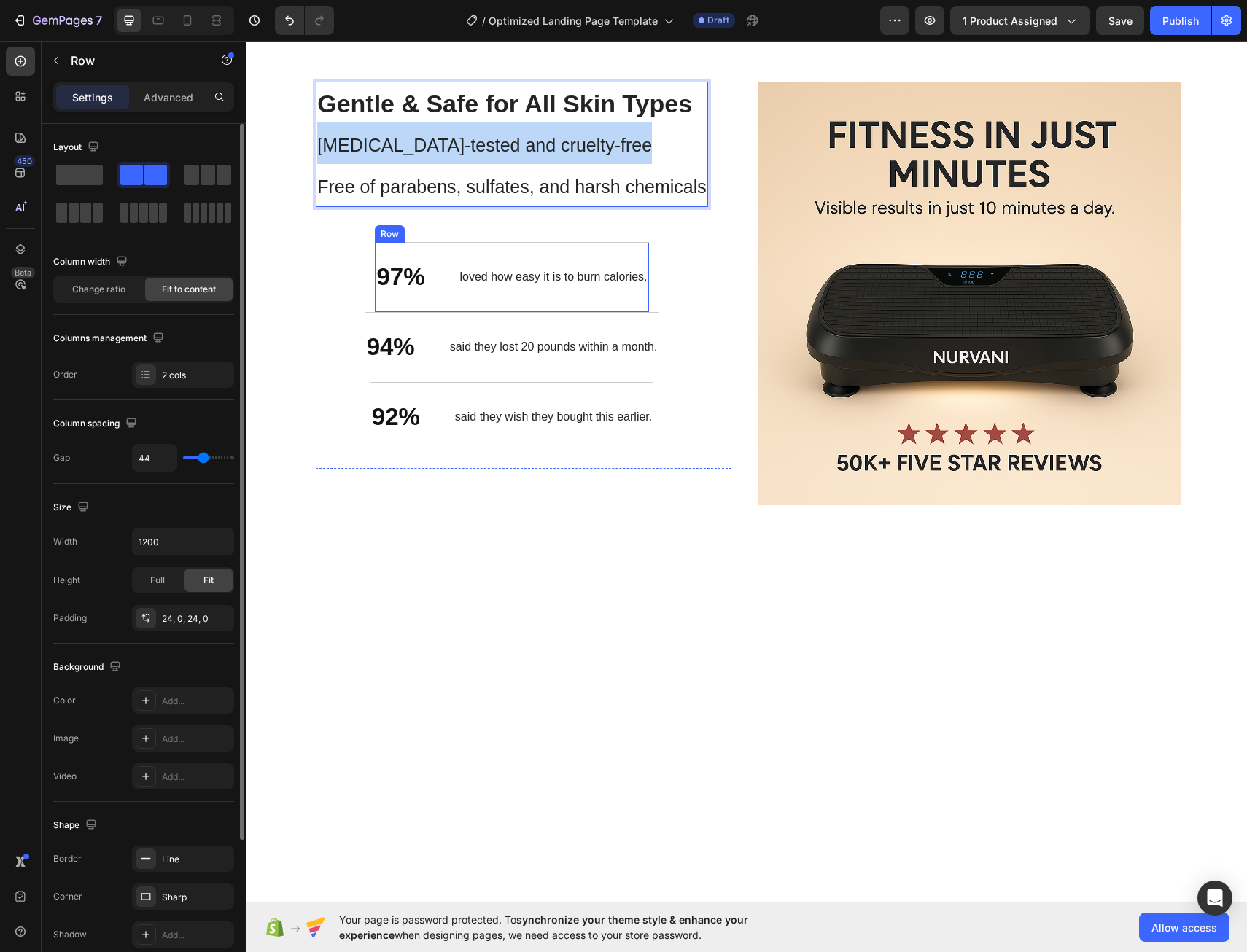
click at [636, 305] on div "97% Text Block loved how easy it is to burn calories. Text Block Row" at bounding box center [511, 277] width 273 height 70
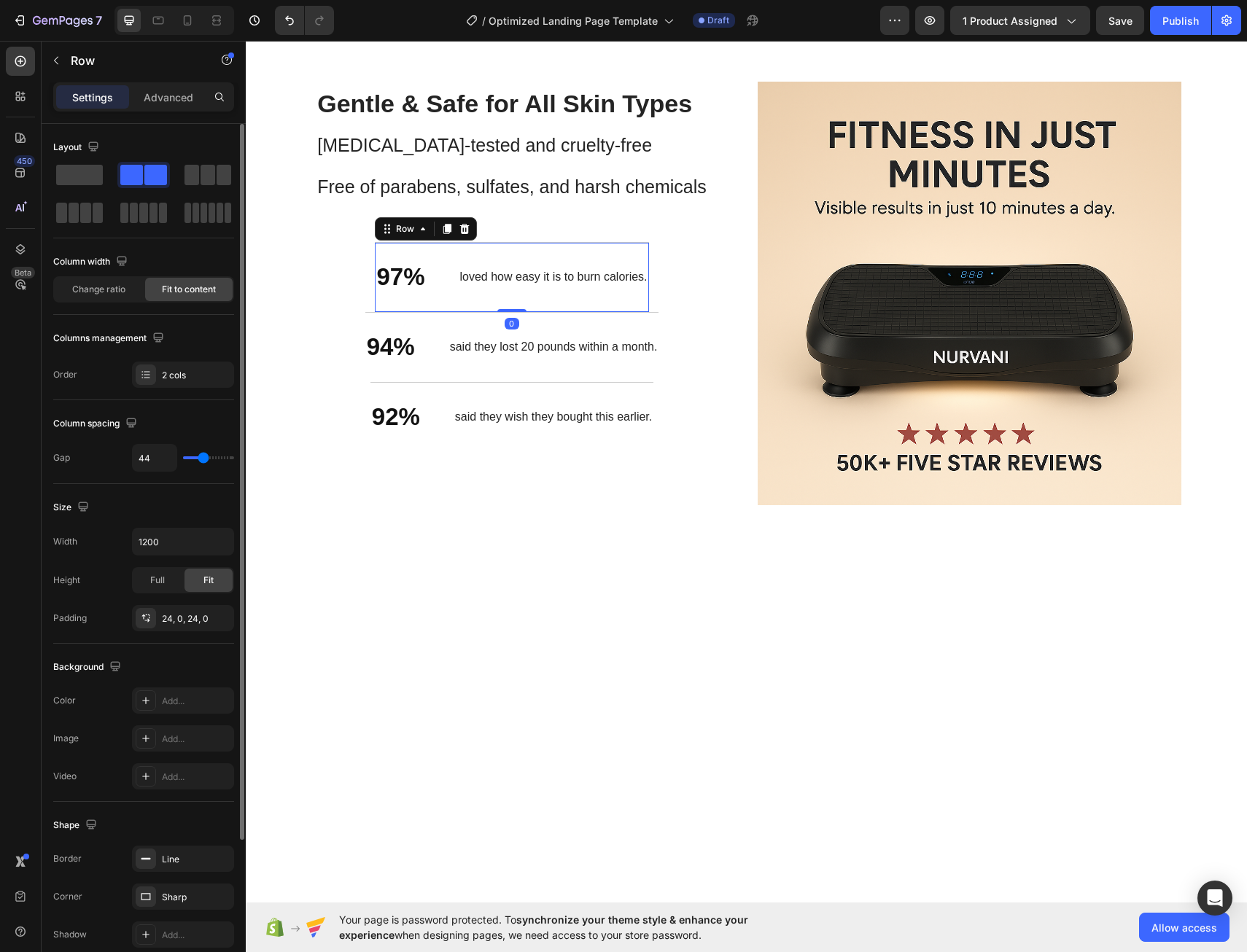
click at [559, 285] on div "loved how easy it is to burn calories. Text Block" at bounding box center [553, 277] width 190 height 19
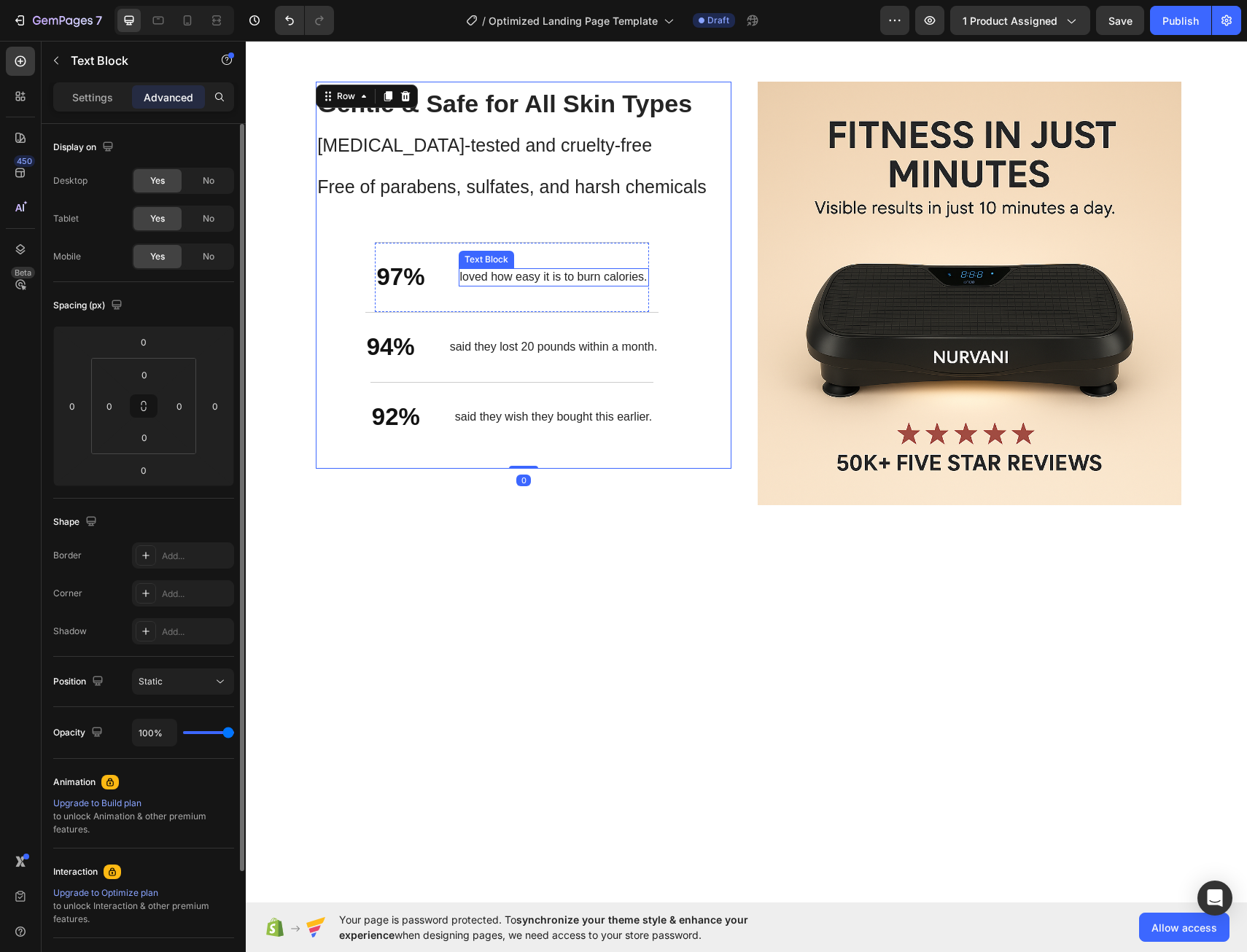
drag, startPoint x: 645, startPoint y: 279, endPoint x: 634, endPoint y: 281, distance: 11.2
click at [635, 281] on div "⁠⁠⁠⁠⁠⁠⁠ Gentle & Safe for All Skin Types [MEDICAL_DATA]-tested and cruelty-free…" at bounding box center [512, 276] width 393 height 388
click at [639, 281] on p "loved how easy it is to burn calories." at bounding box center [553, 277] width 187 height 16
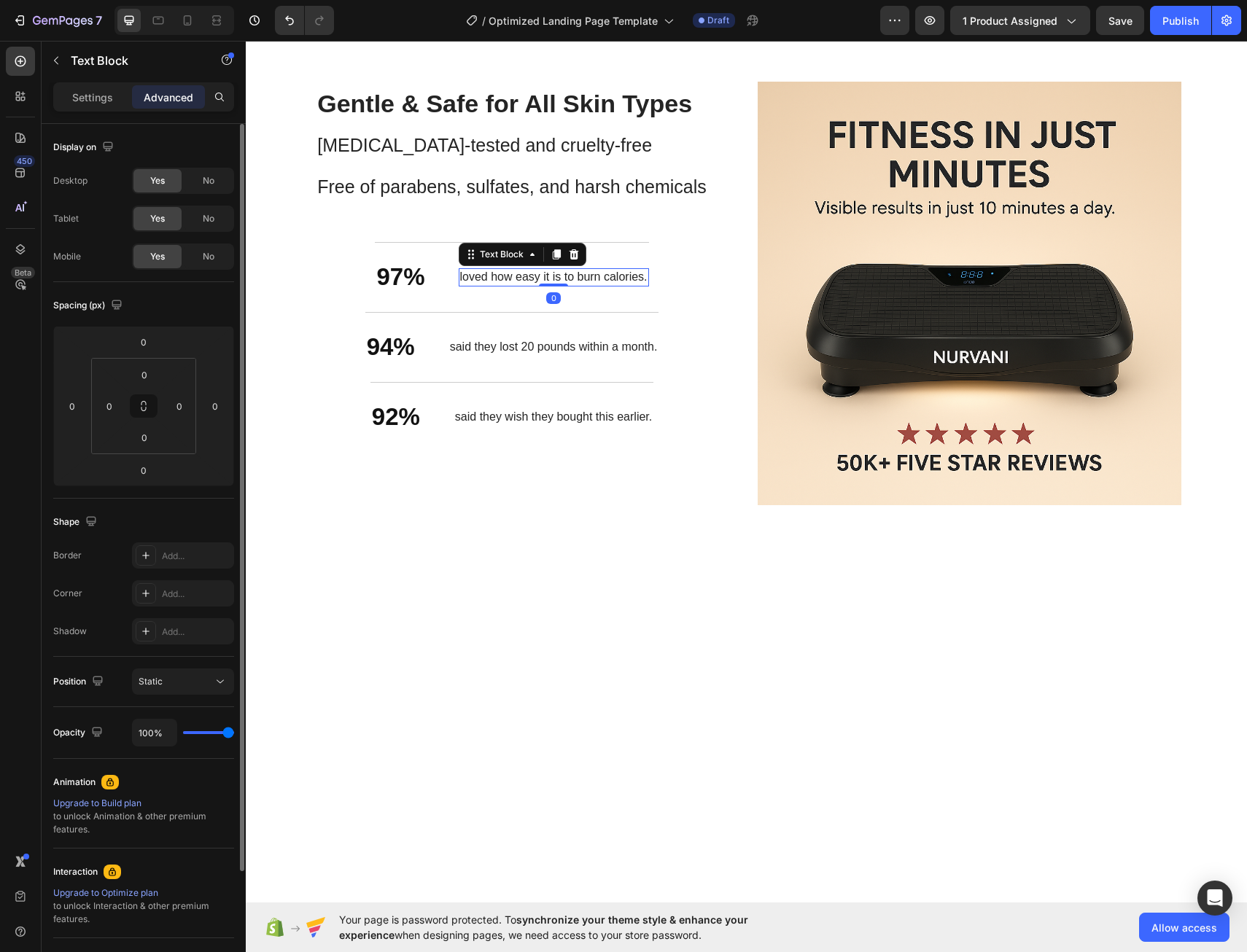
click at [639, 281] on p "loved how easy it is to burn calories." at bounding box center [553, 277] width 187 height 16
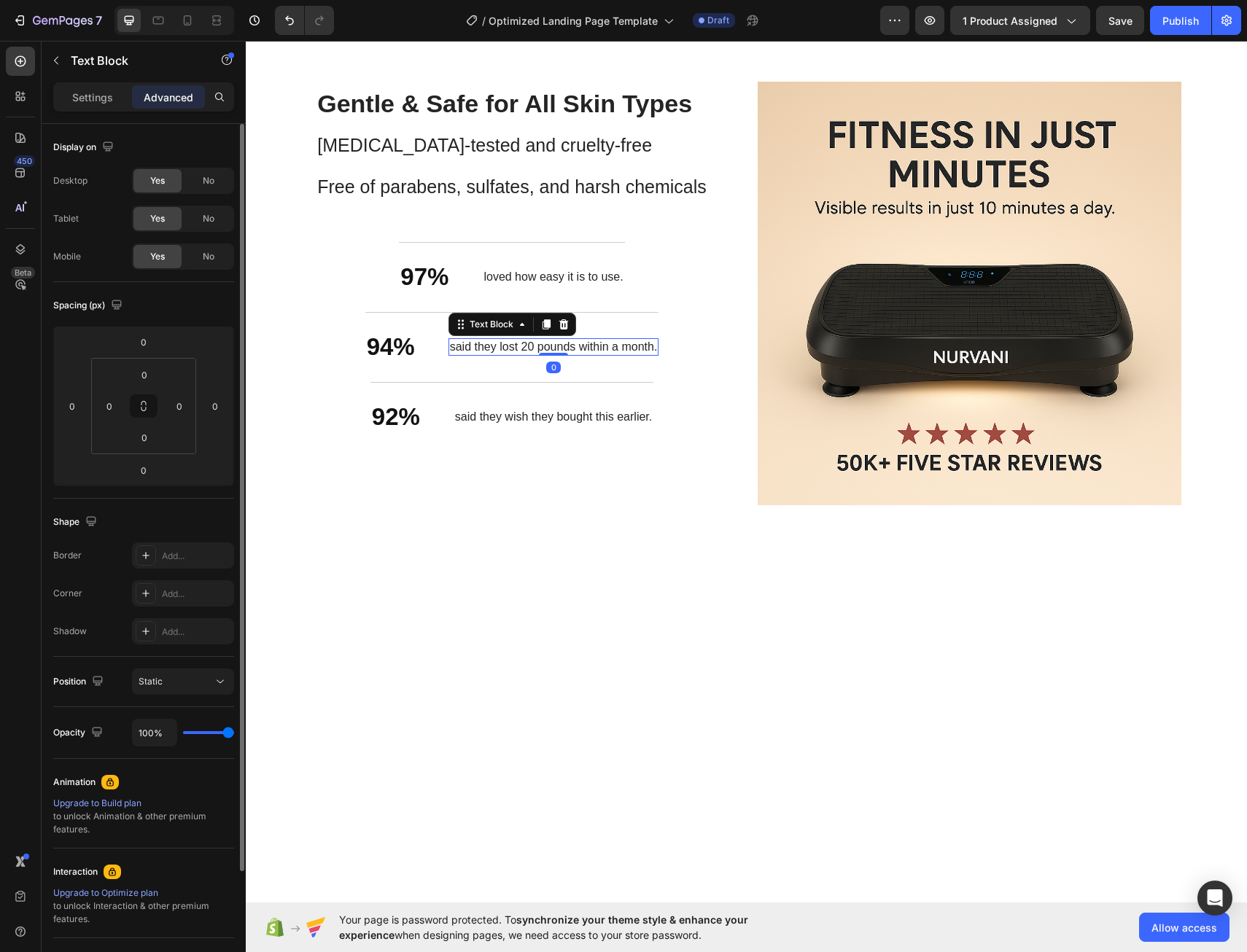
click at [598, 354] on p "said they lost 20 pounds within a month." at bounding box center [553, 347] width 208 height 16
click at [618, 355] on div "said they lost 20 pounds within a month." at bounding box center [553, 347] width 210 height 19
click at [642, 345] on p "said they lost 20 pounds within a month." at bounding box center [553, 347] width 208 height 16
drag, startPoint x: 648, startPoint y: 347, endPoint x: 444, endPoint y: 342, distance: 204.1
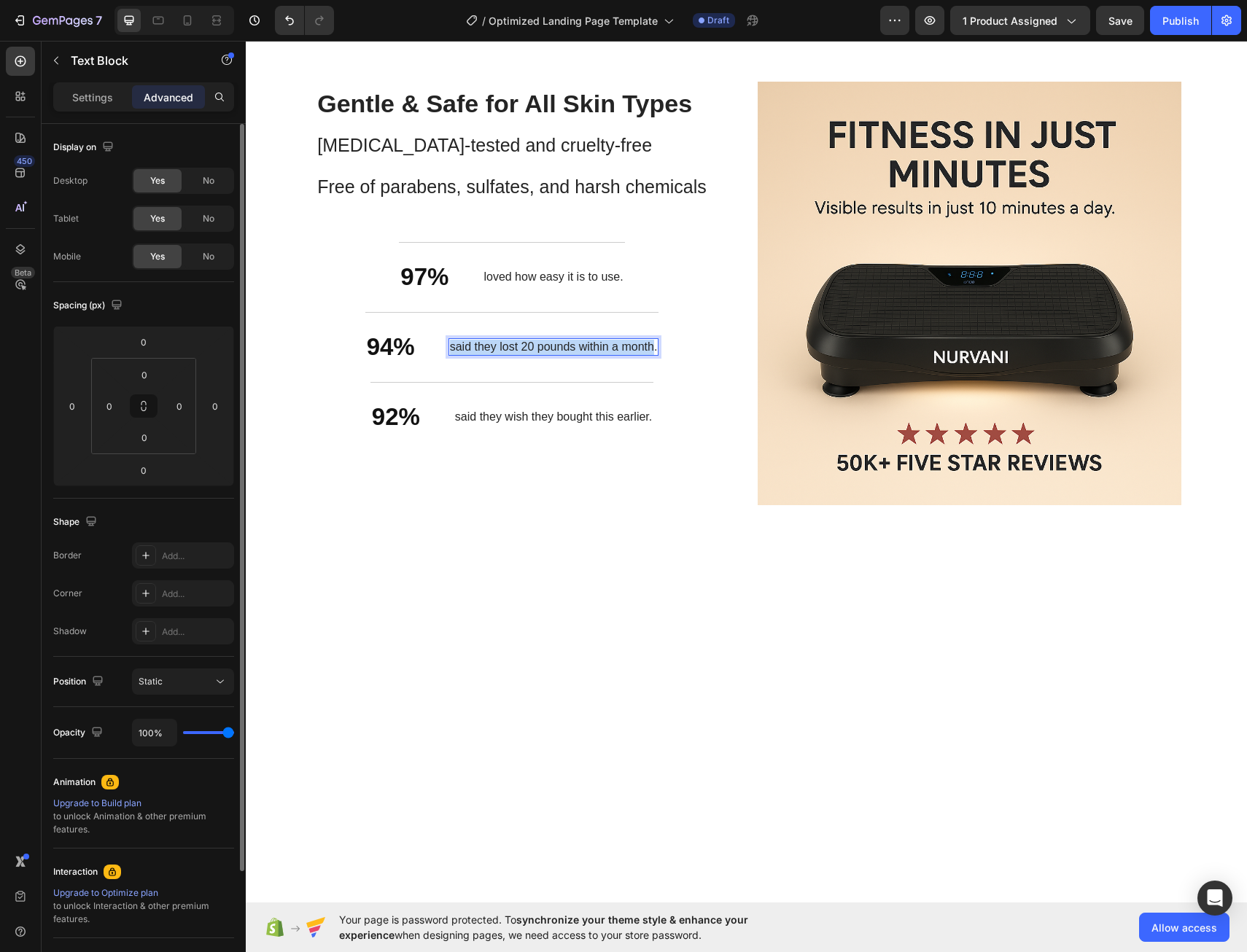
click at [450, 342] on p "said they lost 20 pounds within a month." at bounding box center [553, 347] width 208 height 16
click at [287, 21] on icon "Undo/Redo" at bounding box center [290, 21] width 9 height 10
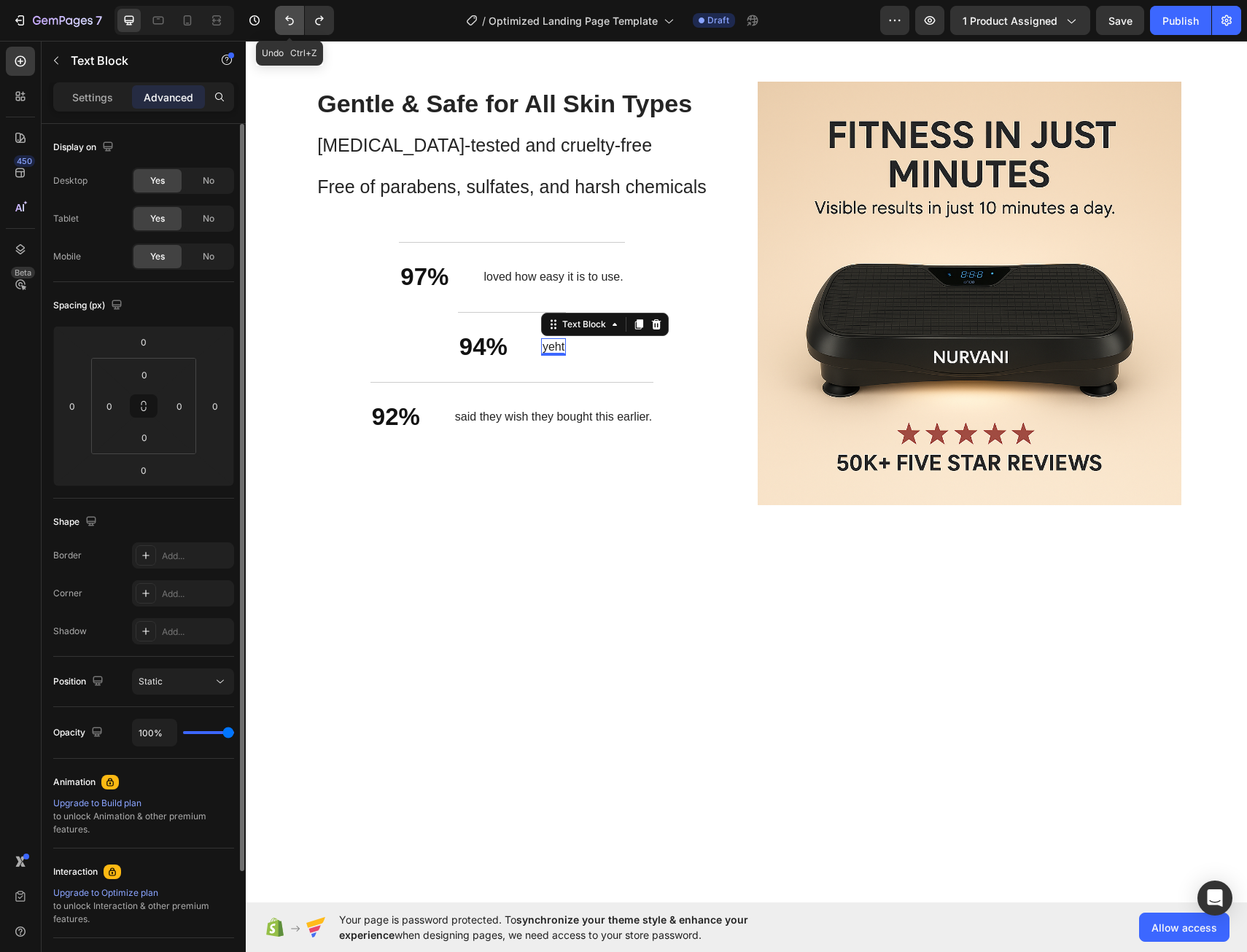
click at [287, 20] on icon "Undo/Redo" at bounding box center [290, 21] width 9 height 10
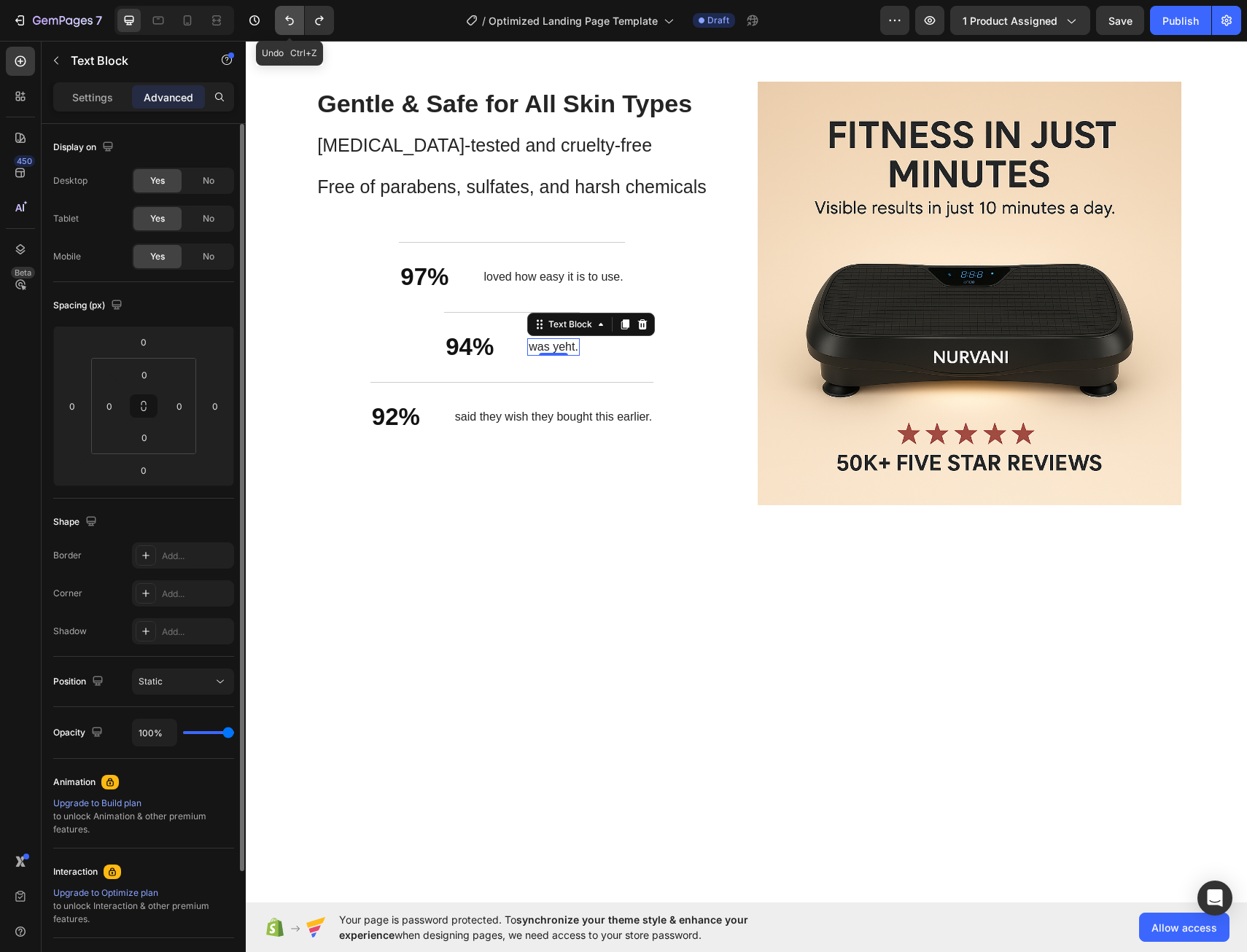
click at [287, 19] on icon "Undo/Redo" at bounding box center [290, 21] width 9 height 10
click at [287, 17] on icon "Undo/Redo" at bounding box center [290, 21] width 9 height 10
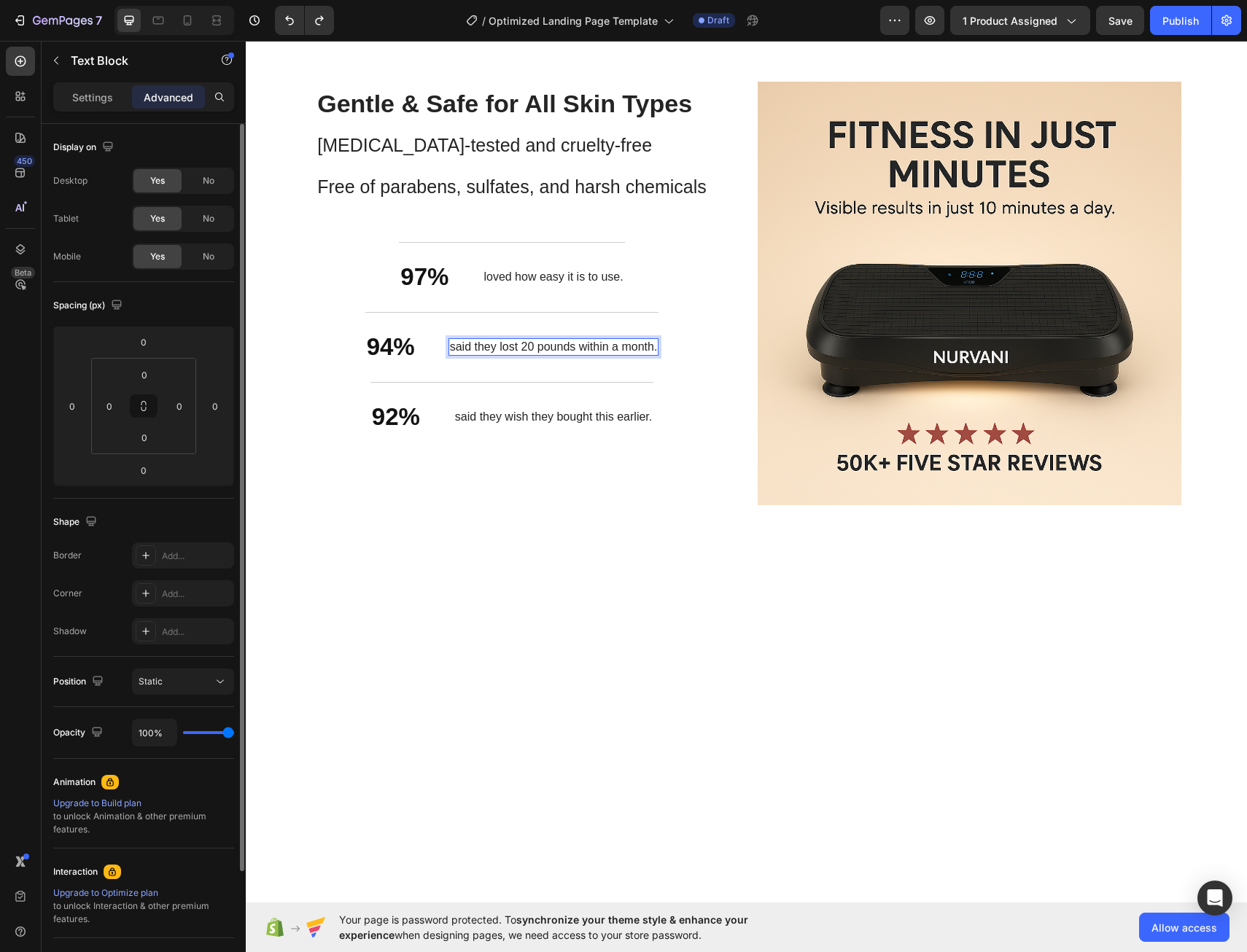
click at [493, 348] on p "said they lost 20 pounds within a month." at bounding box center [553, 347] width 208 height 16
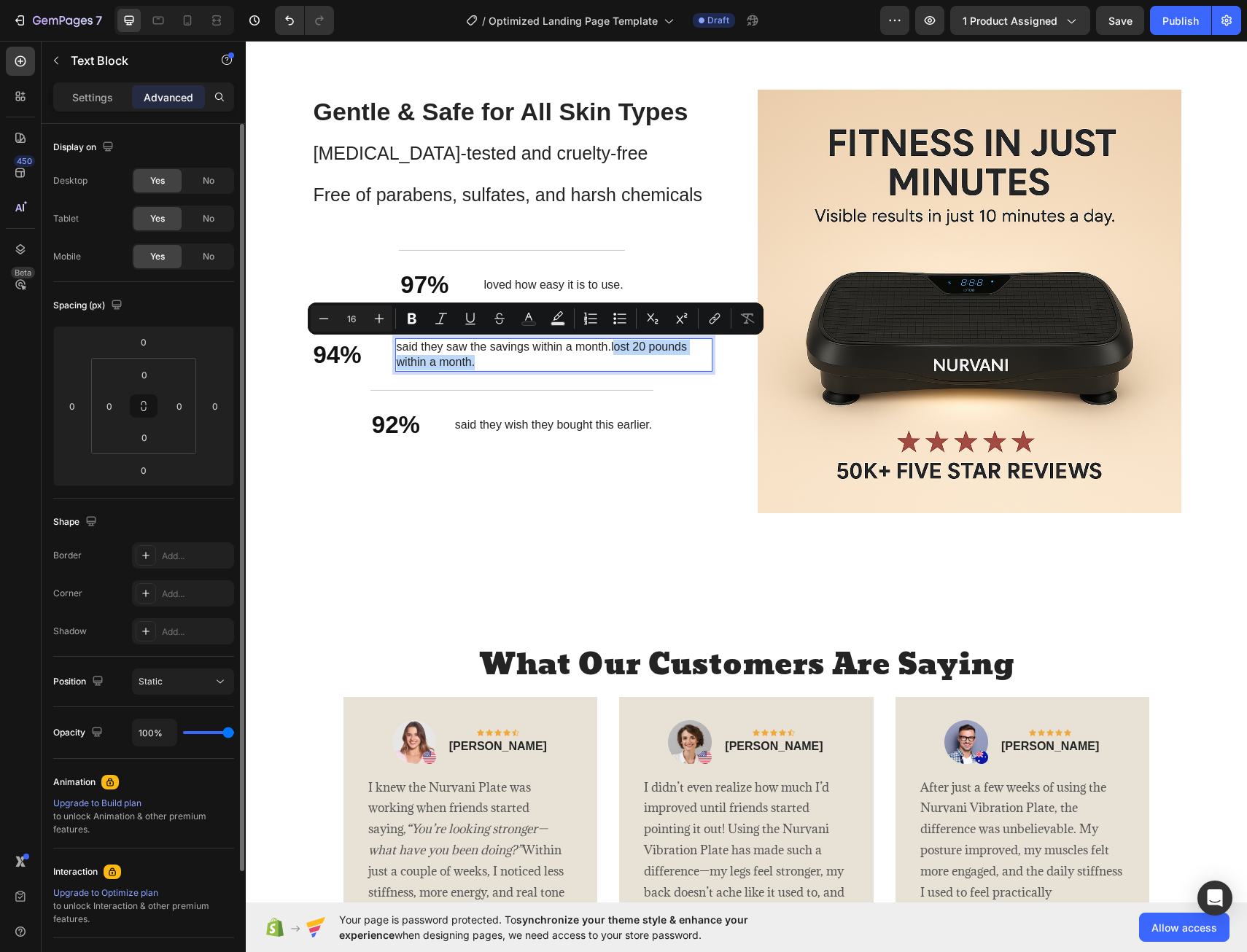
drag, startPoint x: 496, startPoint y: 362, endPoint x: 622, endPoint y: 342, distance: 127.6
click at [608, 340] on p "said they saw the savings within a month.lost 20 pounds within a month." at bounding box center [553, 355] width 314 height 30
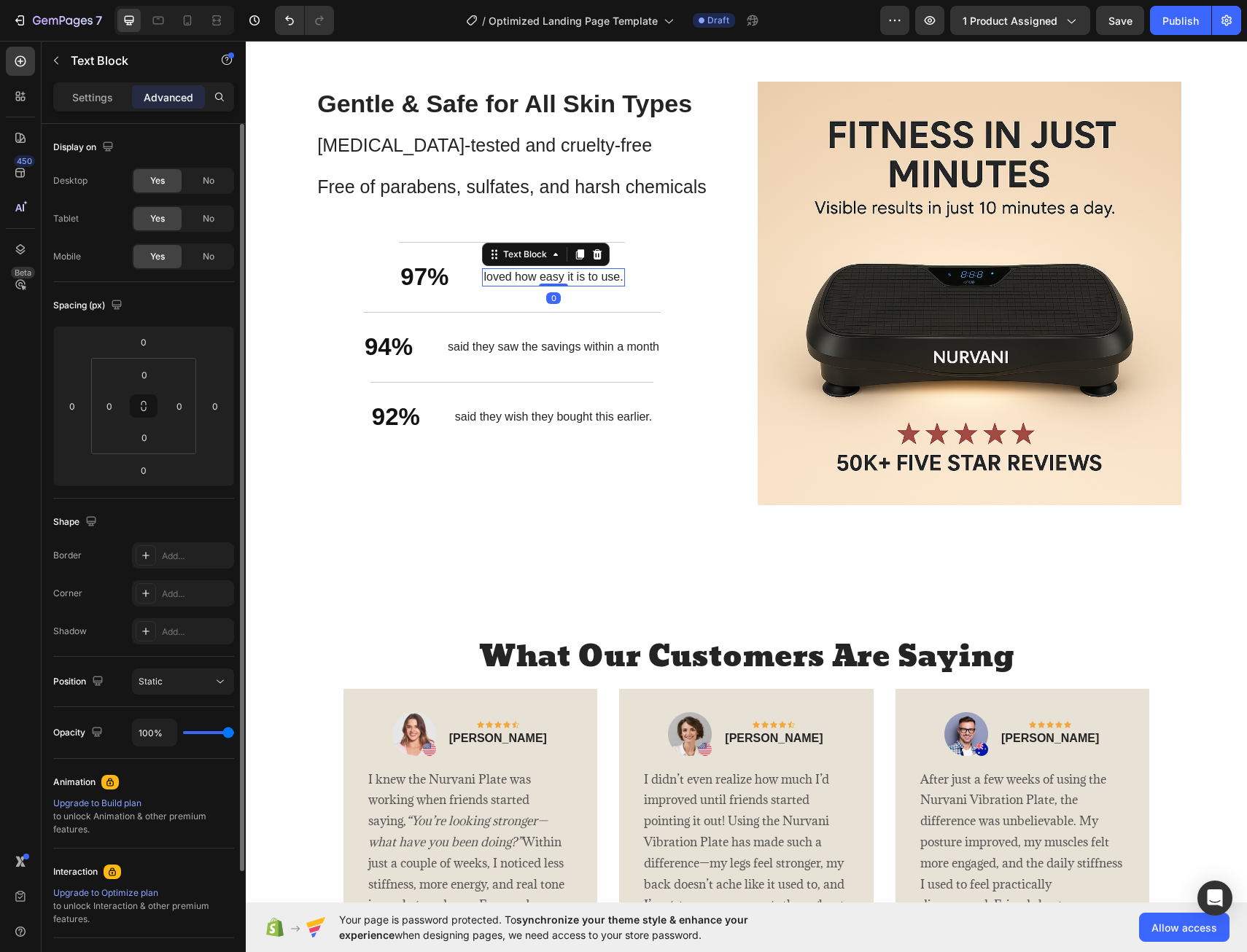
click at [613, 278] on p "loved how easy it is to use." at bounding box center [553, 277] width 139 height 16
click at [616, 277] on p "loved how easy it is to use." at bounding box center [553, 277] width 139 height 16
click at [489, 422] on p "said they wish they bought this earlier." at bounding box center [553, 417] width 197 height 16
click at [576, 418] on p "said they wish they bought this earlier." at bounding box center [553, 417] width 197 height 16
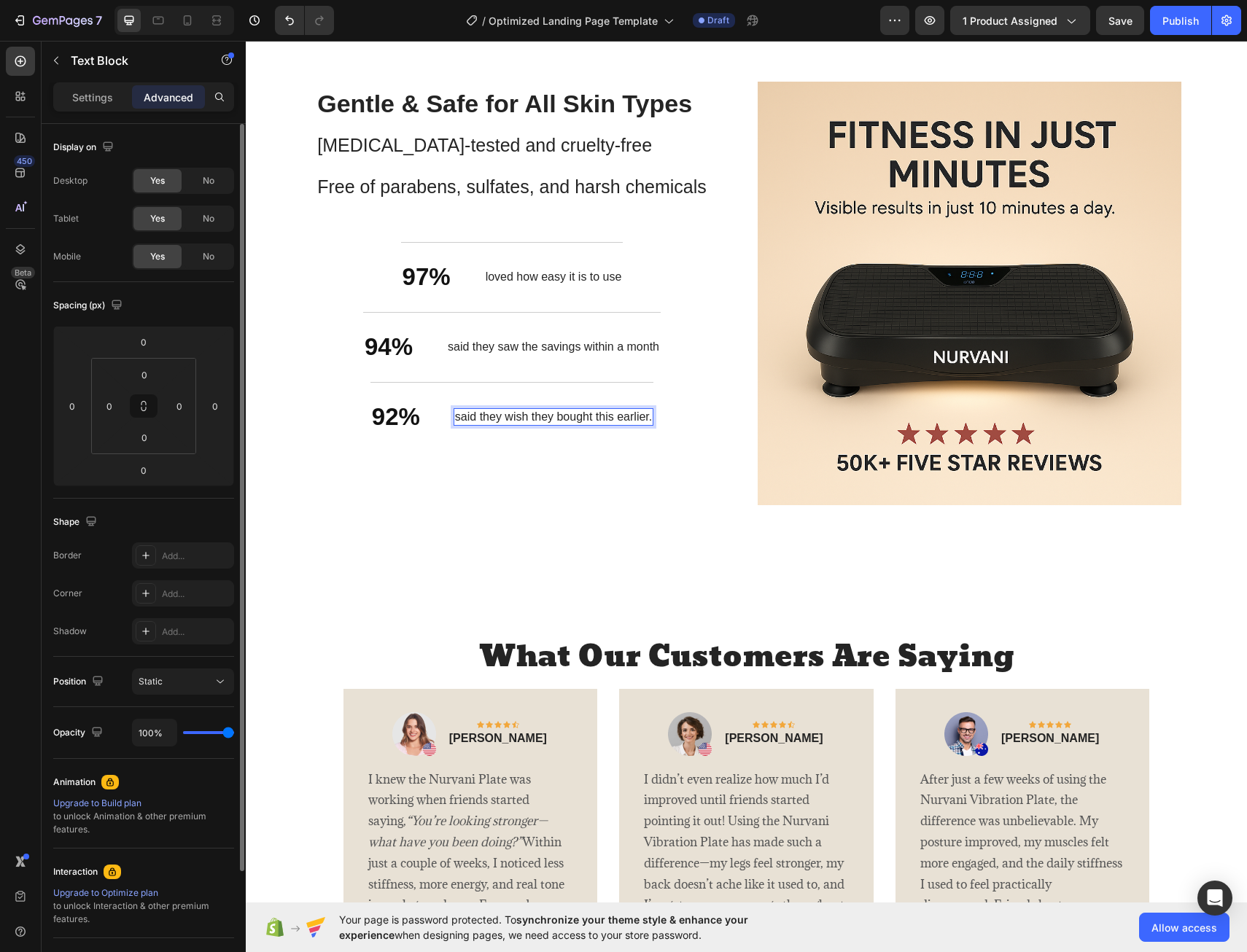
click at [500, 420] on p "said they wish they bought this earlier." at bounding box center [553, 417] width 197 height 16
click at [283, 16] on icon "Undo/Redo" at bounding box center [290, 21] width 15 height 15
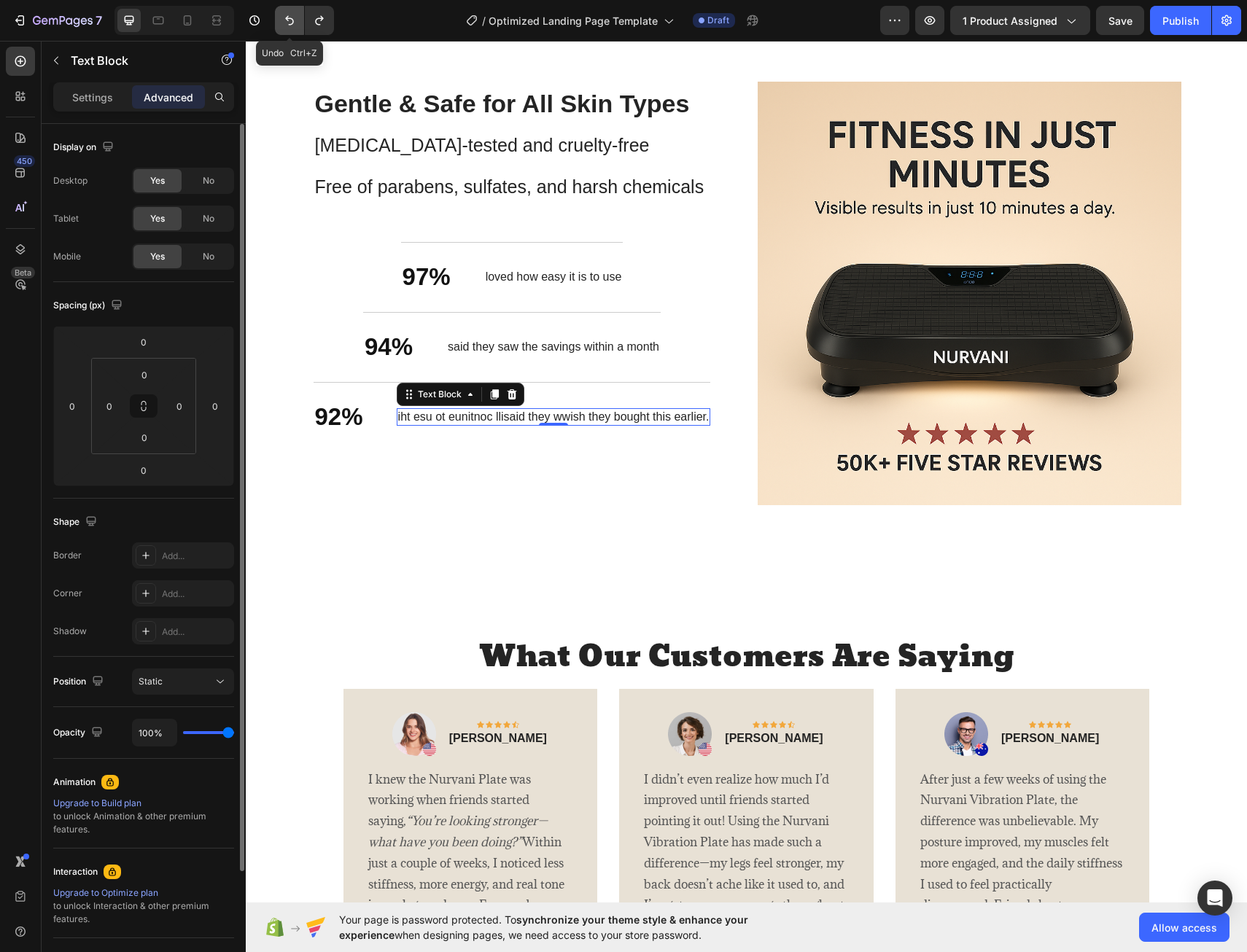
click at [283, 16] on icon "Undo/Redo" at bounding box center [290, 21] width 15 height 15
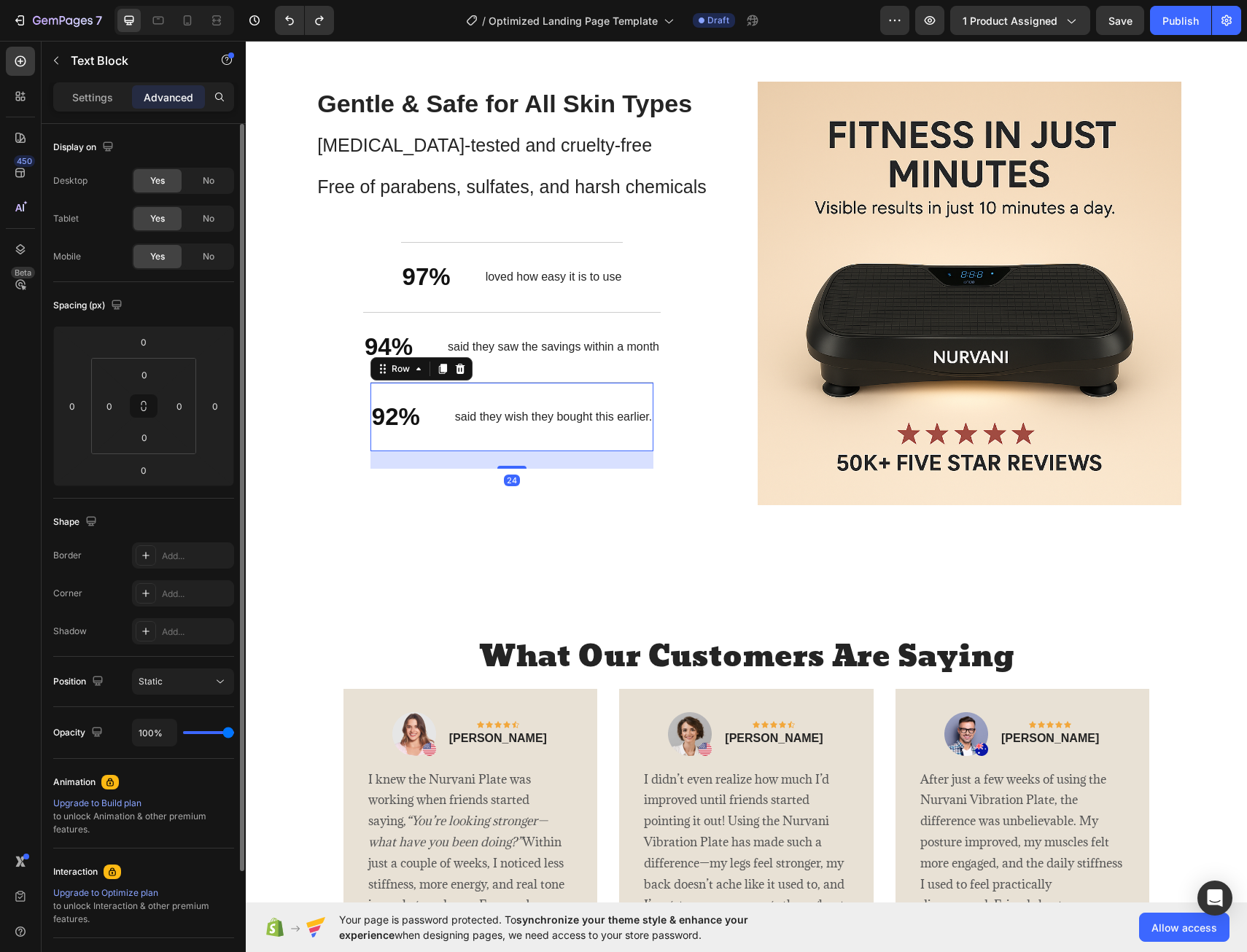
click at [529, 430] on div "said they wish they bought this earlier. Text Block" at bounding box center [553, 417] width 200 height 34
click at [502, 419] on p "said they wish they bought this earlier." at bounding box center [553, 417] width 197 height 16
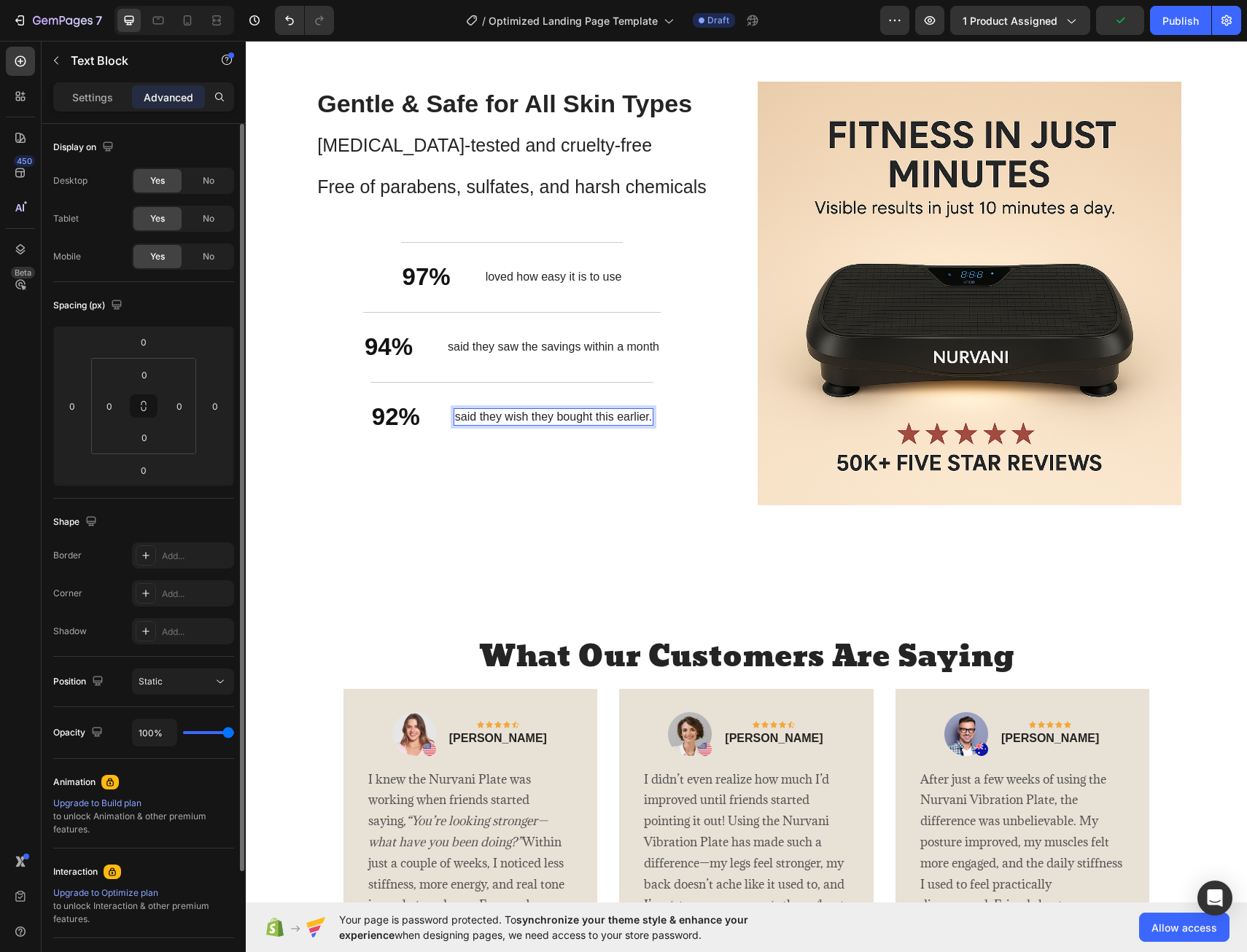
click at [498, 420] on p "said they wish they bought this earlier." at bounding box center [553, 417] width 197 height 16
click at [645, 423] on p "liwsaid they wish they bought this earlier." at bounding box center [553, 417] width 210 height 16
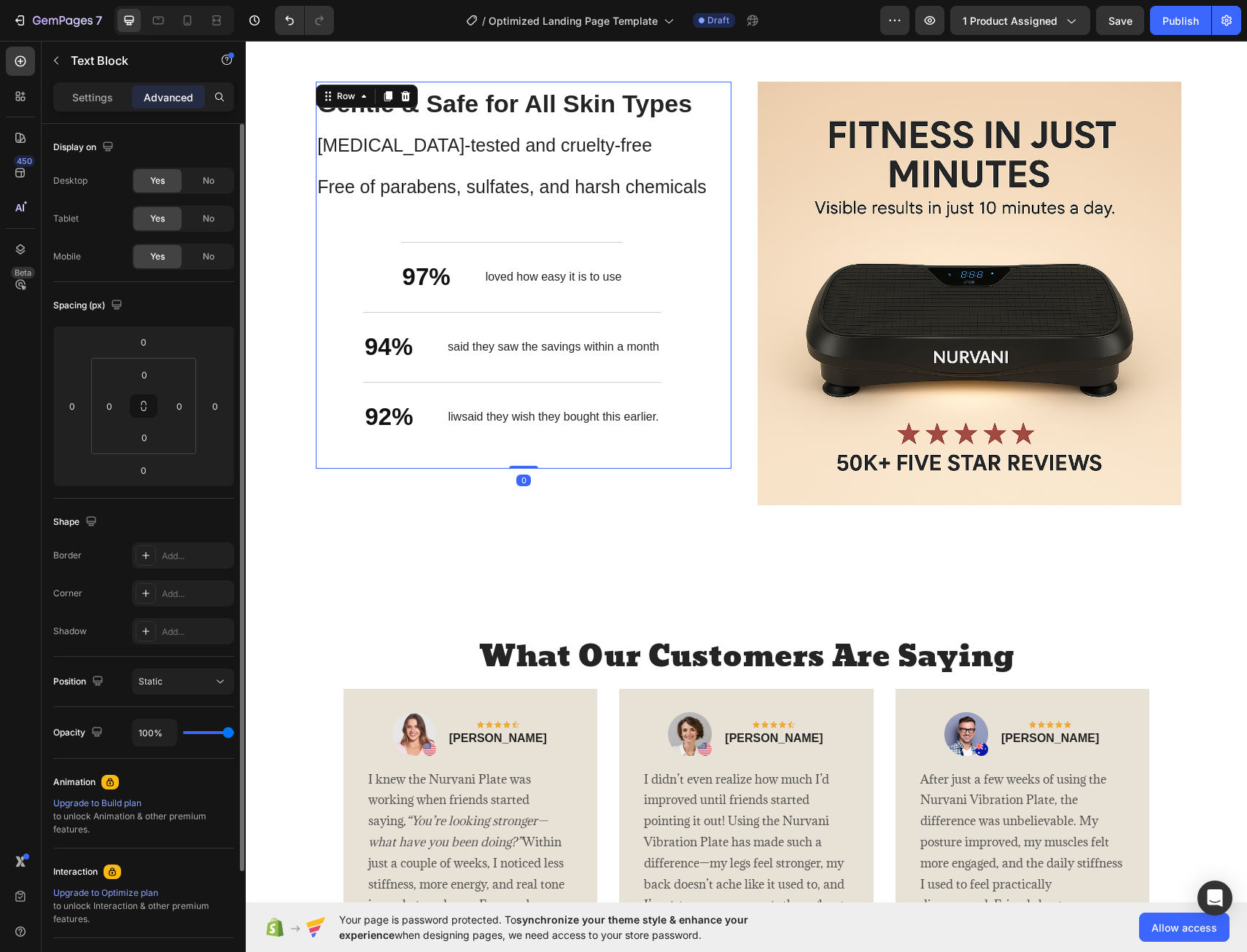
click at [656, 419] on div "⁠⁠⁠⁠⁠⁠⁠ Gentle & Safe for All Skin Types [MEDICAL_DATA]-tested and cruelty-free…" at bounding box center [512, 276] width 393 height 388
click at [653, 419] on p "liwsaid they wish they bought this earlier." at bounding box center [553, 417] width 210 height 16
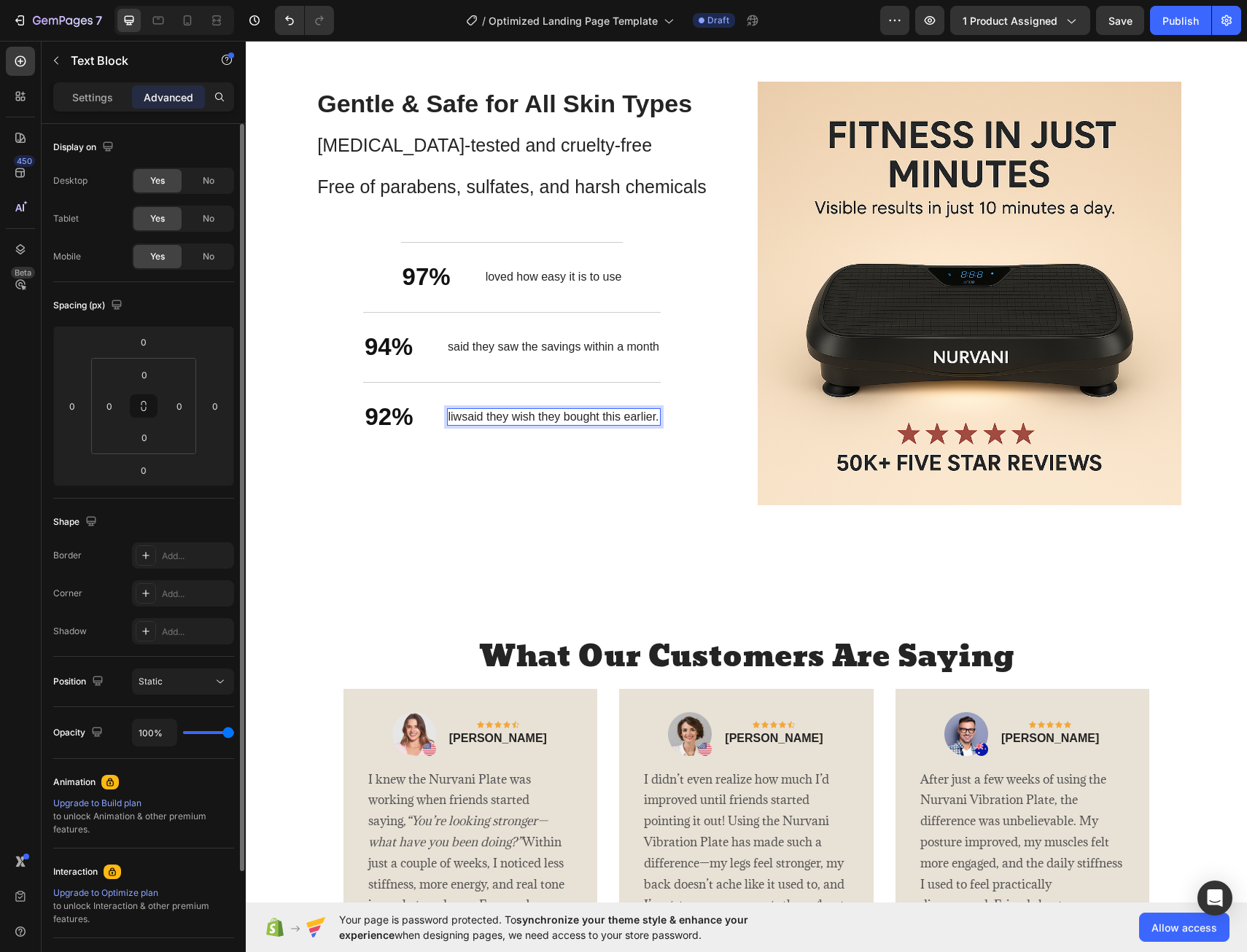
click at [651, 419] on p "liwsaid they wish they bought this earlier." at bounding box center [553, 417] width 210 height 16
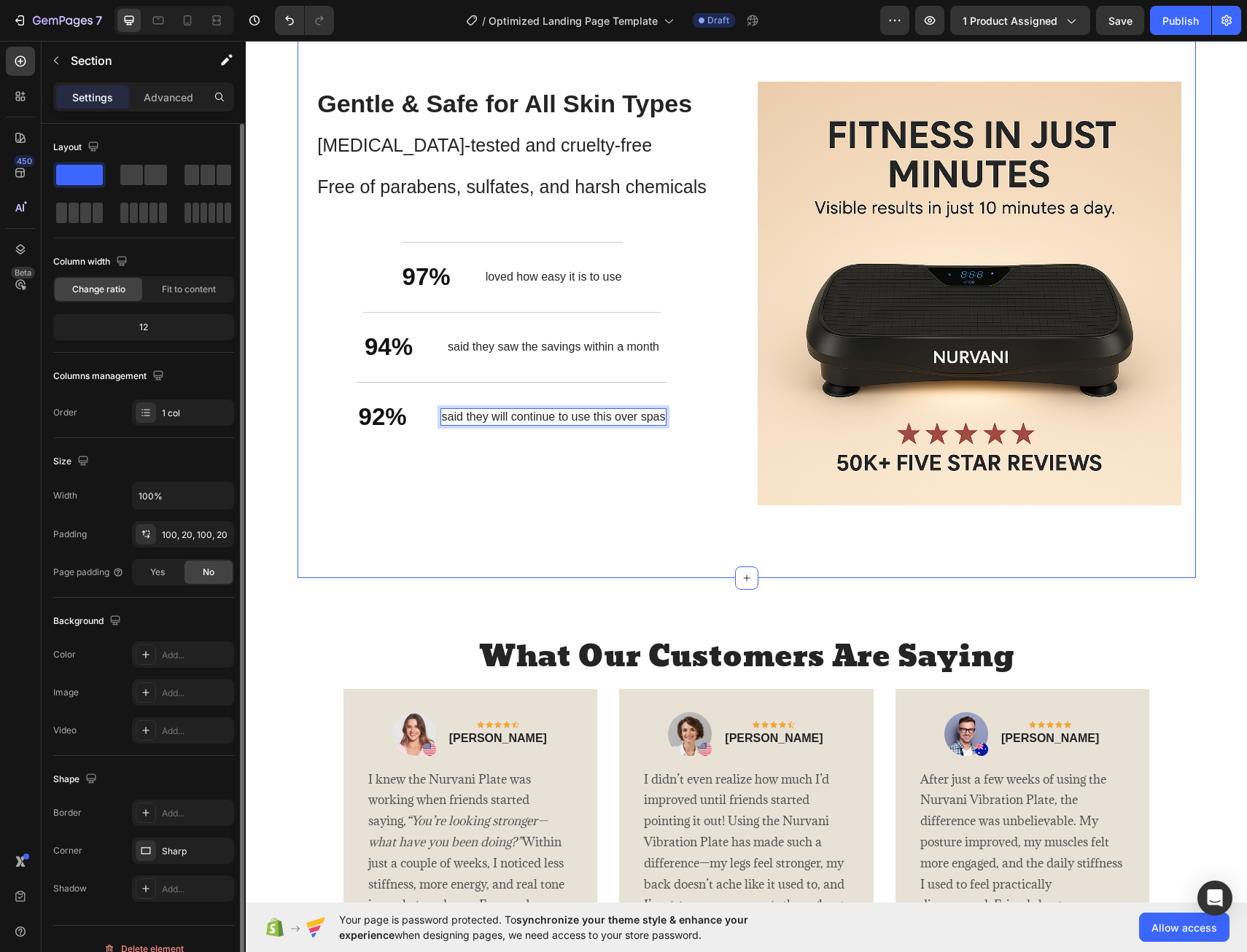
click at [595, 556] on div "Stronger Body. Better You. Heading ⁠⁠⁠⁠⁠⁠⁠ Gentle & Safe for All Skin Types [ME…" at bounding box center [747, 293] width 899 height 570
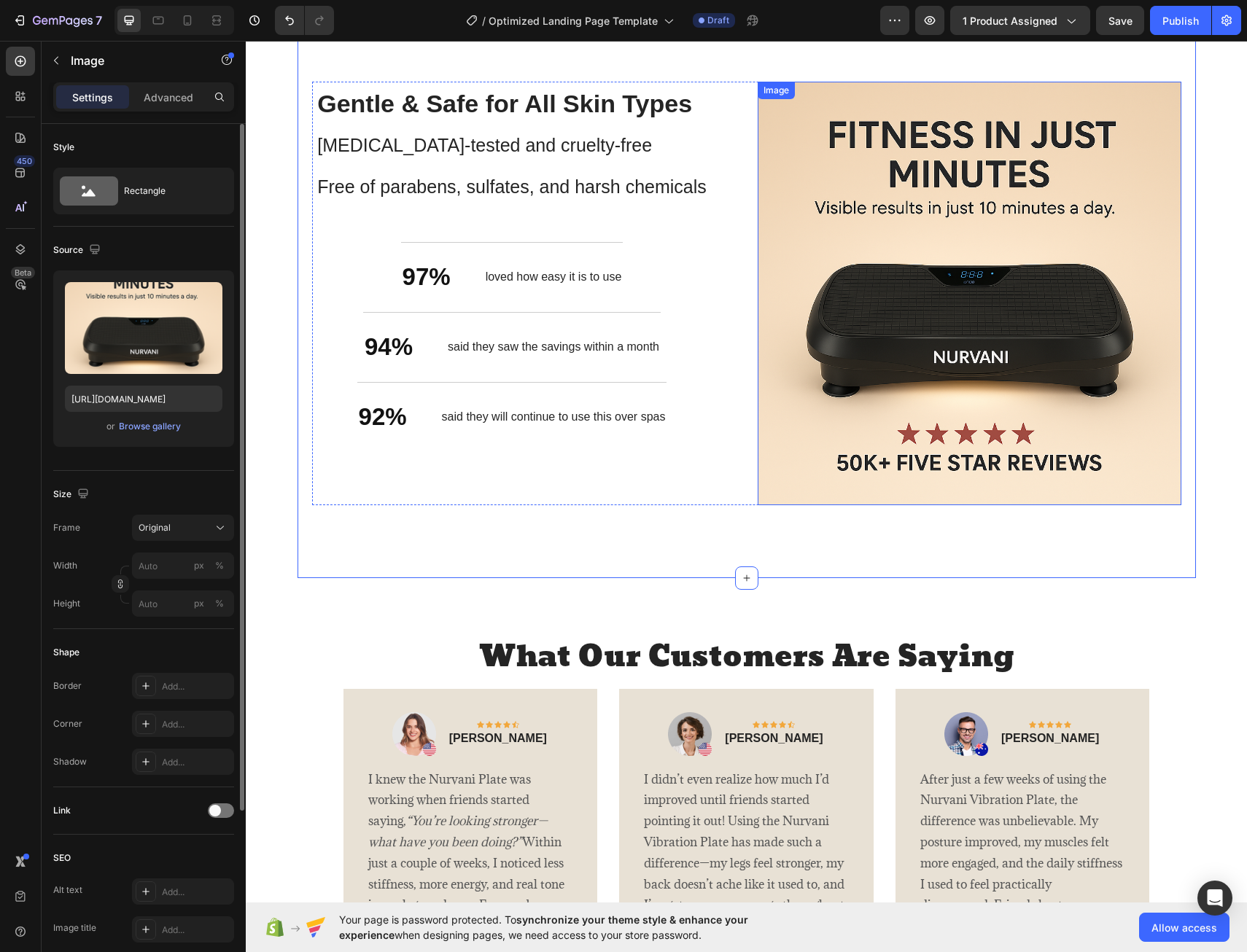
click at [942, 346] on img at bounding box center [970, 293] width 424 height 424
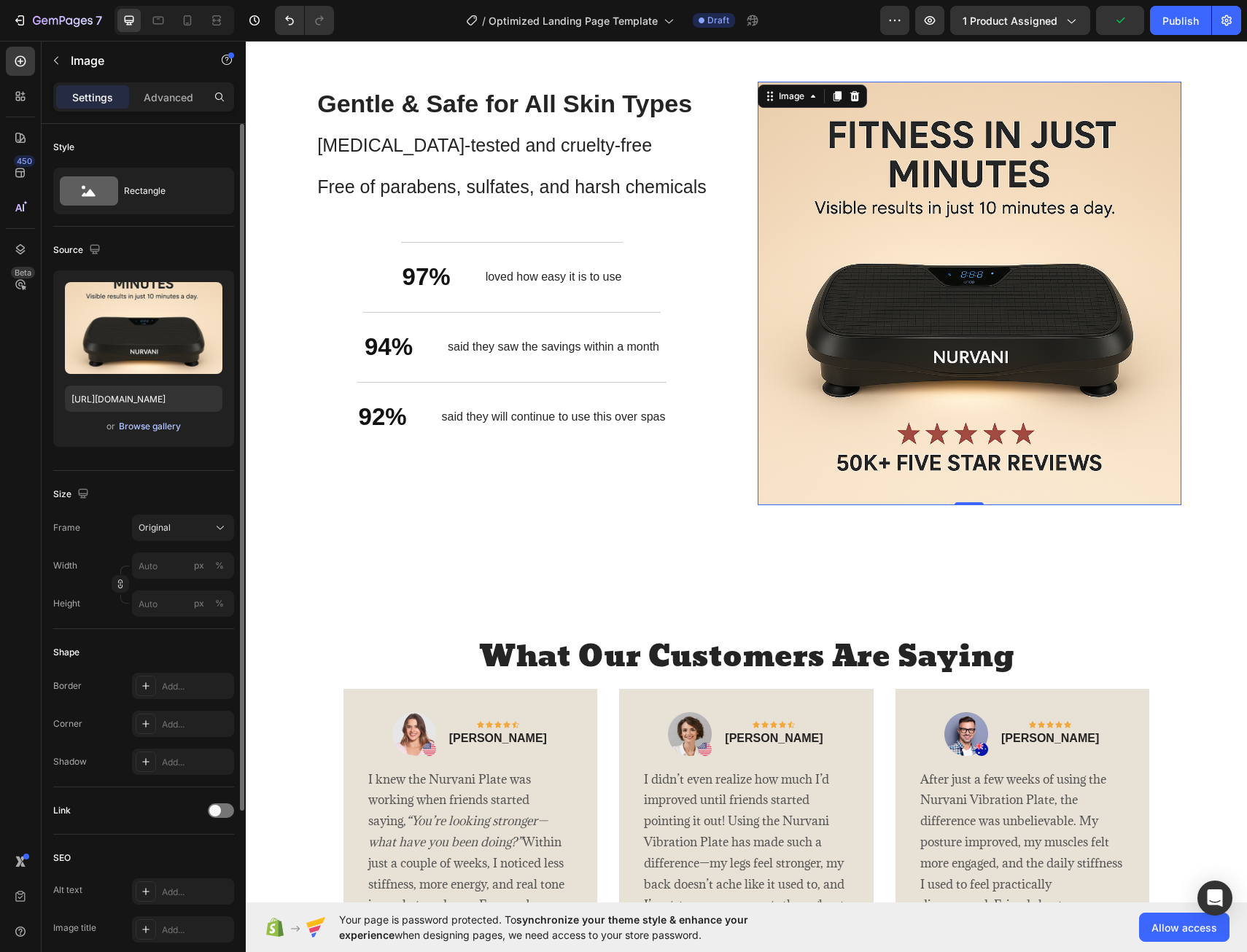
click at [143, 430] on div "Browse gallery" at bounding box center [150, 427] width 62 height 13
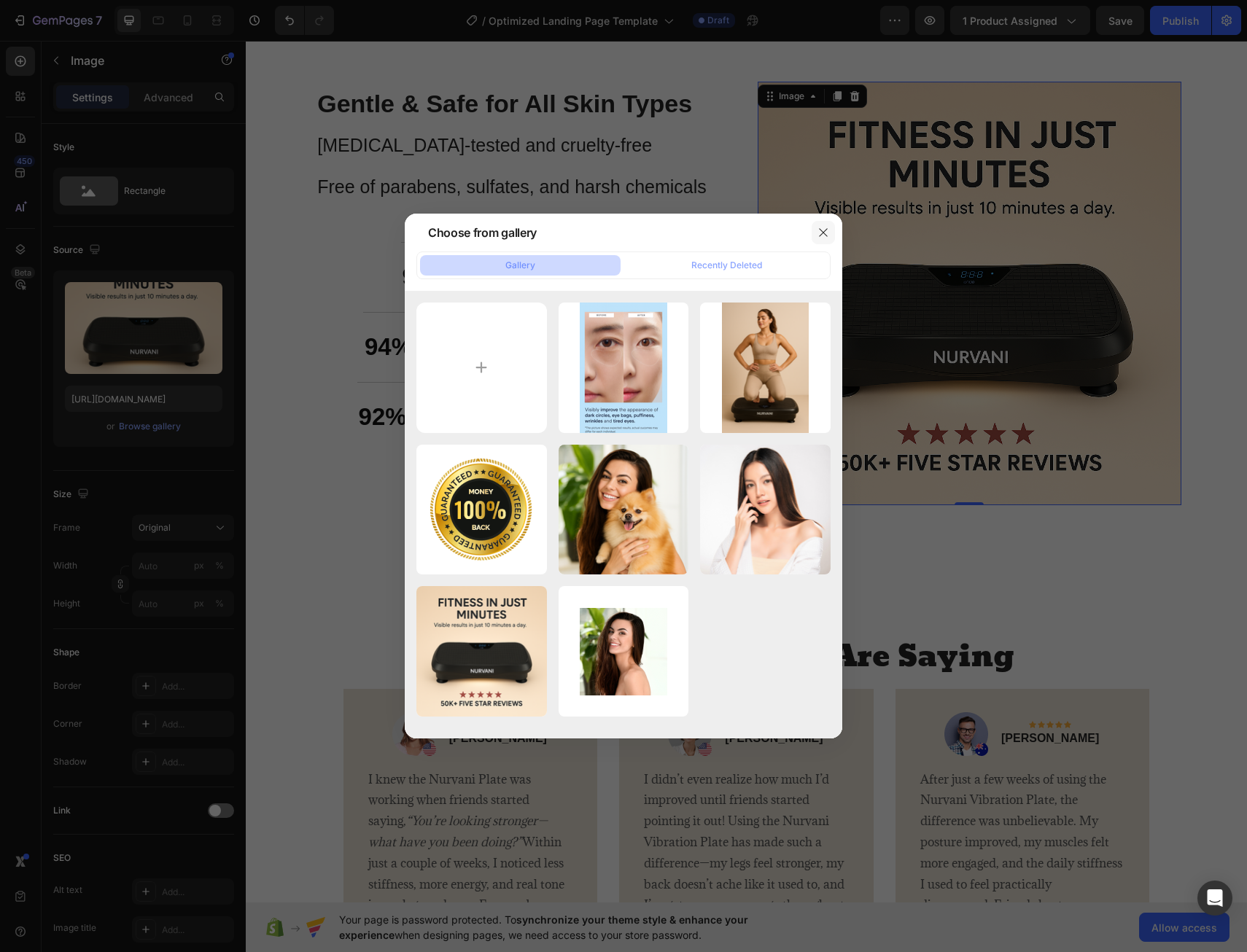
click at [824, 235] on icon "button" at bounding box center [823, 233] width 12 height 12
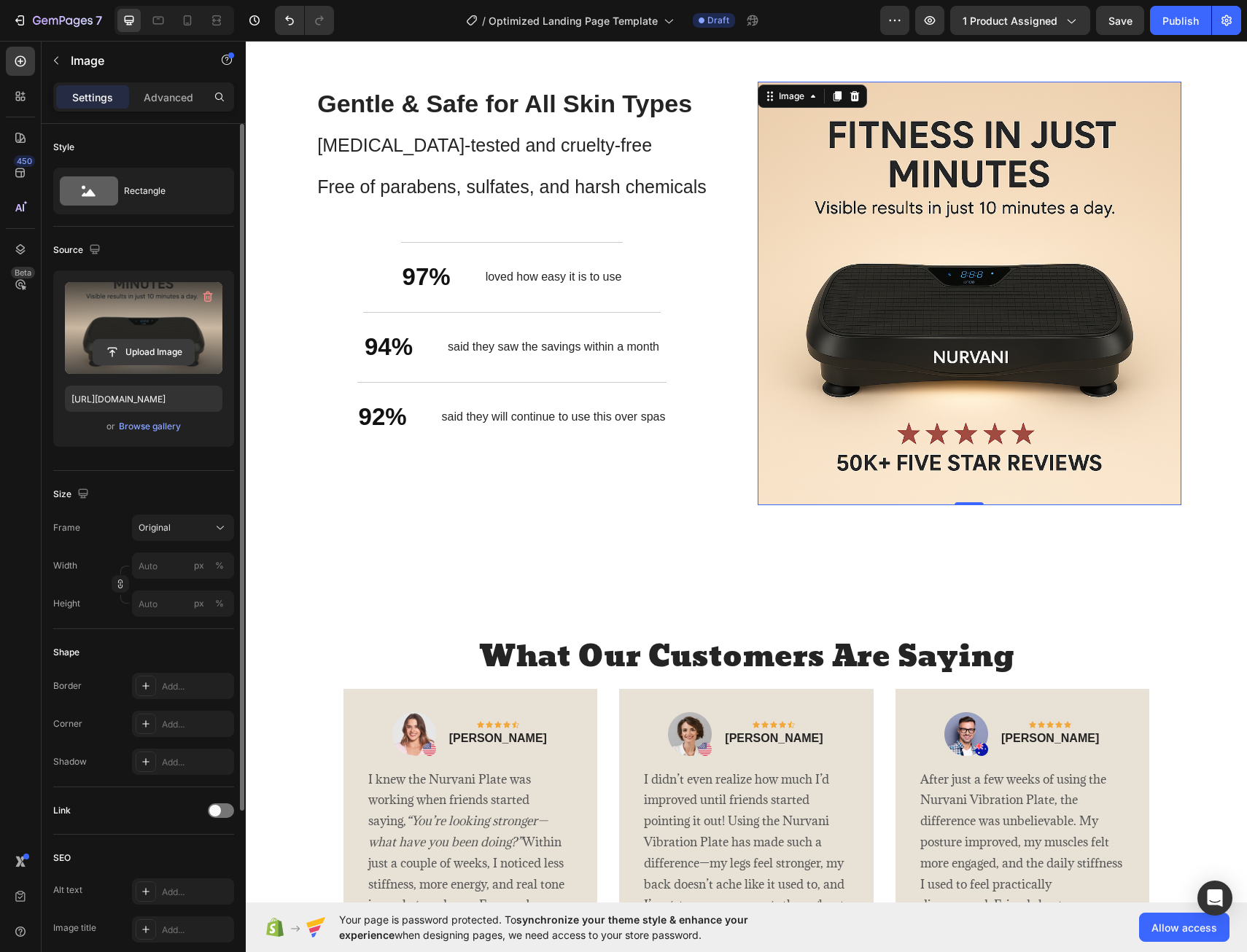
click at [137, 349] on input "file" at bounding box center [144, 352] width 101 height 24
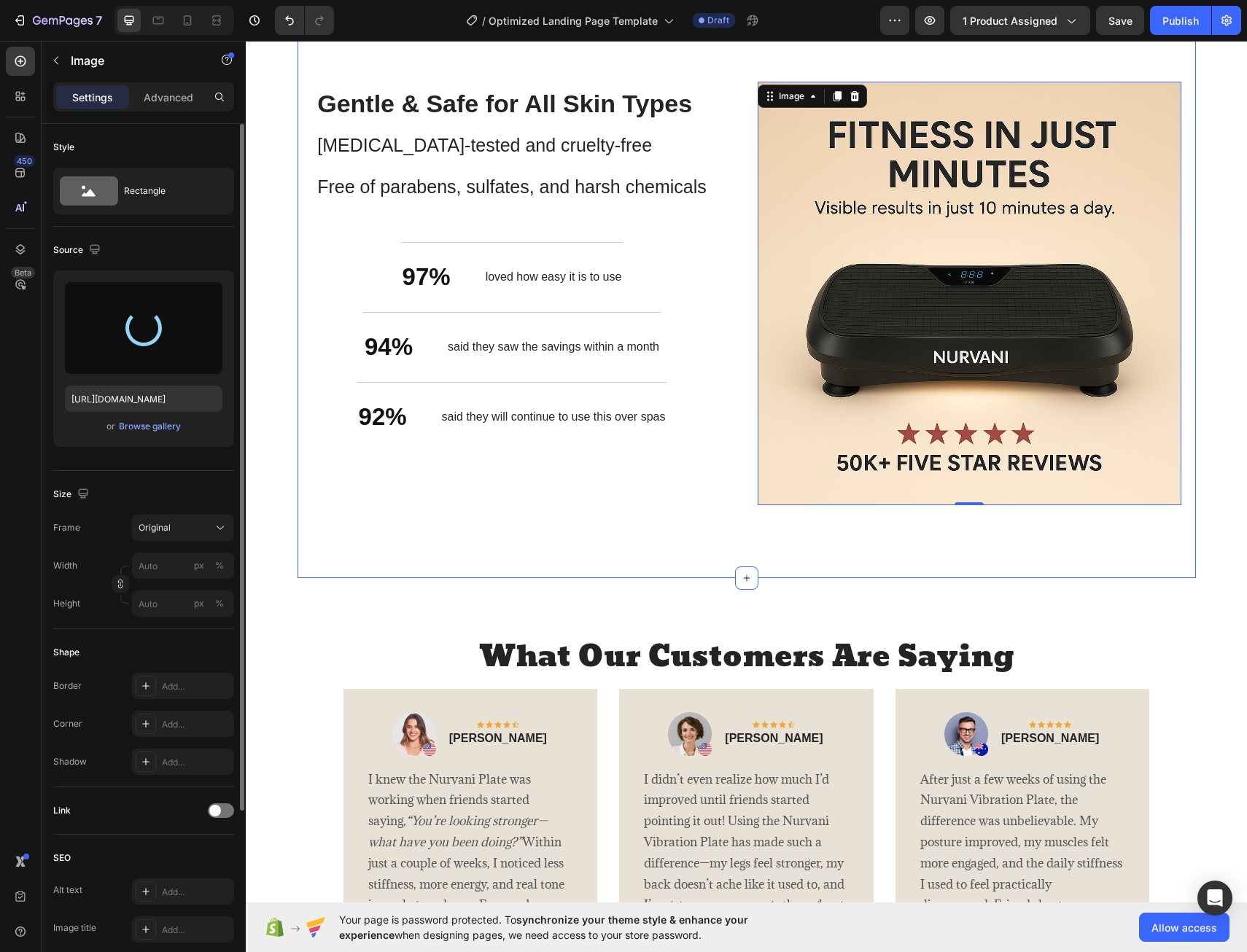
type input "[URL][DOMAIN_NAME]"
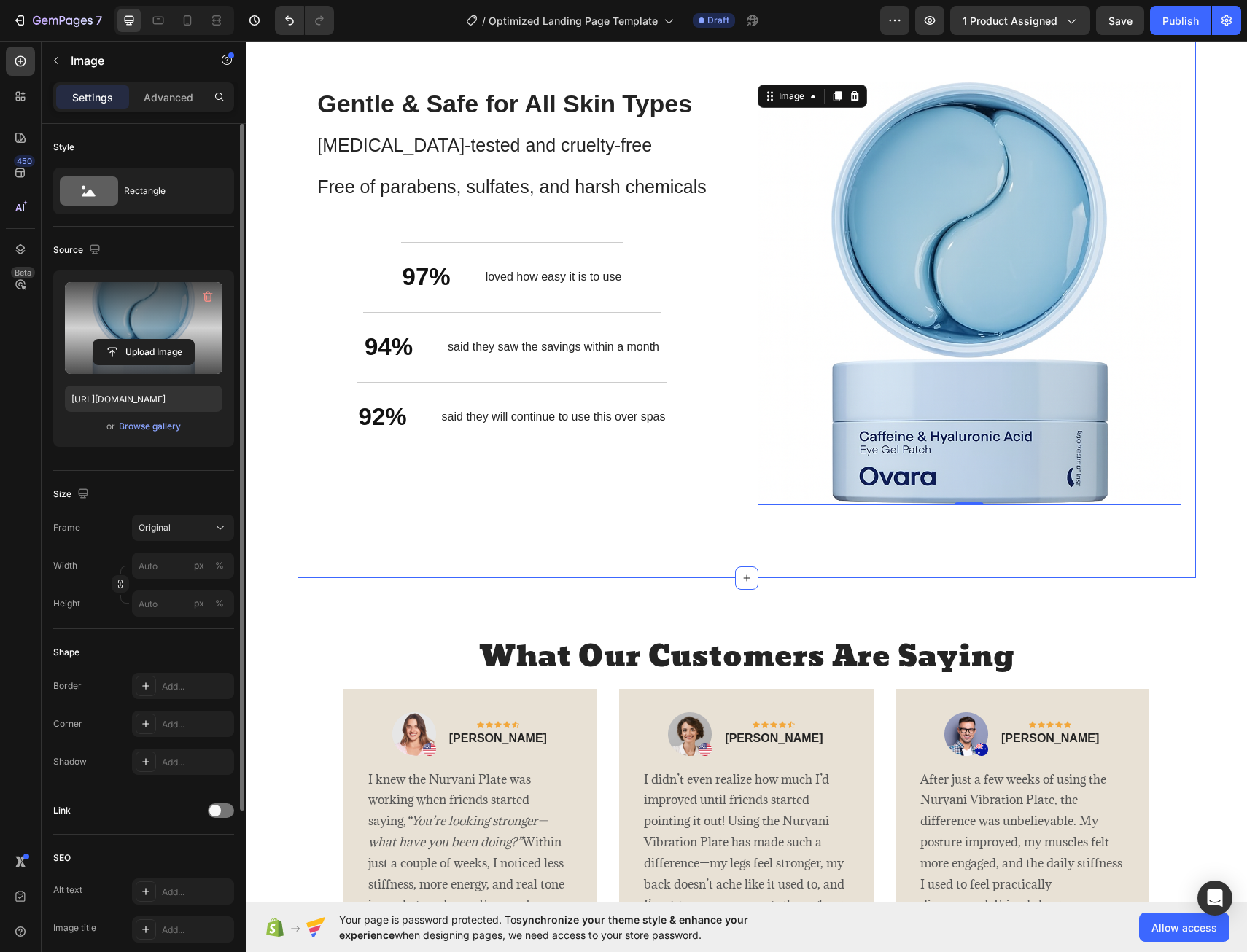
click at [608, 523] on div "Stronger Body. Better You. Heading ⁠⁠⁠⁠⁠⁠⁠ Gentle & Safe for All Skin Types [ME…" at bounding box center [747, 293] width 899 height 570
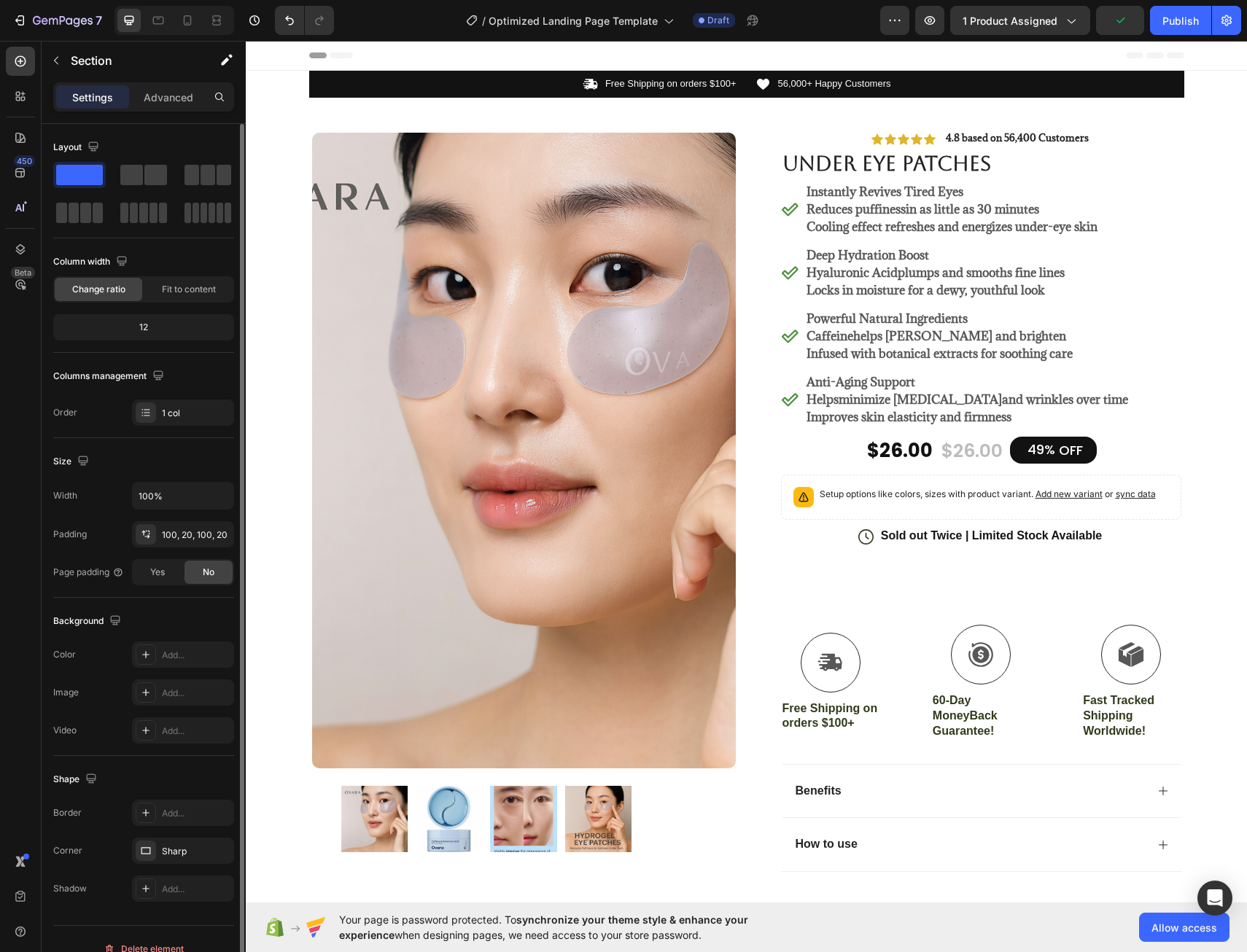
scroll to position [438, 0]
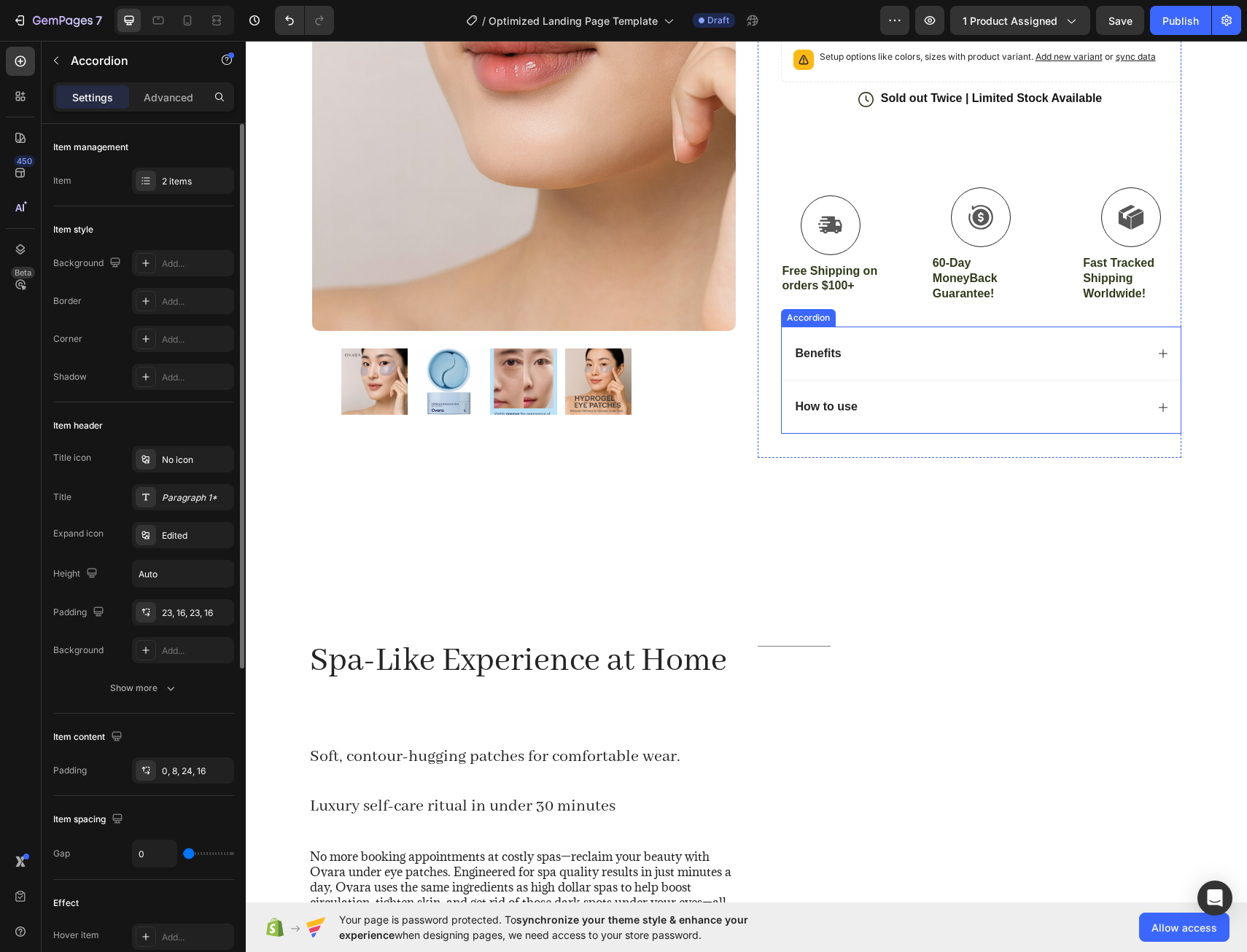
click at [1148, 355] on div "Benefits" at bounding box center [981, 353] width 399 height 54
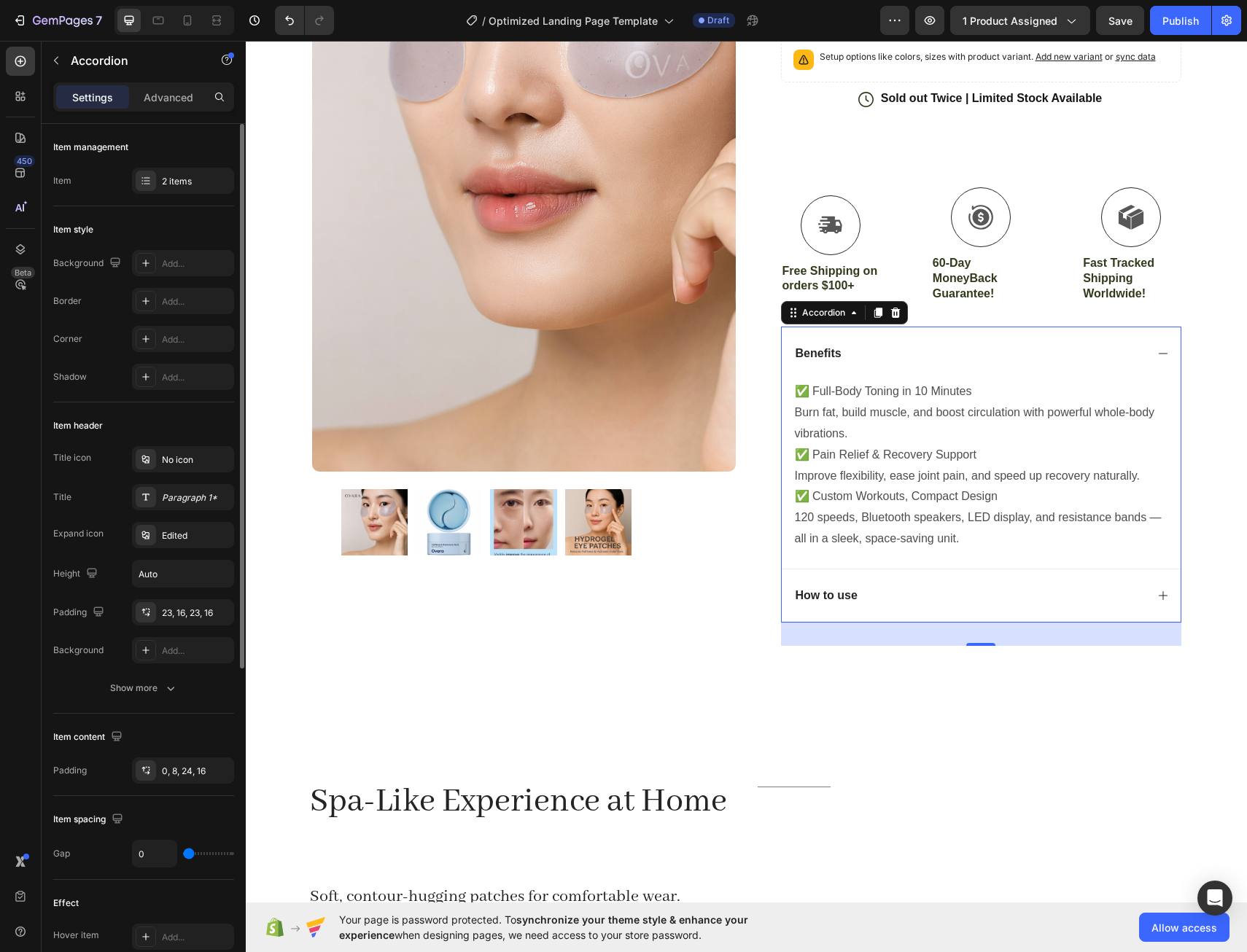
click at [1158, 603] on div "How to use" at bounding box center [981, 596] width 399 height 54
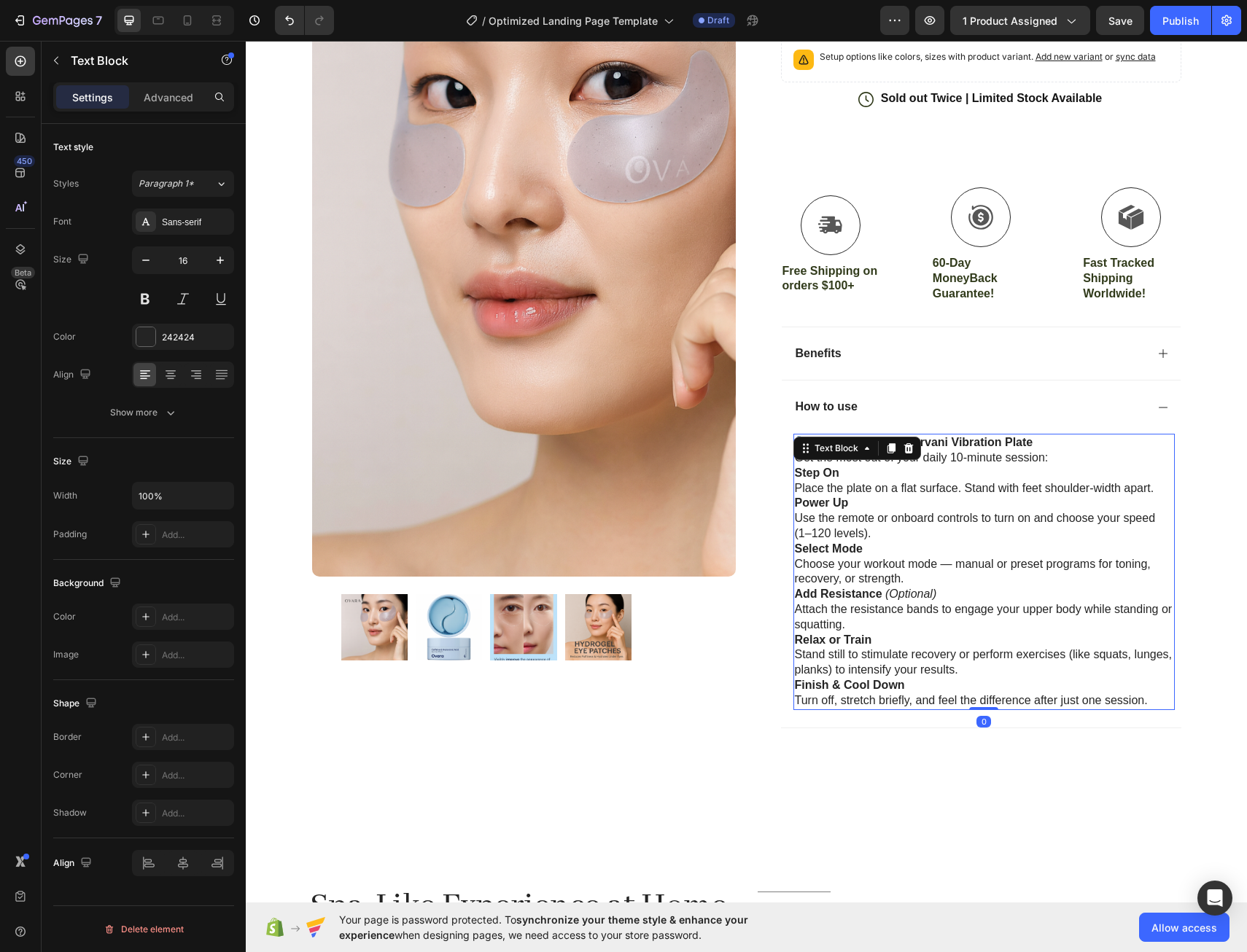
click at [1038, 444] on p "🔧 How to Use Your Nurvani Vibration Plate" at bounding box center [984, 443] width 379 height 16
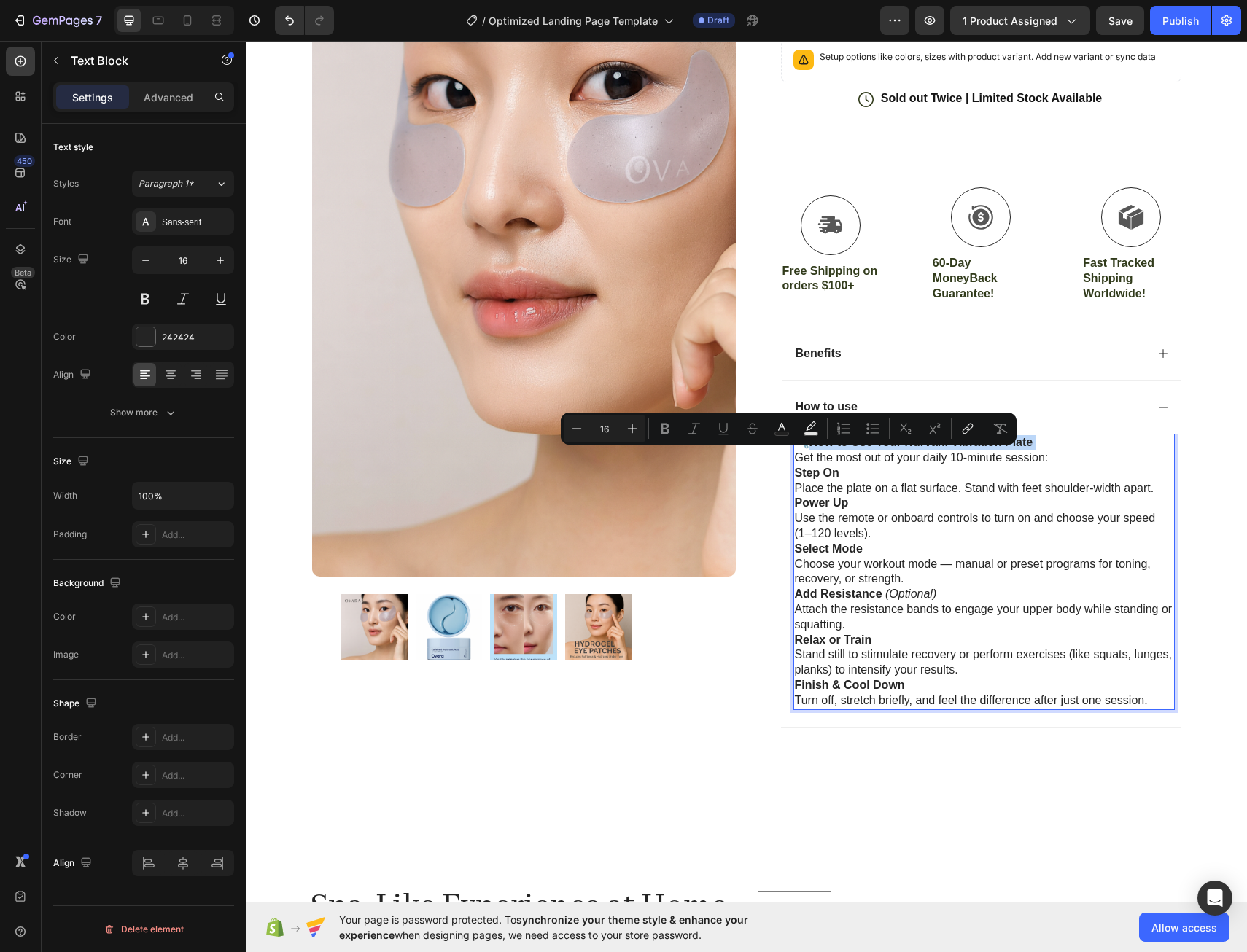
click at [1038, 444] on p "🔧 How to Use Your Nurvani Vibration Plate" at bounding box center [984, 443] width 379 height 16
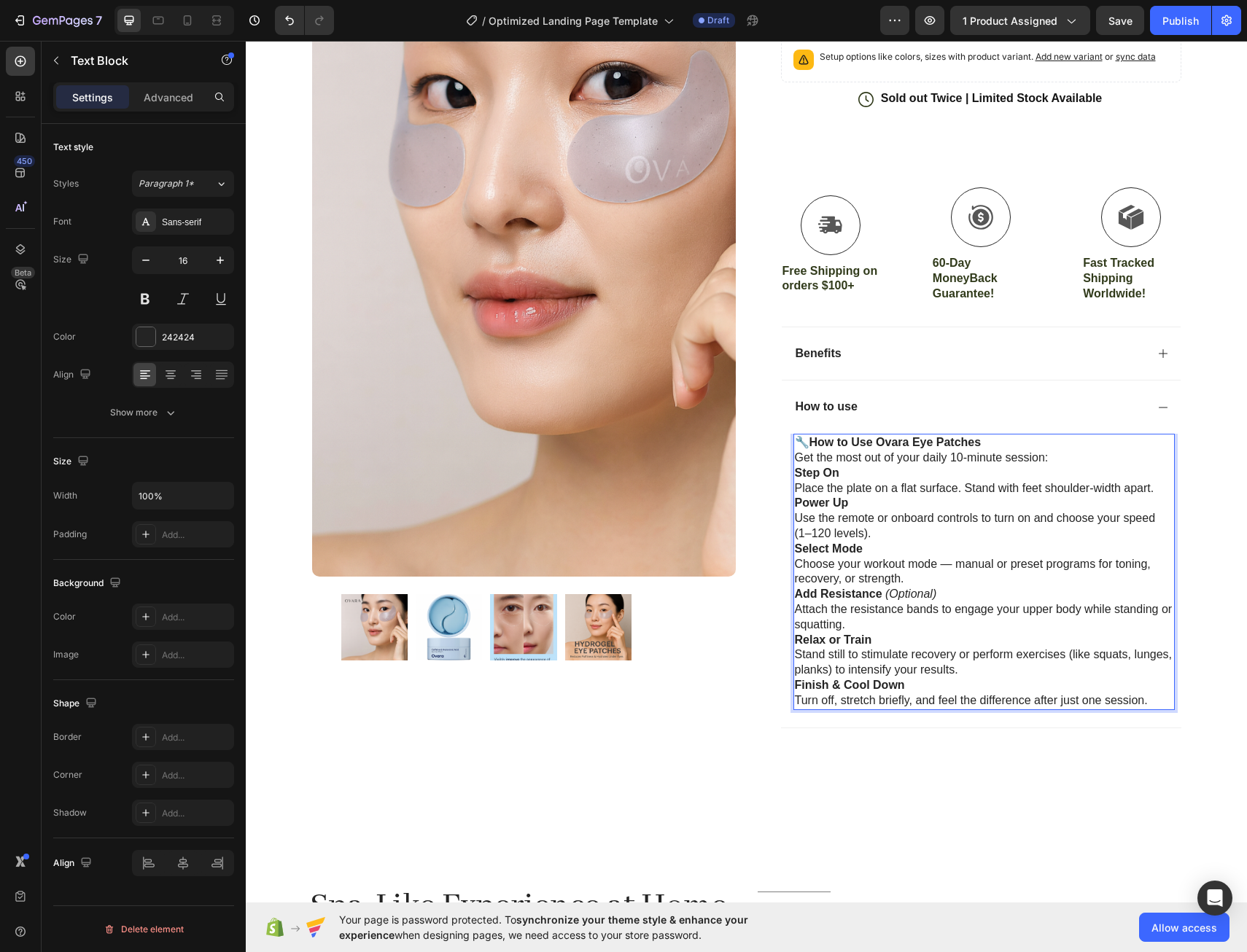
click at [962, 461] on p "Get the most out of your daily 10-minute session:" at bounding box center [984, 458] width 379 height 16
click at [831, 473] on strong "Step On" at bounding box center [817, 473] width 44 height 13
click at [1145, 491] on p "Step One Place the plate on a flat surface. Stand with feet shoulder-width apar…" at bounding box center [984, 481] width 379 height 30
click at [294, 23] on icon "Undo/Redo" at bounding box center [290, 21] width 15 height 15
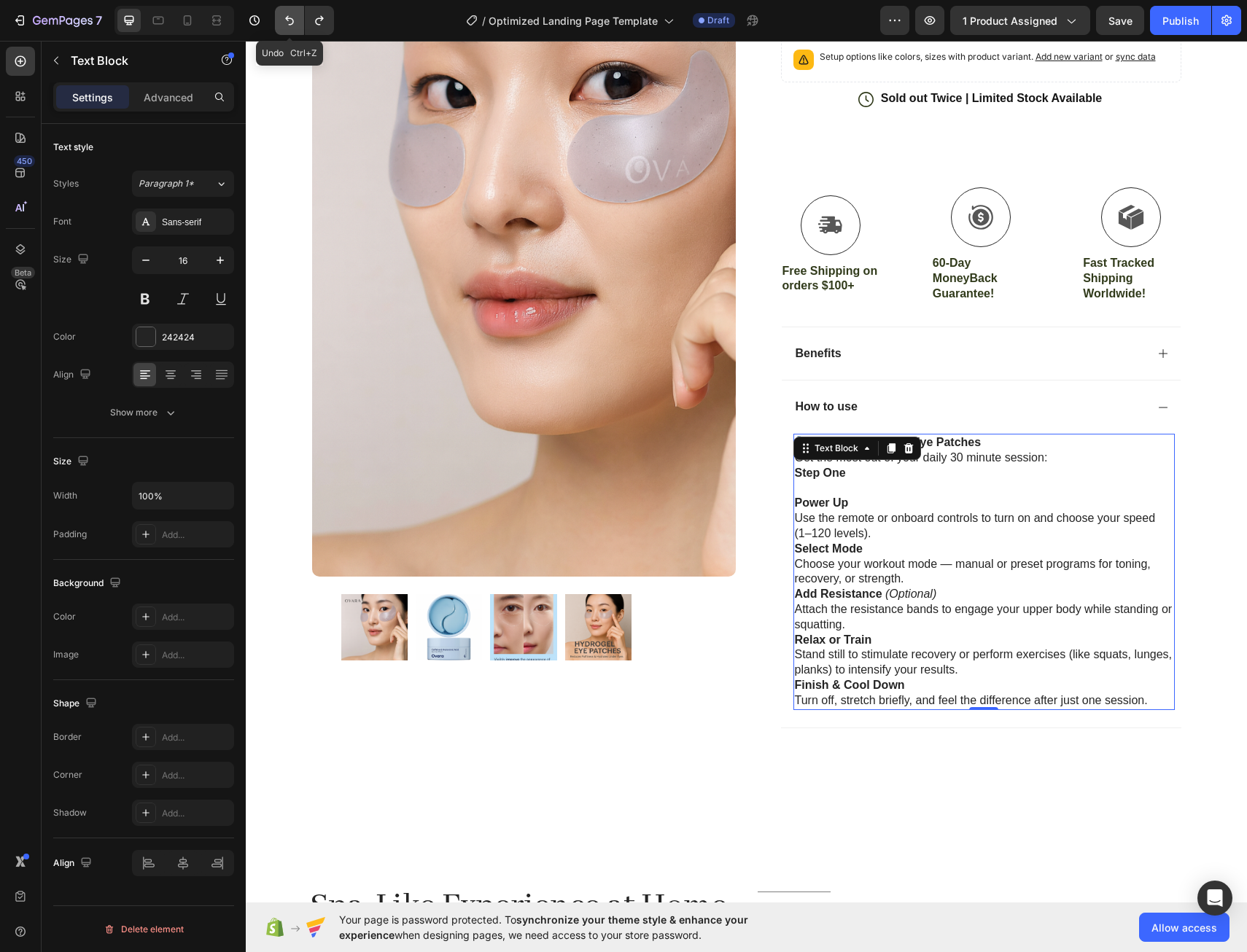
click at [293, 21] on icon "Undo/Redo" at bounding box center [290, 21] width 9 height 10
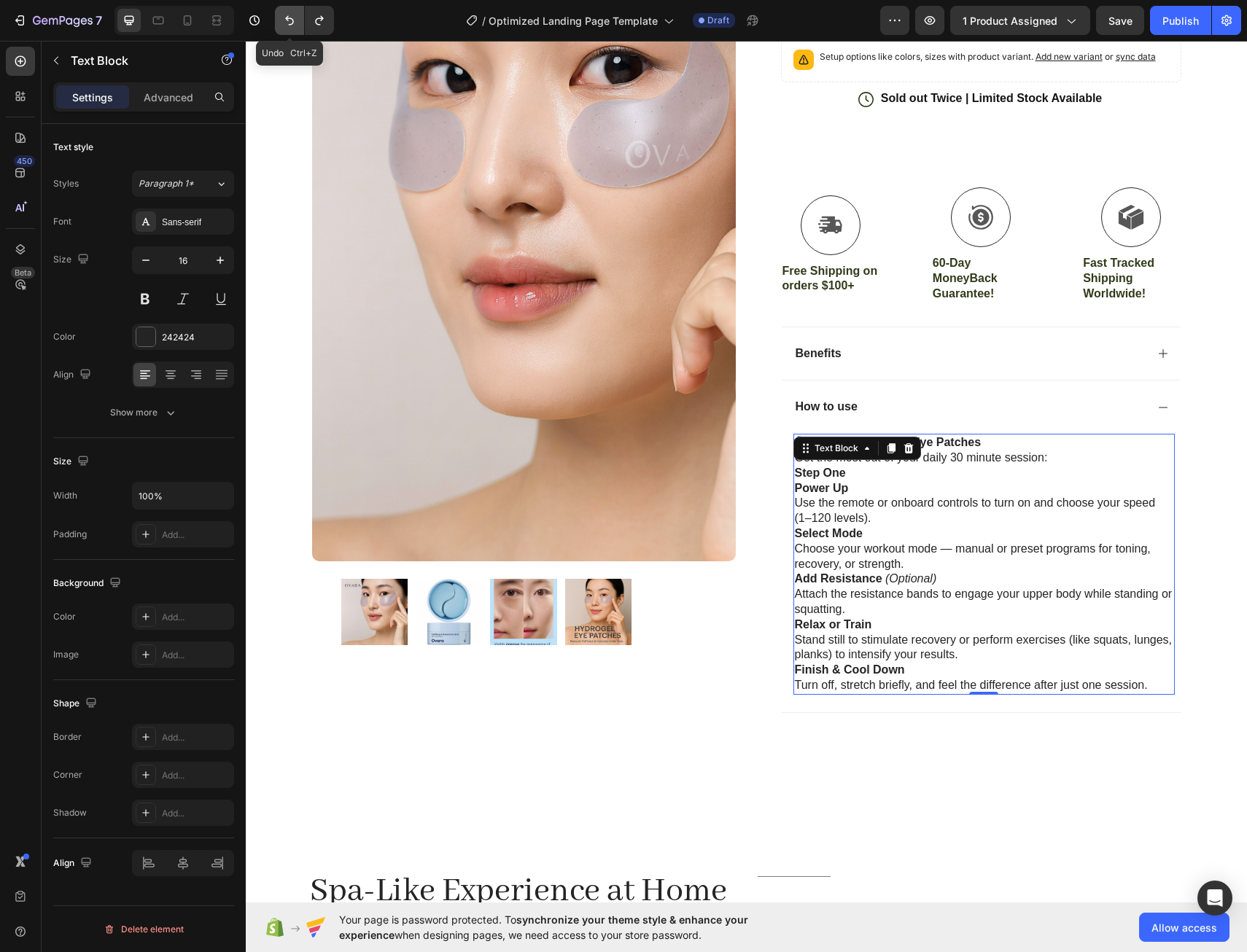
click at [293, 21] on icon "Undo/Redo" at bounding box center [290, 21] width 9 height 10
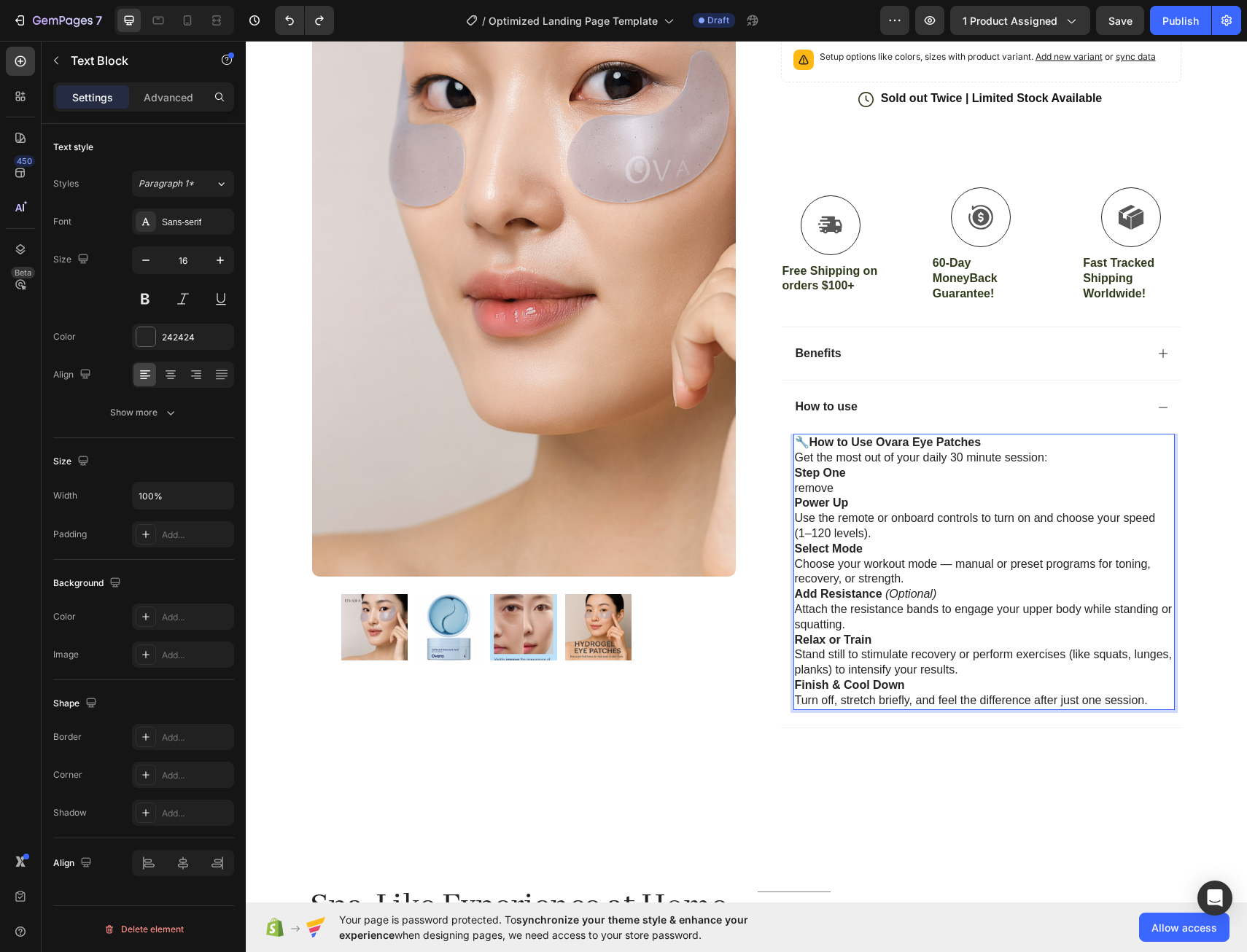
click at [797, 490] on p "Step One remove" at bounding box center [984, 481] width 379 height 30
click at [845, 507] on p "Power Up Use the remote or onboard controls to turn on and choose your speed (1…" at bounding box center [984, 518] width 379 height 45
click at [285, 26] on icon "Undo/Redo" at bounding box center [290, 21] width 15 height 15
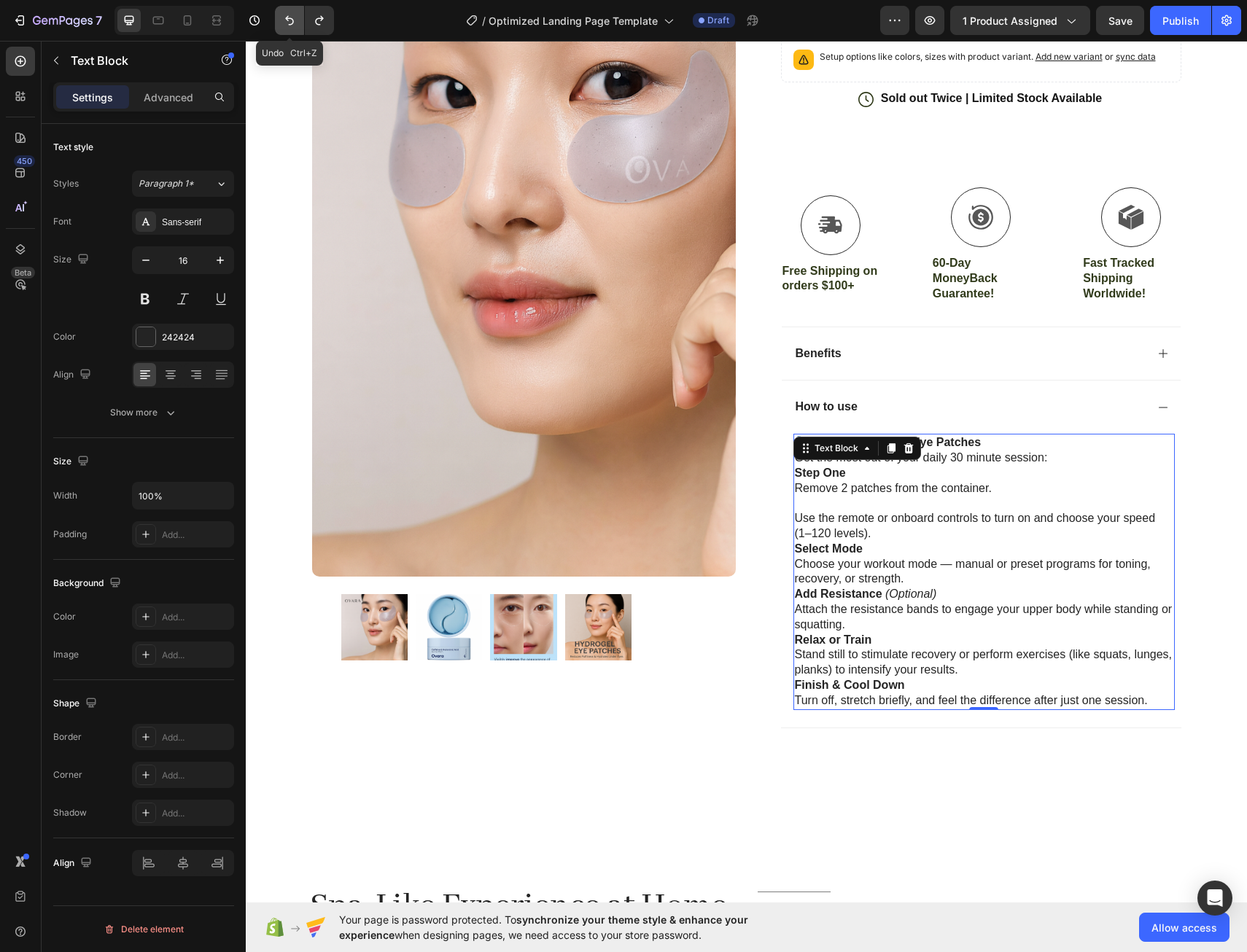
click at [285, 26] on icon "Undo/Redo" at bounding box center [290, 21] width 15 height 15
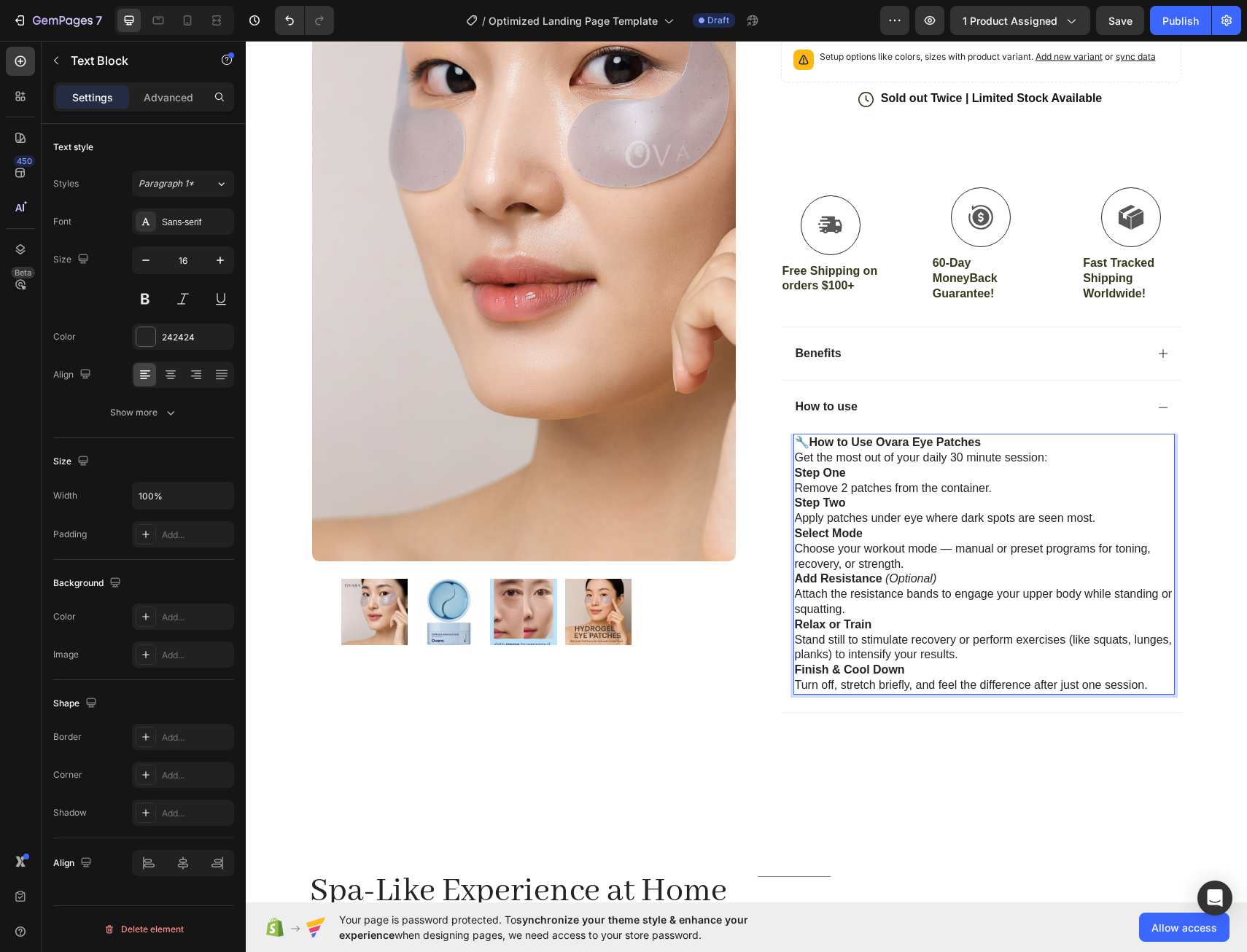
click at [857, 539] on p "Select Mode Choose your workout mode — manual or preset programs for toning, re…" at bounding box center [984, 549] width 379 height 45
click at [906, 565] on p "Step Three Choose your workout mode — manual or preset programs for toning, rec…" at bounding box center [984, 549] width 379 height 45
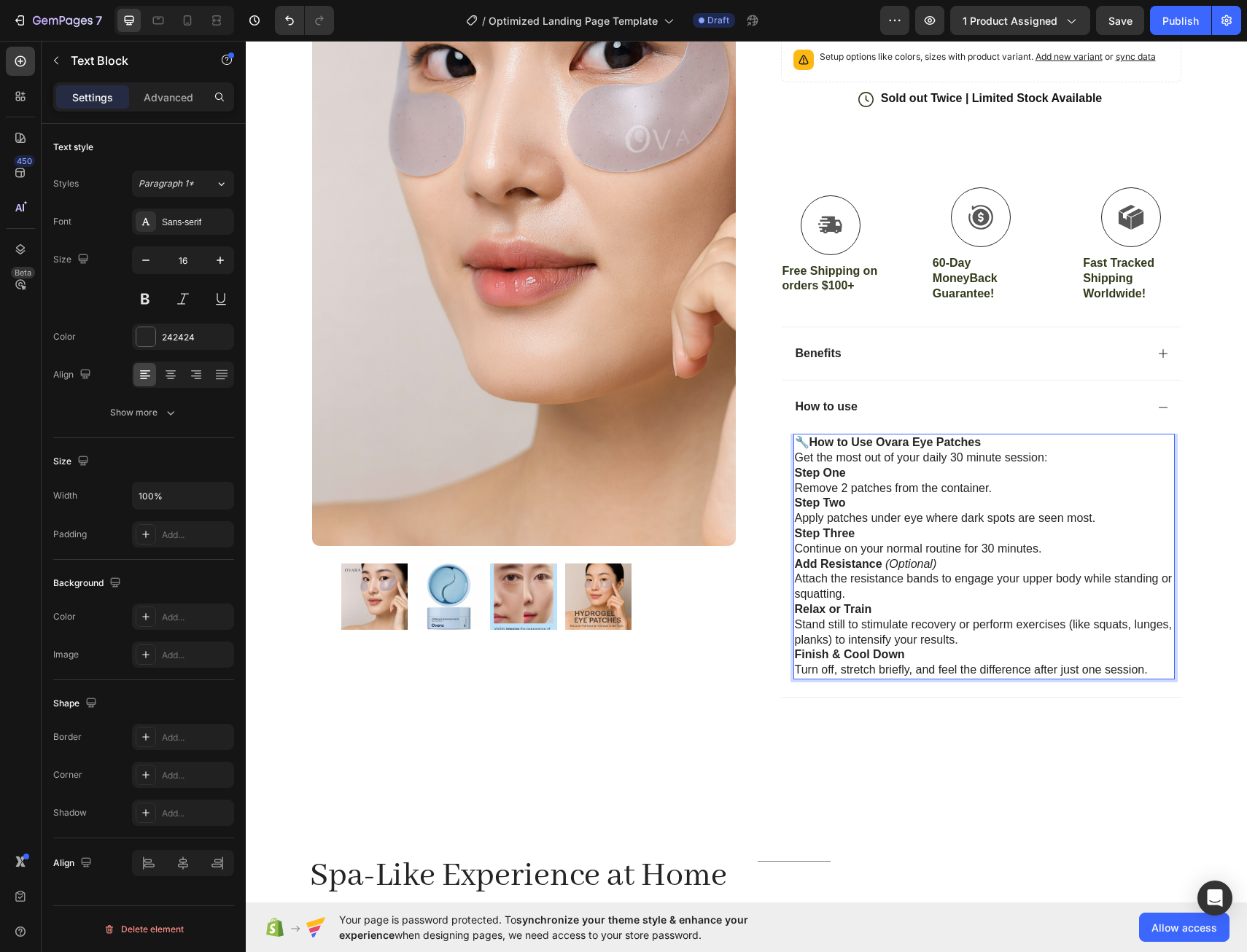
click at [845, 599] on p "Add Resistance (Optional) Attach the resistance bands to engage your upper body…" at bounding box center [984, 579] width 379 height 45
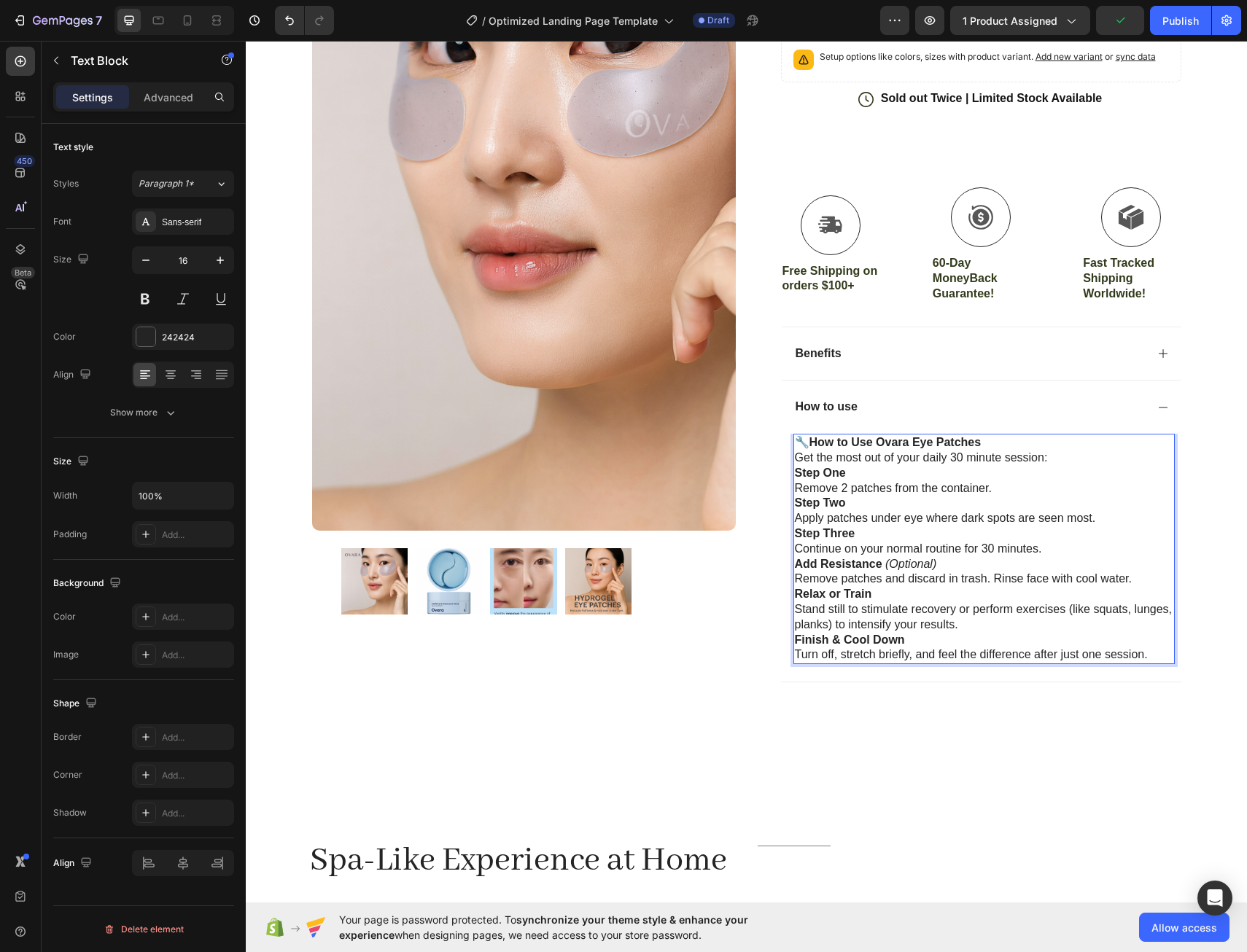
click at [938, 565] on p "Add Resistance (Optional) Remove patches and discard in trash. Rinse face with …" at bounding box center [984, 572] width 379 height 30
click at [961, 622] on p "Step Five Stand still to stimulate recovery or perform exercises (like squats, …" at bounding box center [984, 609] width 379 height 45
click at [1144, 655] on p "Finish & Cool Down Turn off, stretch briefly, and feel the difference after jus…" at bounding box center [984, 648] width 379 height 30
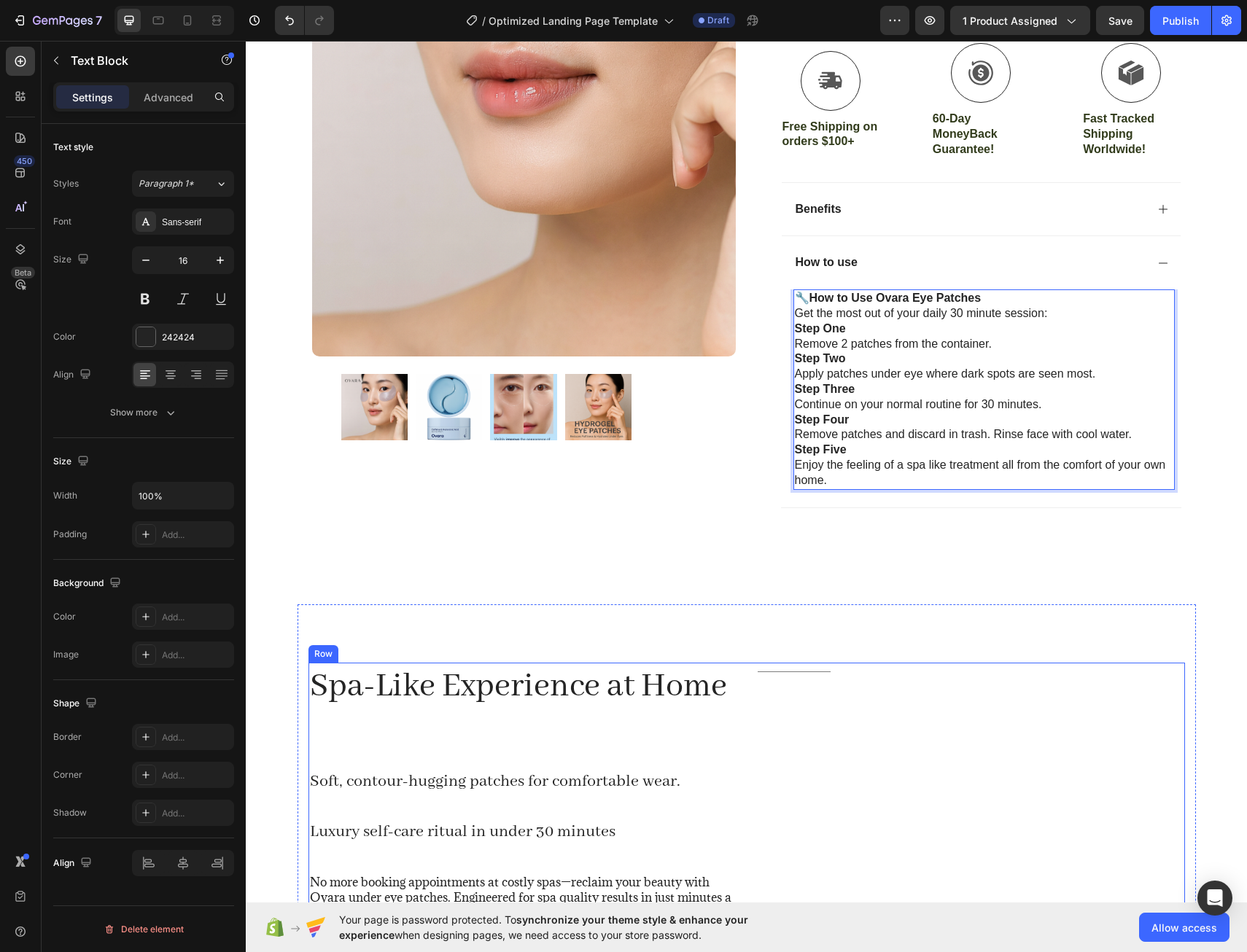
scroll to position [583, 0]
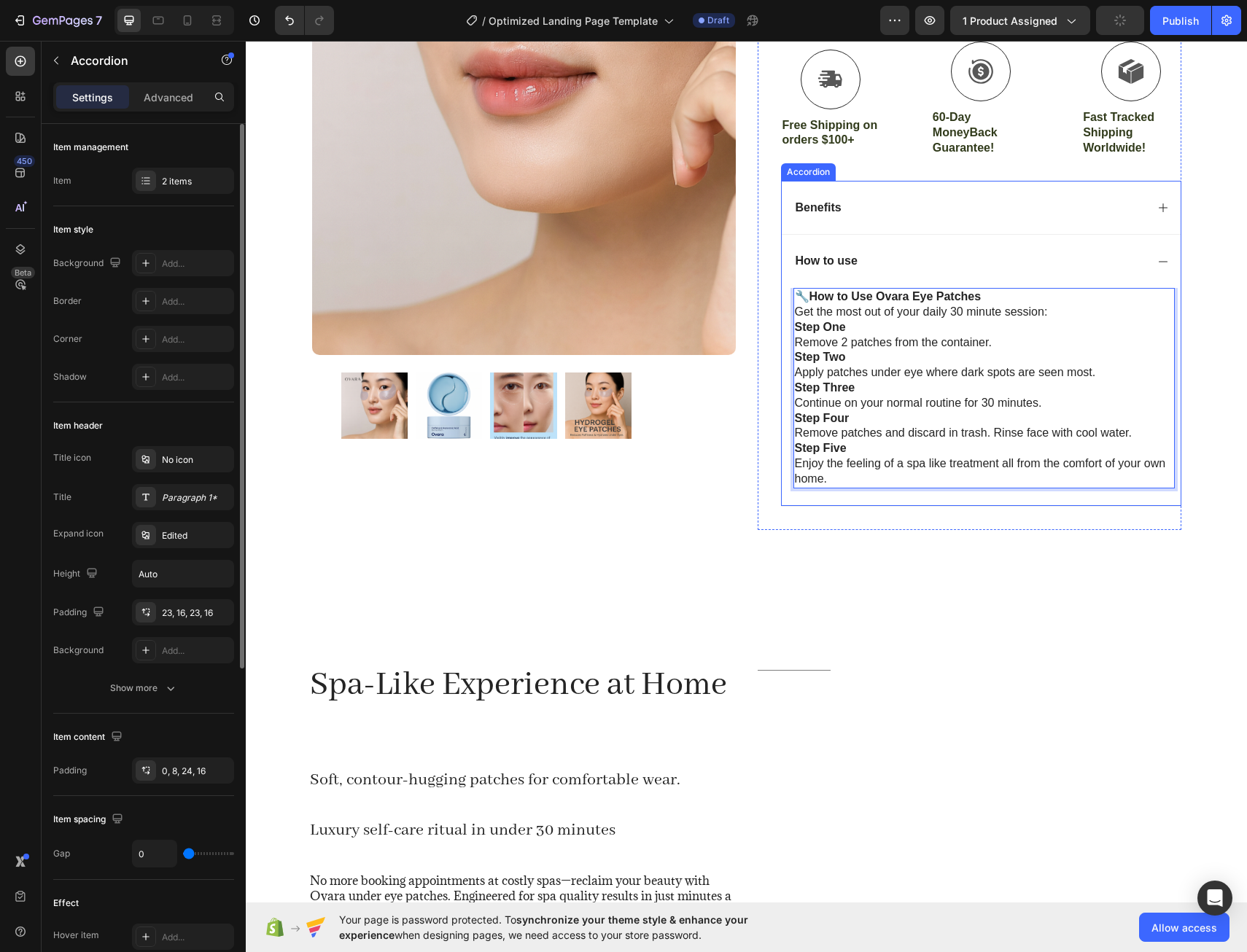
click at [1160, 207] on icon at bounding box center [1163, 208] width 12 height 12
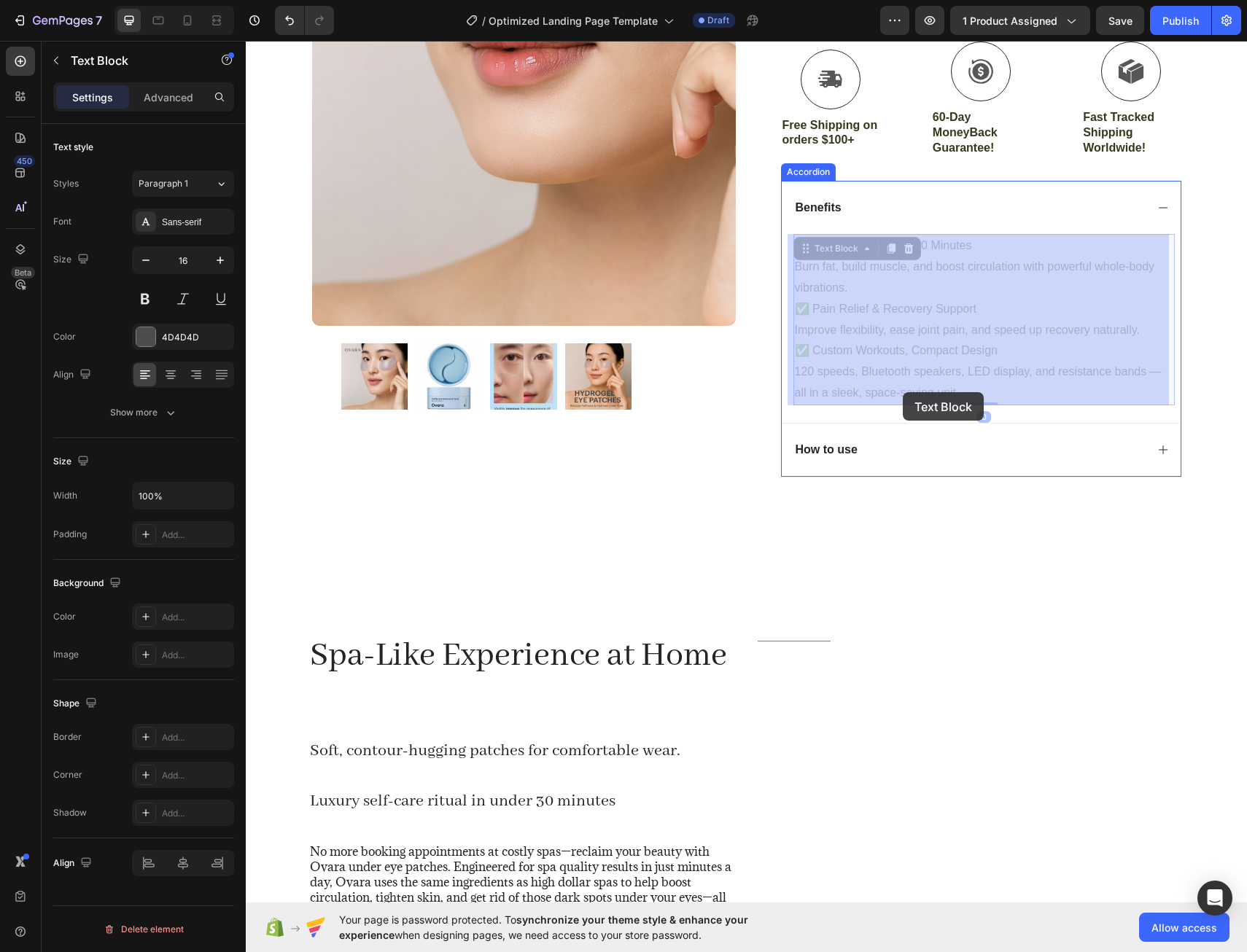
drag, startPoint x: 964, startPoint y: 396, endPoint x: 903, endPoint y: 393, distance: 61.1
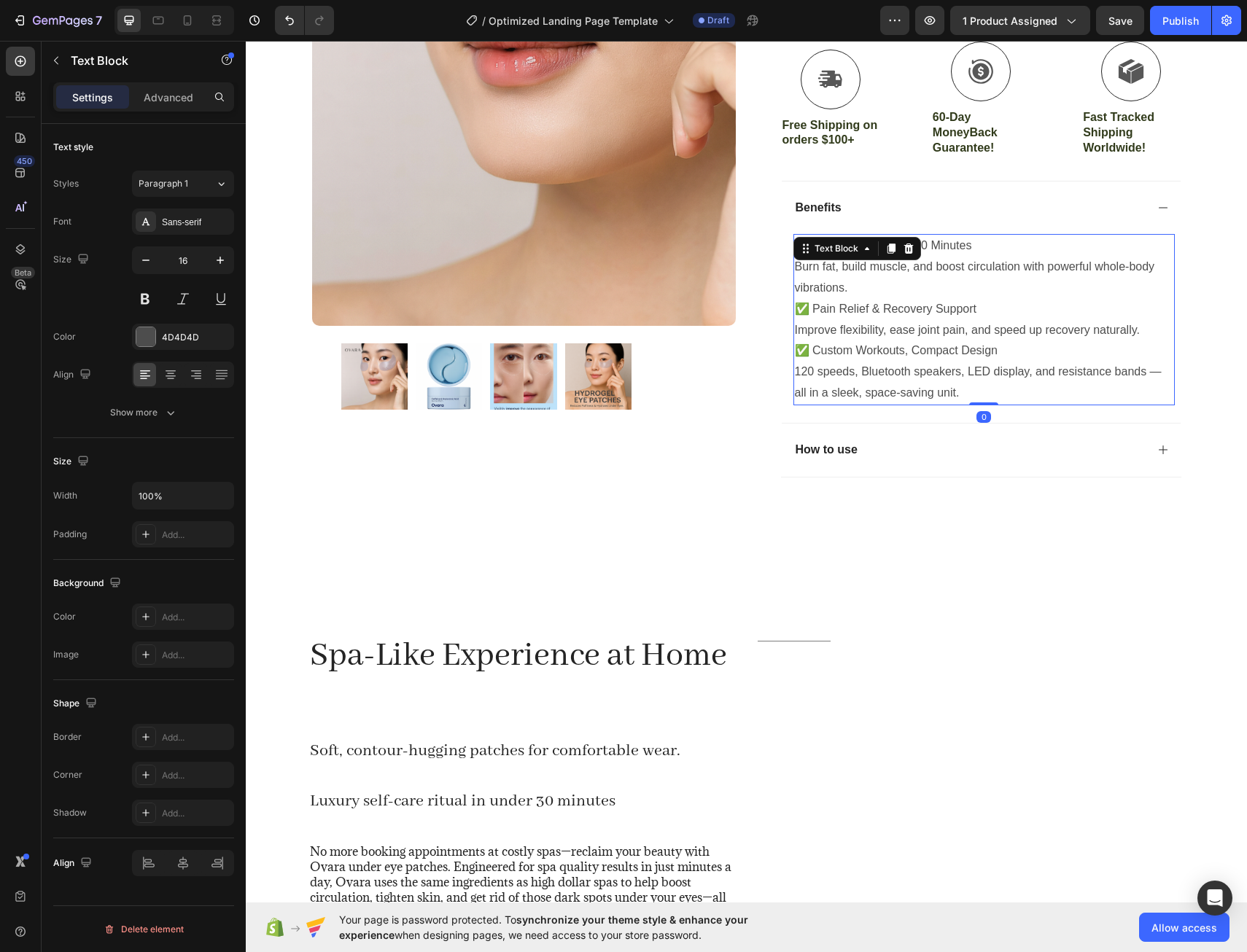
click at [974, 385] on p "120 speeds, Bluetooth speakers, LED display, and resistance bands — all in a sl…" at bounding box center [984, 382] width 379 height 42
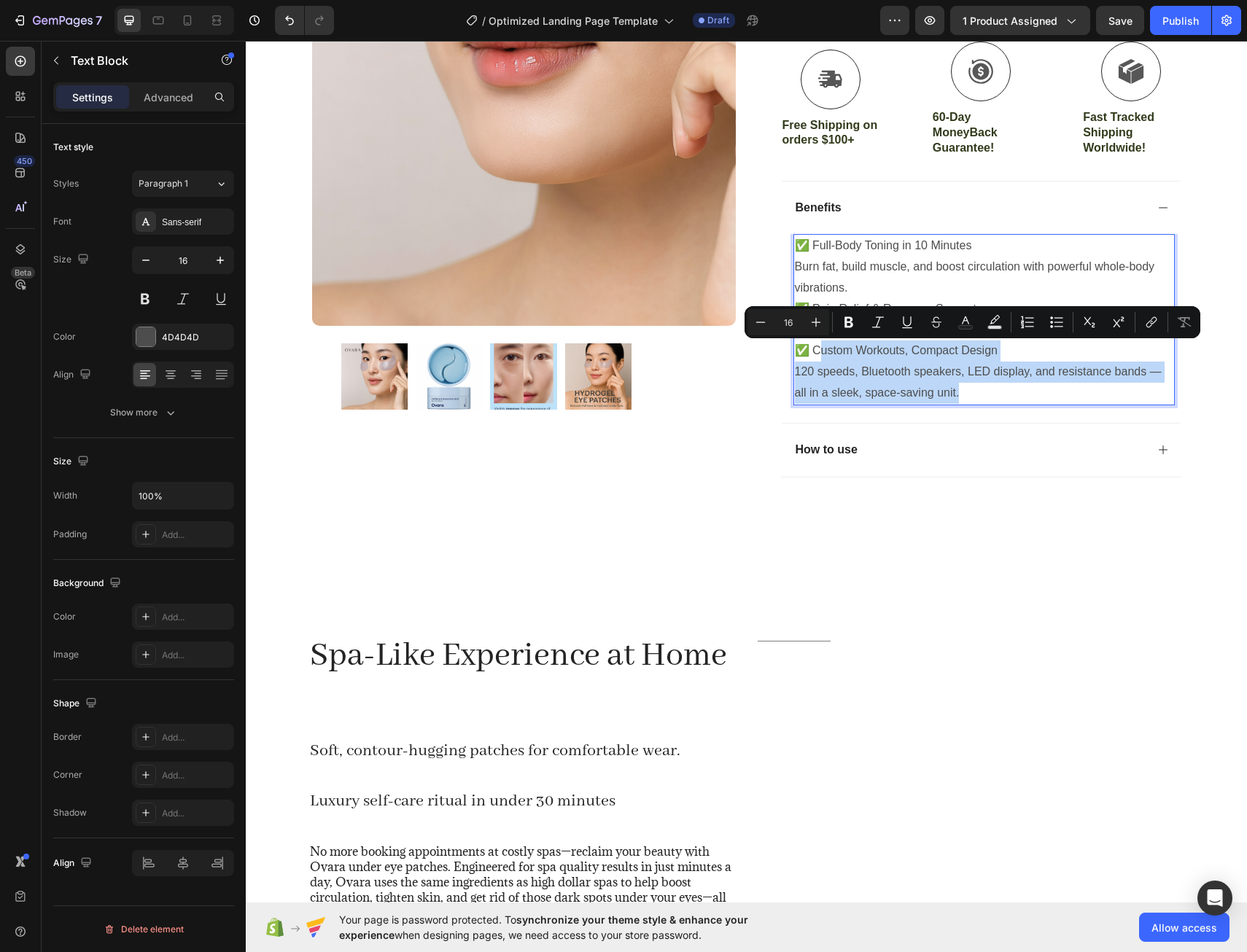
drag, startPoint x: 962, startPoint y: 393, endPoint x: 817, endPoint y: 358, distance: 149.2
click at [817, 358] on div "✅ Full-Body Toning in 10 Minutes Burn fat, build muscle, and boost circulation …" at bounding box center [984, 319] width 382 height 170
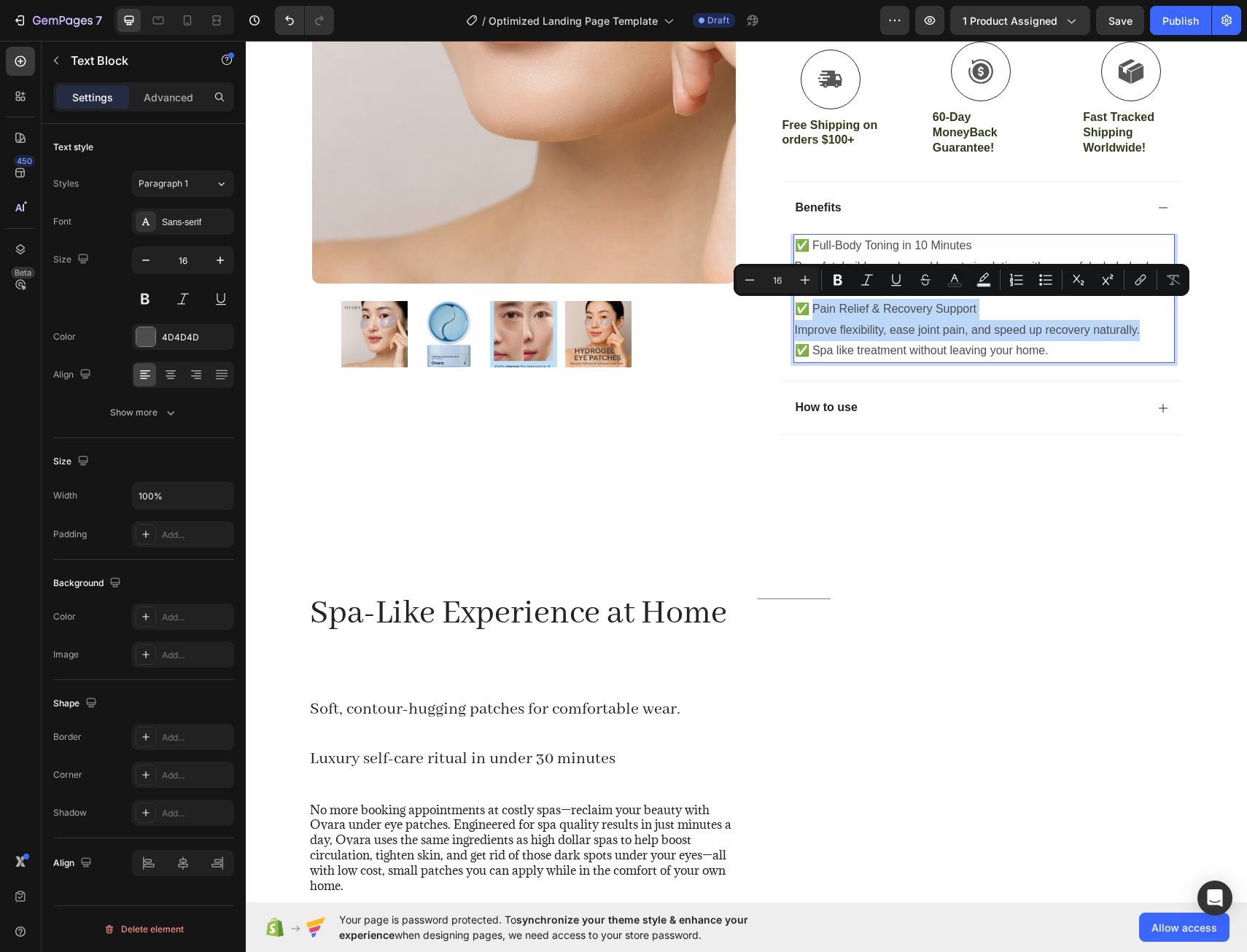
drag, startPoint x: 1139, startPoint y: 332, endPoint x: 811, endPoint y: 313, distance: 328.5
click at [811, 313] on div "✅ Full-Body Toning in 10 Minutes Burn fat, build muscle, and boost circulation …" at bounding box center [984, 299] width 382 height 129
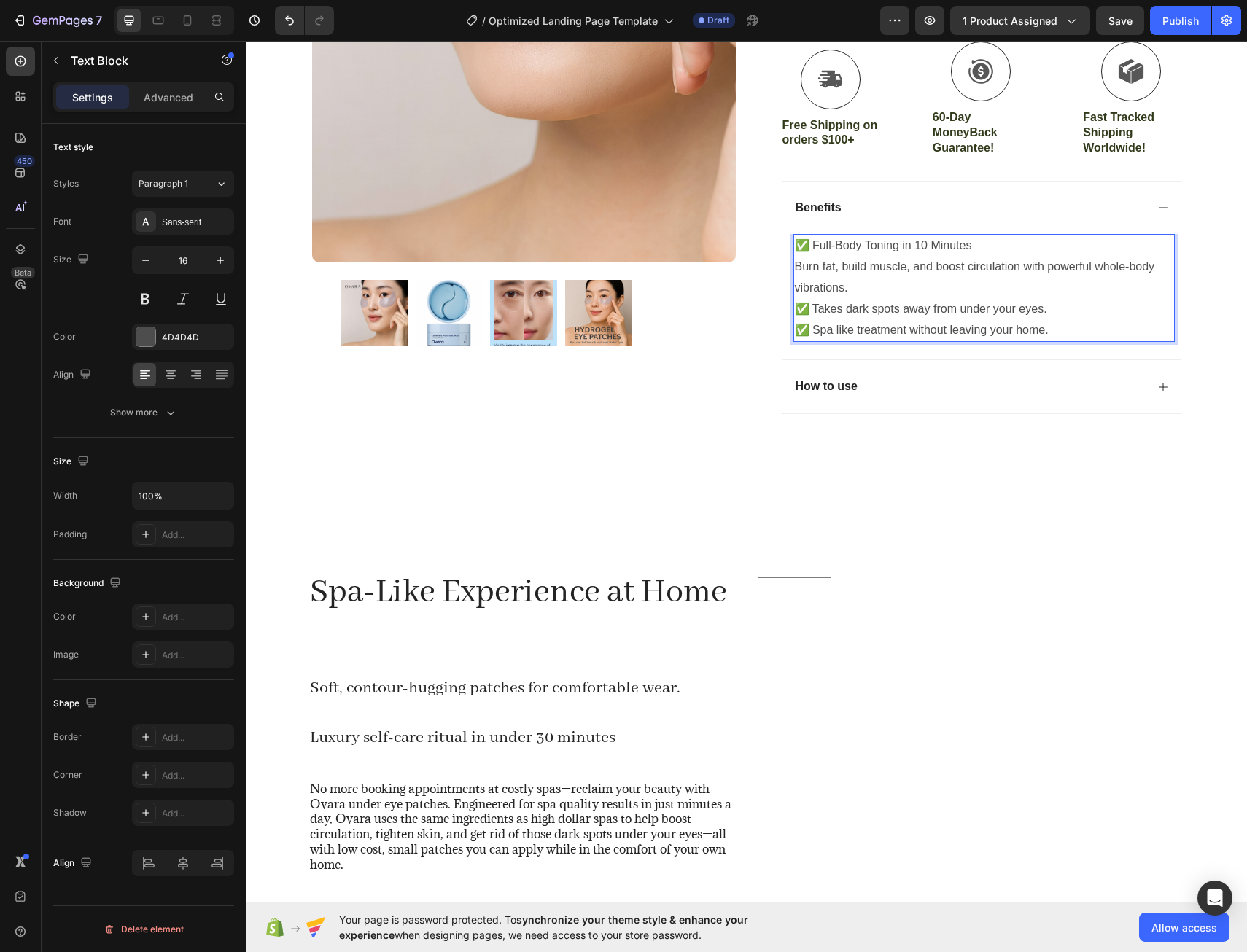
click at [837, 287] on p "Burn fat, build muscle, and boost circulation with powerful whole-body vibratio…" at bounding box center [984, 277] width 379 height 42
drag, startPoint x: 850, startPoint y: 287, endPoint x: 809, endPoint y: 248, distance: 56.6
click at [809, 248] on div "✅ Full-Body Toning in 10 Minutes Burn fat, build muscle, and boost circulation …" at bounding box center [984, 288] width 382 height 108
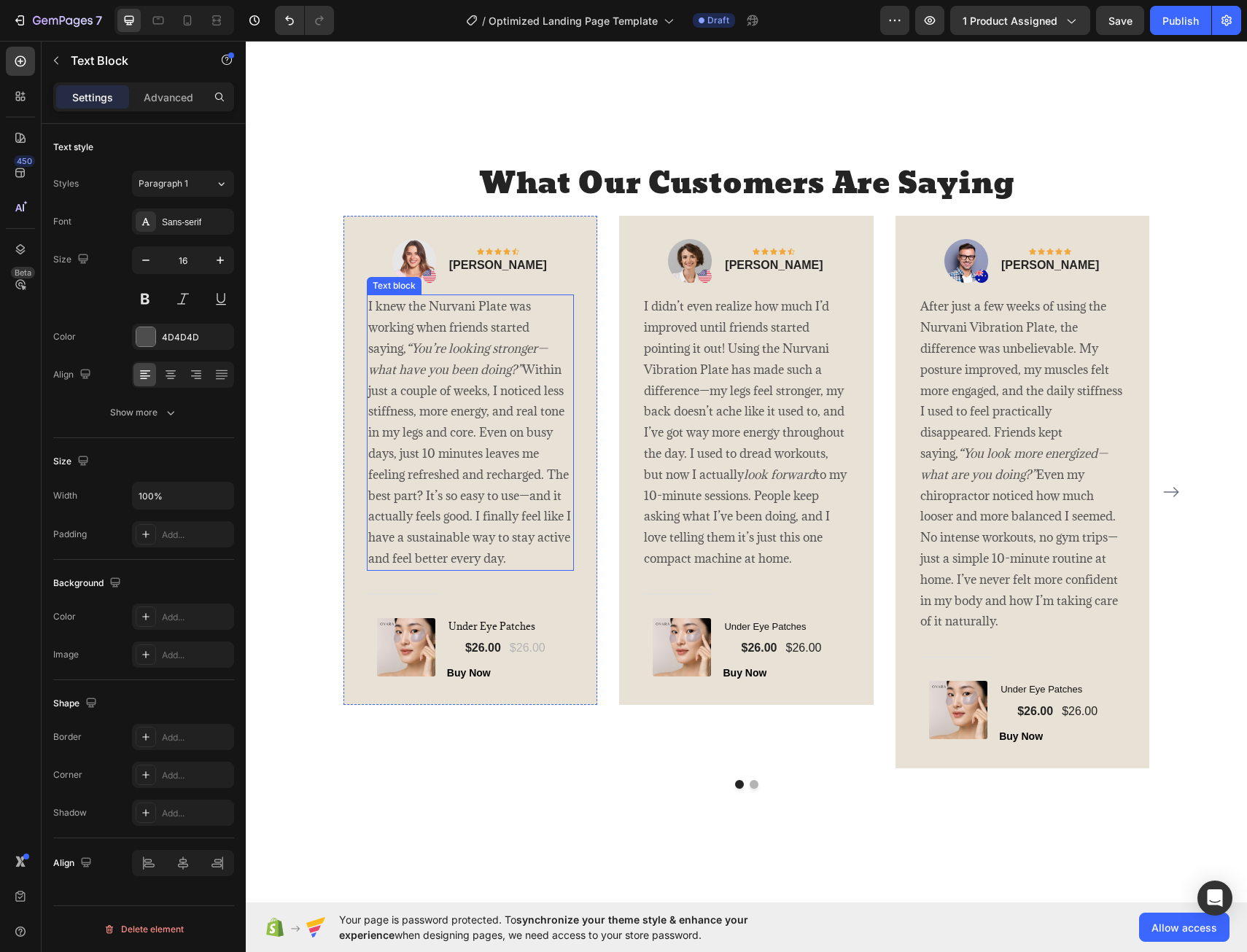
scroll to position [2698, 0]
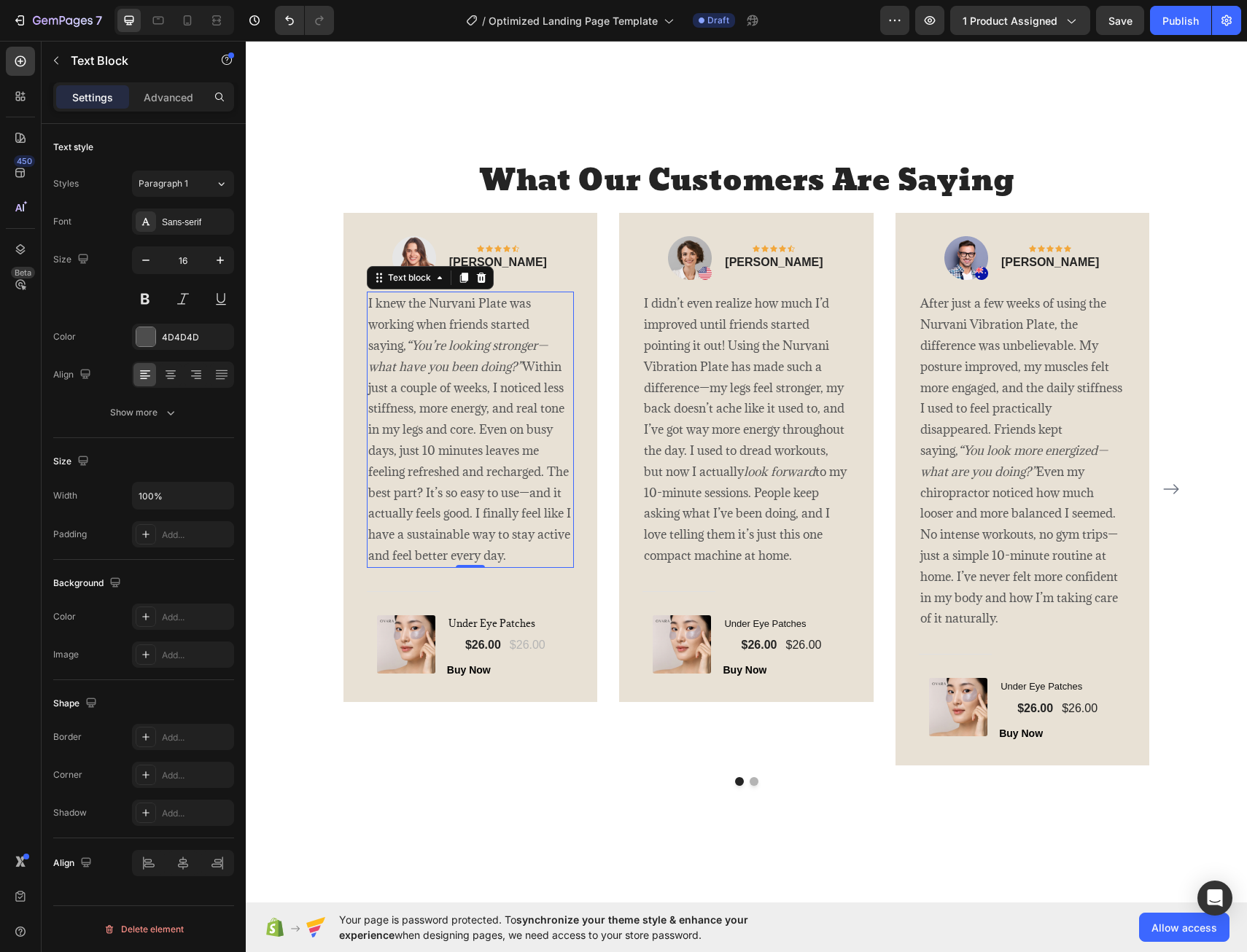
click at [499, 306] on p "I knew the Nurvani Plate was working when friends started saying, “You’re looki…" at bounding box center [470, 430] width 205 height 273
click at [448, 368] on icon "“You’re looking stronger—what have you been doing?”" at bounding box center [458, 356] width 179 height 37
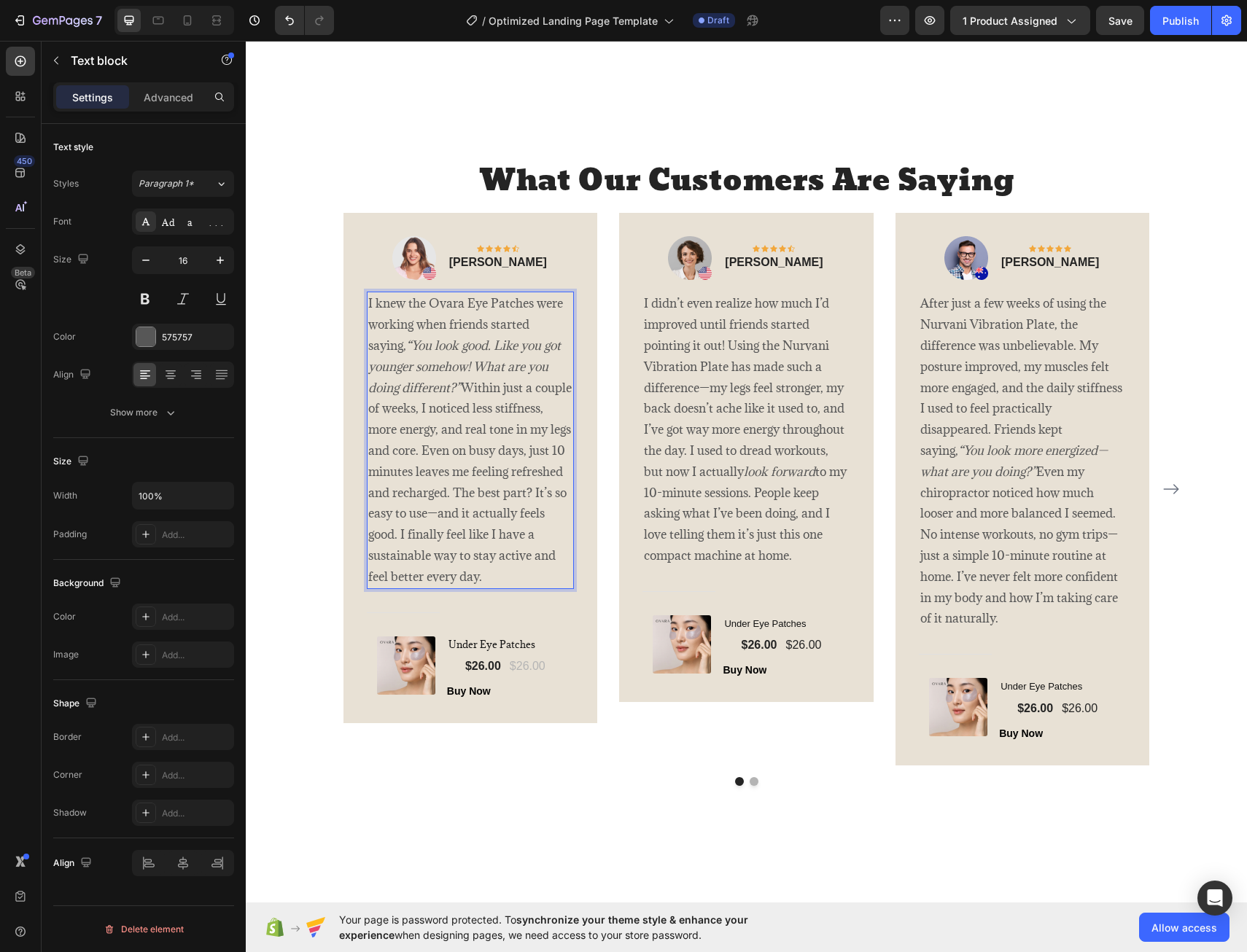
click at [450, 413] on p "I knew the Ovara Eye Patches were working when friends started saying, “You loo…" at bounding box center [470, 440] width 205 height 294
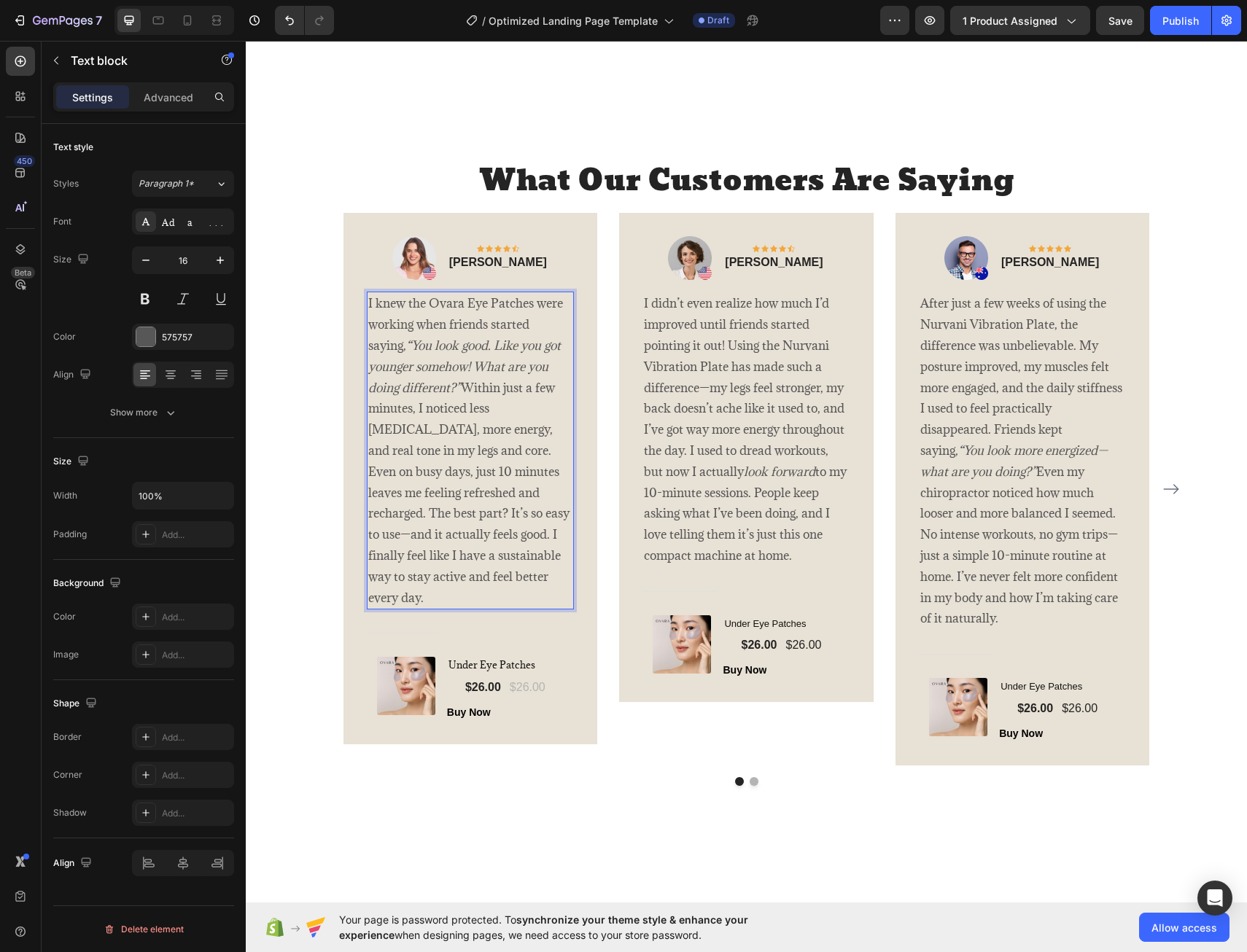
click at [533, 408] on p "I knew the Ovara Eye Patches were working when friends started saying, “You loo…" at bounding box center [470, 450] width 205 height 315
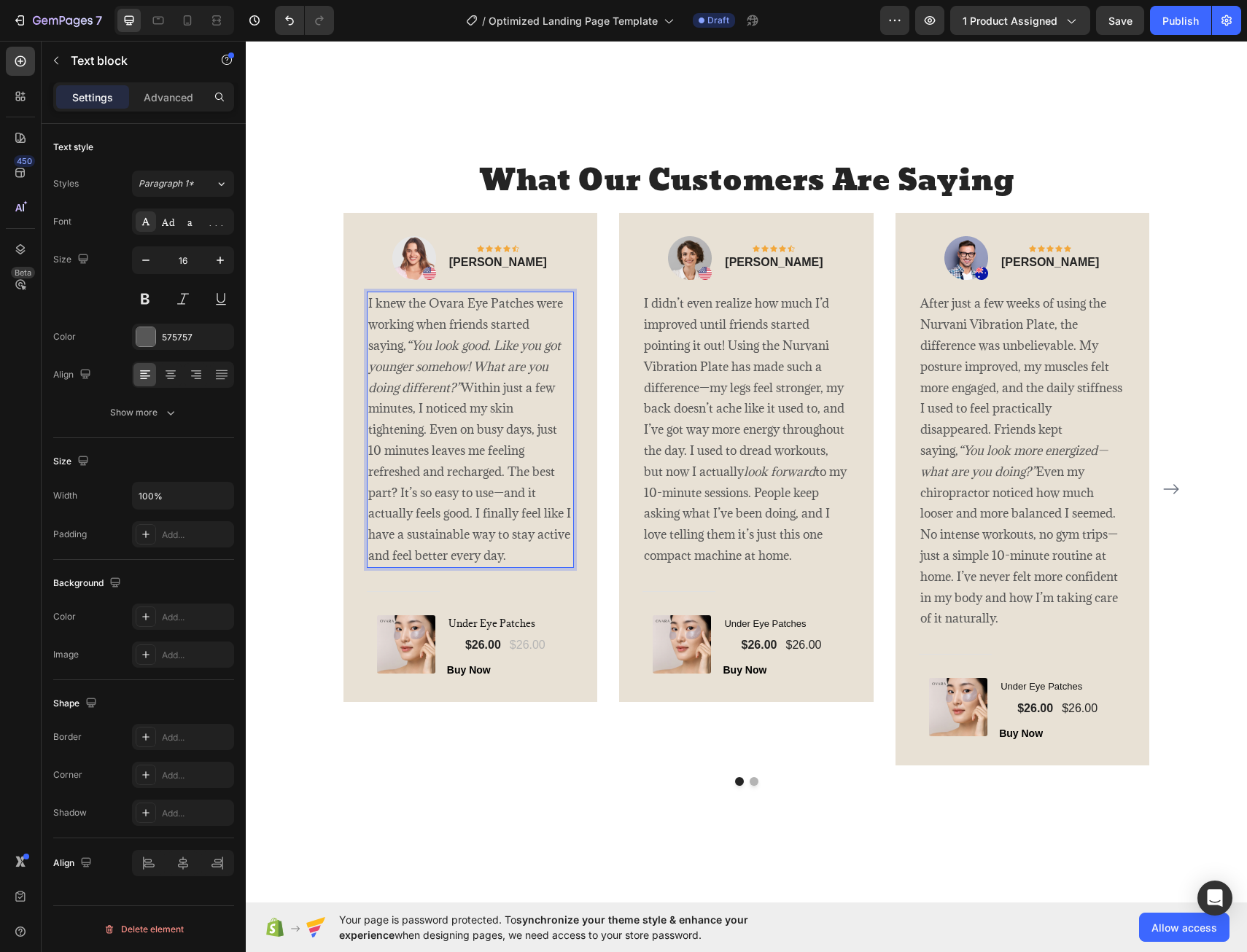
click at [370, 453] on p "I knew the Ovara Eye Patches were working when friends started saying, “You loo…" at bounding box center [470, 430] width 205 height 273
click at [497, 473] on p "I knew the Ovara Eye Patches were working when friends started saying, “You loo…" at bounding box center [470, 430] width 205 height 273
click at [496, 560] on p "I knew the Ovara Eye Patches were working when friends started saying, “You loo…" at bounding box center [470, 430] width 205 height 273
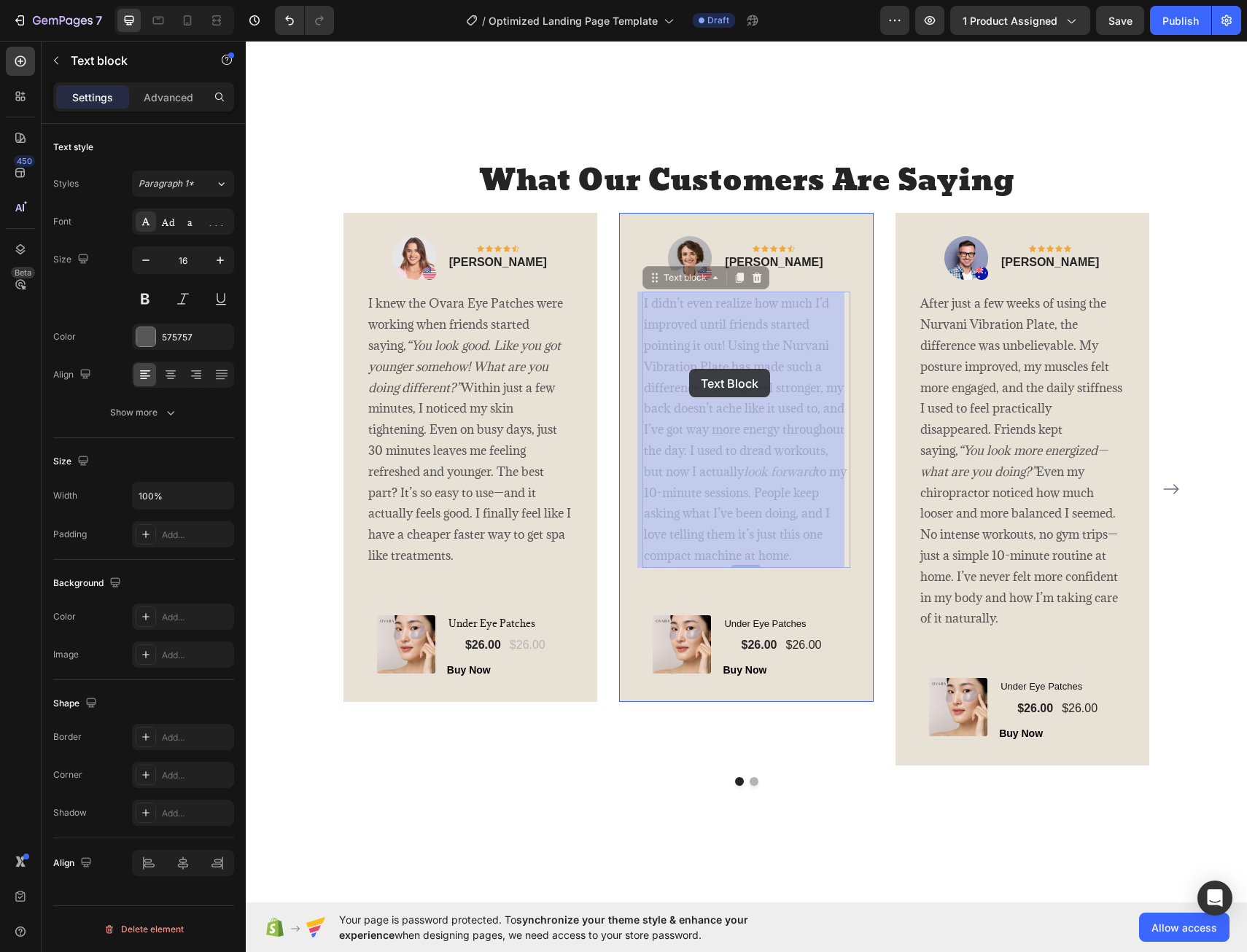
drag, startPoint x: 720, startPoint y: 368, endPoint x: 689, endPoint y: 369, distance: 31.0
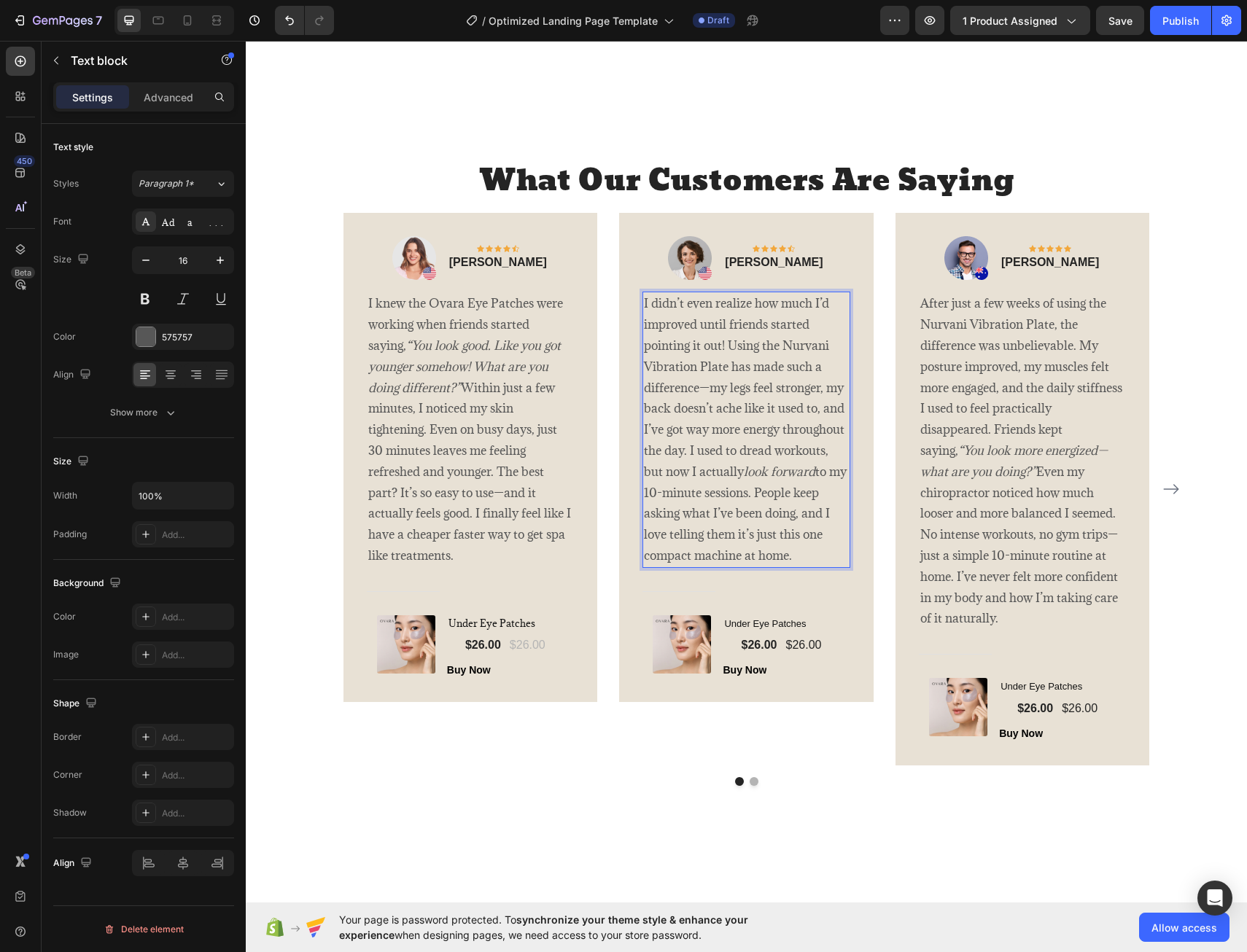
drag, startPoint x: 719, startPoint y: 370, endPoint x: 725, endPoint y: 369, distance: 6.1
click at [719, 370] on p "I didn’t even realize how much I’d improved until friends started pointing it o…" at bounding box center [746, 430] width 205 height 273
click at [720, 369] on p "I didn’t even realize how much I’d improved until friends started pointing it o…" at bounding box center [746, 430] width 205 height 273
click at [763, 393] on p "I didn’t even realize how much I’d improved until friends started pointing it o…" at bounding box center [746, 430] width 205 height 273
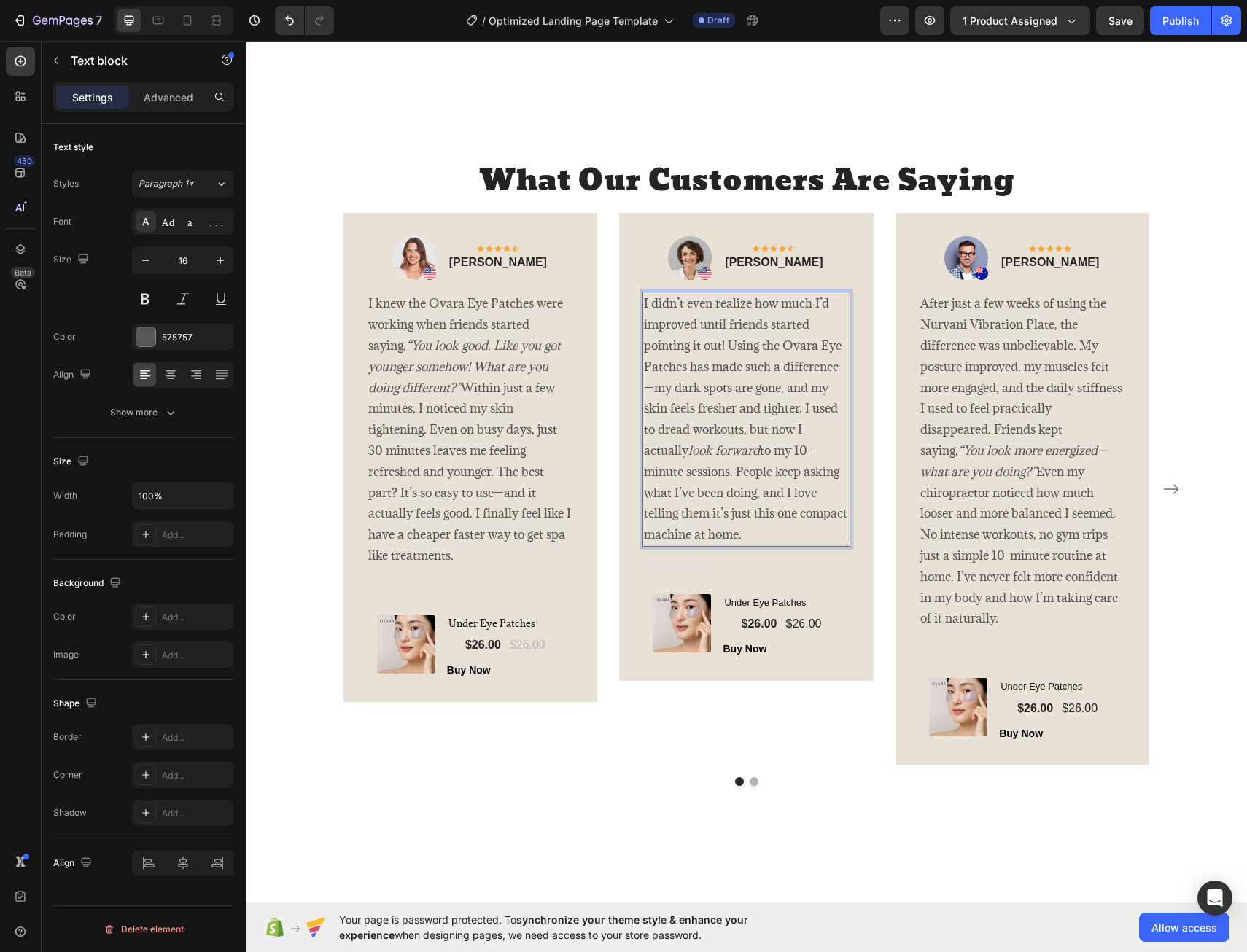
click at [740, 433] on p "I didn’t even realize how much I’d improved until friends started pointing it o…" at bounding box center [746, 419] width 205 height 253
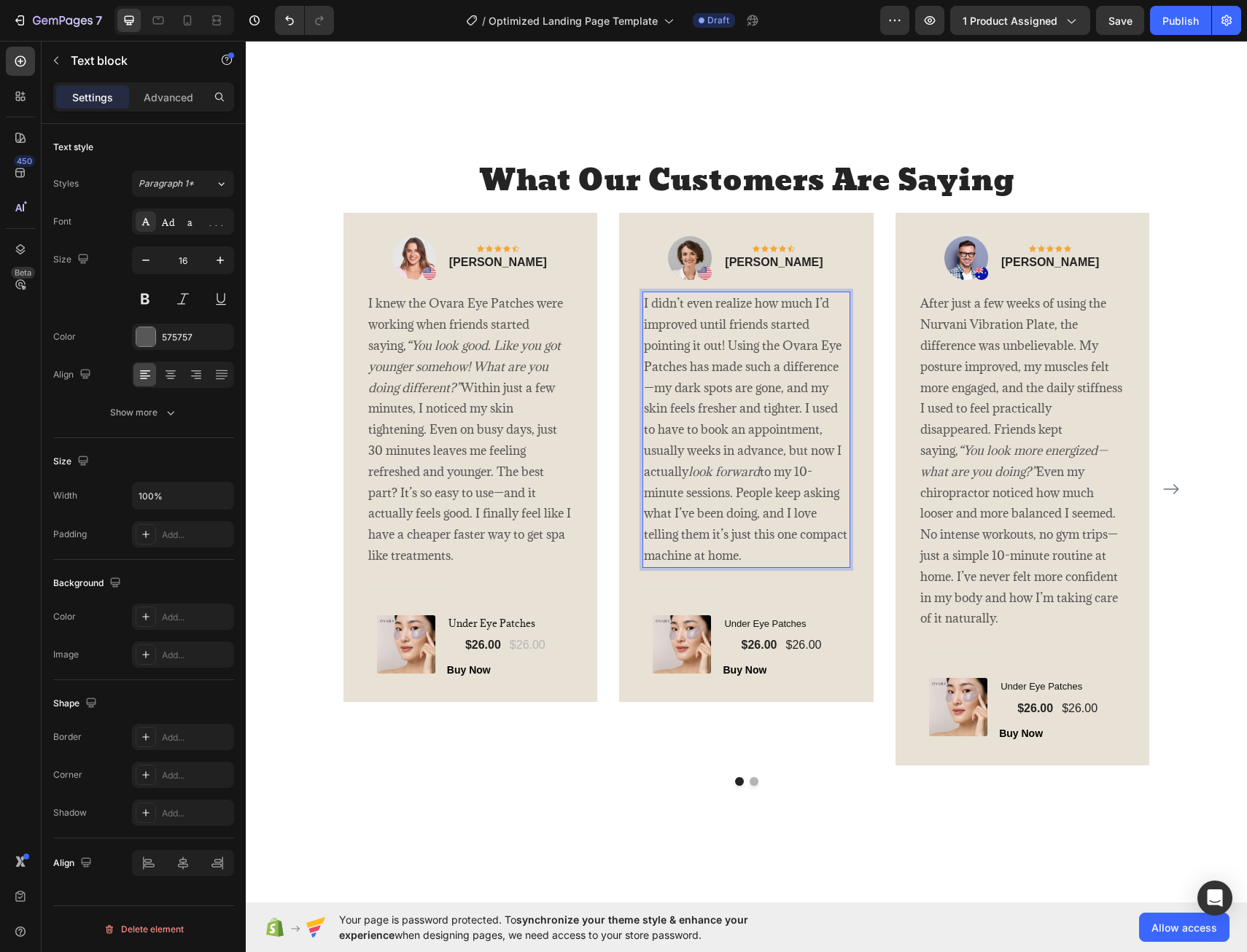
click at [798, 476] on p "I didn’t even realize how much I’d improved until friends started pointing it o…" at bounding box center [746, 430] width 205 height 273
click at [684, 494] on p "I didn’t even realize how much I’d improved until friends started pointing it o…" at bounding box center [746, 430] width 205 height 273
click at [671, 559] on p "I didn’t even realize how much I’d improved until friends started pointing it o…" at bounding box center [746, 430] width 205 height 273
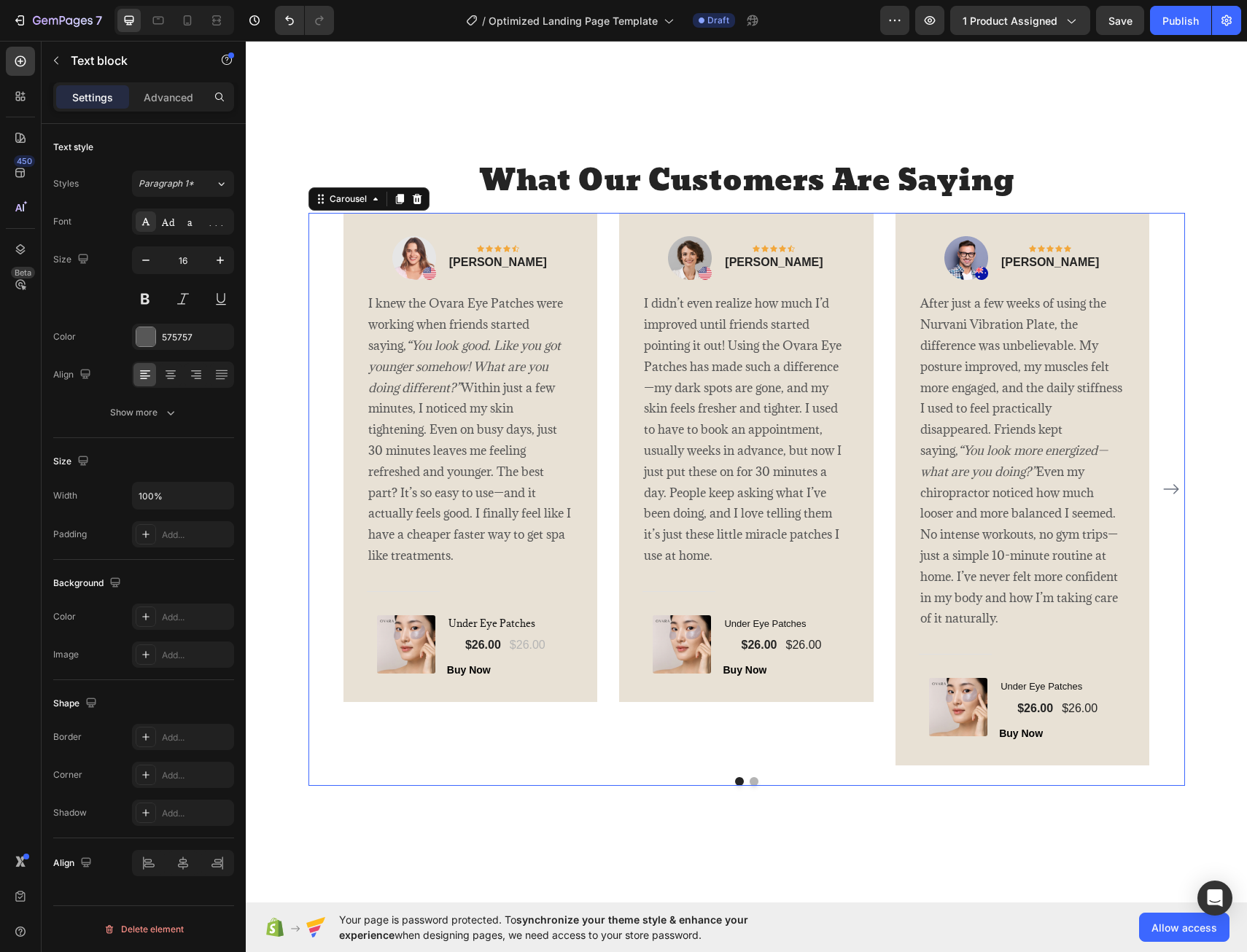
click at [1170, 494] on icon "Carousel Next Arrow" at bounding box center [1171, 490] width 18 height 18
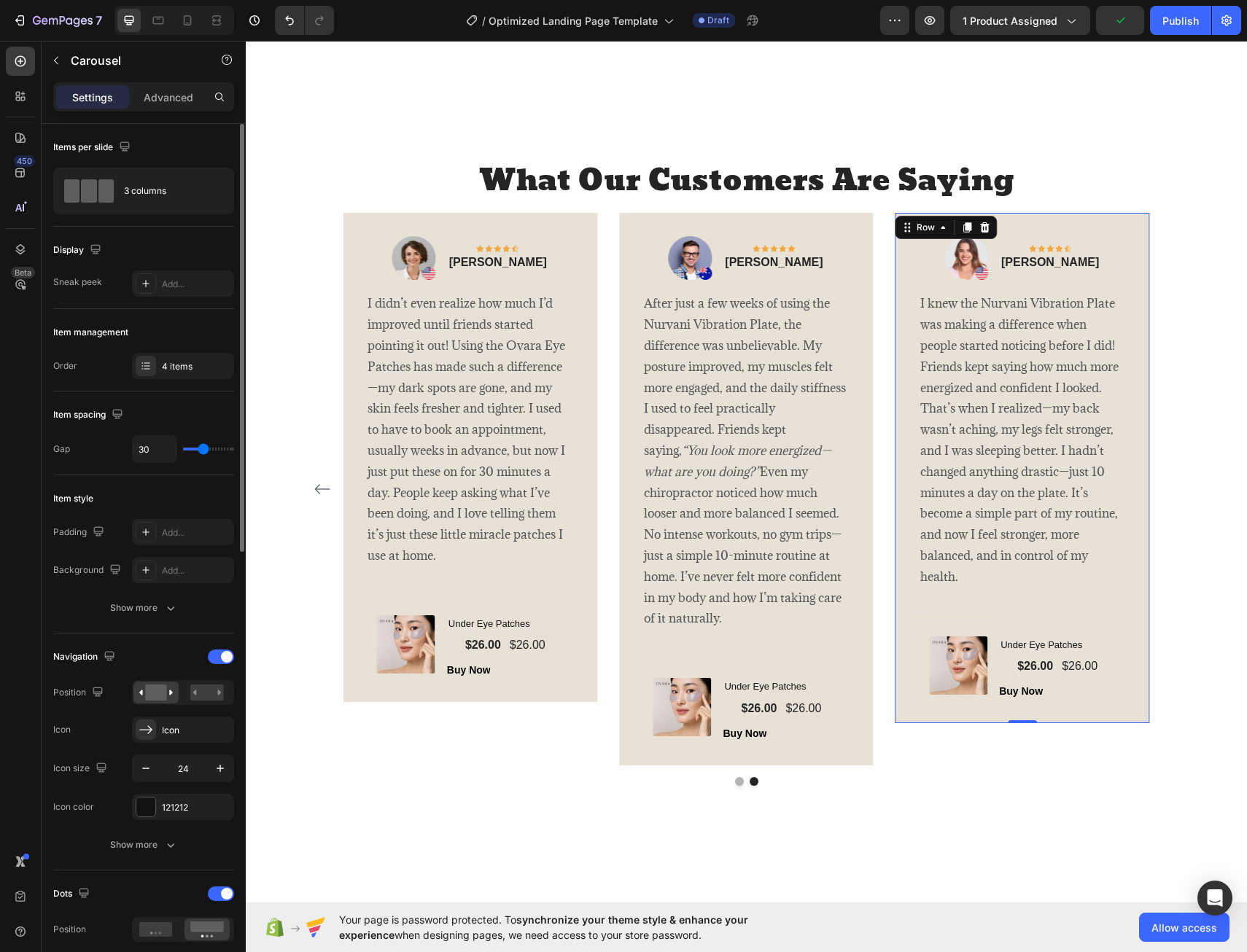
click at [1105, 276] on div "Image Icon Icon Icon Icon Icon Row [PERSON_NAME] Text block Row I knew the Nurv…" at bounding box center [1022, 468] width 208 height 464
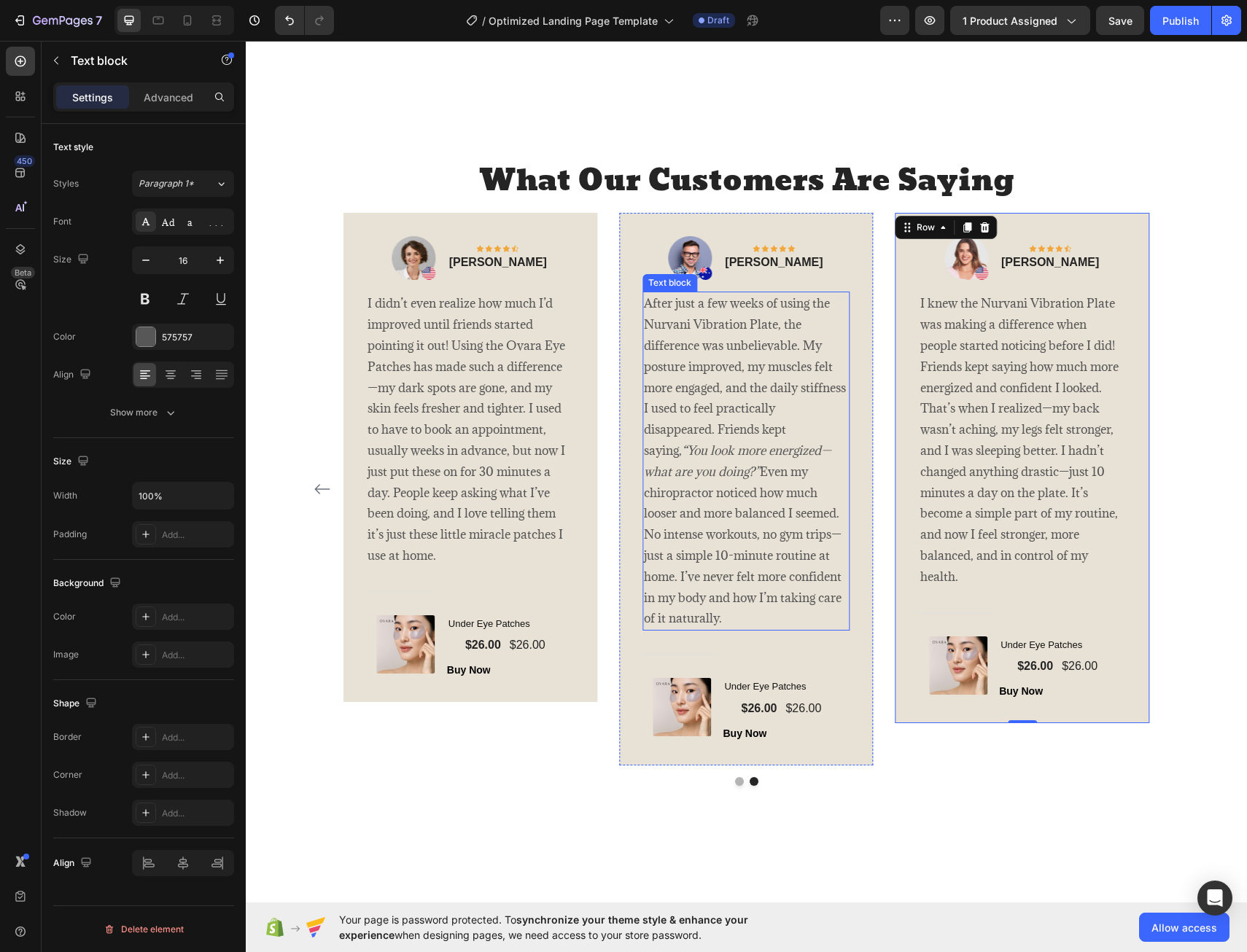
click at [769, 327] on p "After just a few weeks of using the Nurvani Vibration Plate, the difference was…" at bounding box center [746, 462] width 205 height 336
click at [772, 325] on p "After just a few weeks of using the Nurvani Vibration Plate, the difference was…" at bounding box center [746, 462] width 205 height 336
click at [693, 371] on p "After just a few weeks of using the Ovara Eye Patches, the difference was unbel…" at bounding box center [746, 462] width 205 height 336
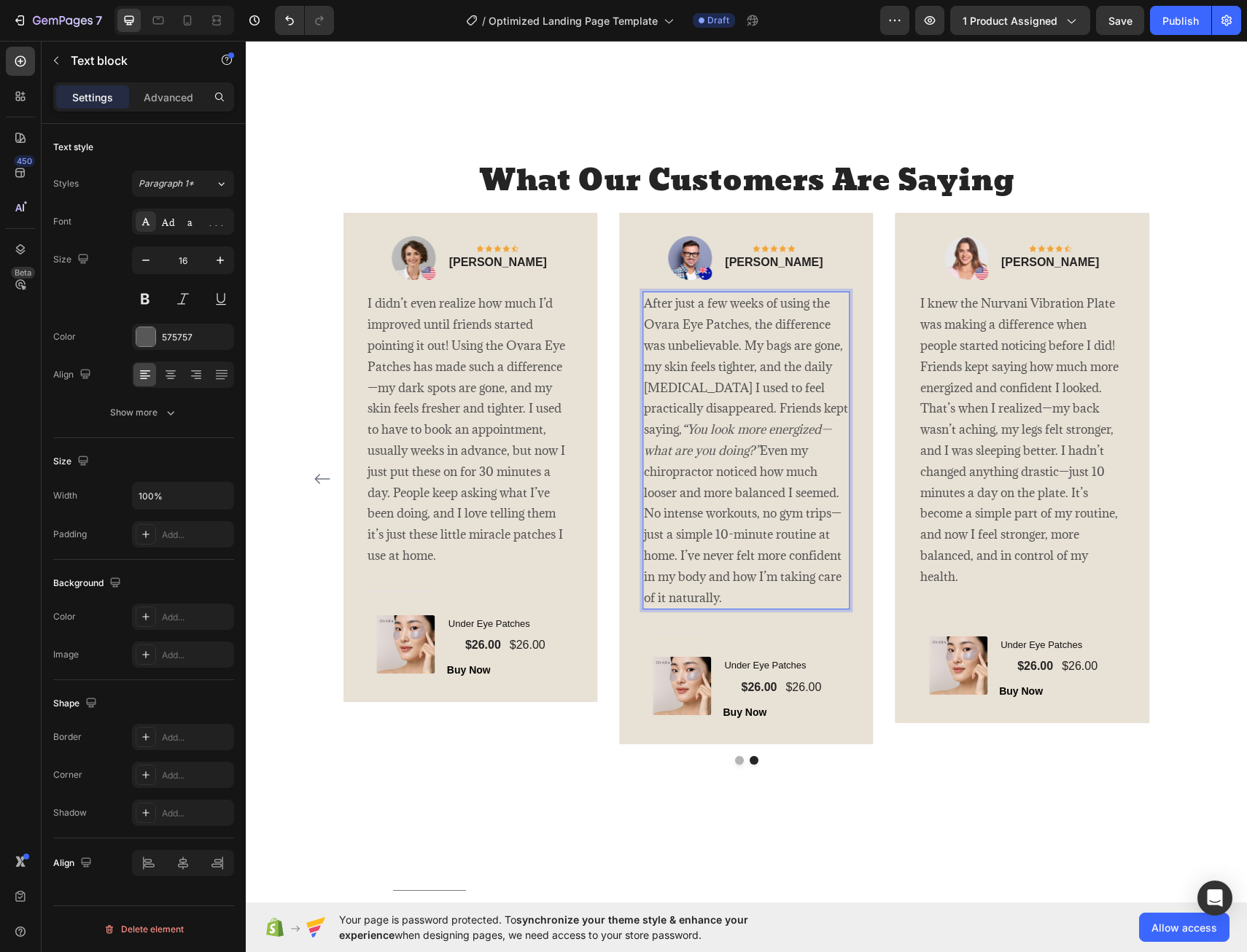
click at [705, 415] on p "After just a few weeks of using the Ovara Eye Patches, the difference was unbel…" at bounding box center [746, 450] width 205 height 315
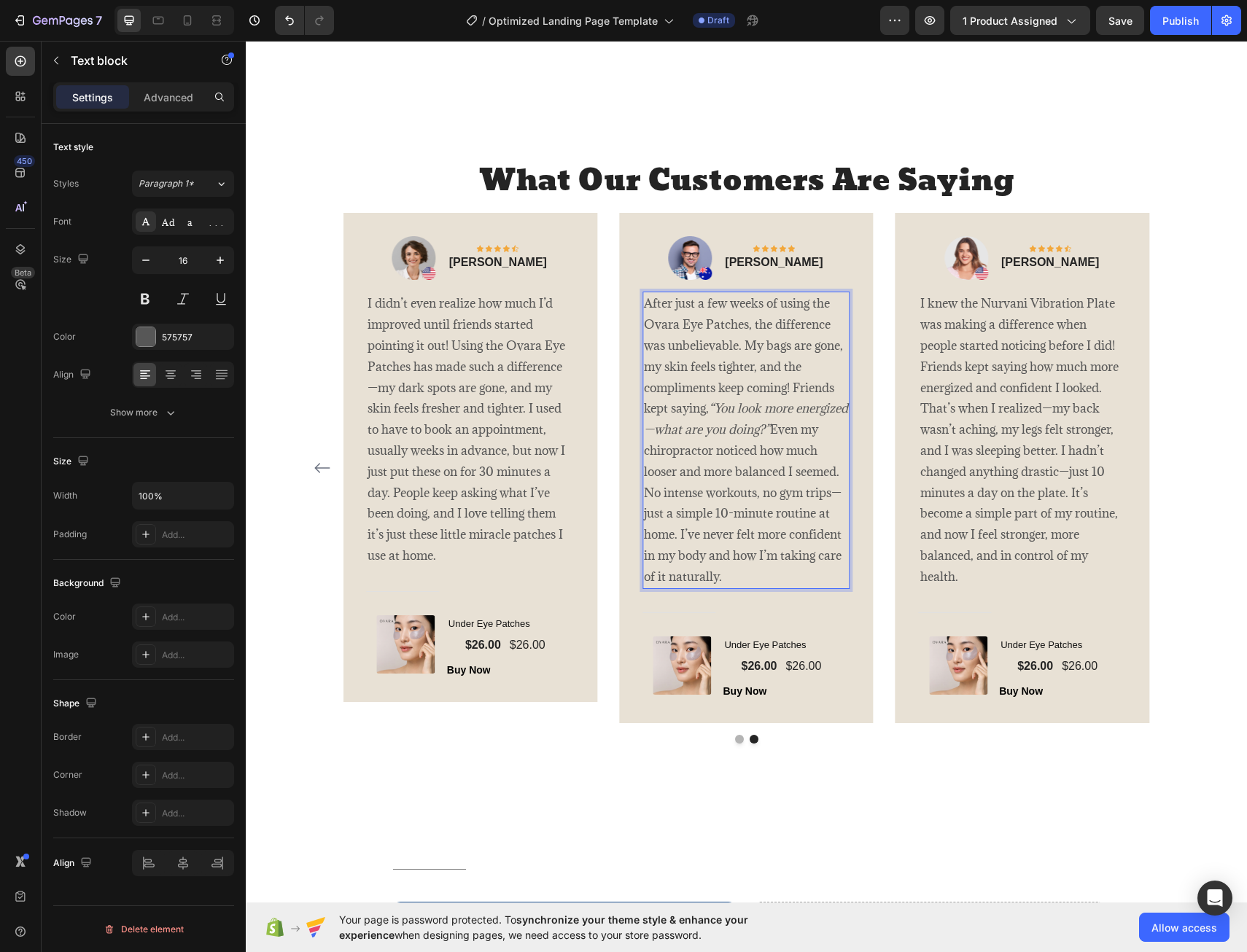
click at [692, 436] on icon "“You look more energized—what are you doing?”" at bounding box center [746, 419] width 204 height 37
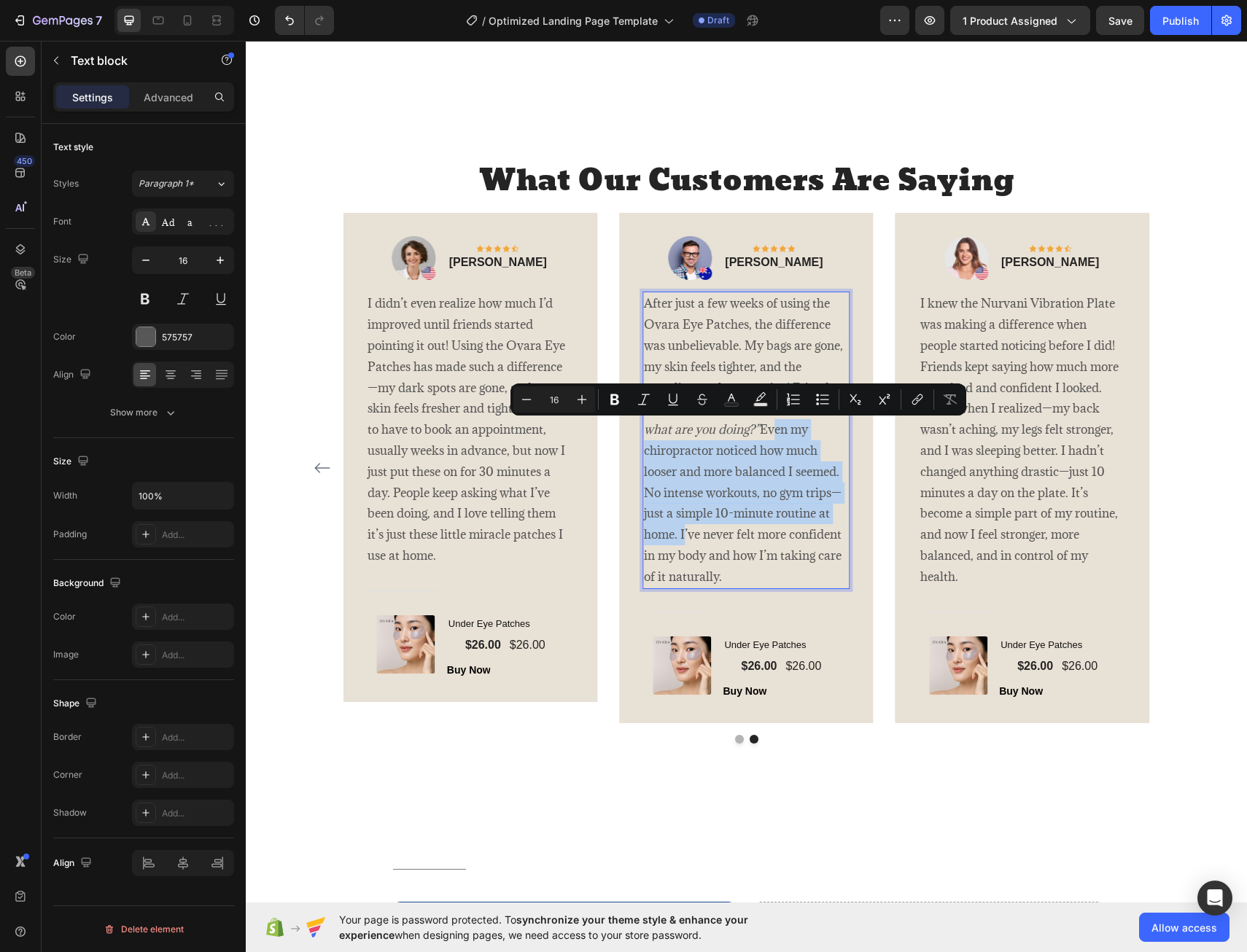
drag, startPoint x: 676, startPoint y: 536, endPoint x: 763, endPoint y: 436, distance: 132.5
click at [763, 436] on p "After just a few weeks of using the Ovara Eye Patches, the difference was unbel…" at bounding box center [746, 440] width 205 height 294
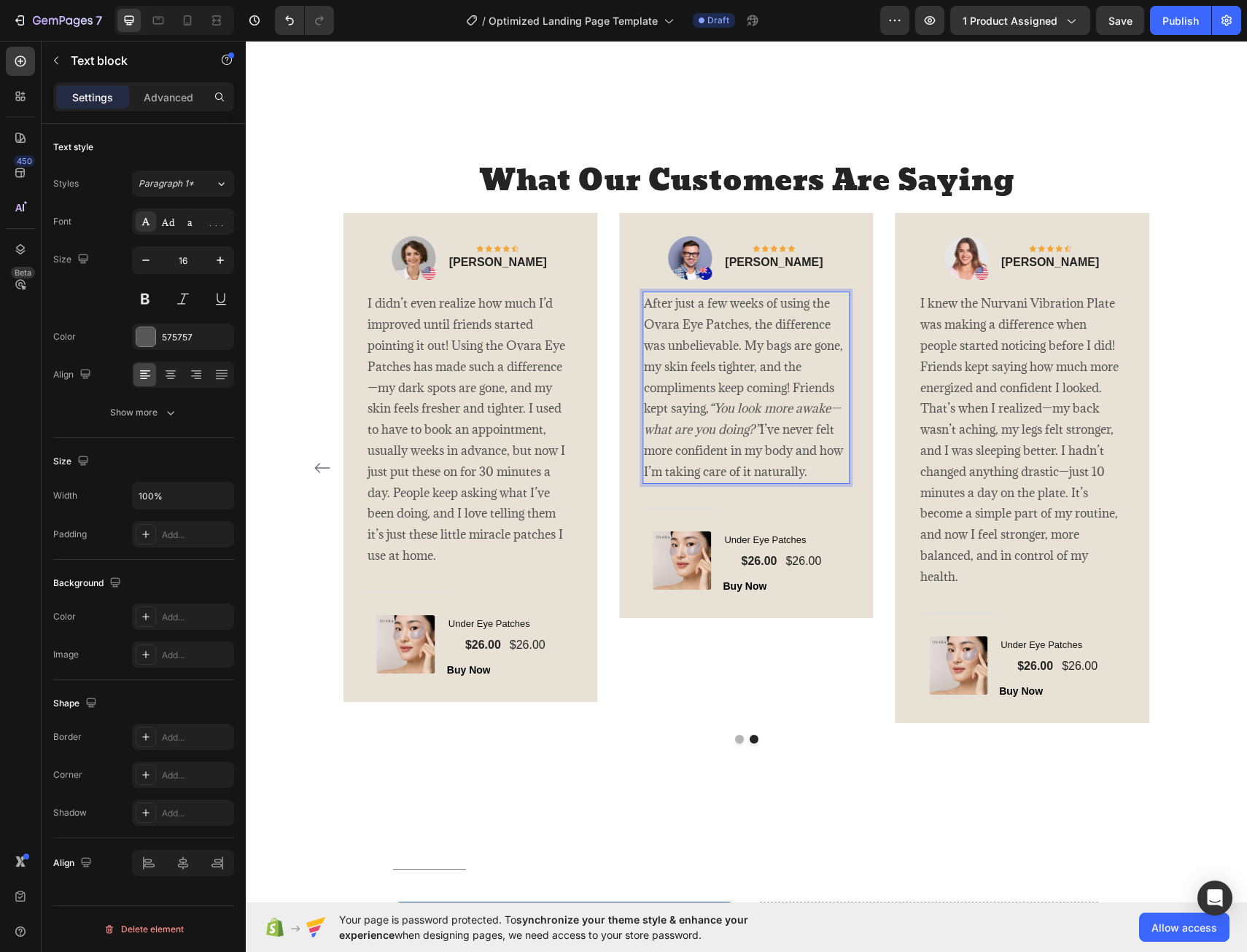
click at [788, 455] on p "After just a few weeks of using the Ovara Eye Patches, the difference was unbel…" at bounding box center [746, 387] width 205 height 189
click at [780, 453] on p "After just a few weeks of using the Ovara Eye Patches, the difference was unbel…" at bounding box center [746, 387] width 205 height 189
drag, startPoint x: 811, startPoint y: 474, endPoint x: 651, endPoint y: 482, distance: 160.2
click at [651, 482] on p "After just a few weeks of using the Ovara Eye Patches, the difference was unbel…" at bounding box center [746, 387] width 205 height 189
click at [1120, 242] on div "Image Icon Icon Icon Icon Icon Row [PERSON_NAME] Text block Row I knew the Nurv…" at bounding box center [1022, 468] width 208 height 464
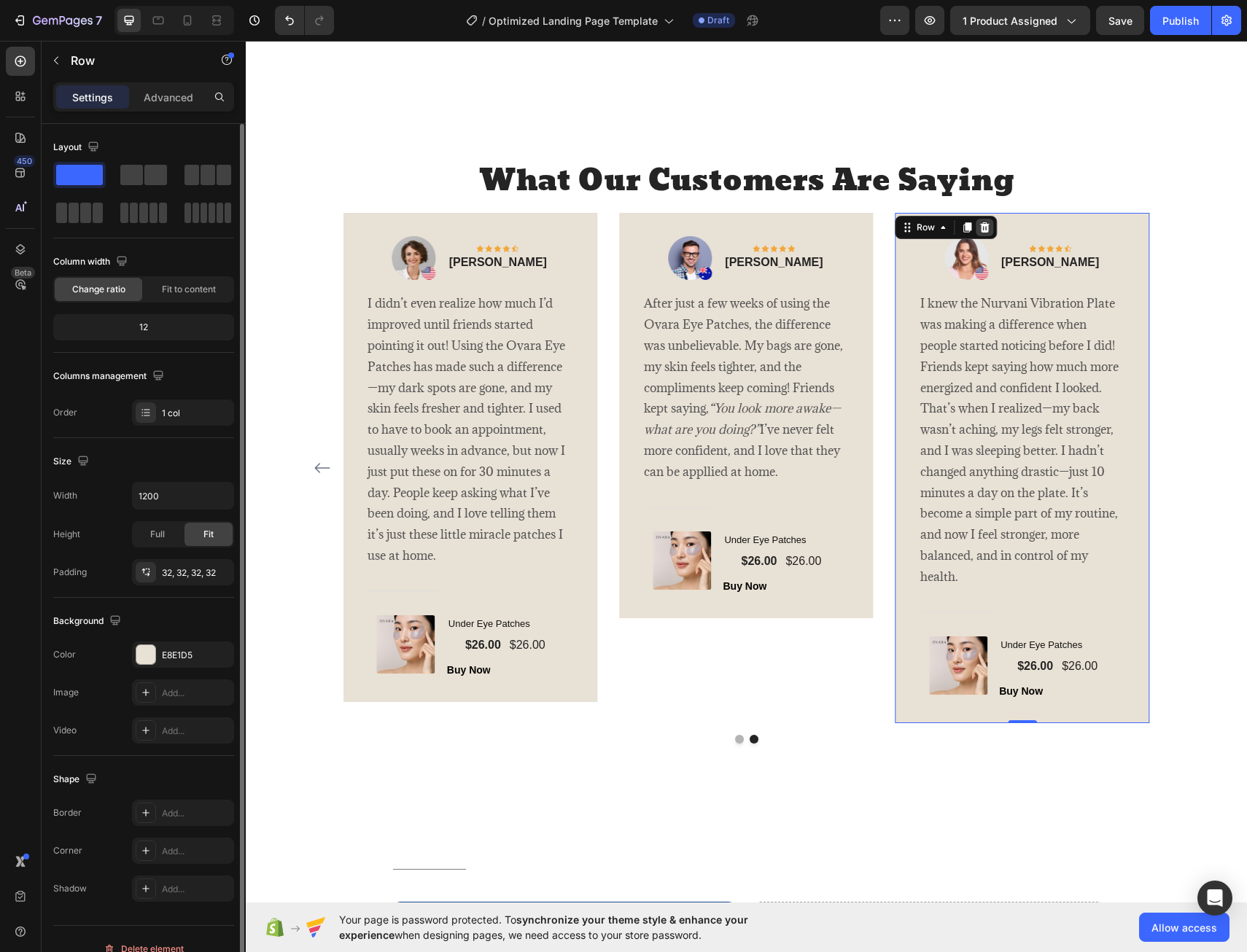
click at [980, 228] on icon at bounding box center [985, 227] width 10 height 10
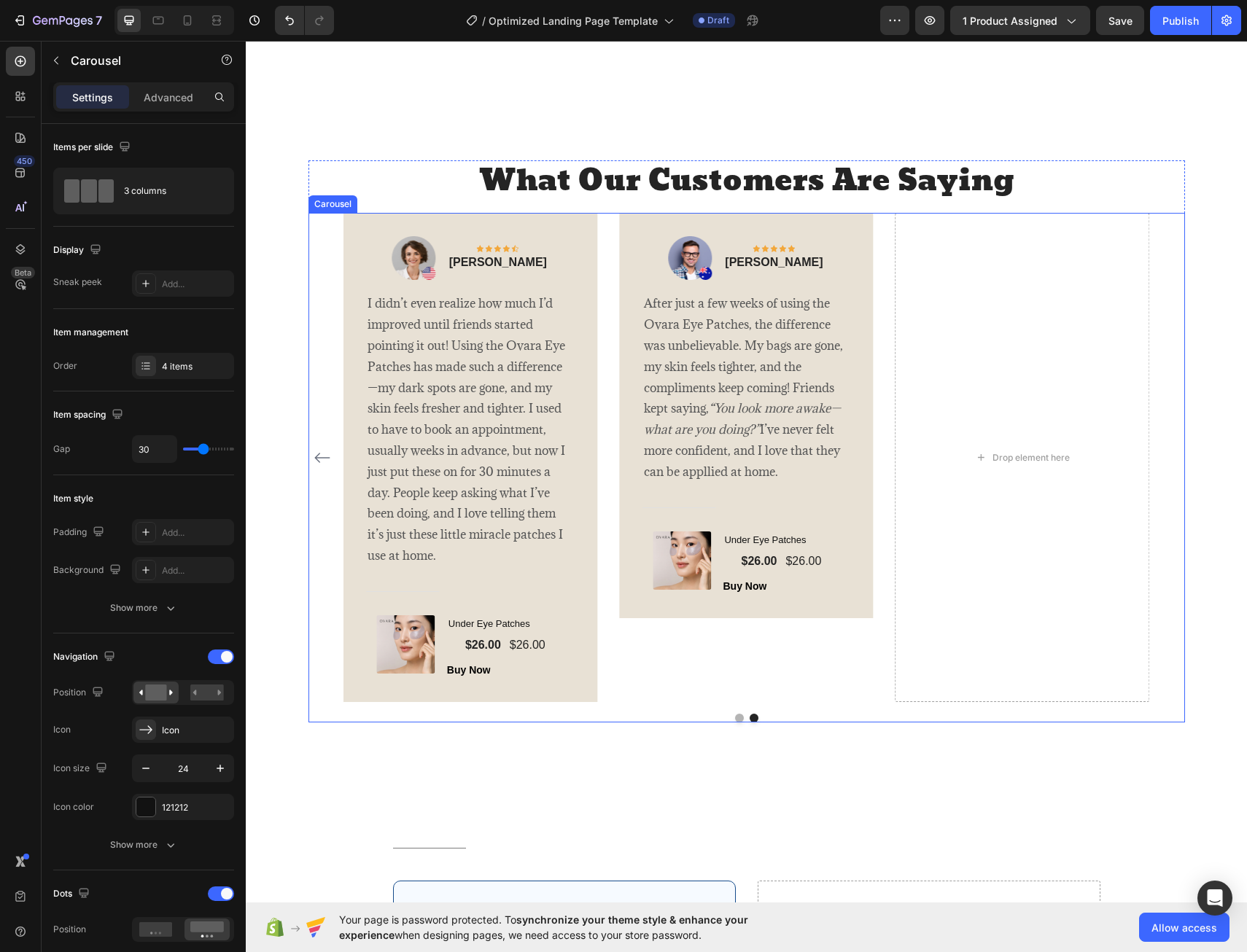
click at [313, 459] on icon "Carousel Back Arrow" at bounding box center [322, 458] width 18 height 18
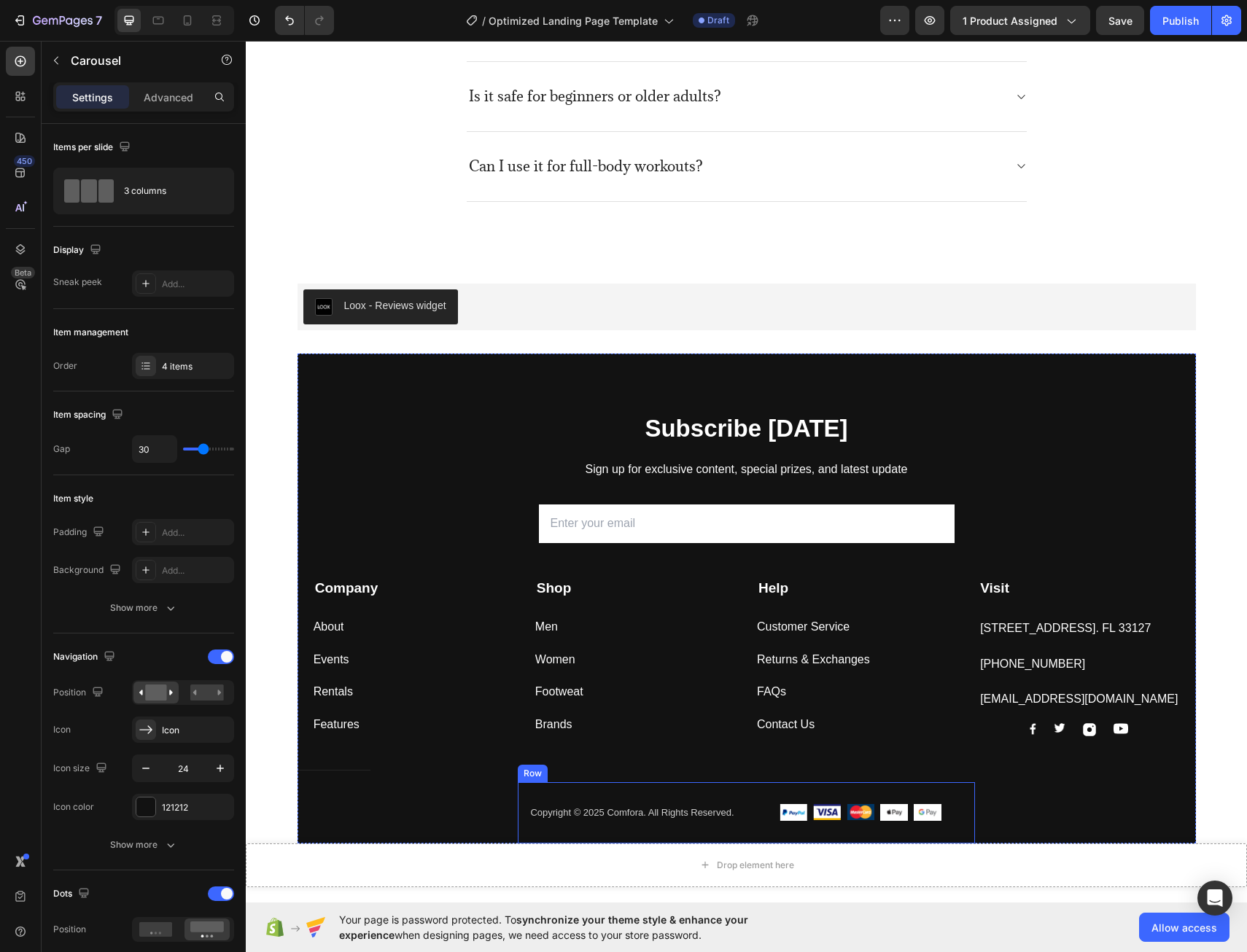
scroll to position [4074, 0]
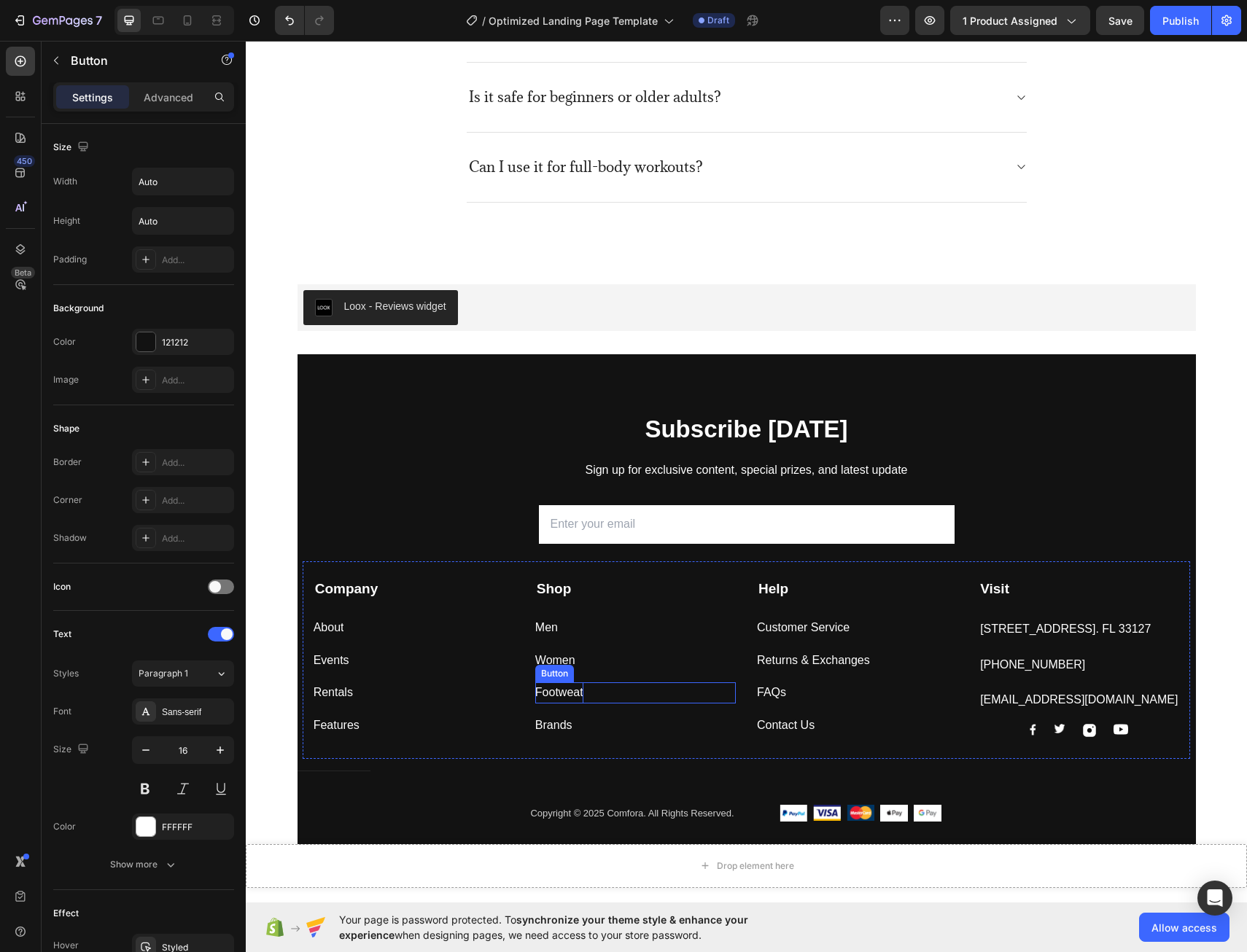
click at [568, 693] on div "Footweat" at bounding box center [559, 693] width 48 height 21
click at [631, 668] on icon at bounding box center [633, 669] width 10 height 10
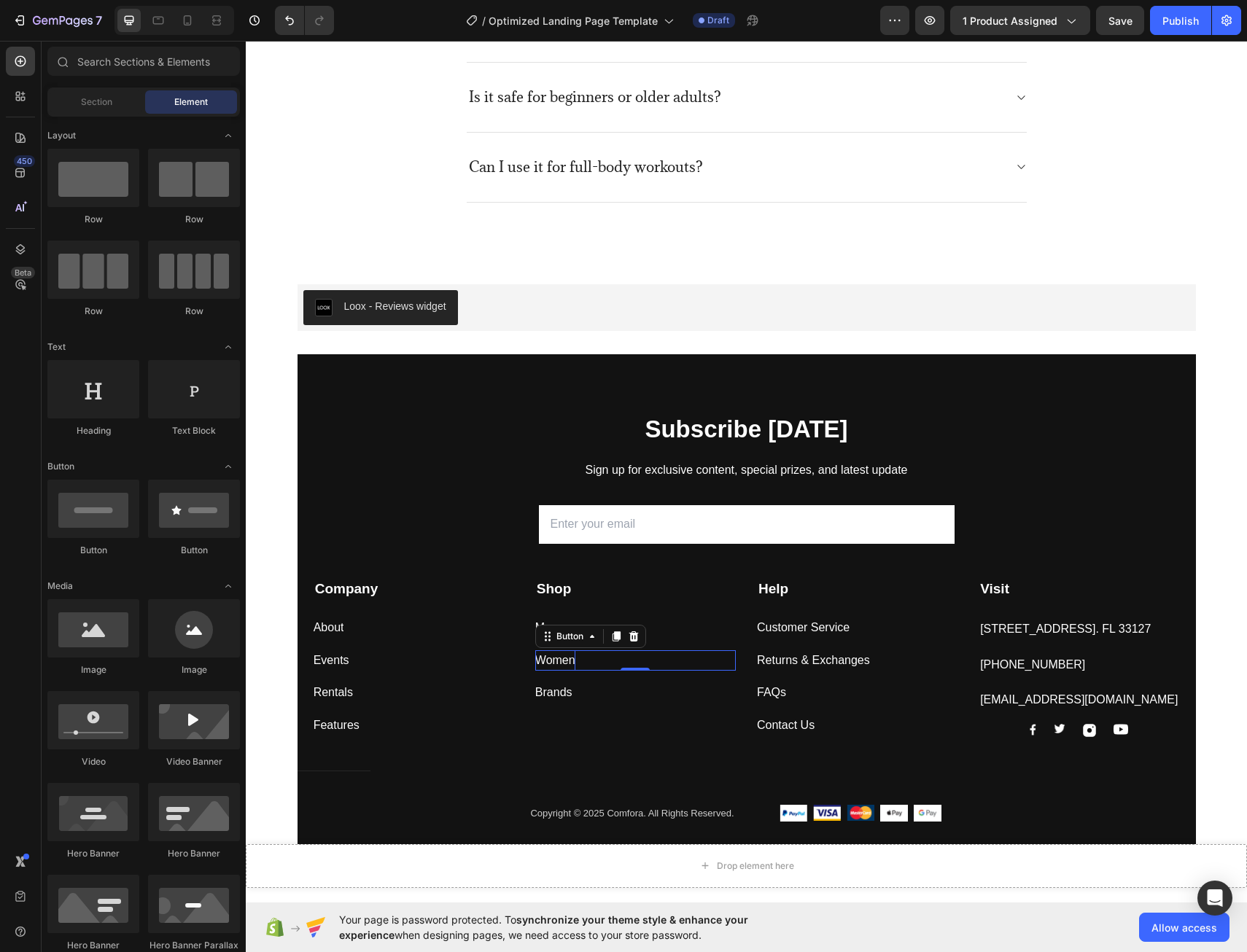
click at [551, 660] on div "Women" at bounding box center [555, 661] width 40 height 21
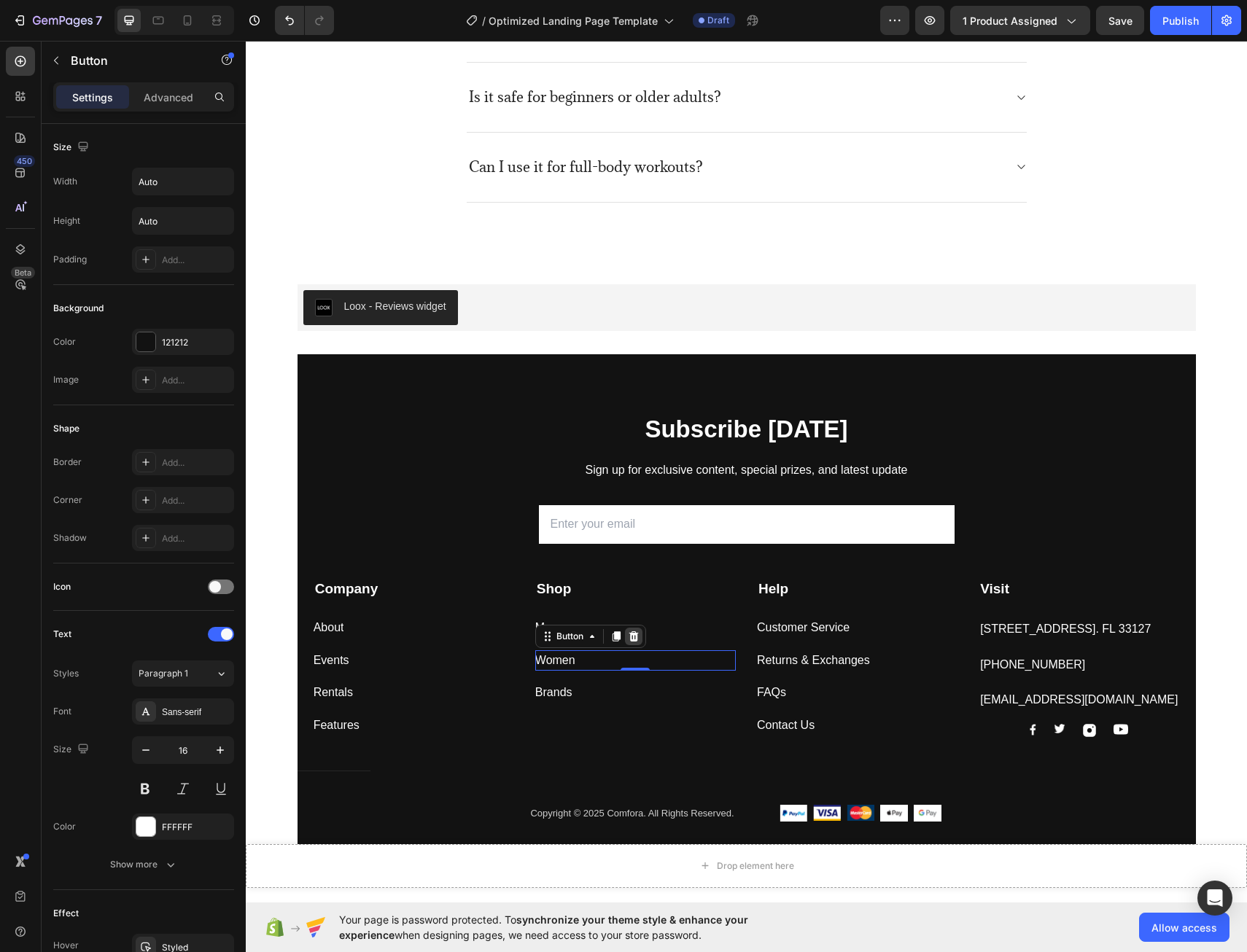
click at [634, 635] on icon at bounding box center [633, 636] width 10 height 10
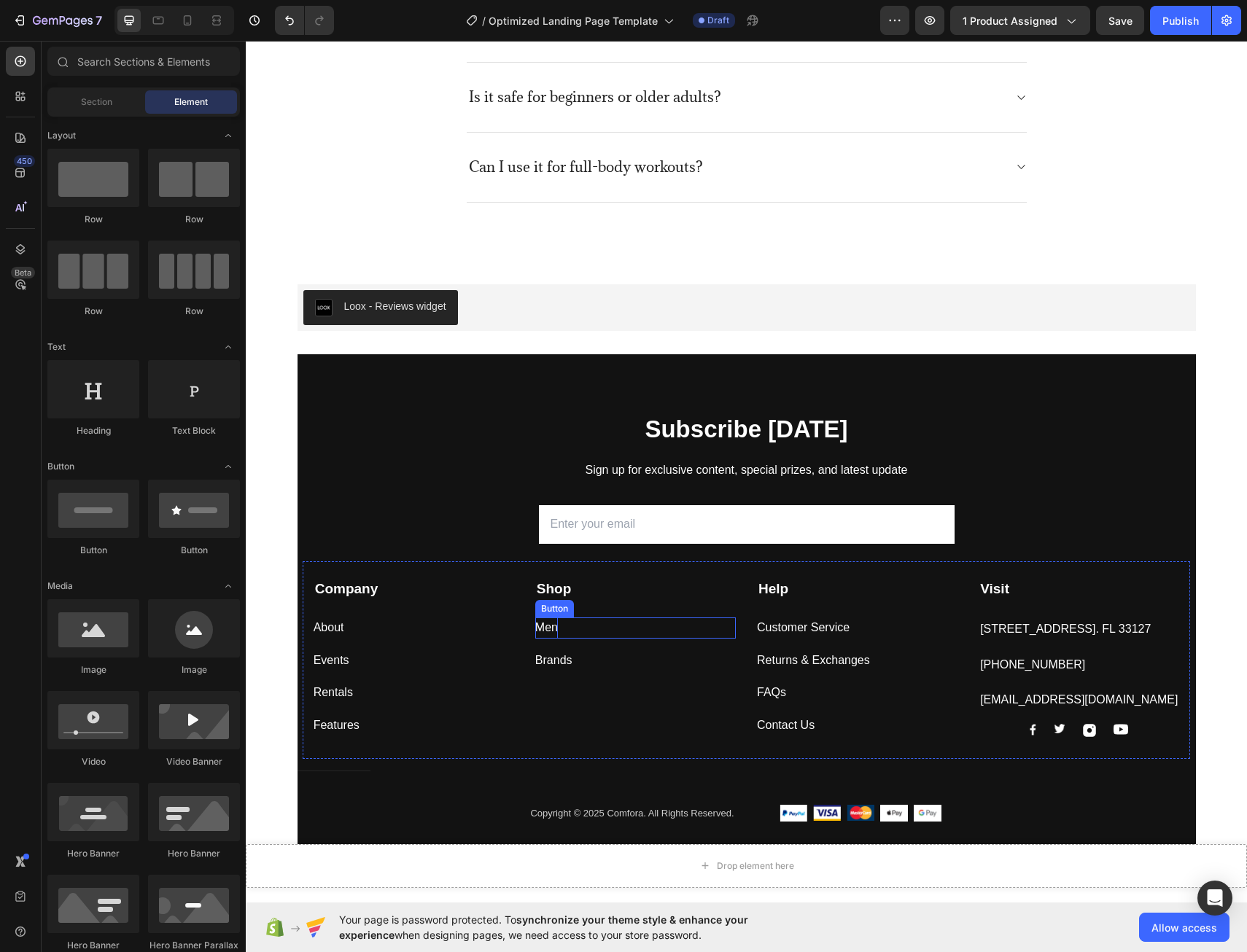
click at [541, 625] on div "Men" at bounding box center [546, 628] width 23 height 21
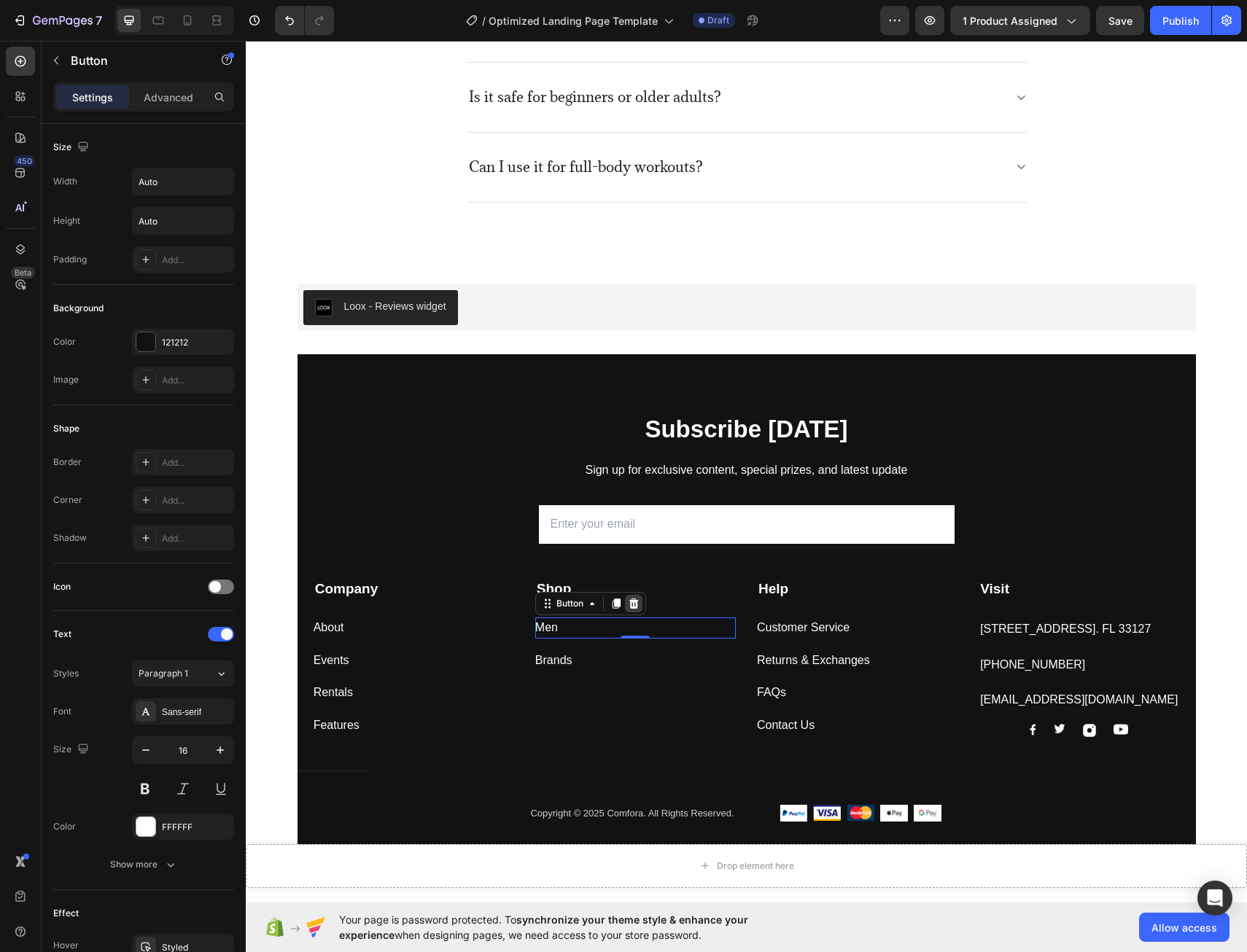
click at [628, 602] on icon at bounding box center [634, 604] width 12 height 12
click at [338, 628] on div "About" at bounding box center [328, 628] width 30 height 21
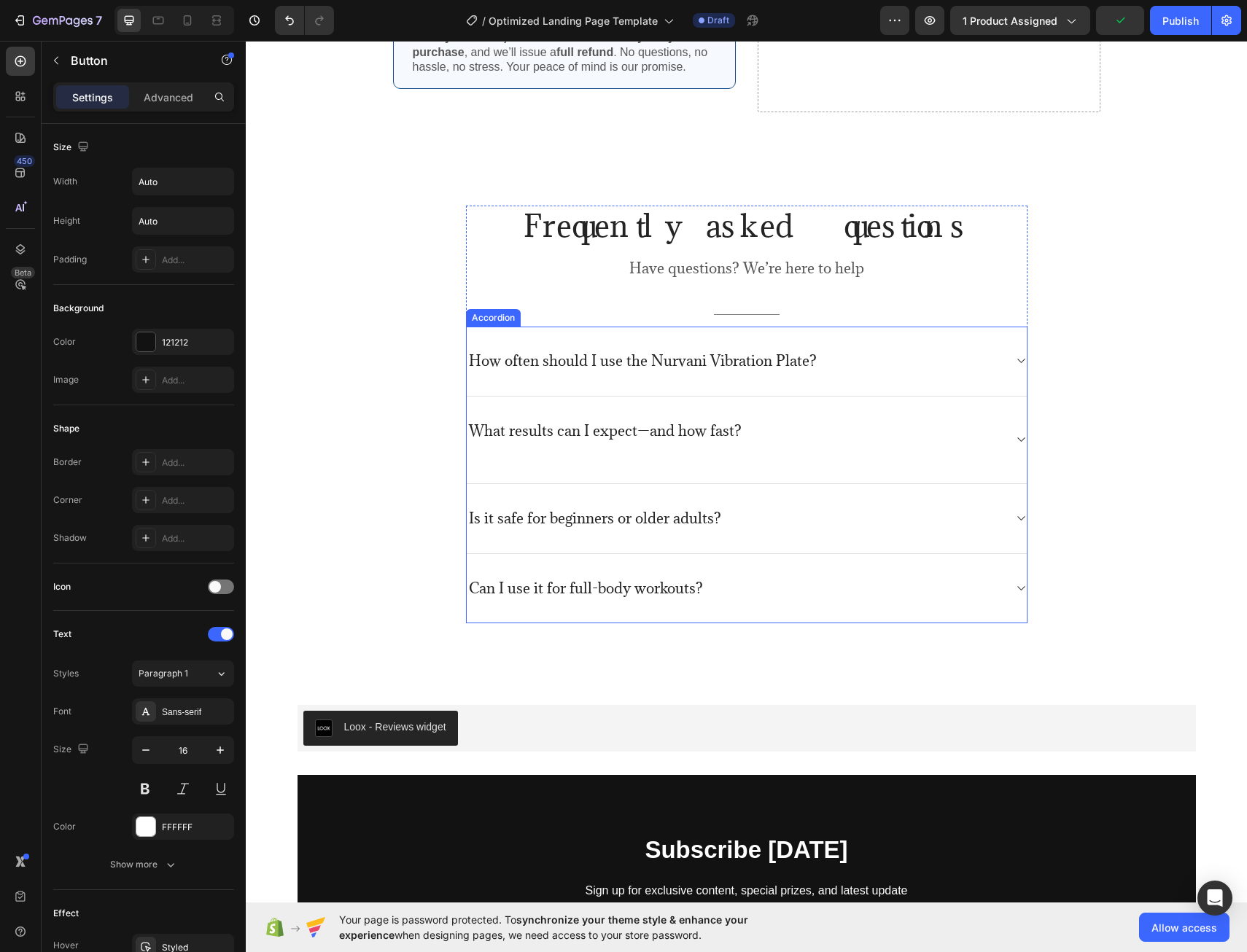
scroll to position [3641, 0]
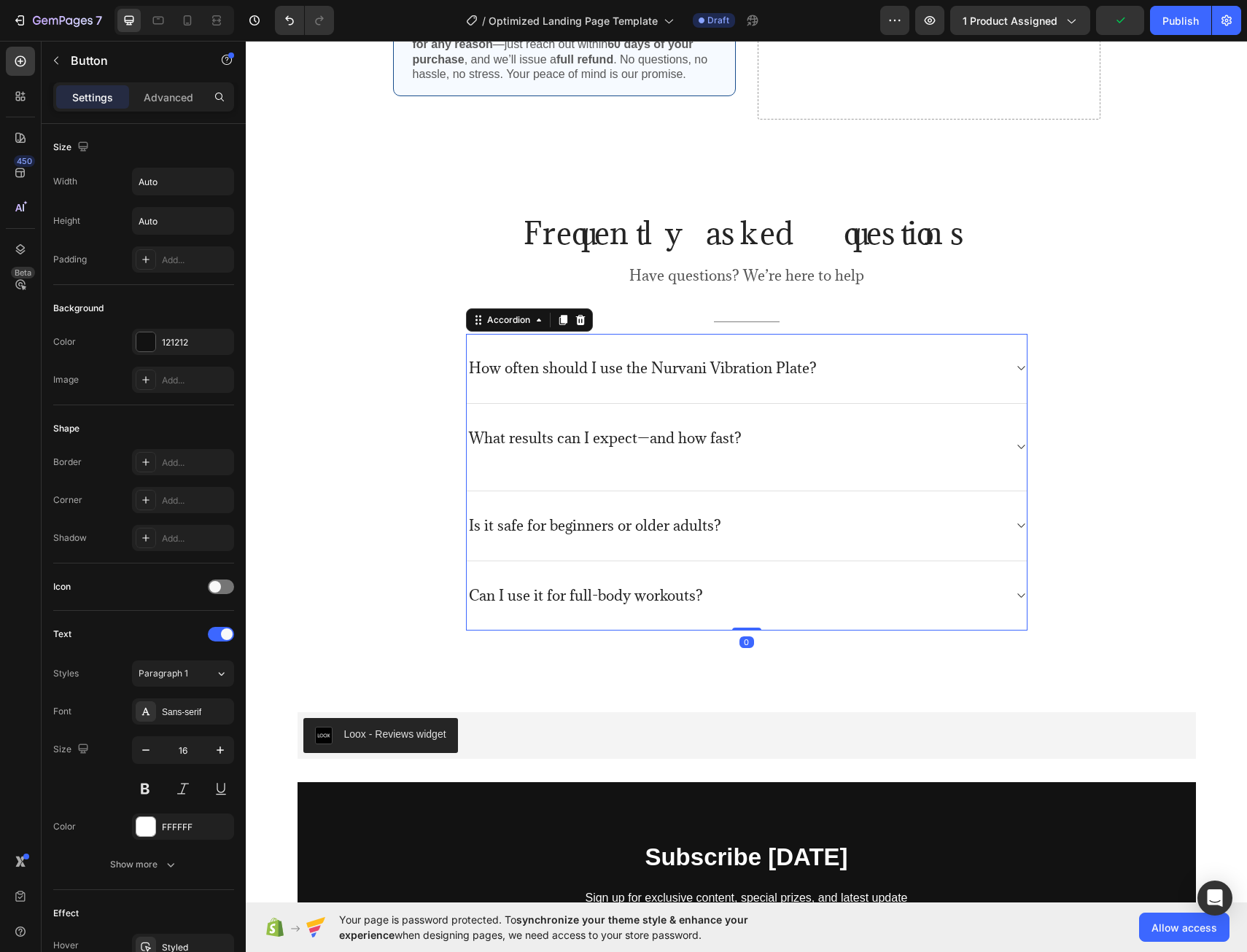
click at [788, 606] on div "Can I use it for full-body workouts?" at bounding box center [735, 596] width 536 height 23
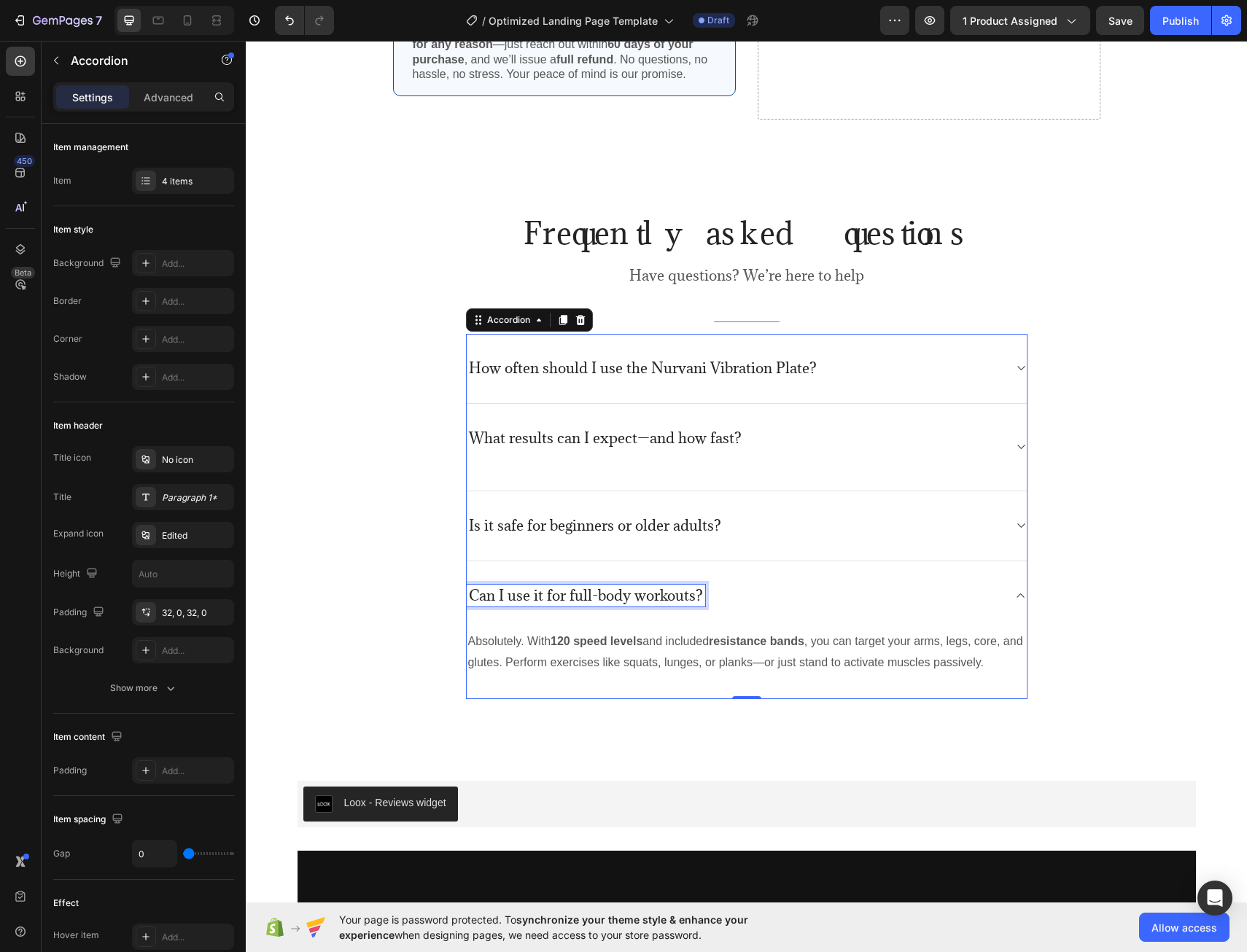
click at [623, 600] on p "Can I use it for full-body workouts?" at bounding box center [586, 596] width 234 height 19
click at [689, 603] on p "Can I use it for full-body workouts?" at bounding box center [586, 596] width 234 height 19
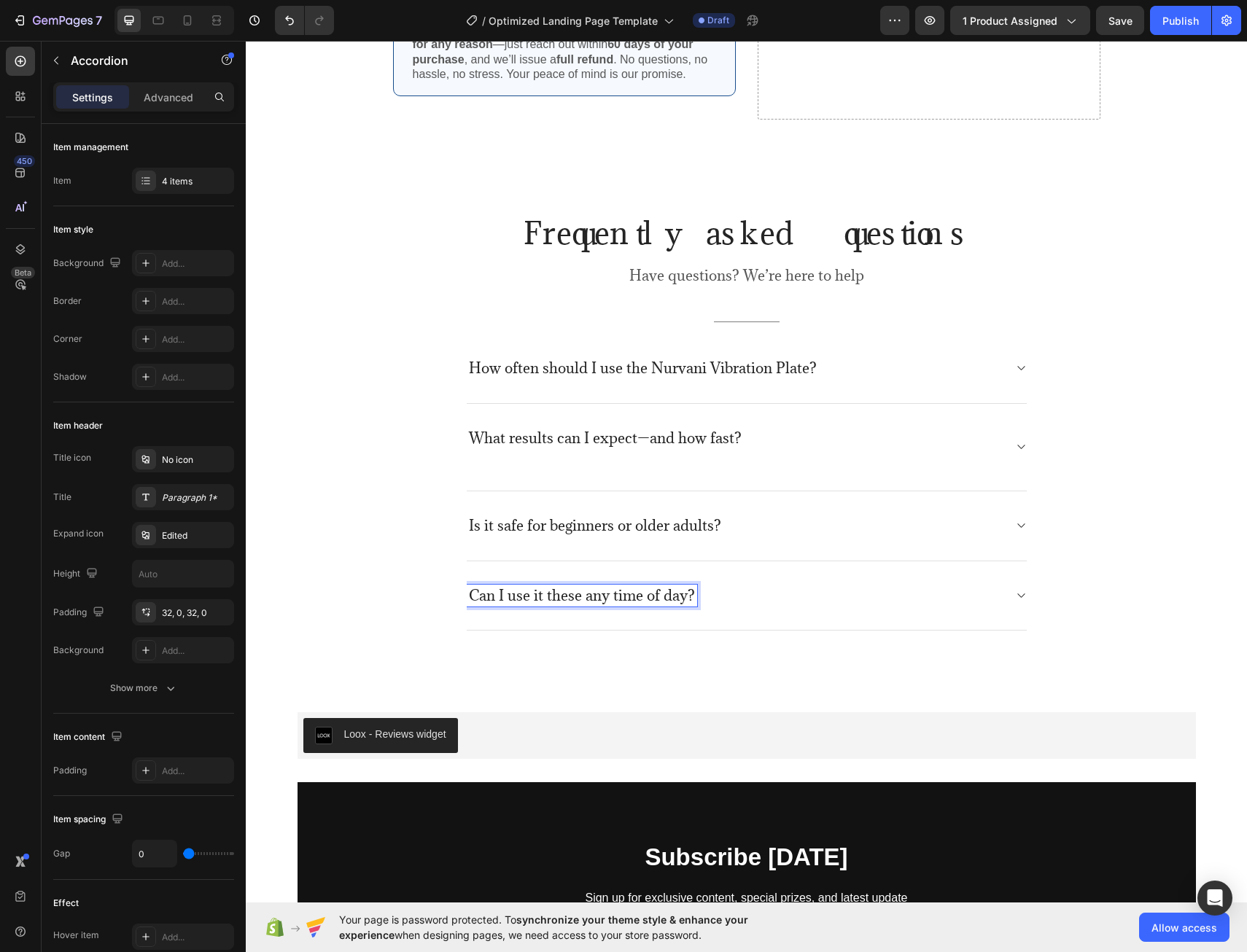
click at [975, 595] on div "Can I use it these any time of day?" at bounding box center [735, 596] width 536 height 23
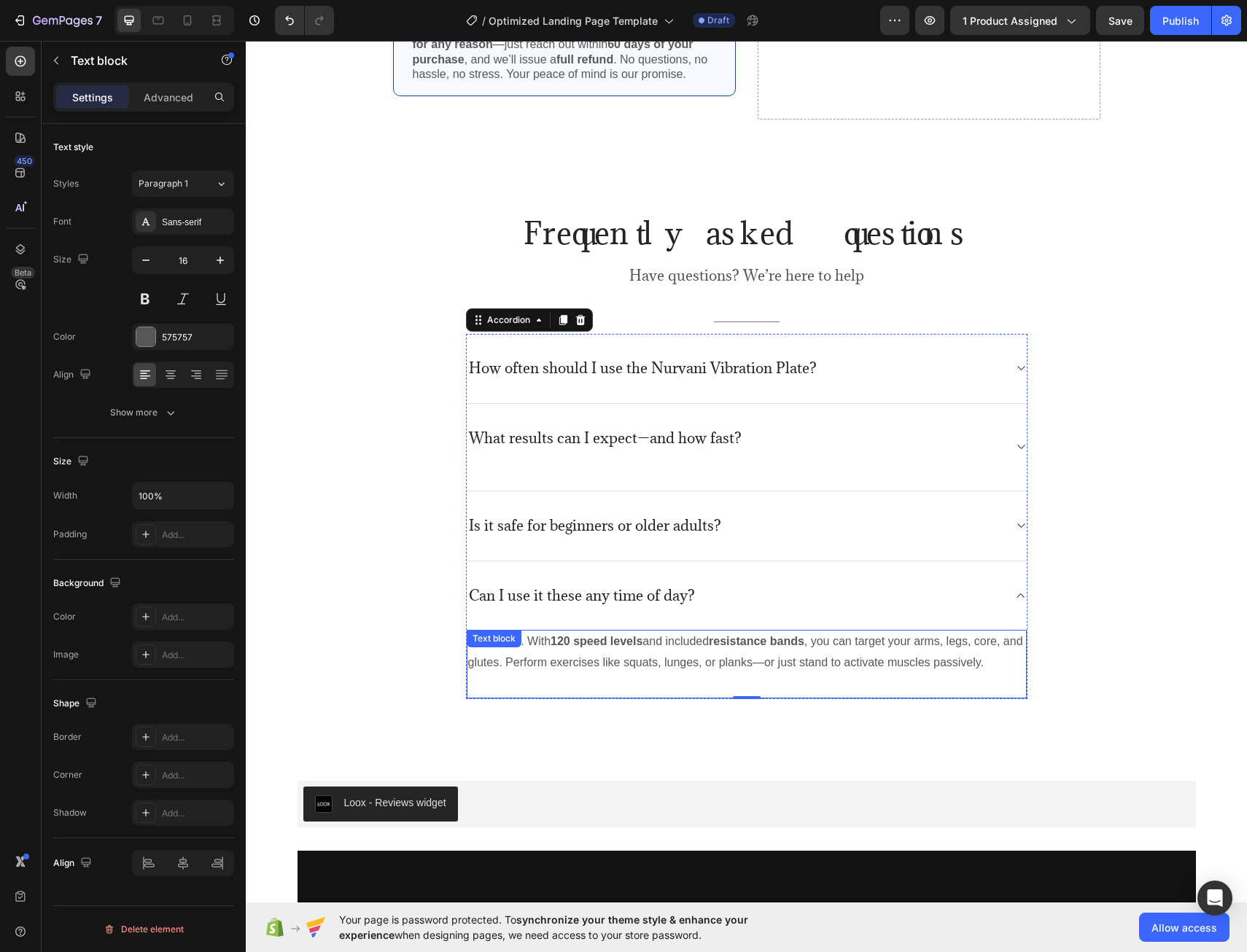
click at [645, 644] on p "Absolutely. With 120 speed levels and included resistance bands , you can targe…" at bounding box center [747, 652] width 557 height 42
click at [714, 654] on p "Absolutely. With 120 speed levels and included resistance bands , you can targe…" at bounding box center [747, 652] width 557 height 42
click at [553, 642] on strong "120 speed levels" at bounding box center [596, 641] width 92 height 13
click at [809, 650] on p "Absolutely. With 120 speed levels and included resistance bands , you can targe…" at bounding box center [747, 652] width 557 height 42
click at [839, 650] on p "Absolutely. With a compact container and little time, you can target your arms,…" at bounding box center [747, 652] width 557 height 42
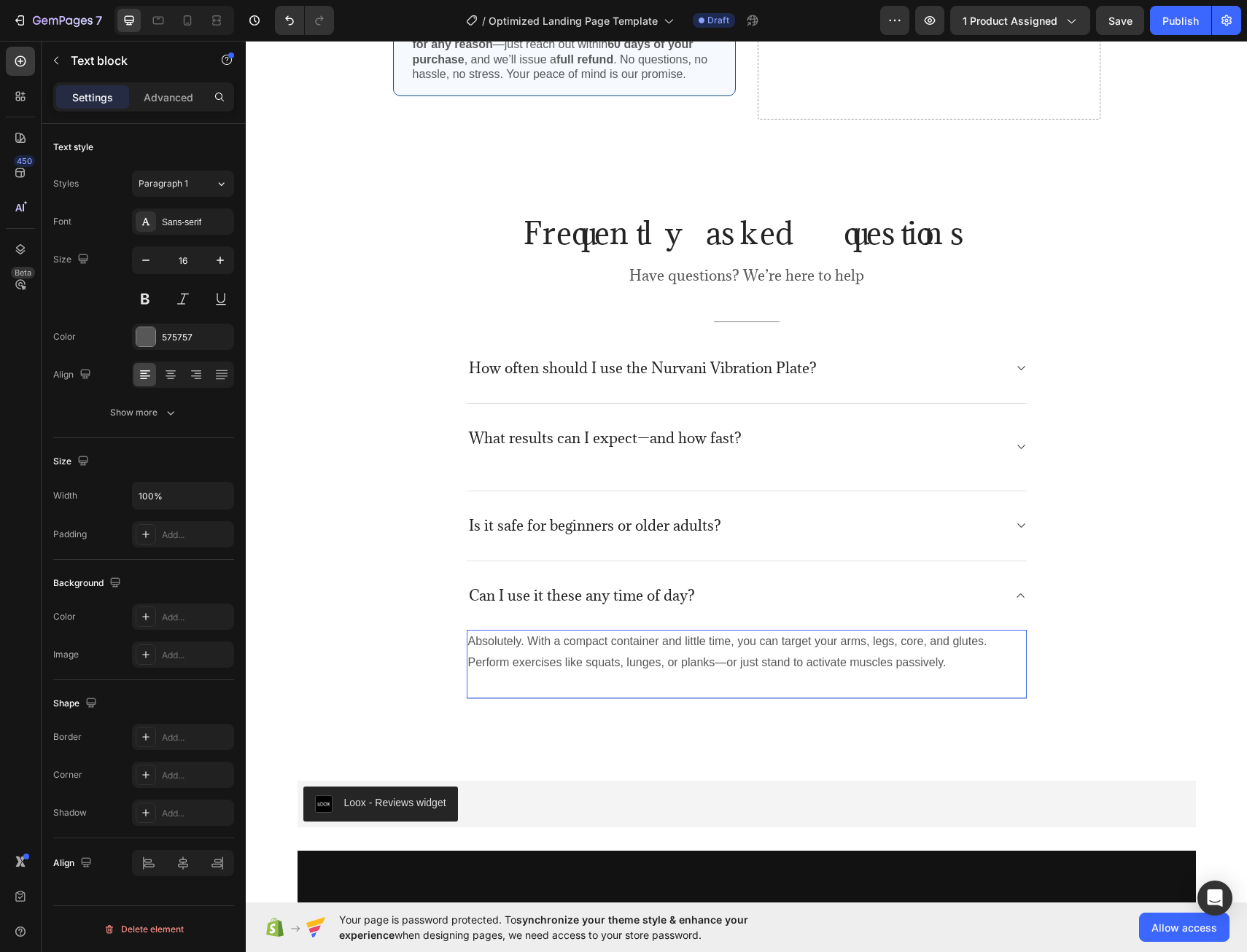
drag, startPoint x: 980, startPoint y: 650, endPoint x: 982, endPoint y: 658, distance: 8.2
click at [980, 650] on p "Absolutely. With a compact container and little time, you can target your arms,…" at bounding box center [747, 652] width 557 height 42
click at [977, 670] on p "Absolutely. With a compact container and little time, you can target those bags…" at bounding box center [747, 652] width 557 height 42
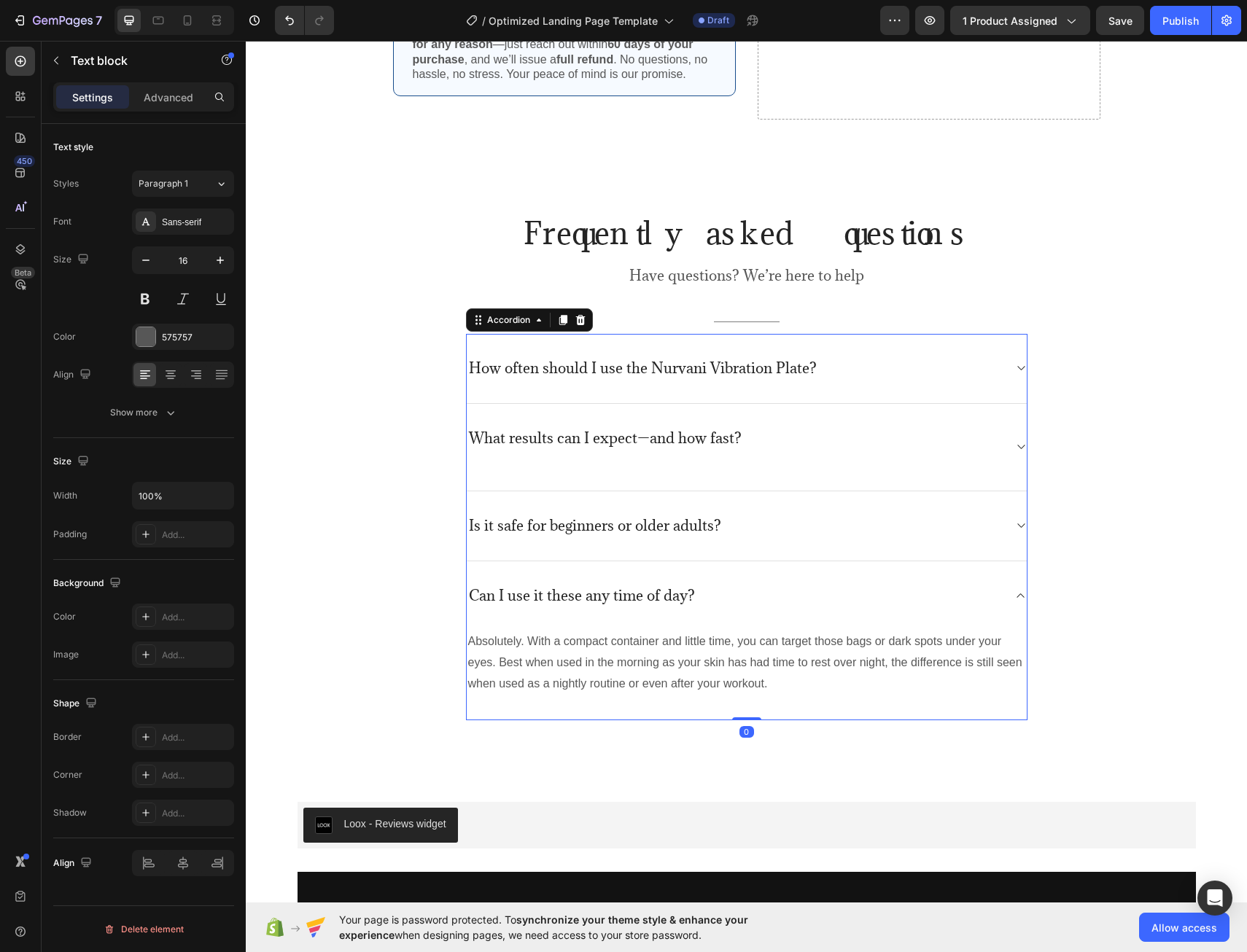
drag, startPoint x: 834, startPoint y: 547, endPoint x: 853, endPoint y: 533, distance: 23.6
click at [835, 547] on div "Is it safe for beginners or older adults?" at bounding box center [747, 526] width 560 height 70
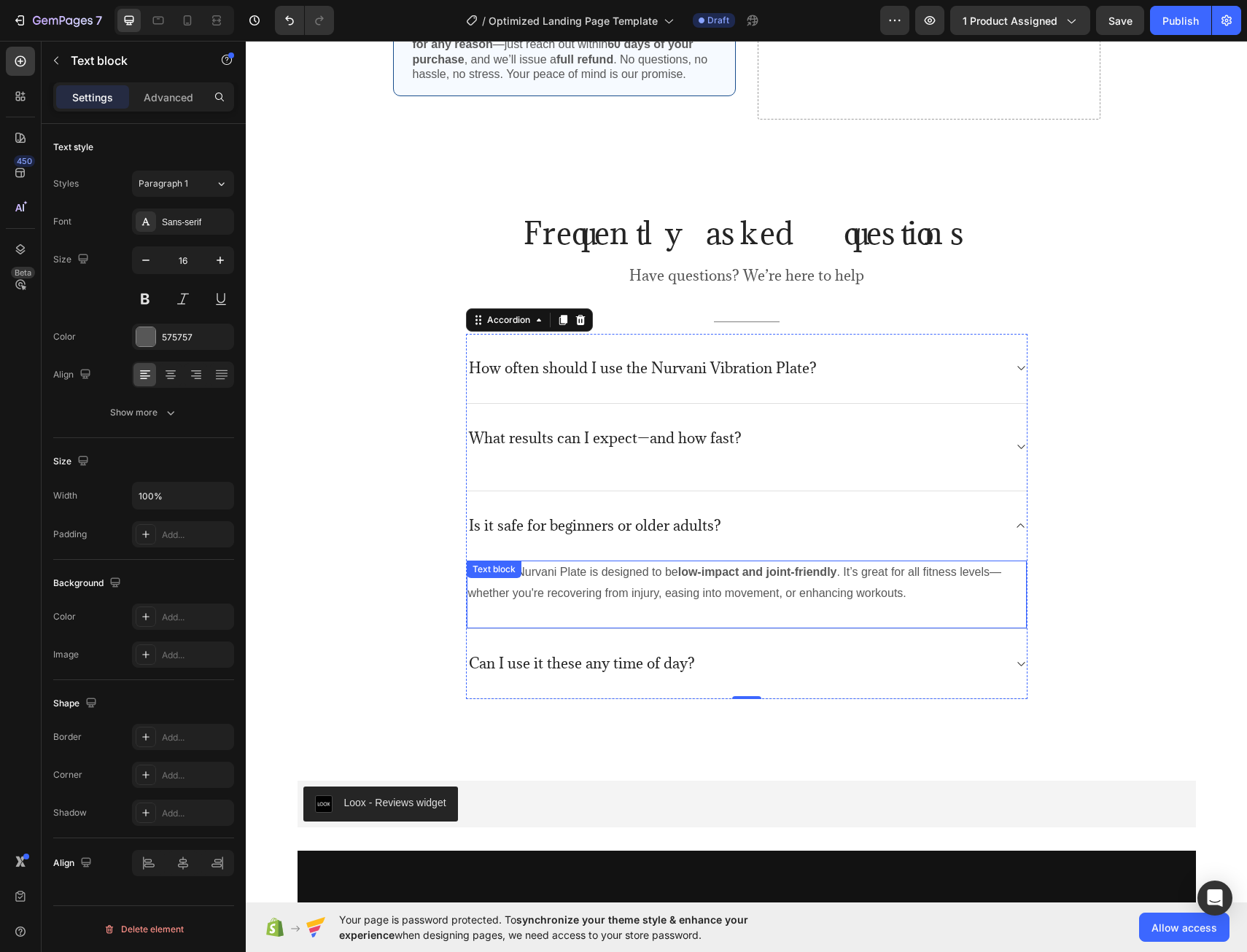
click at [582, 580] on div "Yes! The Nurvani Plate is designed to be low-impact and joint-friendly . It’s g…" at bounding box center [747, 596] width 560 height 70
click at [638, 594] on p "Yes! The Nurvani Plate is designed to be low-impact and joint-friendly . It’s g…" at bounding box center [747, 583] width 557 height 42
click at [580, 582] on p "Yes! The Nurvani Plate is designed to be low-impact and joint-friendly . It’s g…" at bounding box center [747, 583] width 557 height 42
click at [871, 579] on strong "low-impact and joint-friendly" at bounding box center [797, 572] width 159 height 13
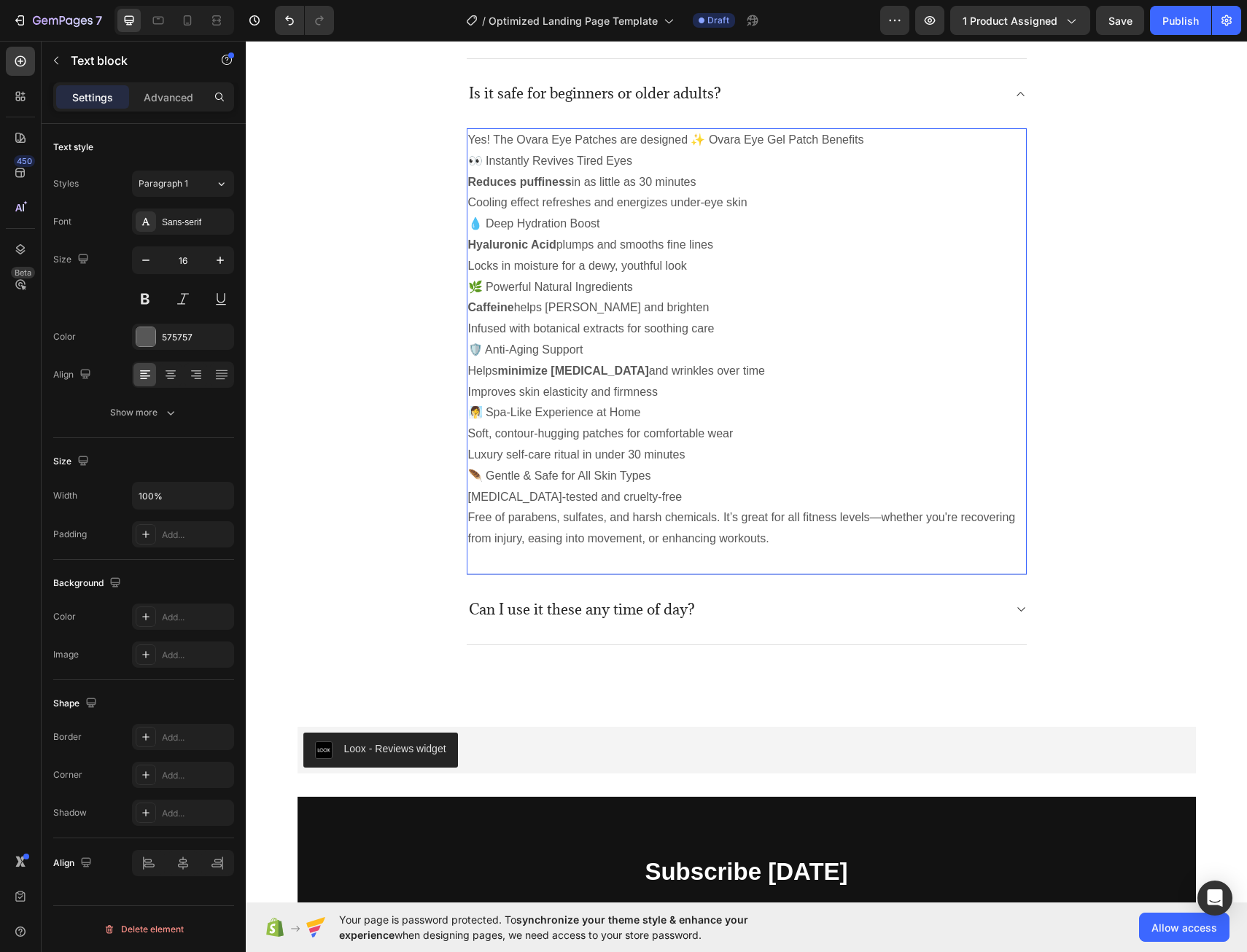
scroll to position [4005, 0]
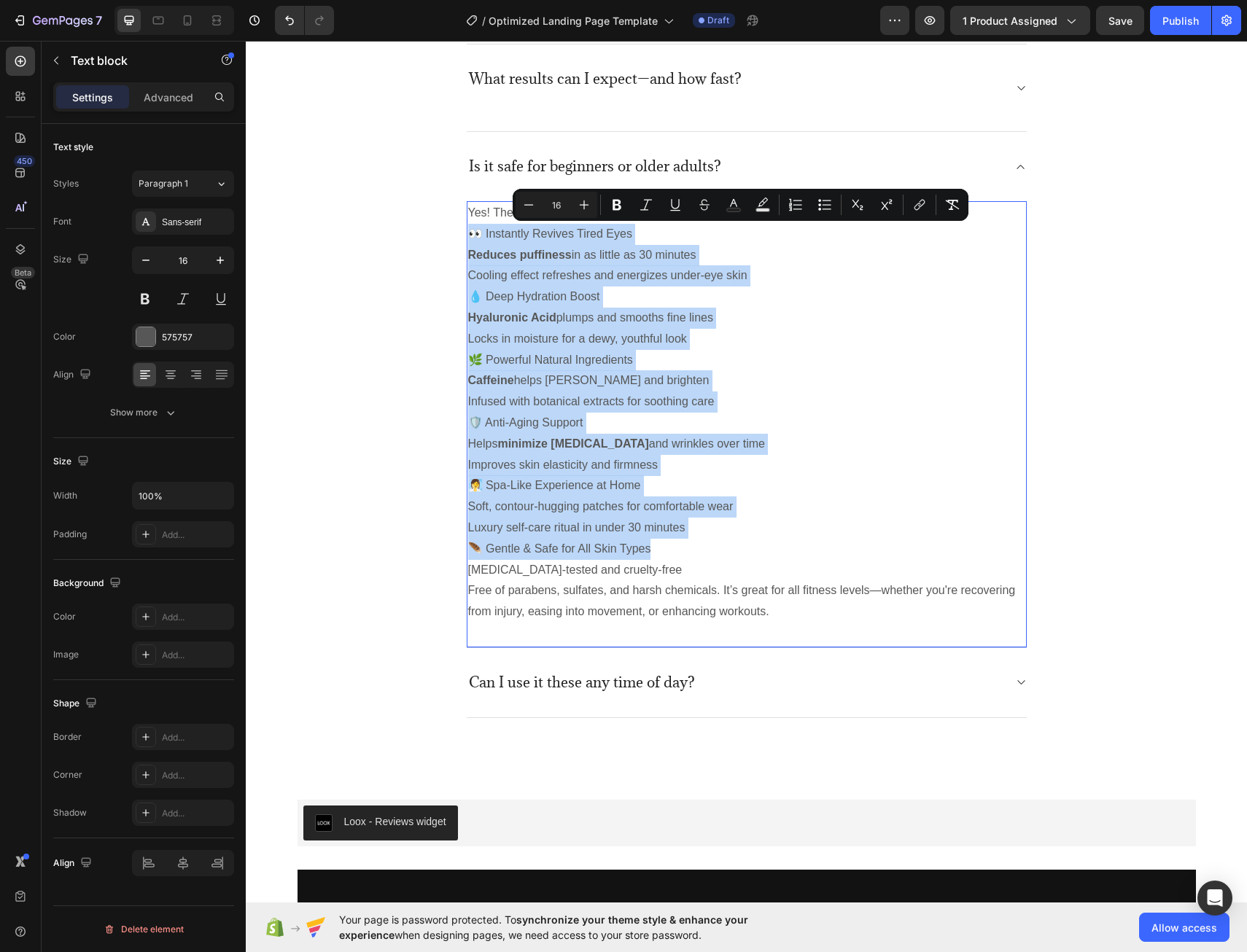
drag, startPoint x: 649, startPoint y: 547, endPoint x: 467, endPoint y: 237, distance: 359.5
click at [467, 237] on div "Yes! The Ovara Eye Patches are designed ✨ Ovara Eye Gel Patch Benefits 👀 Instan…" at bounding box center [747, 413] width 560 height 423
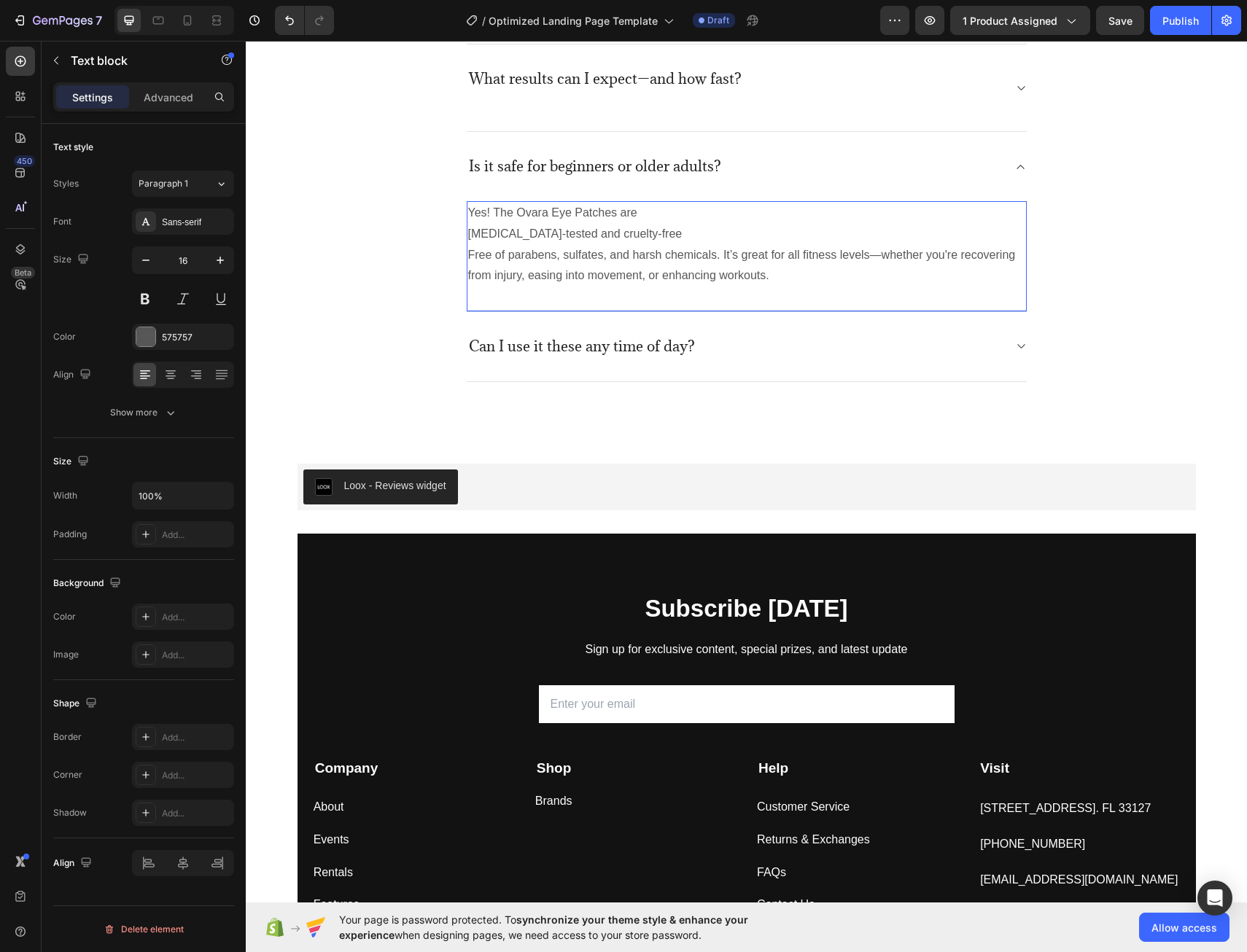
click at [468, 236] on p "[MEDICAL_DATA]-tested and cruelty-free" at bounding box center [747, 234] width 557 height 21
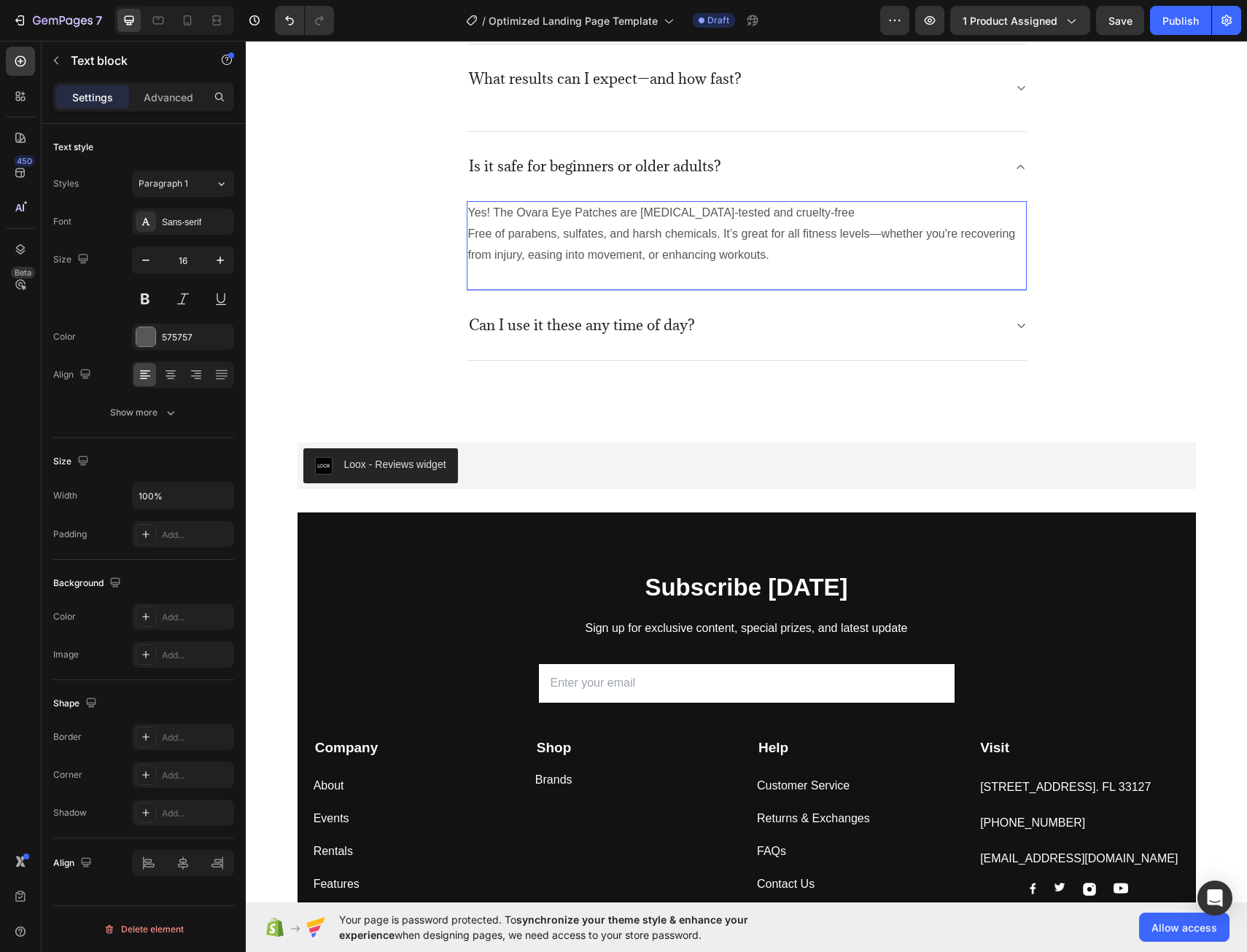
click at [643, 216] on p "Yes! The Ovara Eye Patches are [MEDICAL_DATA]-tested and cruelty-free" at bounding box center [747, 213] width 557 height 21
click at [469, 237] on p "Free of parabens, sulfates, and harsh chemicals. It’s great for all fitness lev…" at bounding box center [747, 244] width 557 height 42
click at [831, 211] on p "Yes! The Ovara Eye Patches are [MEDICAL_DATA]-tested and cruelty-free of parabe…" at bounding box center [747, 234] width 557 height 63
click at [669, 239] on p "Yes! The Ovara Eye Patches are [MEDICAL_DATA]-tested and cruelty-free, free of …" at bounding box center [747, 234] width 557 height 63
click at [700, 239] on p "Yes! The Ovara Eye Patches are [MEDICAL_DATA]-tested and cruelty-free, free of …" at bounding box center [747, 234] width 557 height 63
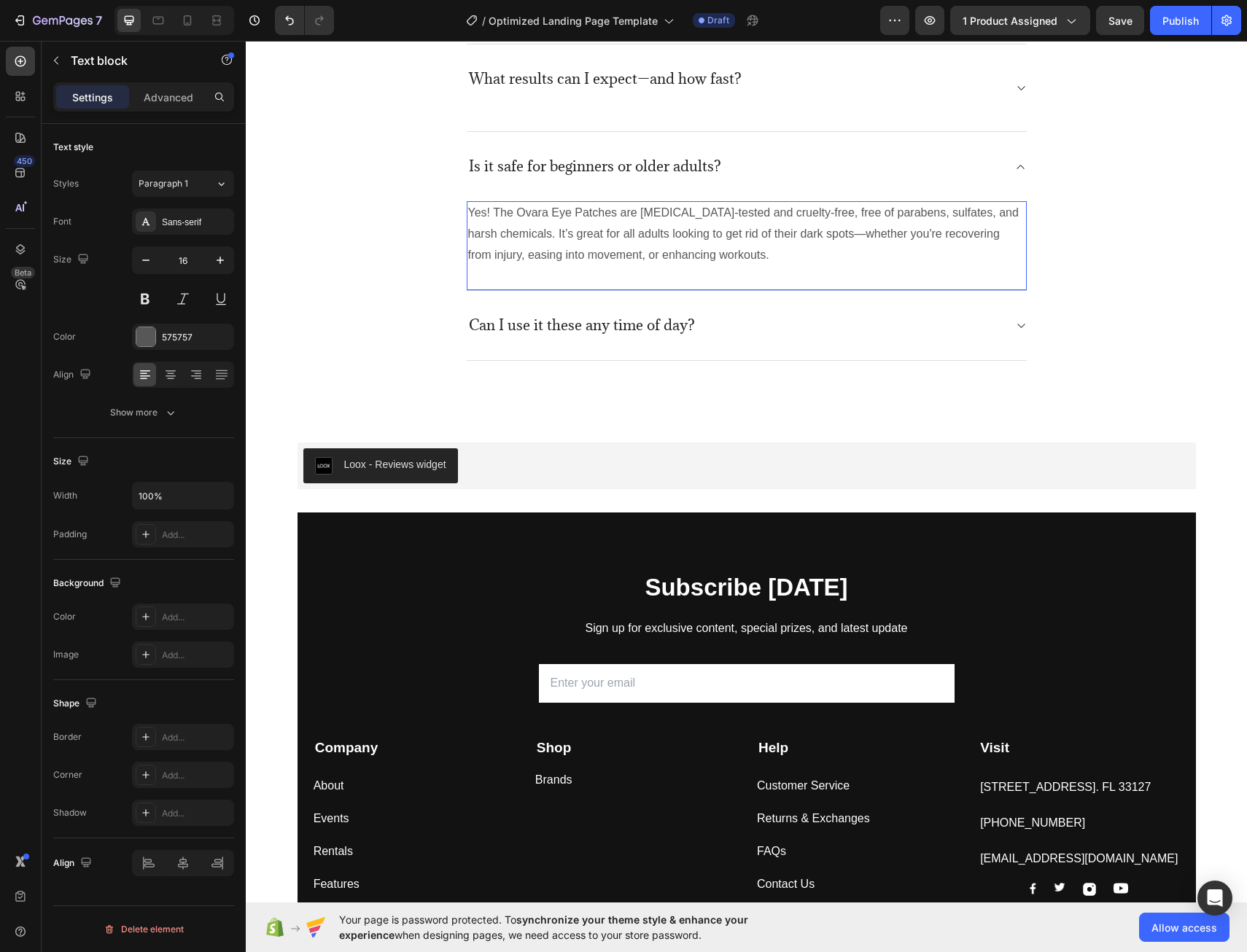
click at [771, 261] on p "Yes! The Ovara Eye Patches are [MEDICAL_DATA]-tested and cruelty-free, free of …" at bounding box center [747, 234] width 557 height 63
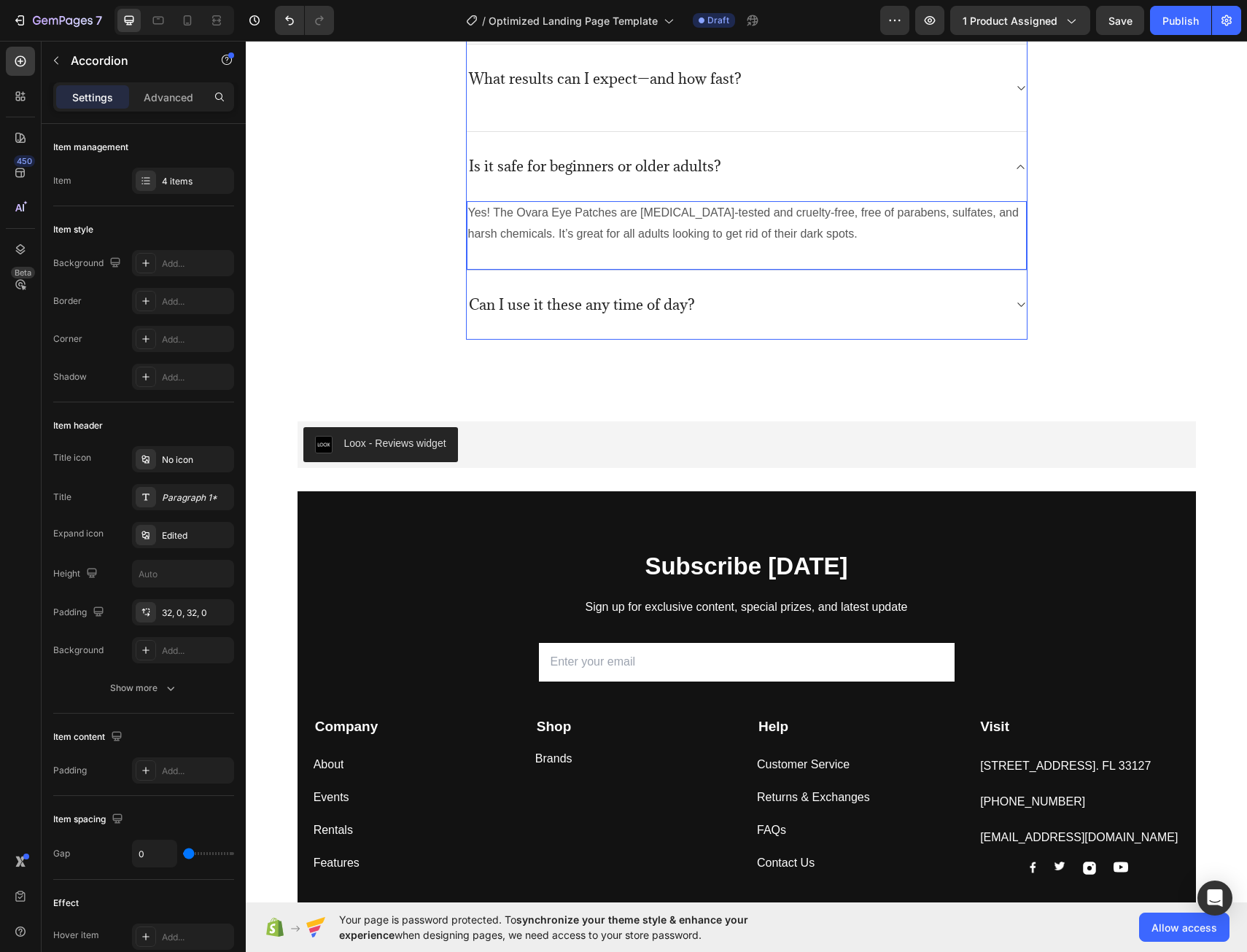
click at [639, 166] on p "Is it safe for beginners or older adults?" at bounding box center [595, 167] width 253 height 19
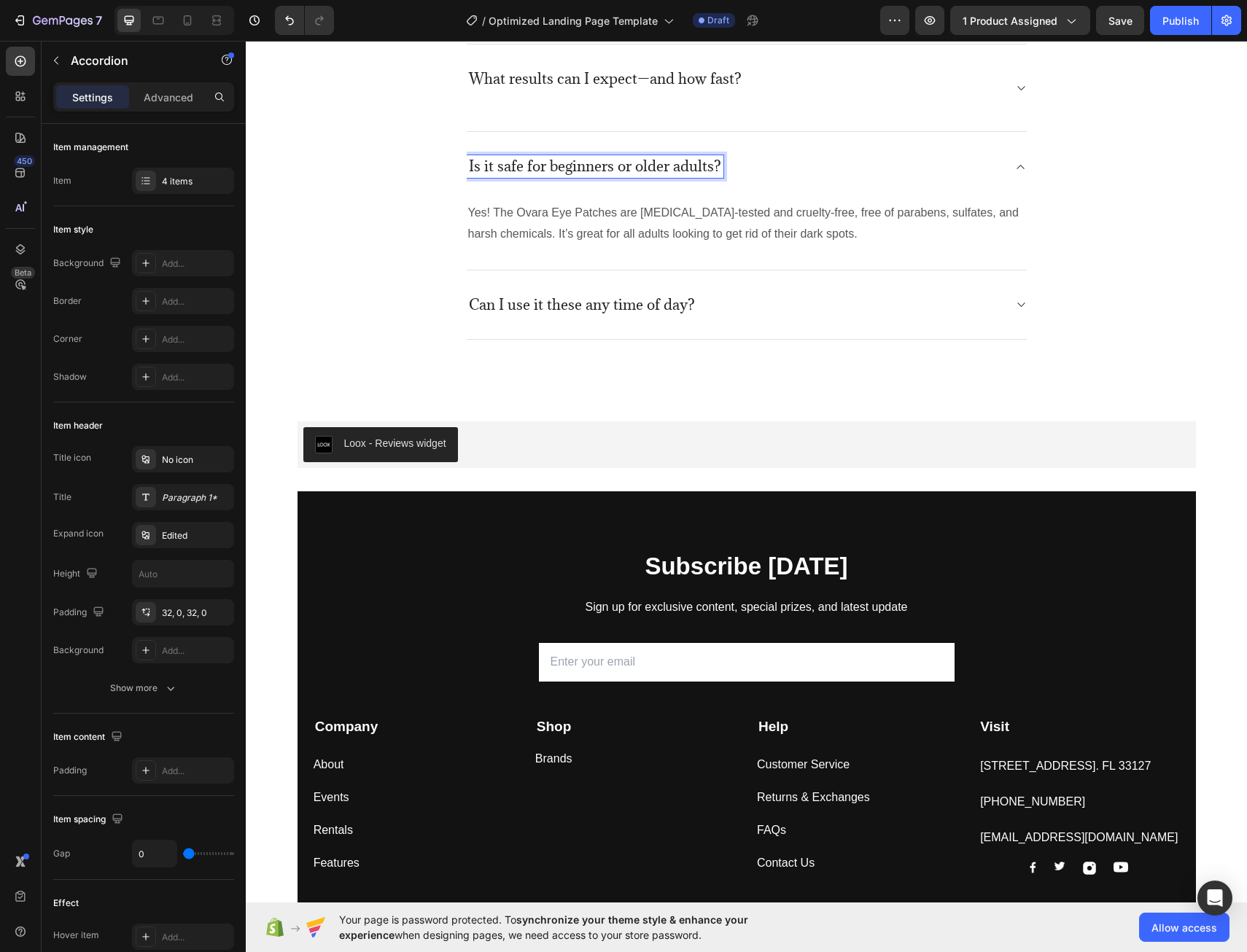
click at [625, 159] on p "Is it safe for beginners or older adults?" at bounding box center [595, 167] width 253 height 19
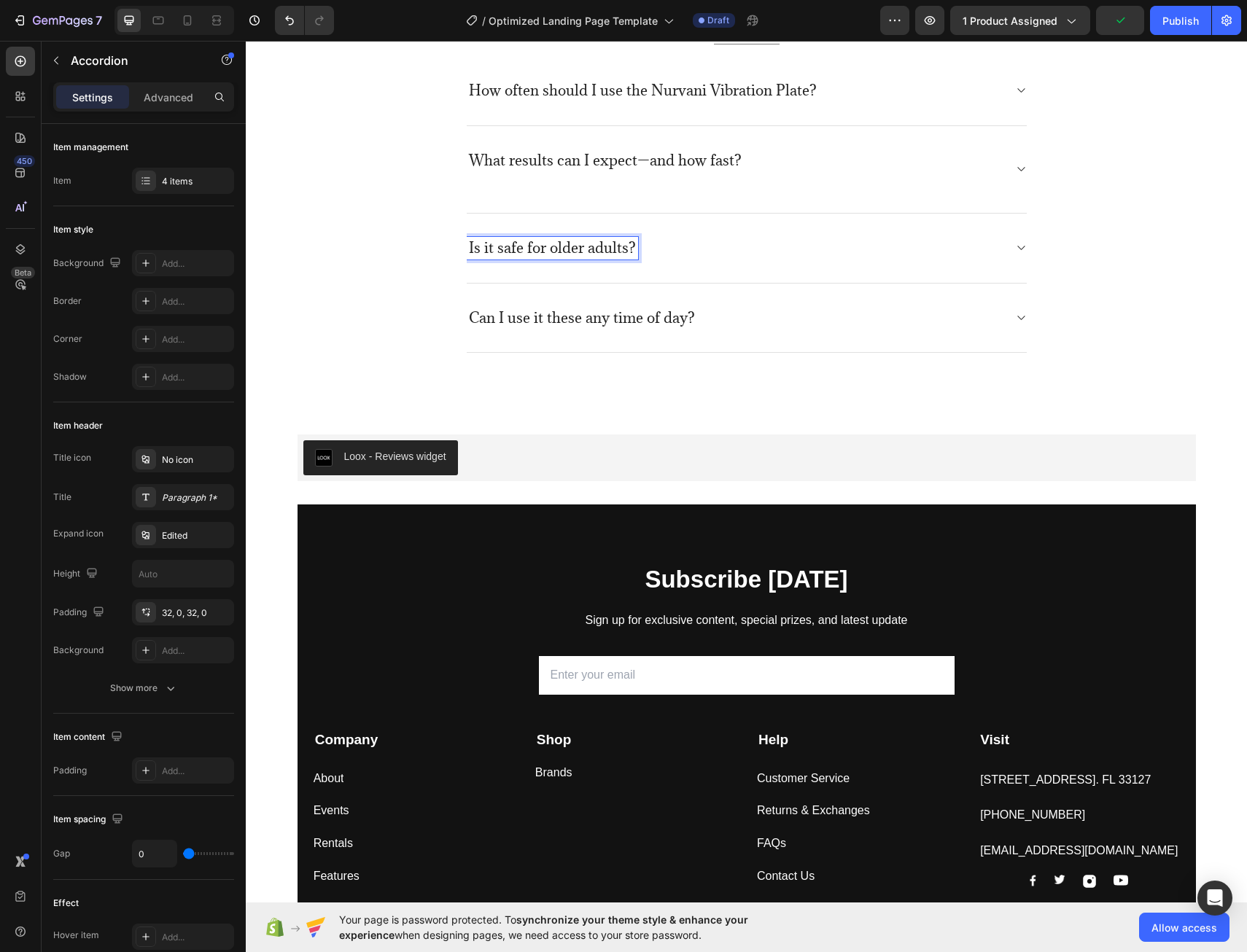
scroll to position [3713, 0]
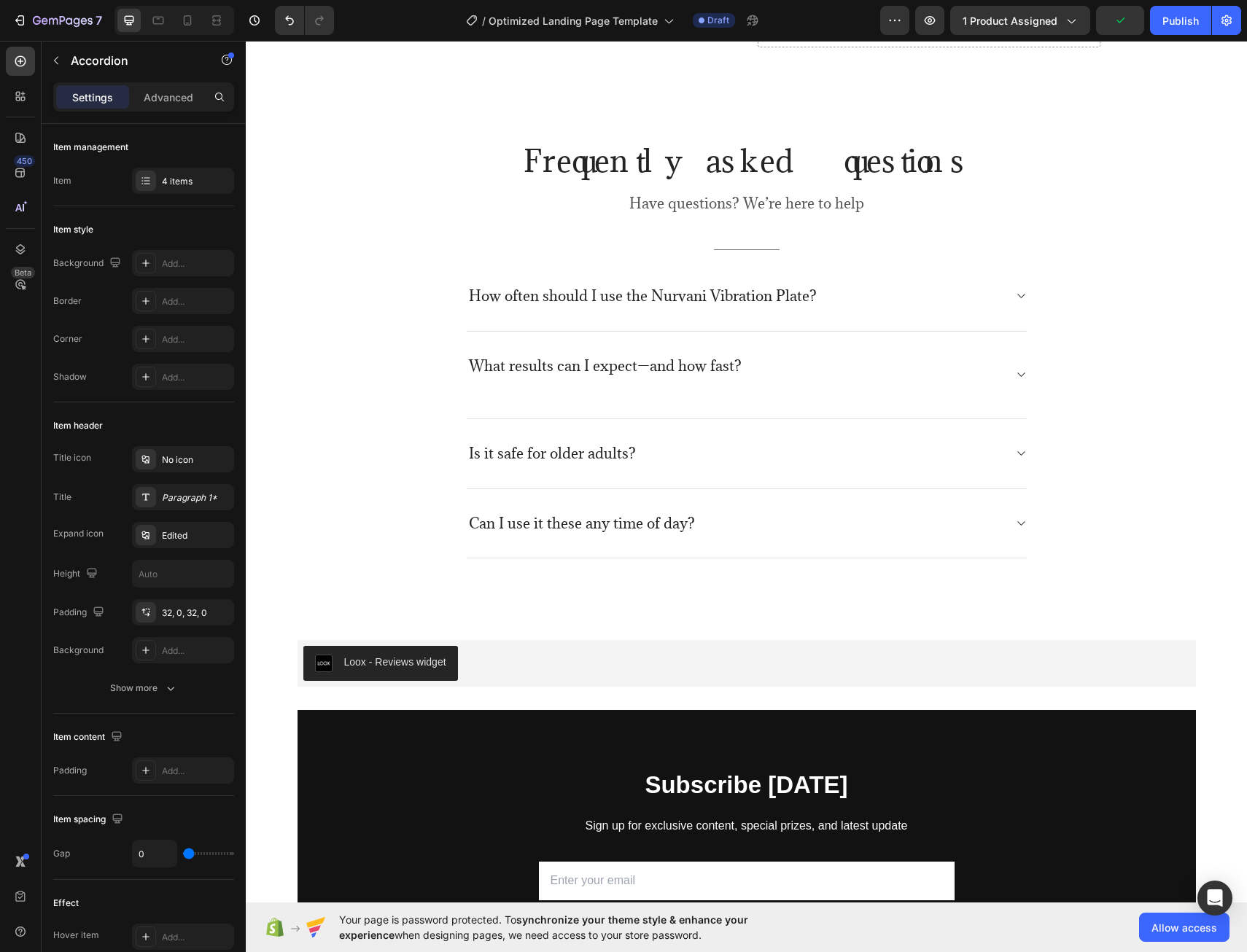
click at [815, 380] on div "What results can I expect—and how fast?" at bounding box center [735, 375] width 536 height 40
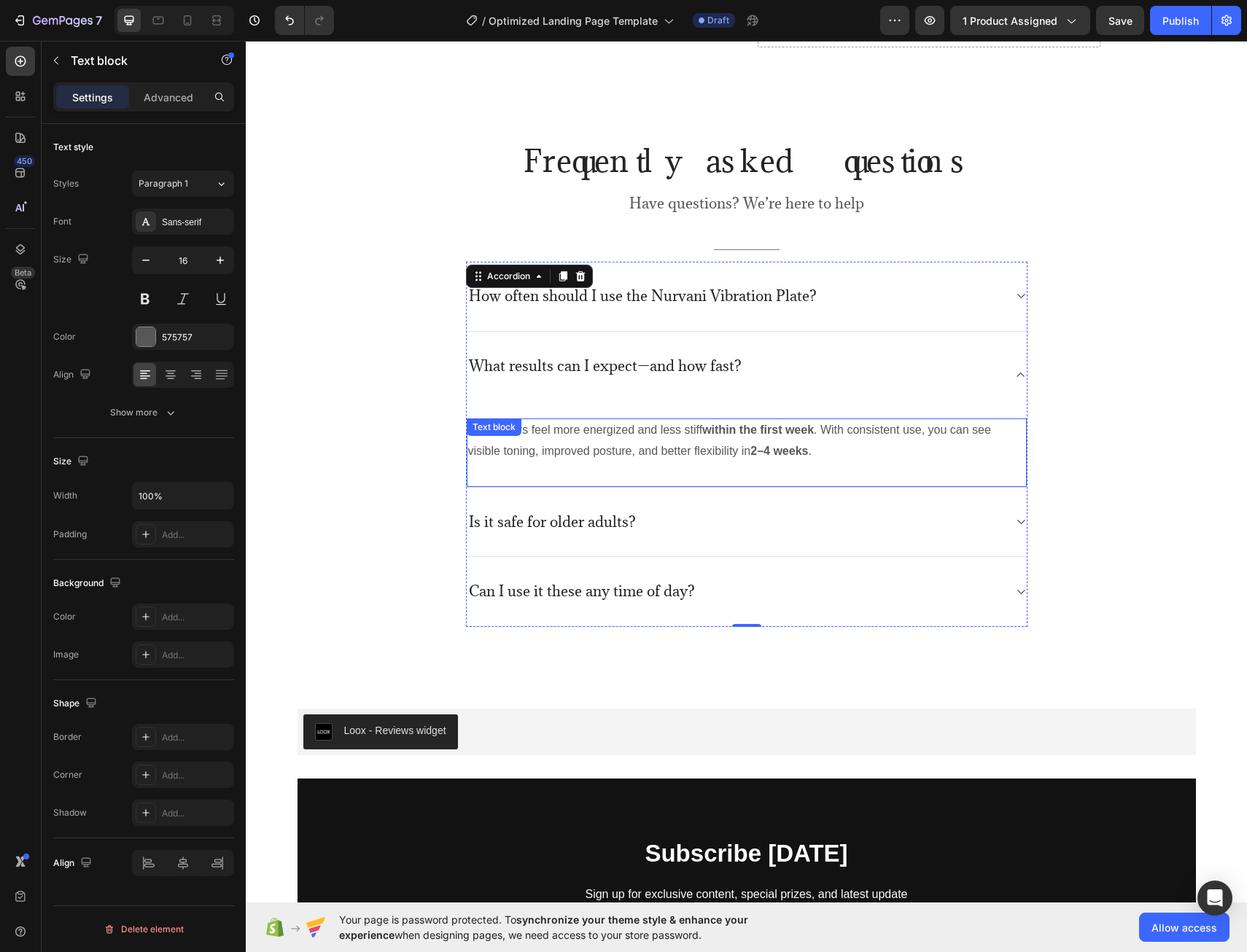
click at [656, 459] on p "Many users feel more energized and less stiff within the first week . With cons…" at bounding box center [747, 441] width 557 height 42
click at [809, 462] on p "Many users feel more energized and less stiff within the first week . With cons…" at bounding box center [747, 441] width 557 height 42
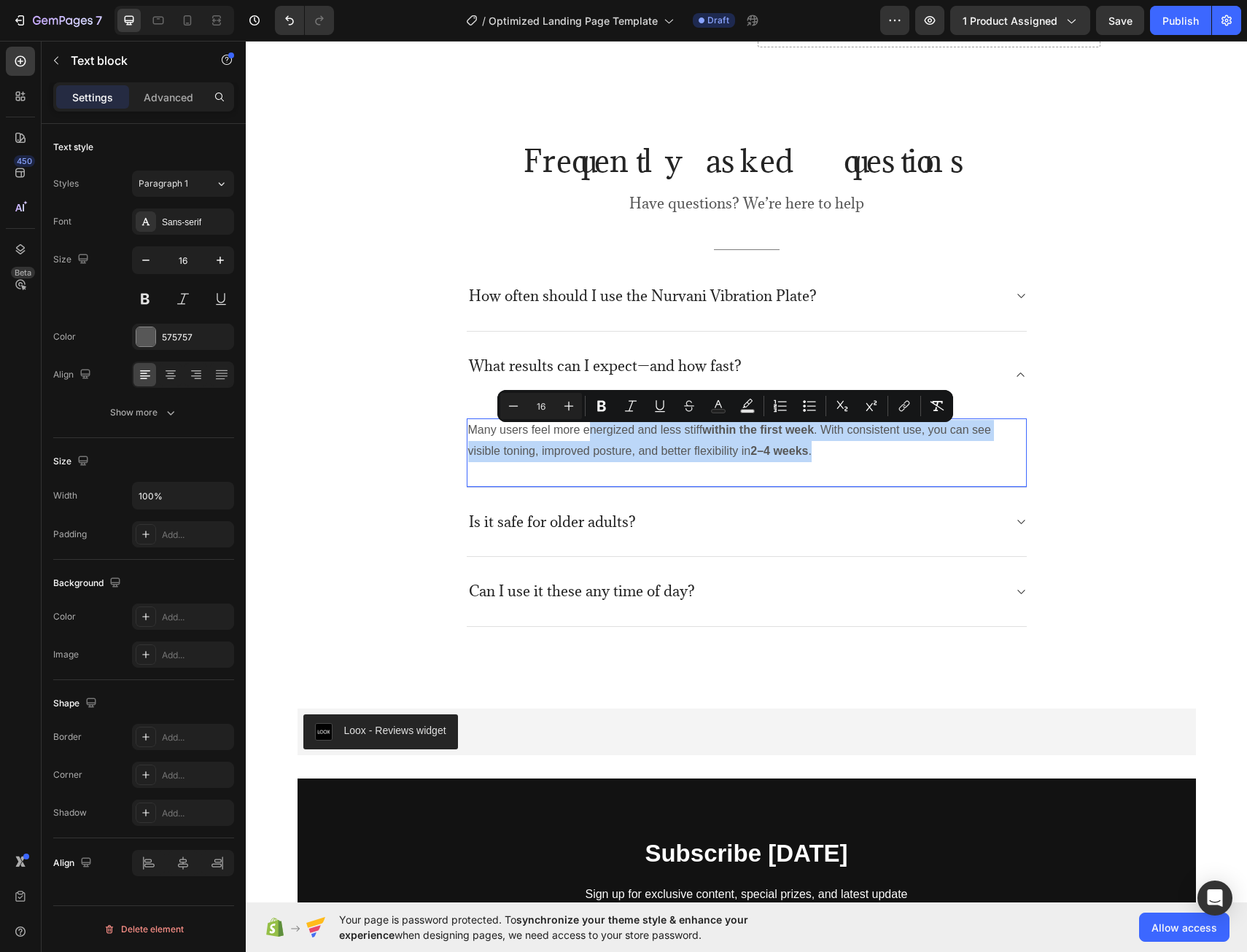
drag, startPoint x: 582, startPoint y: 436, endPoint x: 837, endPoint y: 478, distance: 258.4
click at [837, 478] on div "Many users feel more energized and less stiff within the first week . With cons…" at bounding box center [747, 453] width 560 height 70
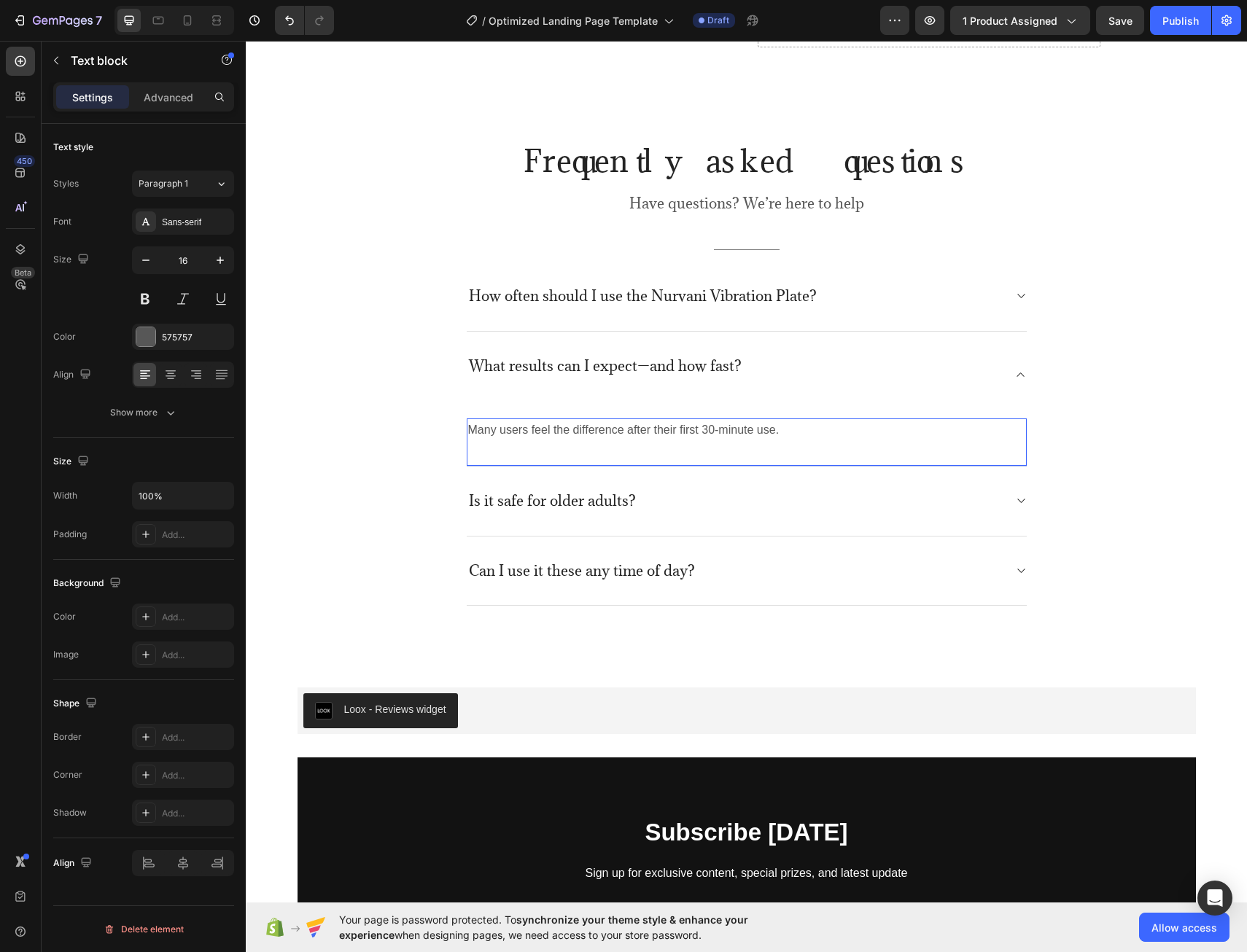
click at [819, 436] on p "Many users feel the difference after their first 30-minute use." at bounding box center [747, 430] width 557 height 21
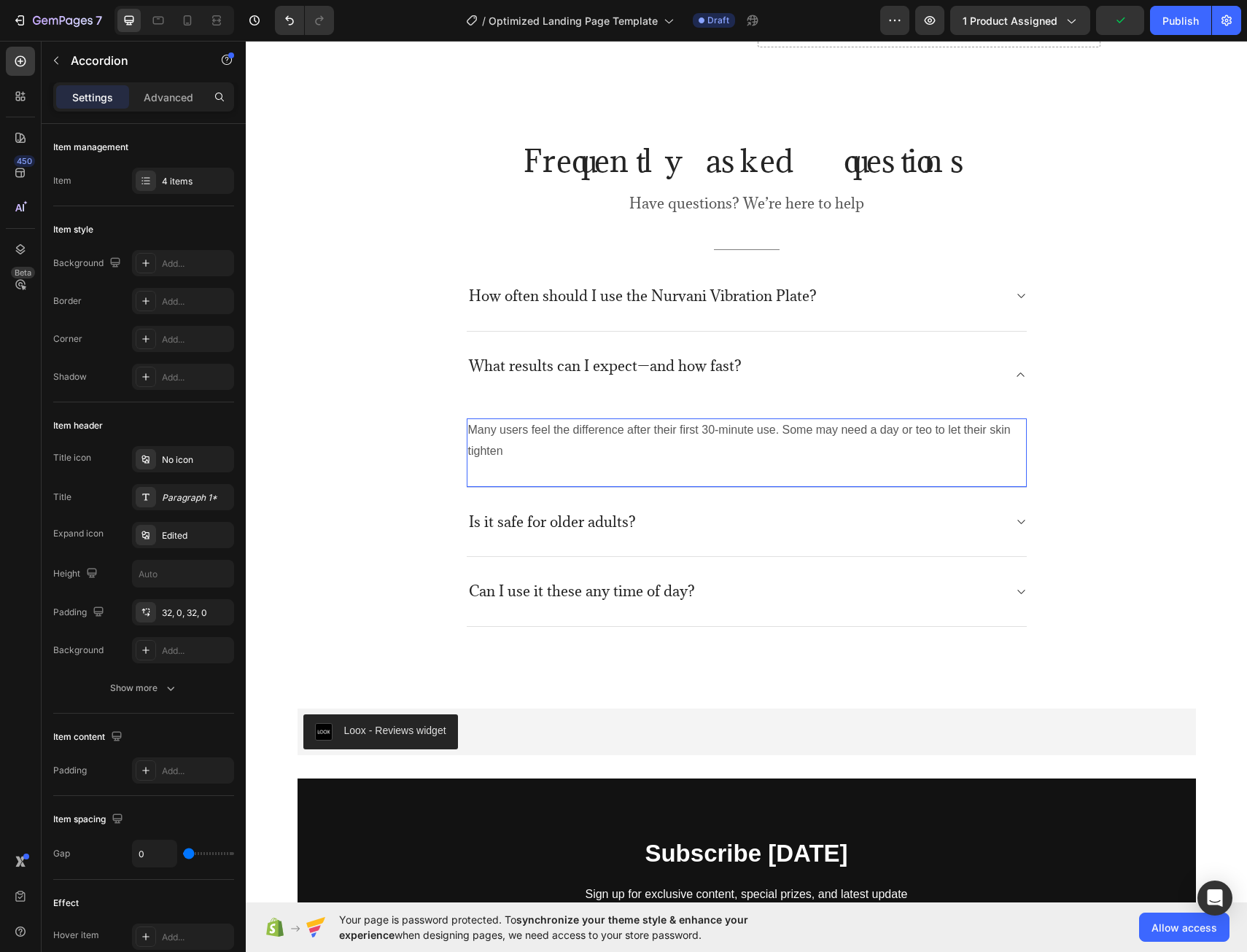
drag, startPoint x: 914, startPoint y: 430, endPoint x: 918, endPoint y: 347, distance: 83.1
click at [918, 347] on div "What results can I expect—and how fast?" at bounding box center [747, 375] width 560 height 87
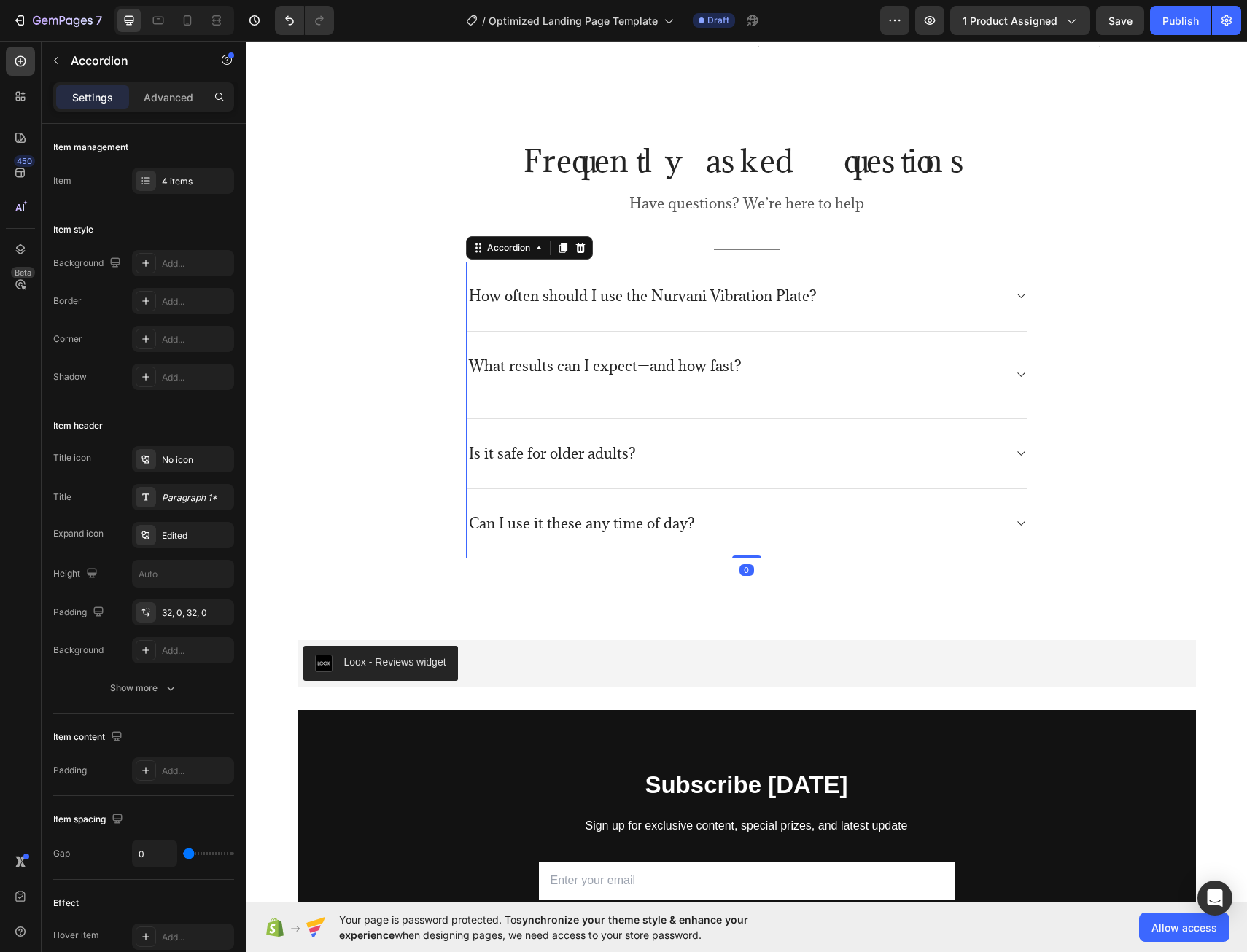
click at [972, 377] on div "What results can I expect—and how fast?" at bounding box center [735, 375] width 536 height 40
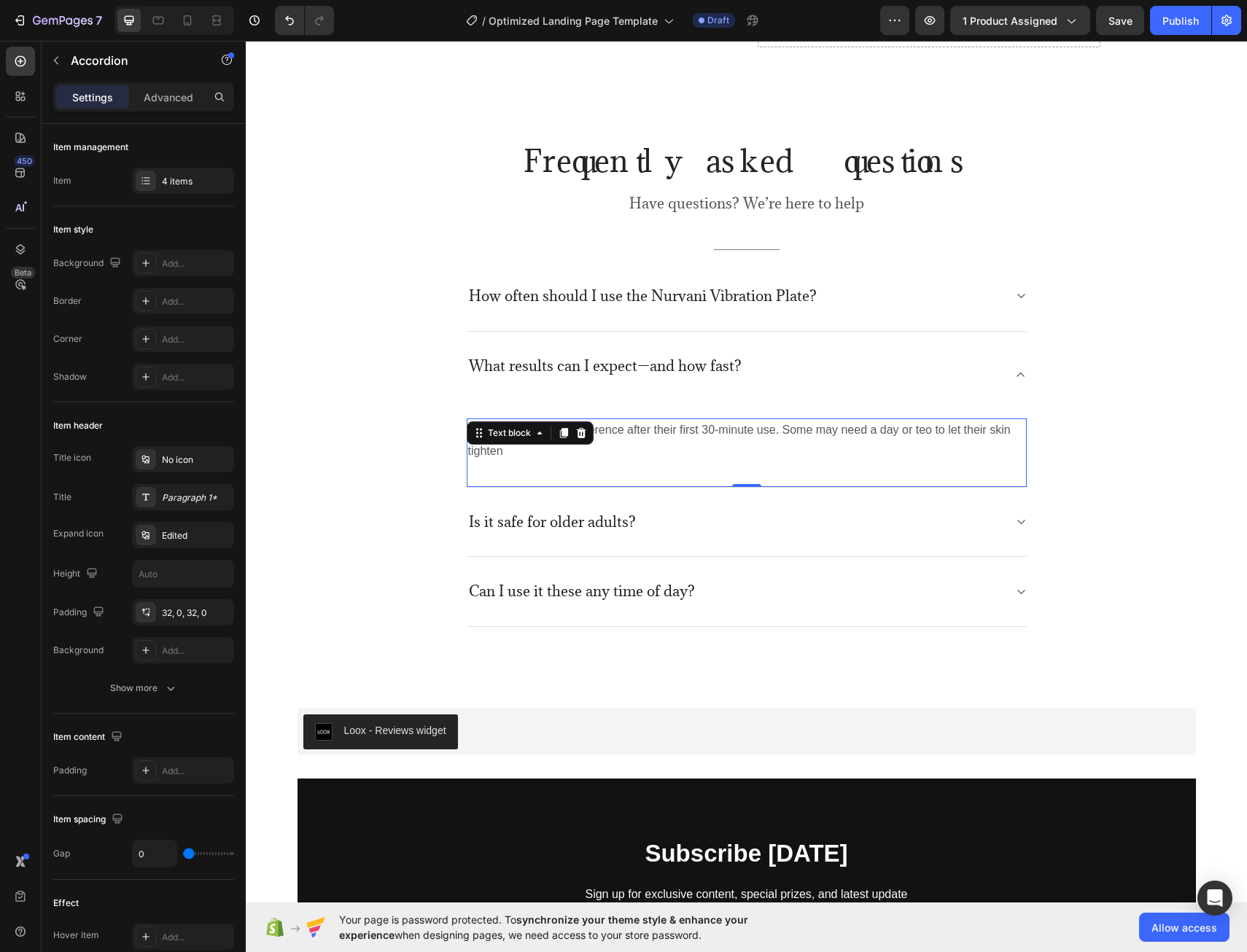
click at [928, 436] on p "Many users feel the difference after their first 30-minute use. Some may need a…" at bounding box center [747, 441] width 557 height 42
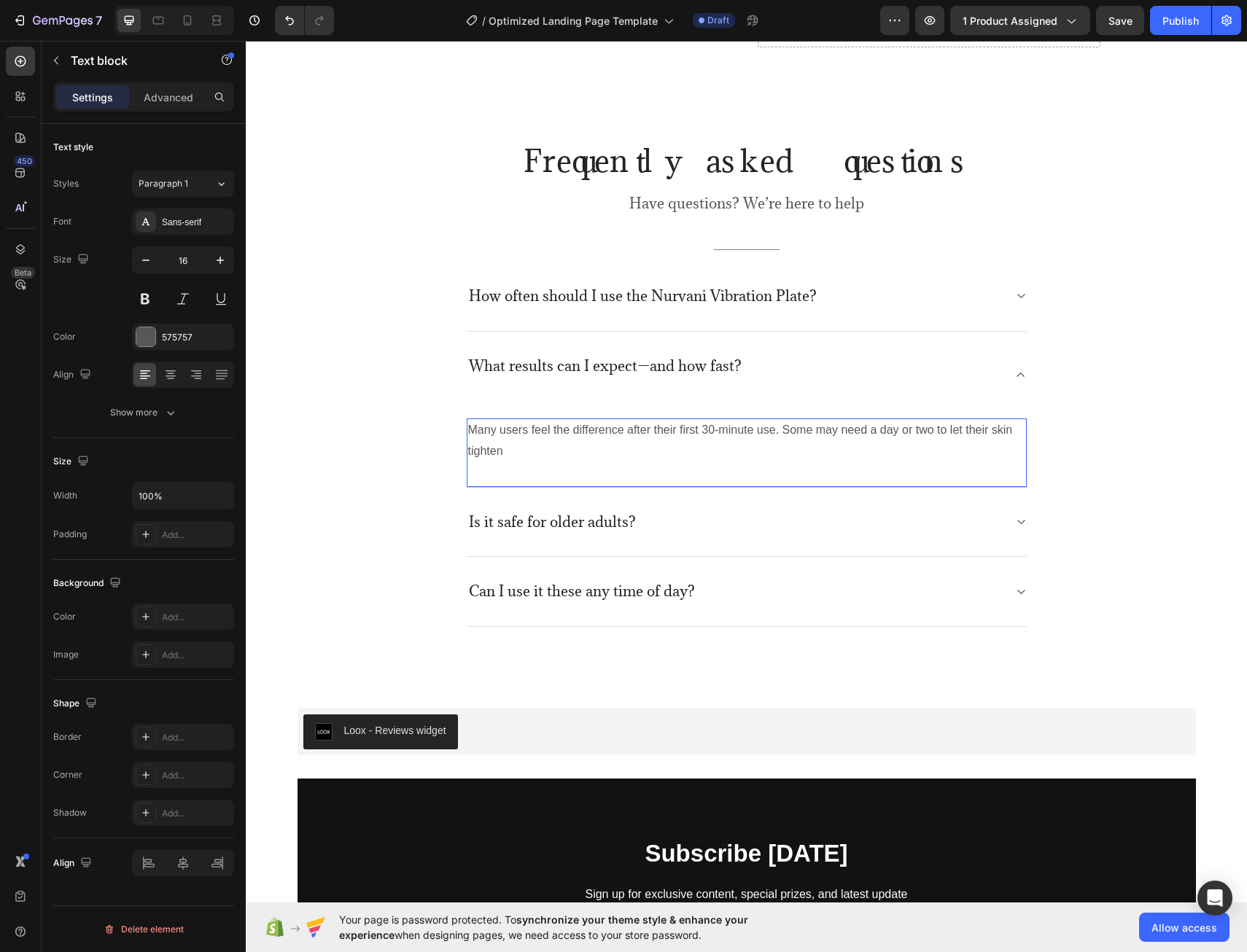
click at [568, 461] on p "Many users feel the difference after their first 30-minute use. Some may need a…" at bounding box center [747, 441] width 557 height 42
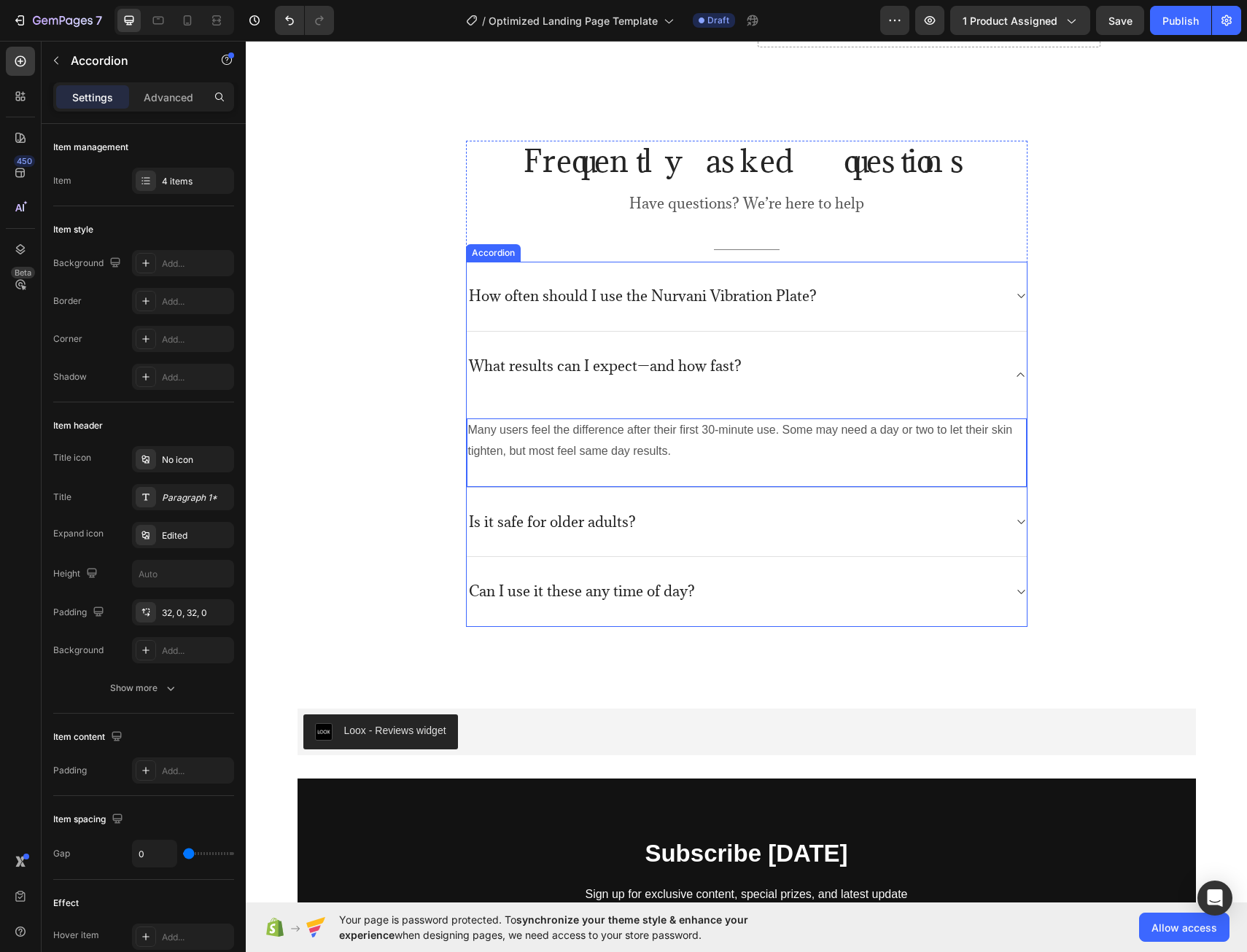
click at [791, 385] on div "What results can I expect—and how fast?" at bounding box center [735, 375] width 536 height 40
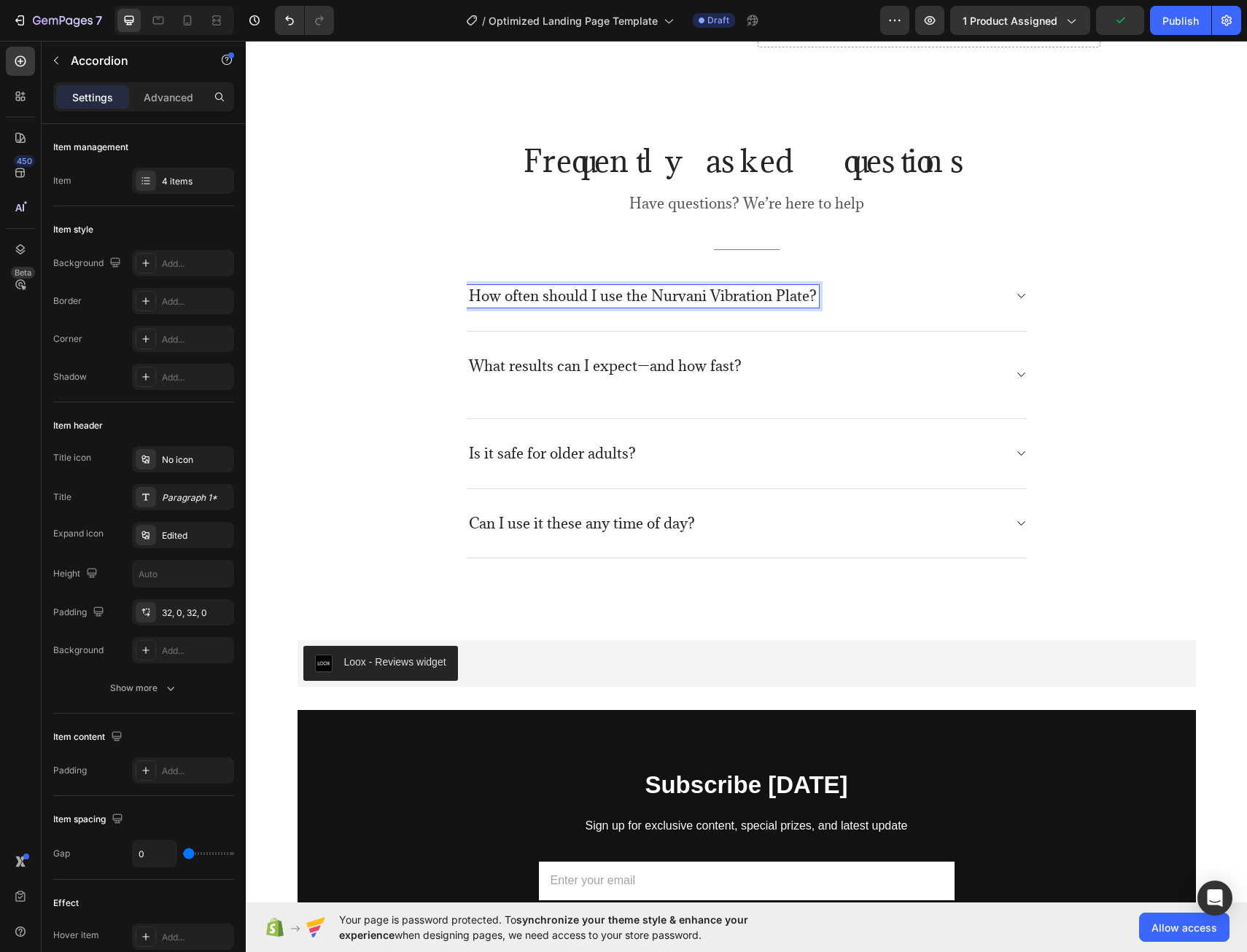
click at [806, 302] on div "How often should I use the Nurvani Vibration Plate?" at bounding box center [642, 296] width 352 height 23
click at [802, 302] on p "How often should I use the Nurvani Vibration Plate?" at bounding box center [643, 296] width 348 height 19
click at [927, 307] on div "How often should I use the Ovara Eye Patches?" at bounding box center [735, 296] width 536 height 23
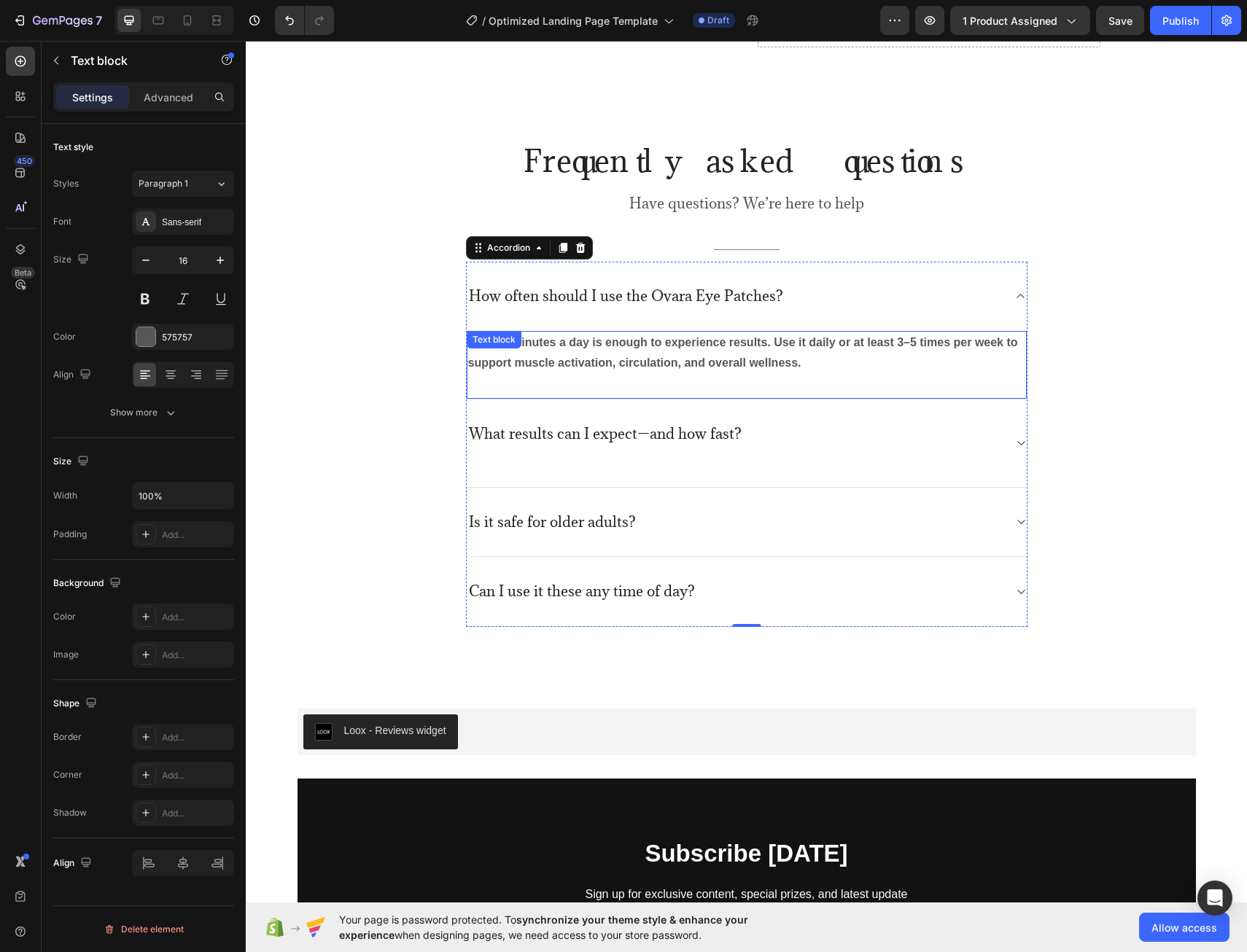
click at [817, 362] on p "Just 10 minutes a day is enough to experience results. Use it daily or at least…" at bounding box center [747, 353] width 557 height 42
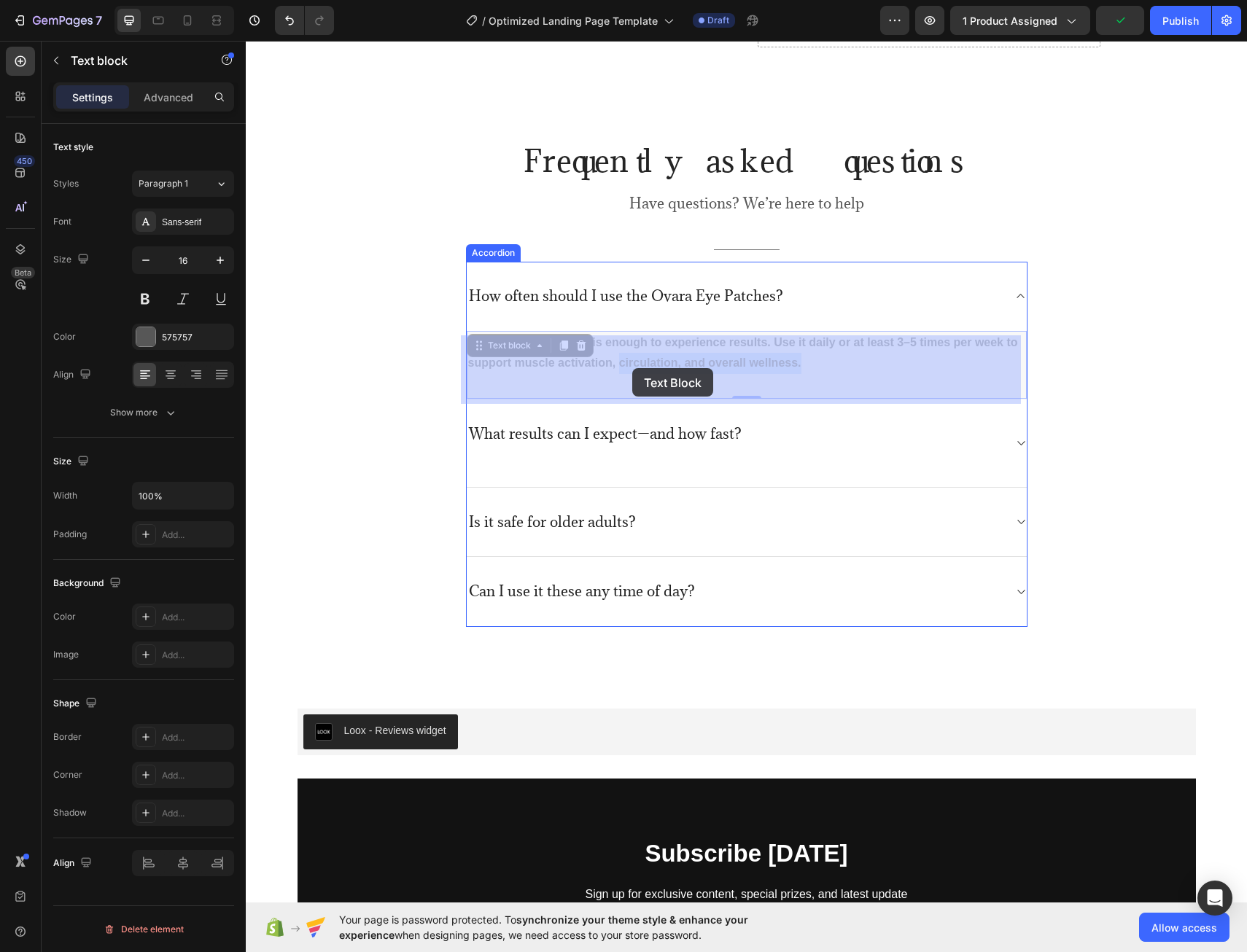
drag, startPoint x: 802, startPoint y: 373, endPoint x: 688, endPoint y: 366, distance: 114.2
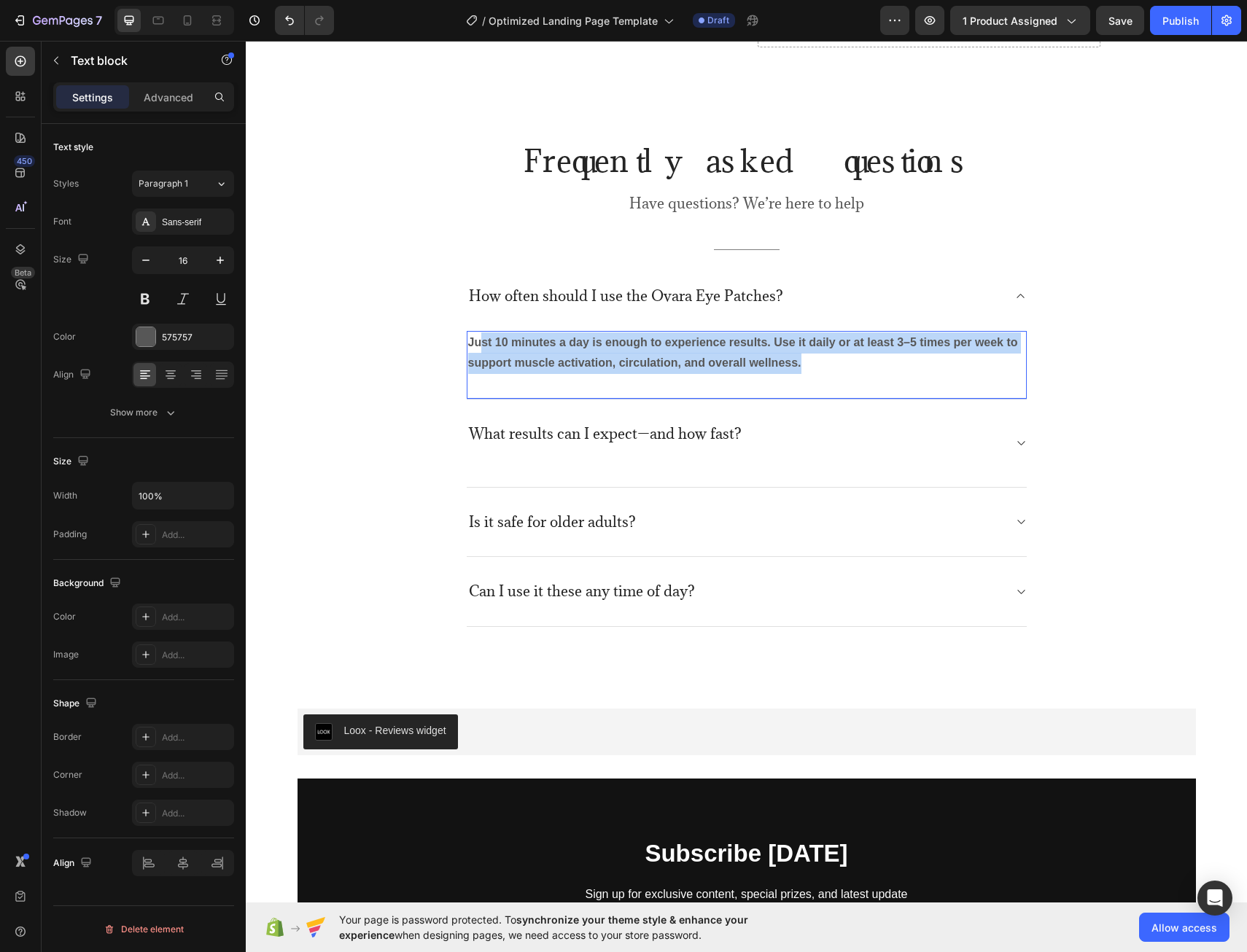
drag, startPoint x: 791, startPoint y: 371, endPoint x: 493, endPoint y: 341, distance: 299.5
click at [474, 345] on p "Just 10 minutes a day is enough to experience results. Use it daily or at least…" at bounding box center [747, 353] width 557 height 42
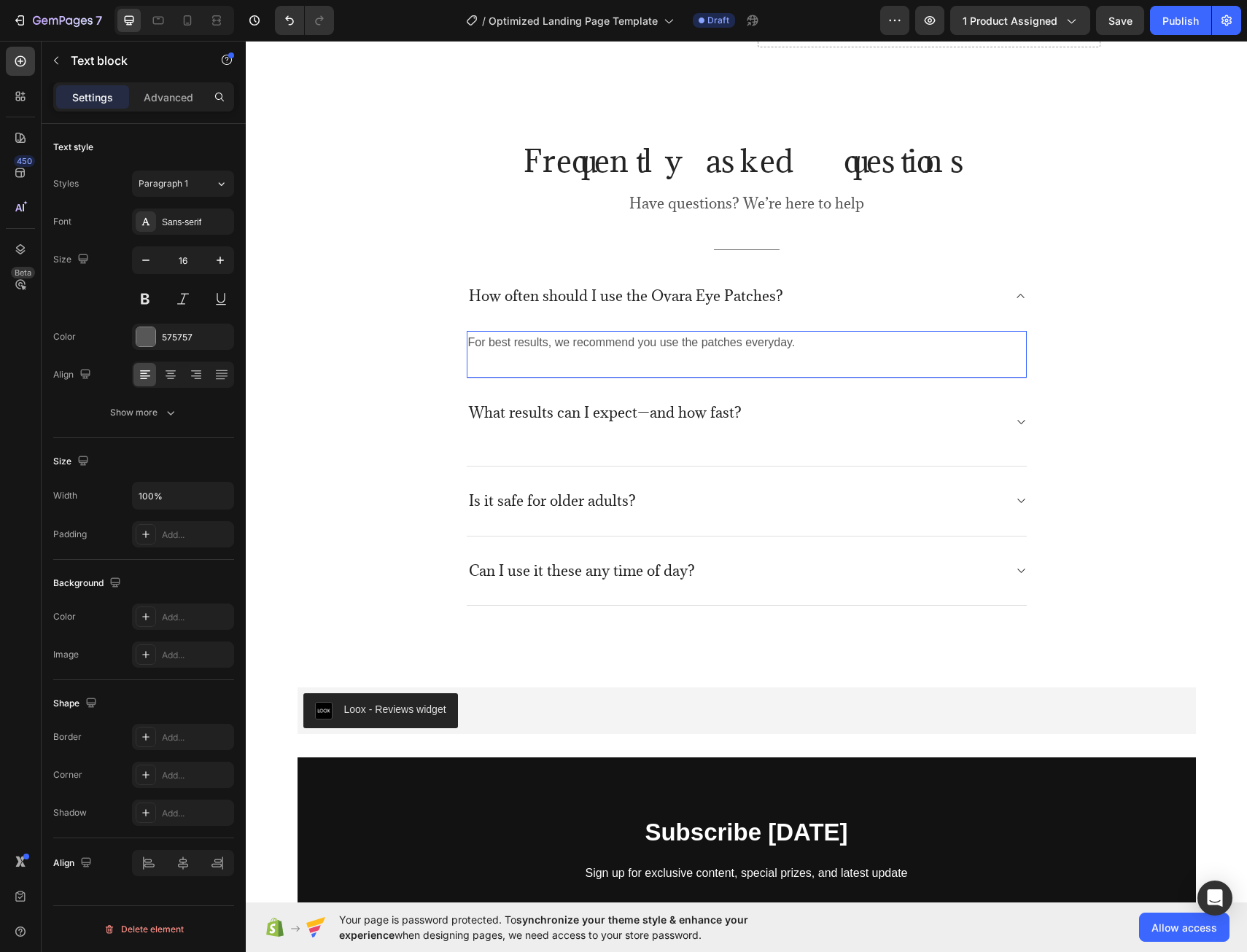
click at [815, 353] on p "For best results, we recommend you use the patches everyday." at bounding box center [747, 343] width 557 height 21
click at [840, 368] on div "For best results, we recommend you use the patches every day. Text block 0" at bounding box center [747, 355] width 560 height 48
click at [835, 347] on p "For best results, we recommend you use the patches every day." at bounding box center [747, 343] width 557 height 21
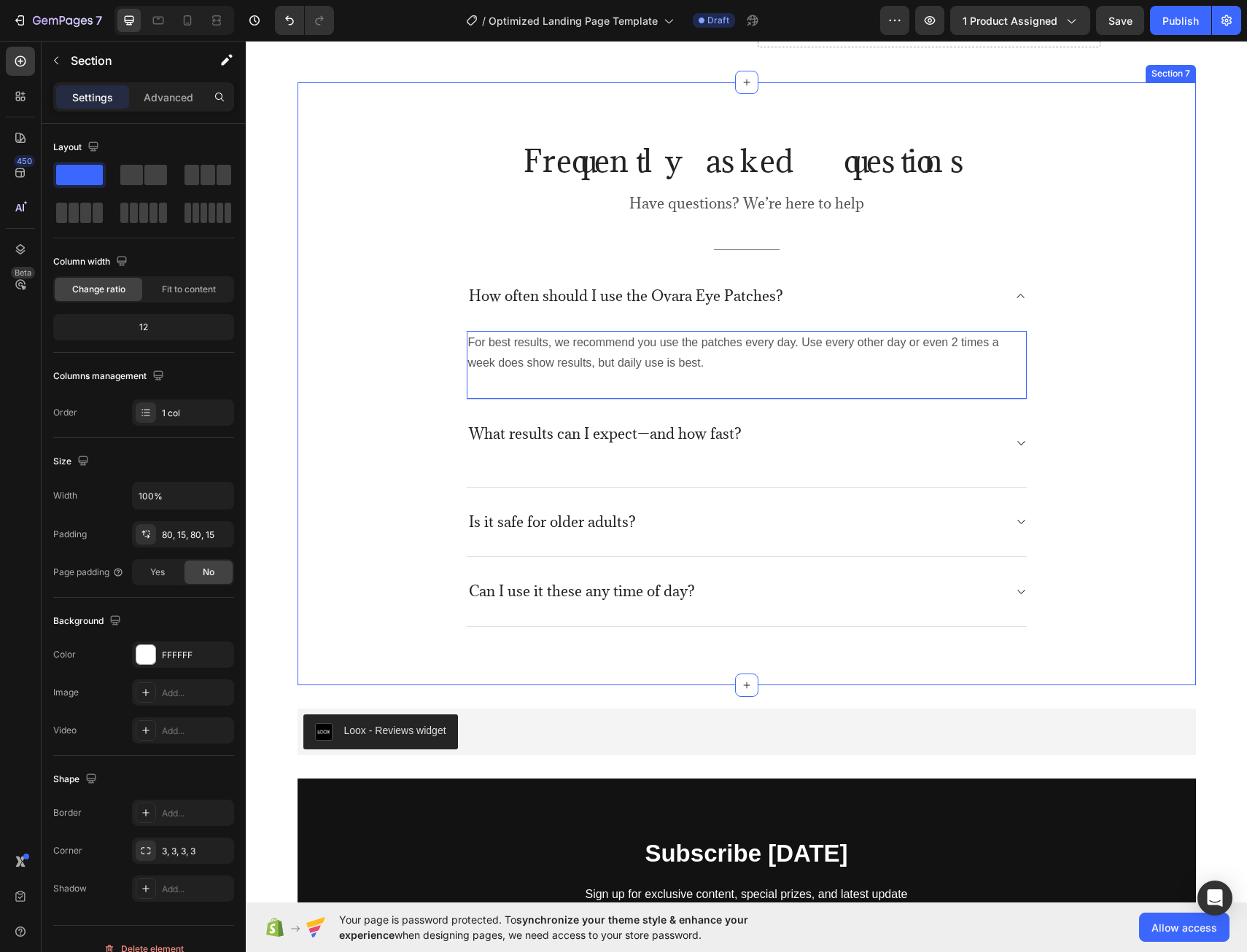
click at [380, 298] on div "Frequently asked questions Heading Have questions? We’re here to help Text bloc…" at bounding box center [746, 384] width 877 height 487
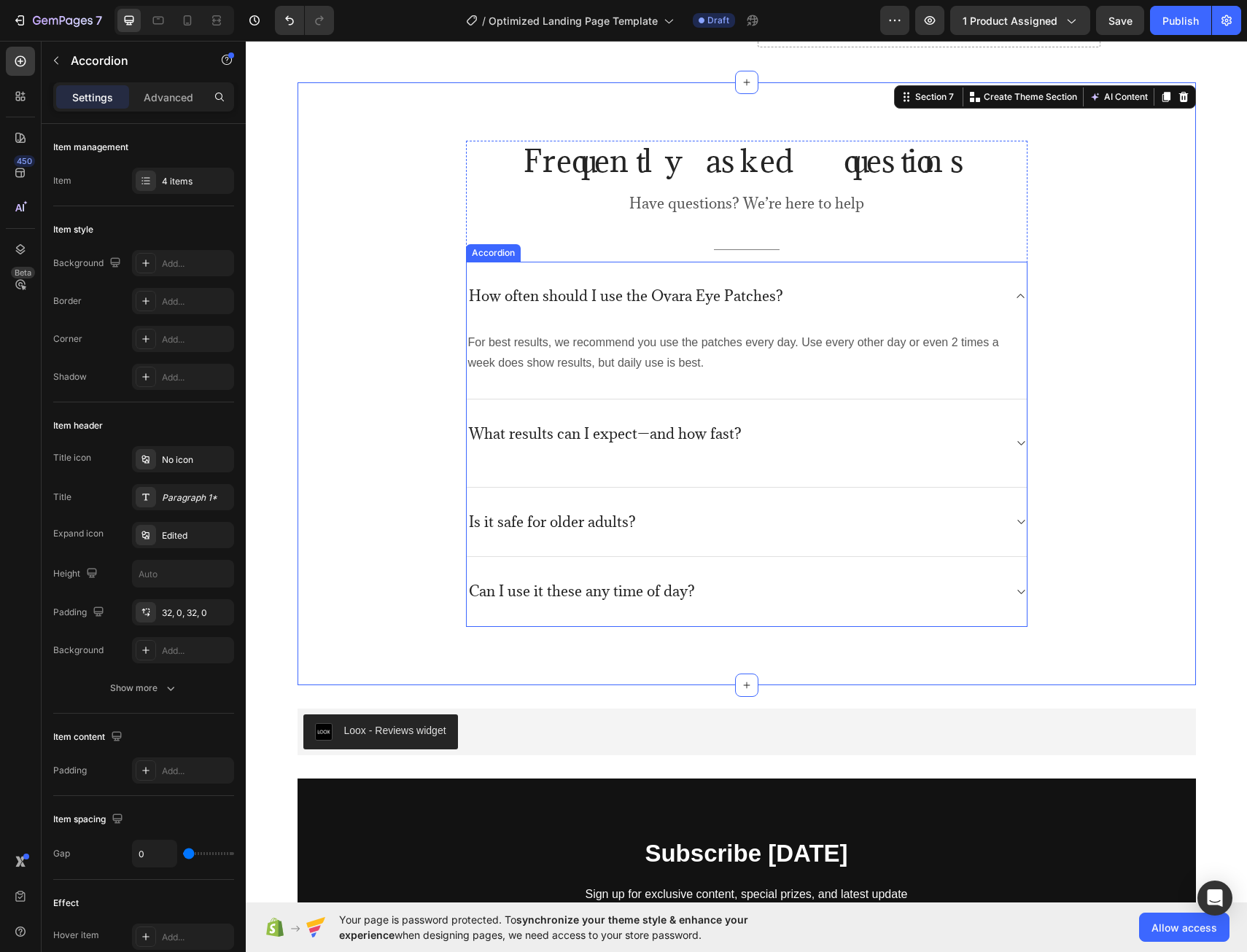
click at [951, 294] on div "How often should I use the Ovara Eye Patches?" at bounding box center [735, 296] width 536 height 23
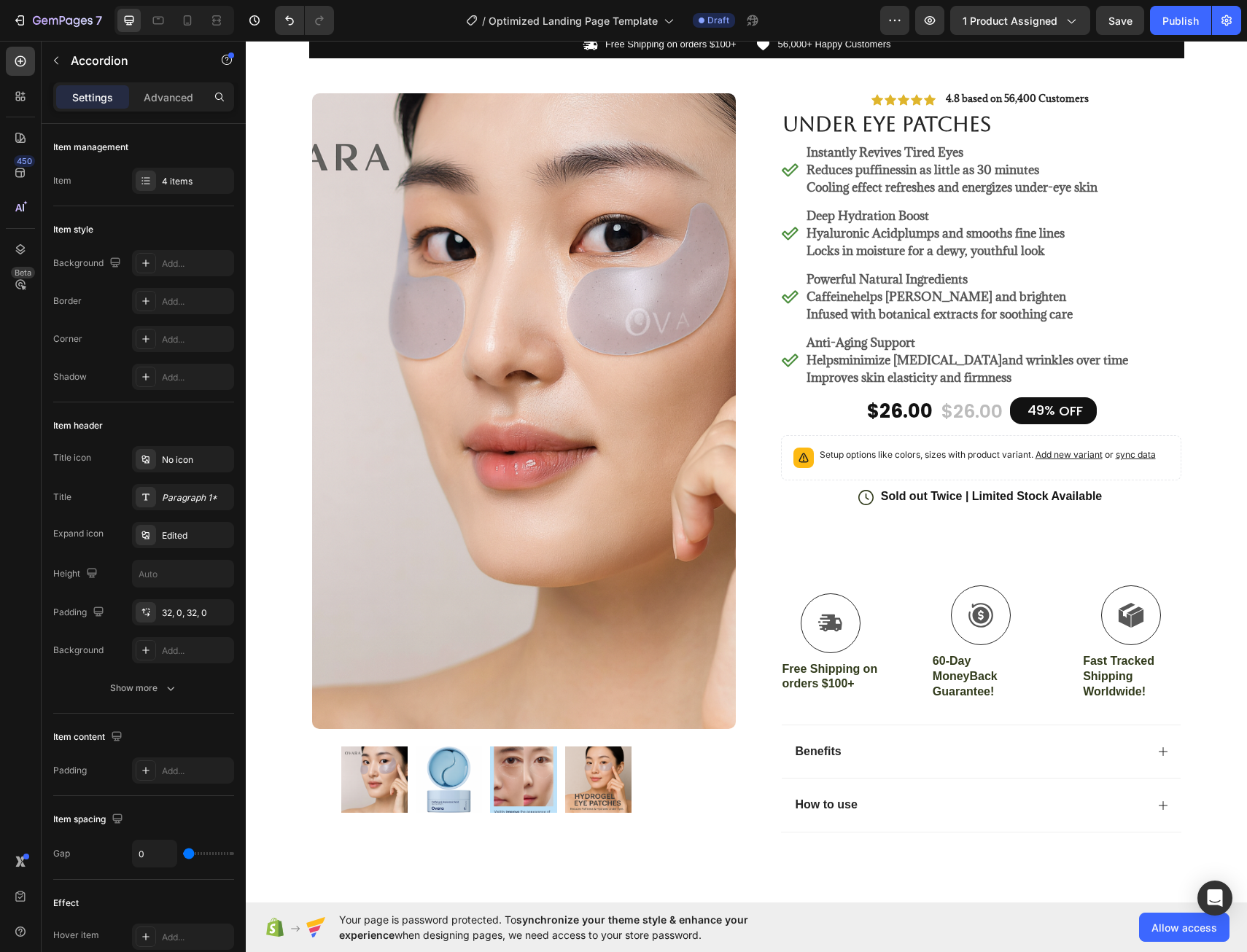
scroll to position [0, 0]
